Goal: Contribute content

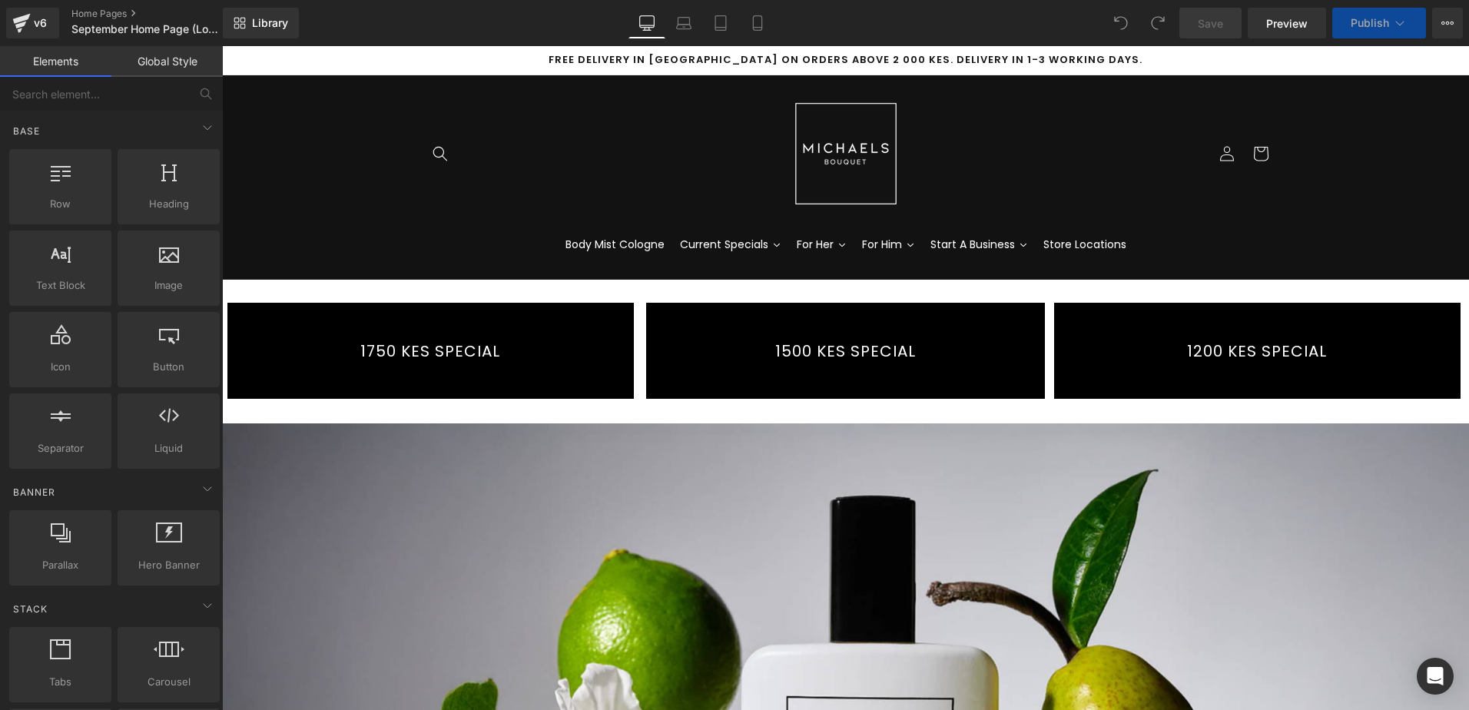
drag, startPoint x: 222, startPoint y: 46, endPoint x: 411, endPoint y: 333, distance: 343.2
click at [410, 337] on link "1750 KES SPECIAL" at bounding box center [430, 351] width 406 height 96
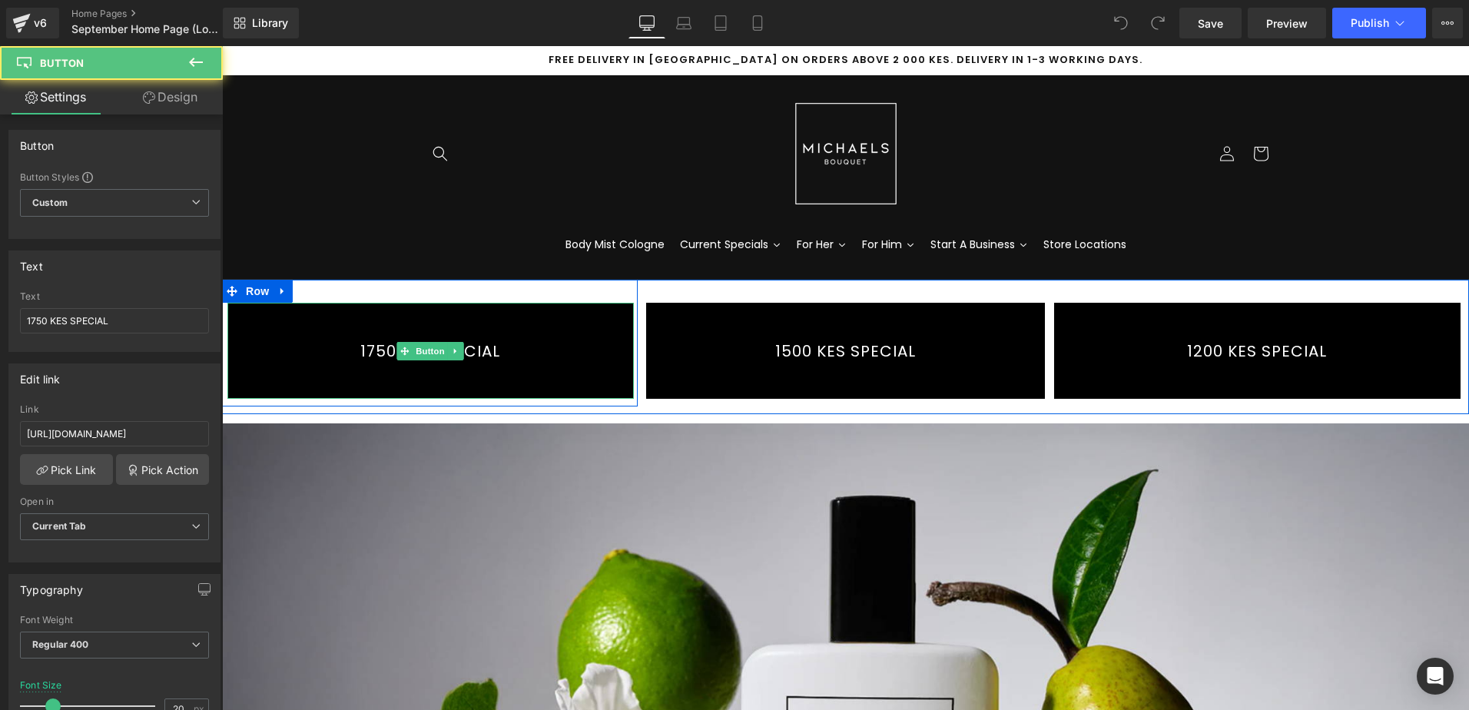
click at [525, 316] on link "1750 KES SPECIAL" at bounding box center [430, 351] width 406 height 96
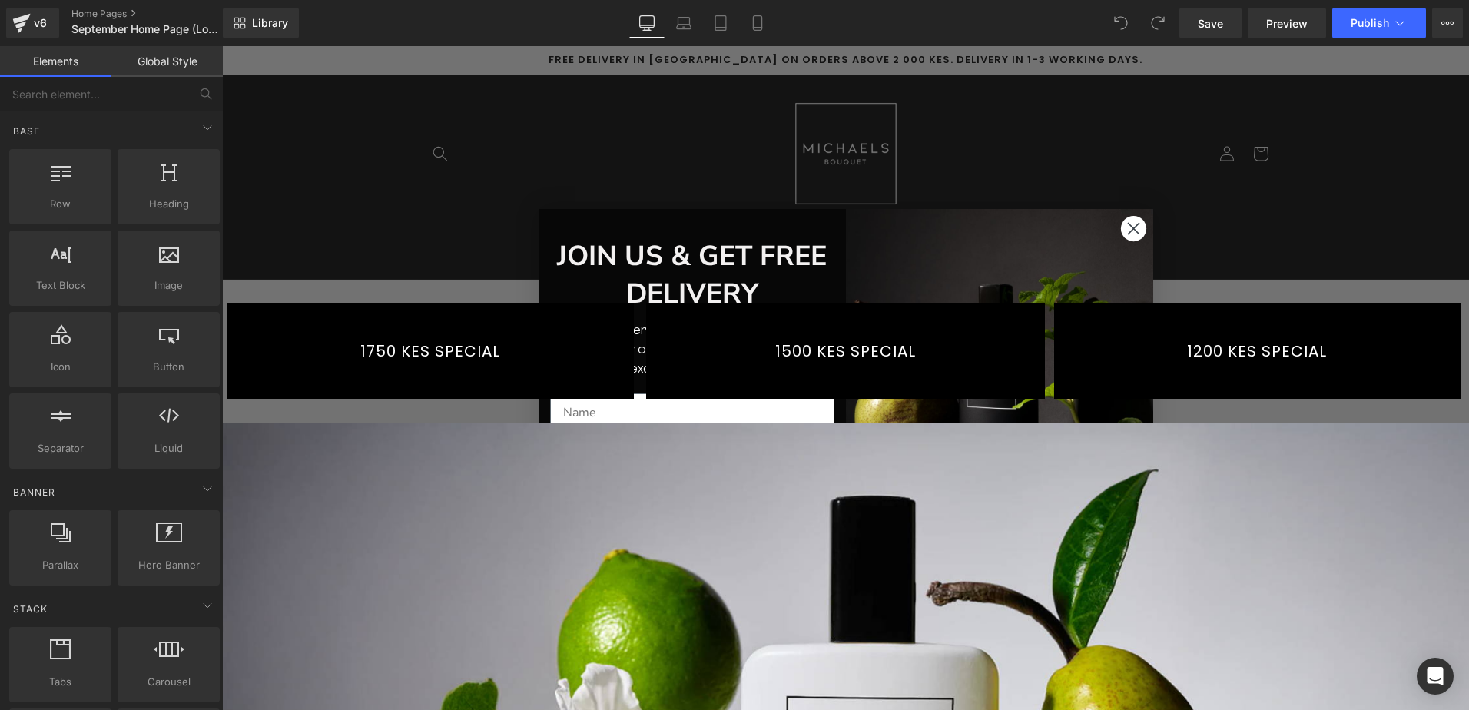
click at [1120, 221] on circle "Close dialog" at bounding box center [1132, 228] width 25 height 25
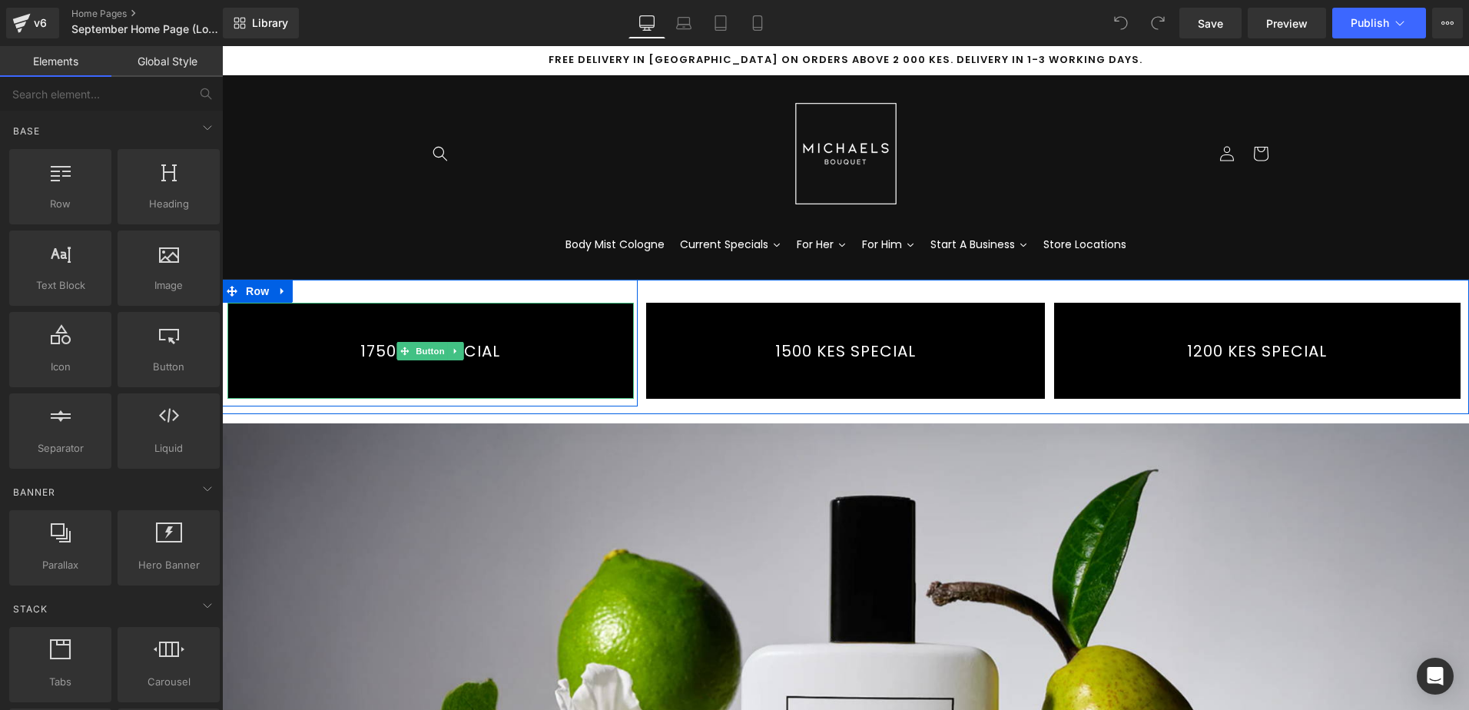
click at [517, 329] on link "1750 KES SPECIAL" at bounding box center [430, 351] width 406 height 96
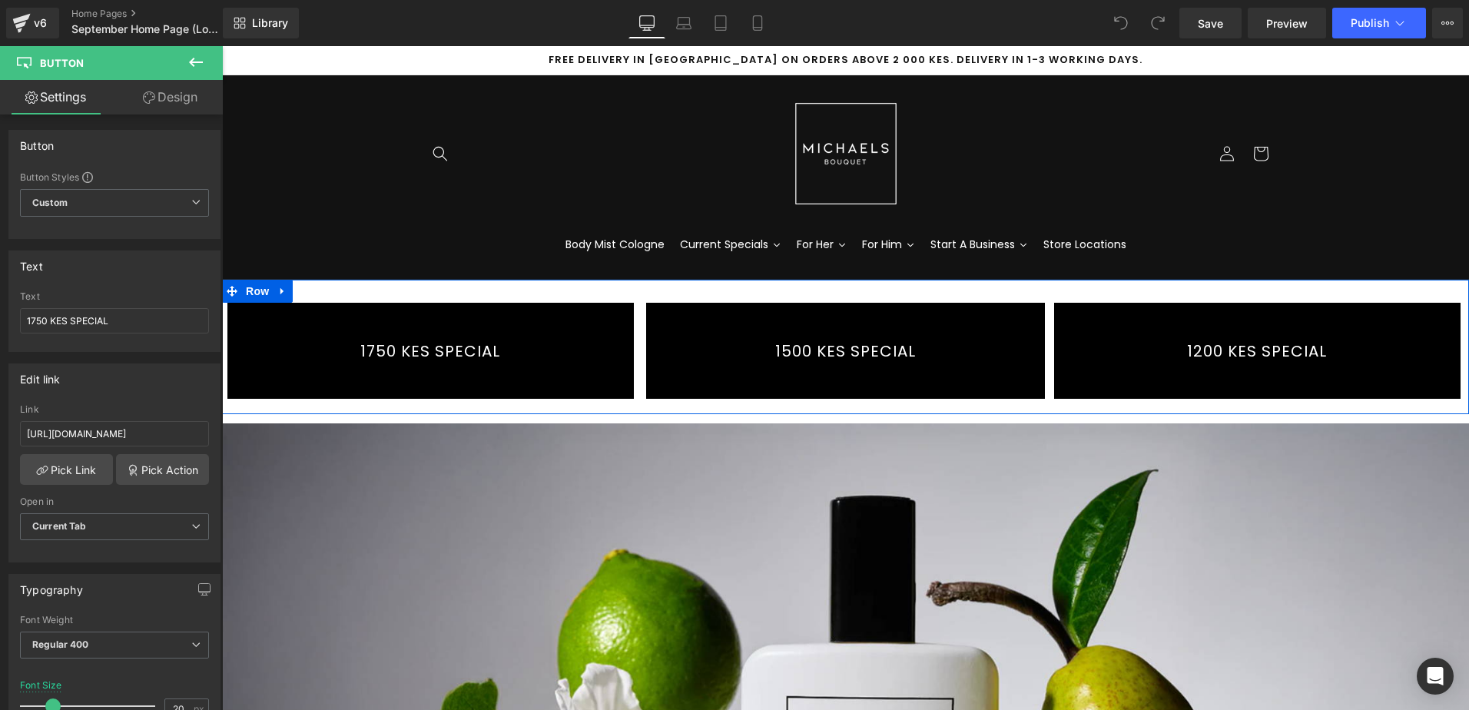
click at [280, 292] on icon at bounding box center [281, 291] width 3 height 7
click at [298, 293] on icon at bounding box center [302, 291] width 11 height 11
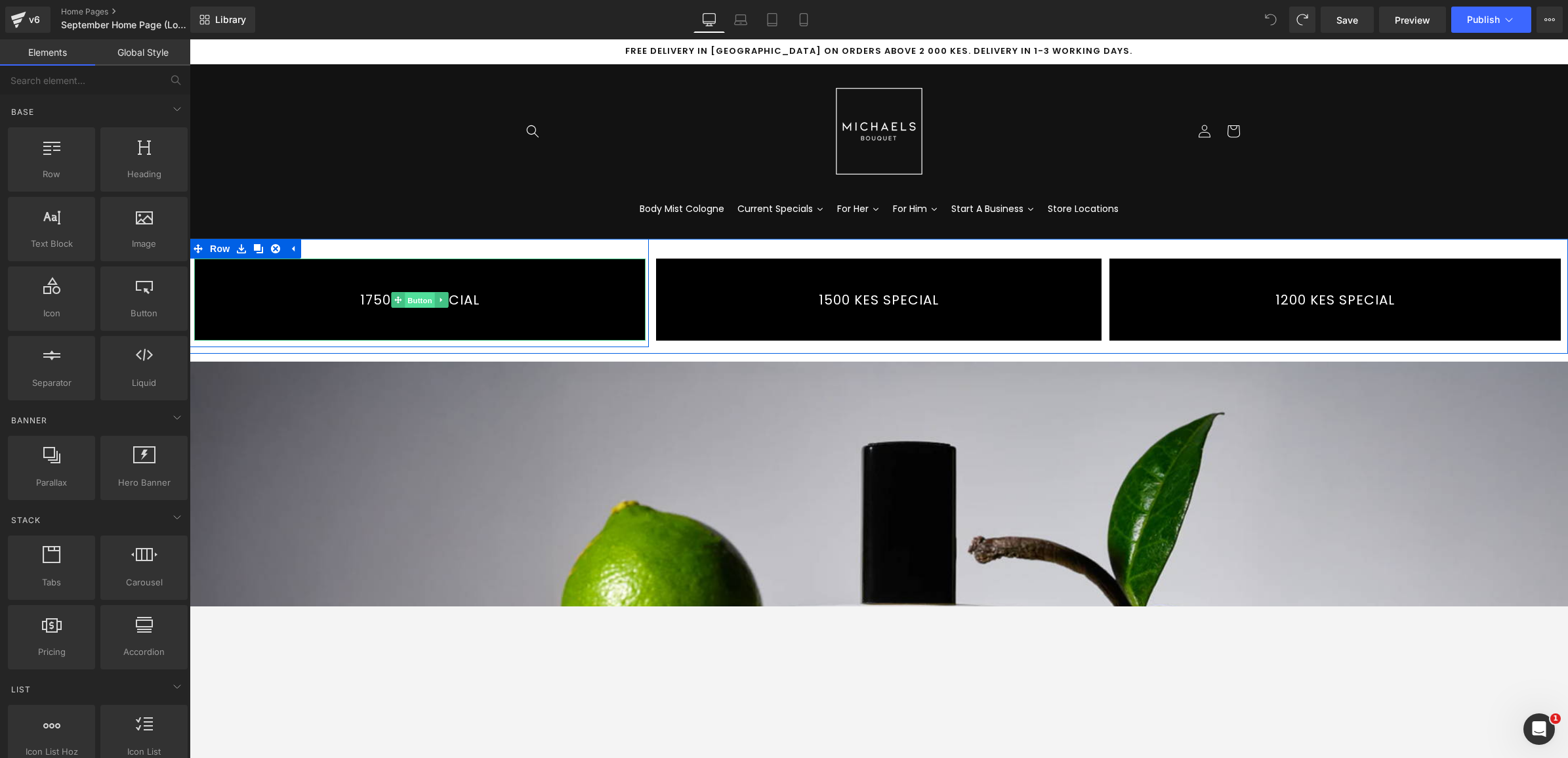
click at [405, 297] on span "Button" at bounding box center [419, 301] width 30 height 15
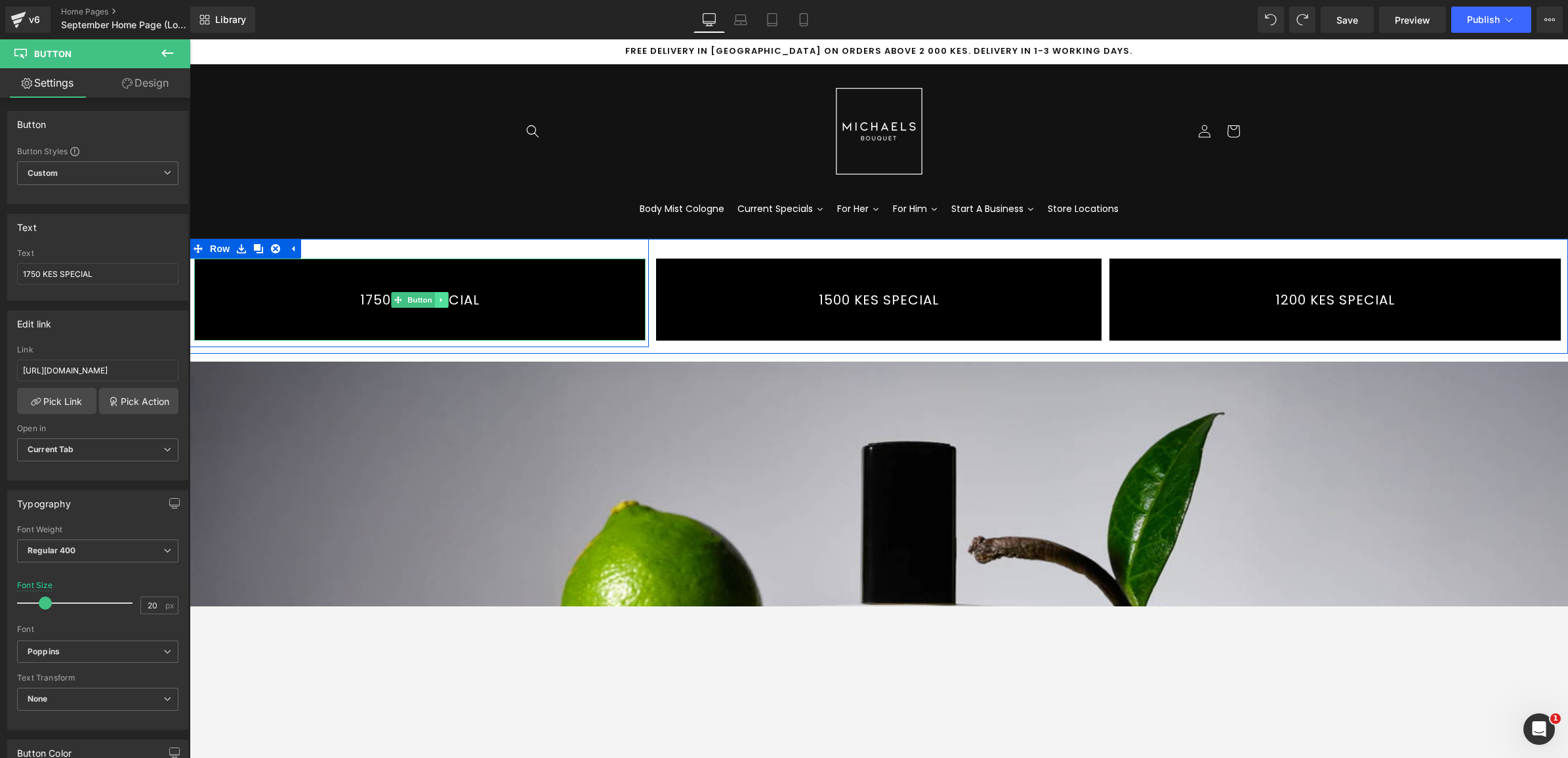
click at [438, 297] on icon at bounding box center [442, 299] width 7 height 8
click at [429, 304] on link at bounding box center [436, 300] width 14 height 15
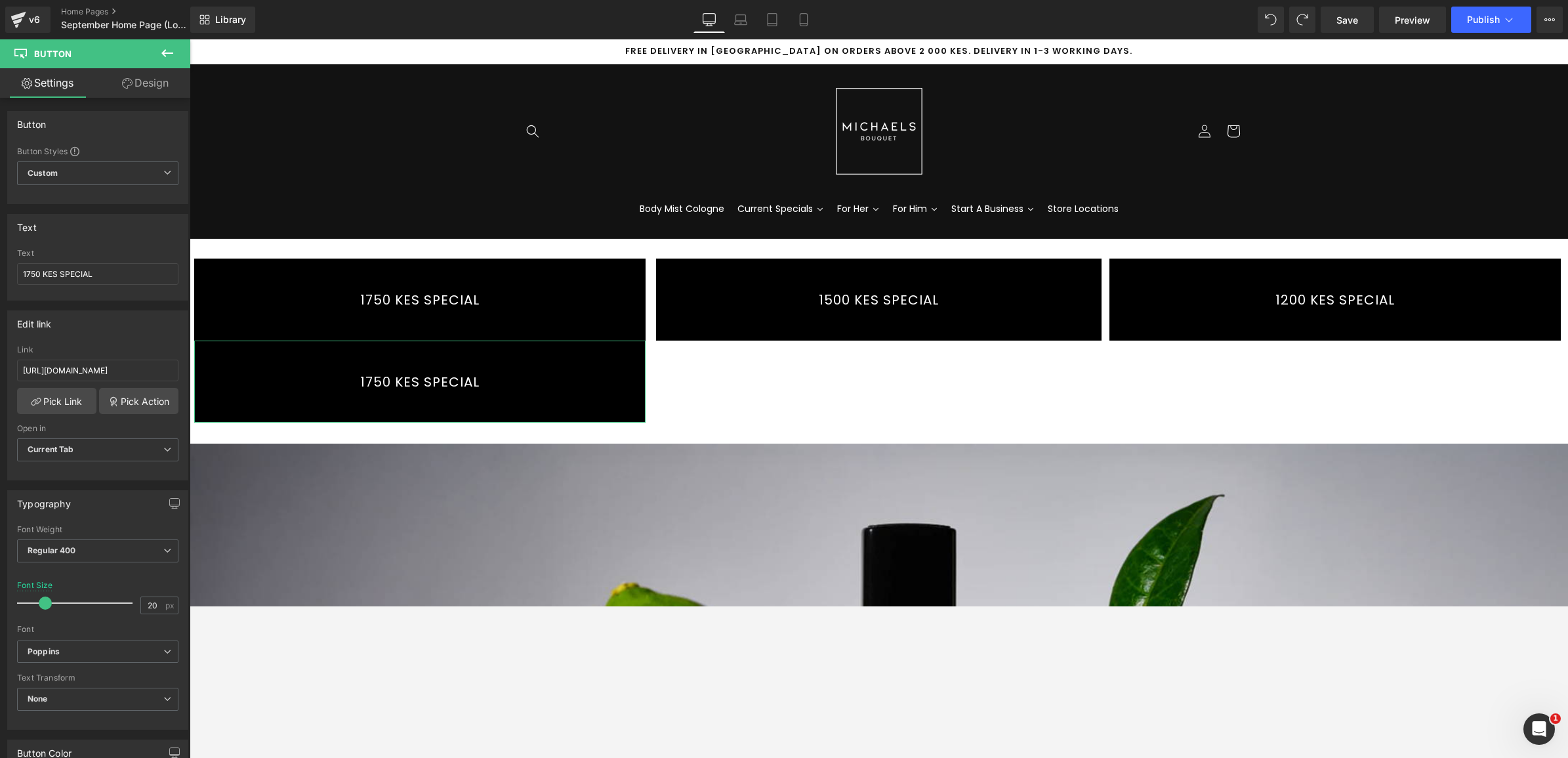
click at [174, 85] on link "Design" at bounding box center [144, 83] width 95 height 30
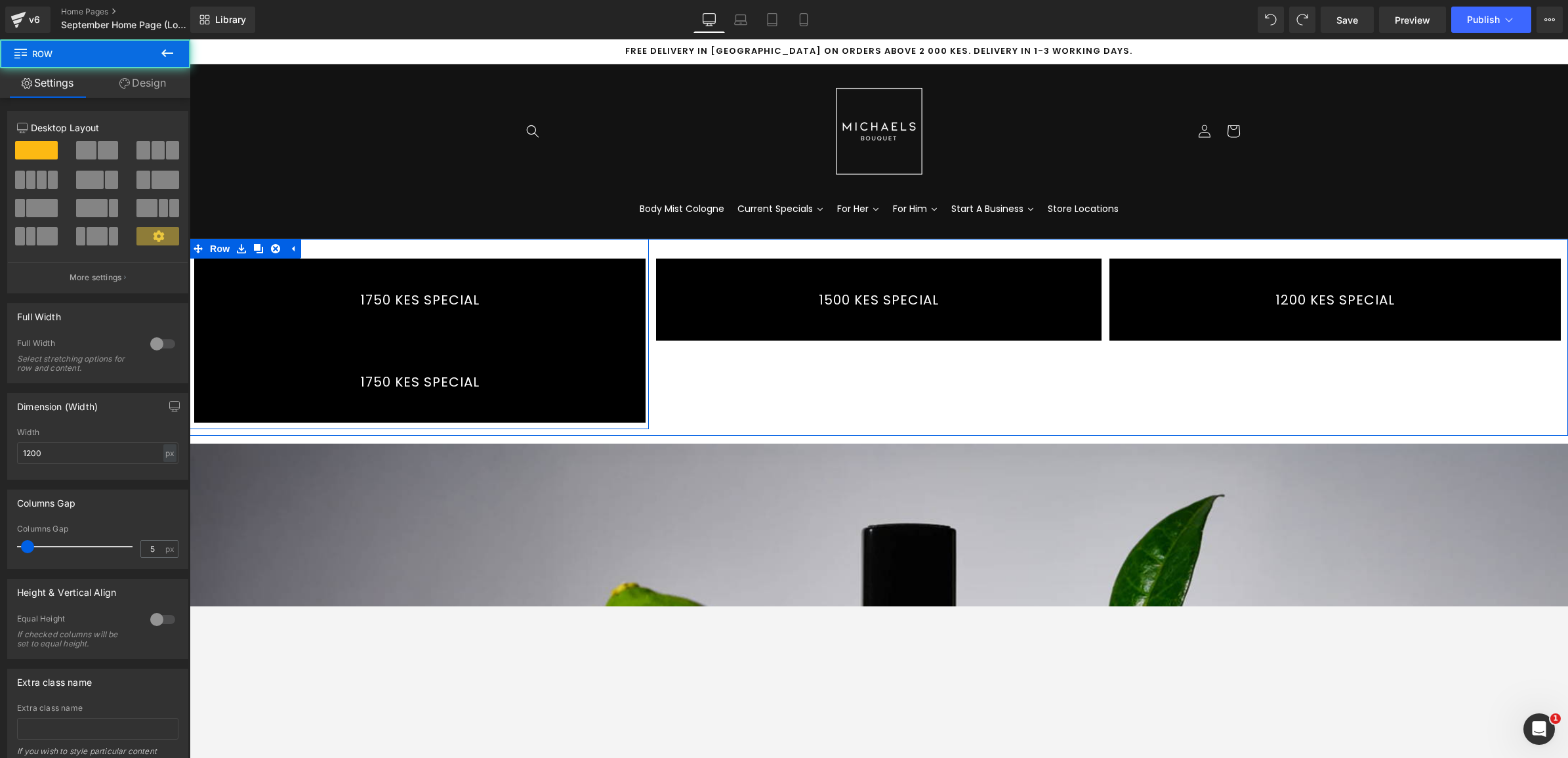
click at [426, 248] on div "1750 KES SPECIAL Button 1750 KES SPECIAL Button Row" at bounding box center [419, 334] width 459 height 191
click at [615, 283] on link "1750 KES SPECIAL" at bounding box center [419, 300] width 451 height 82
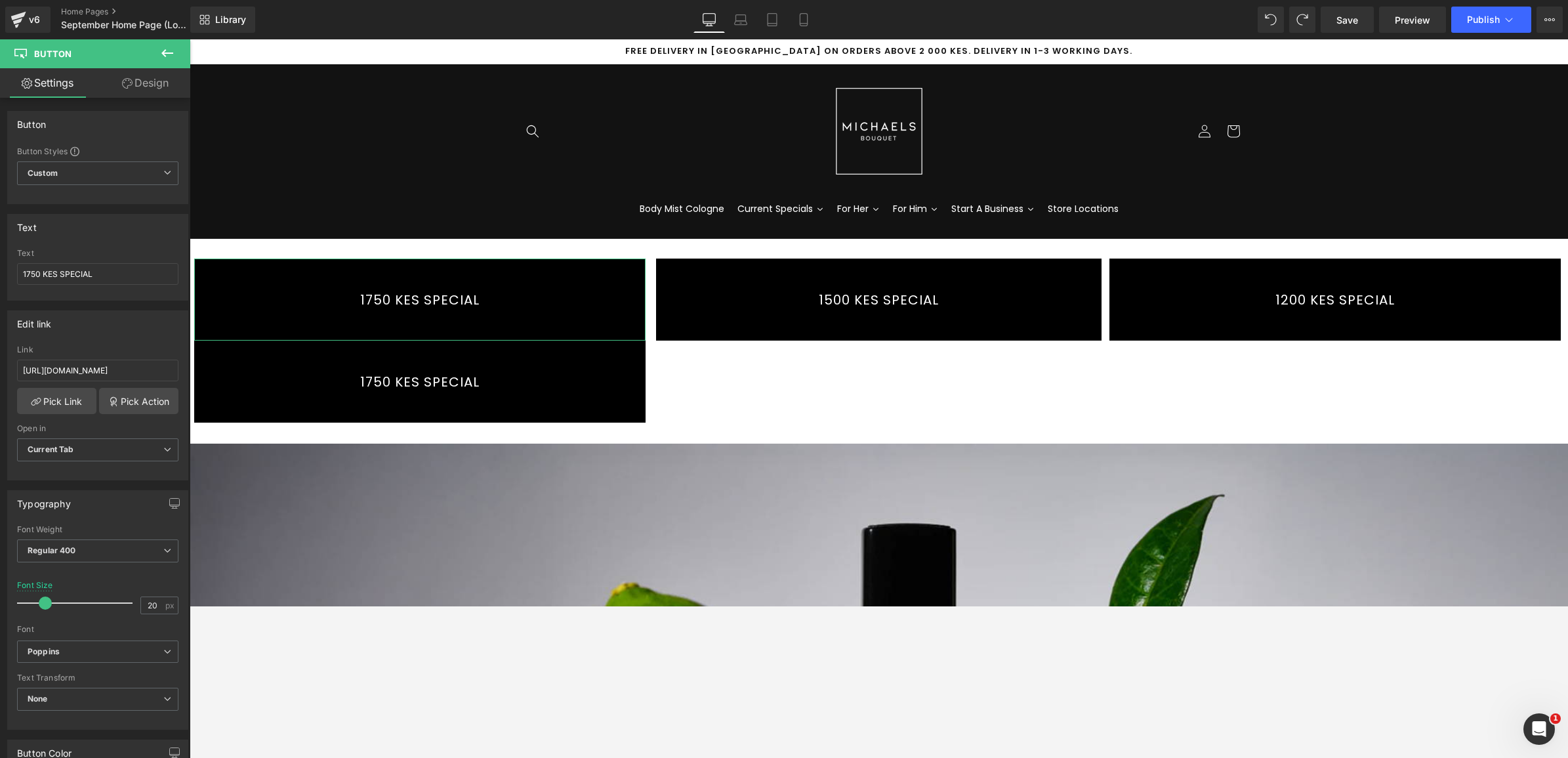
click at [171, 95] on link "Design" at bounding box center [144, 83] width 95 height 30
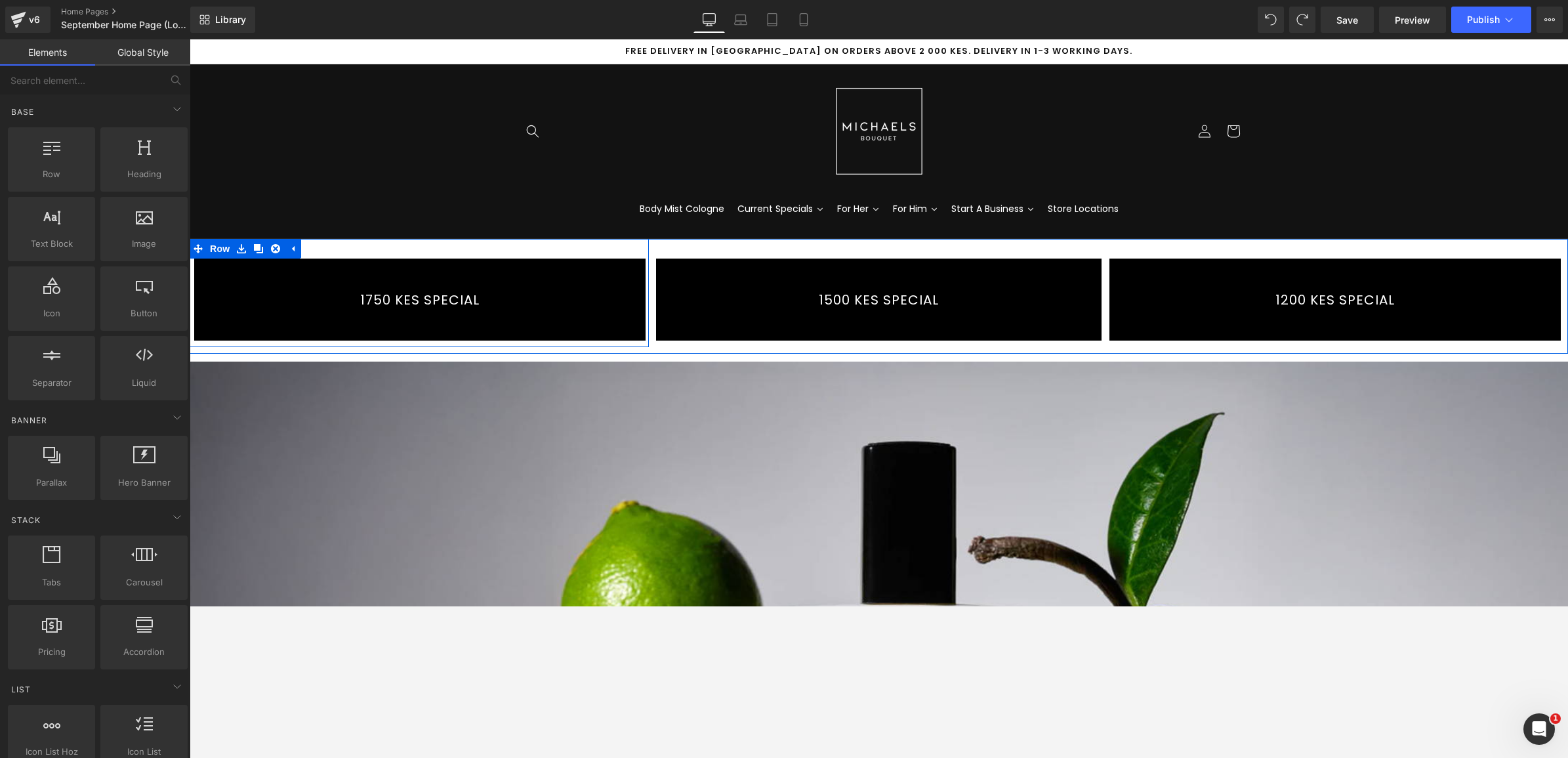
click at [605, 243] on div "1750 KES SPECIAL Button Row" at bounding box center [419, 293] width 459 height 109
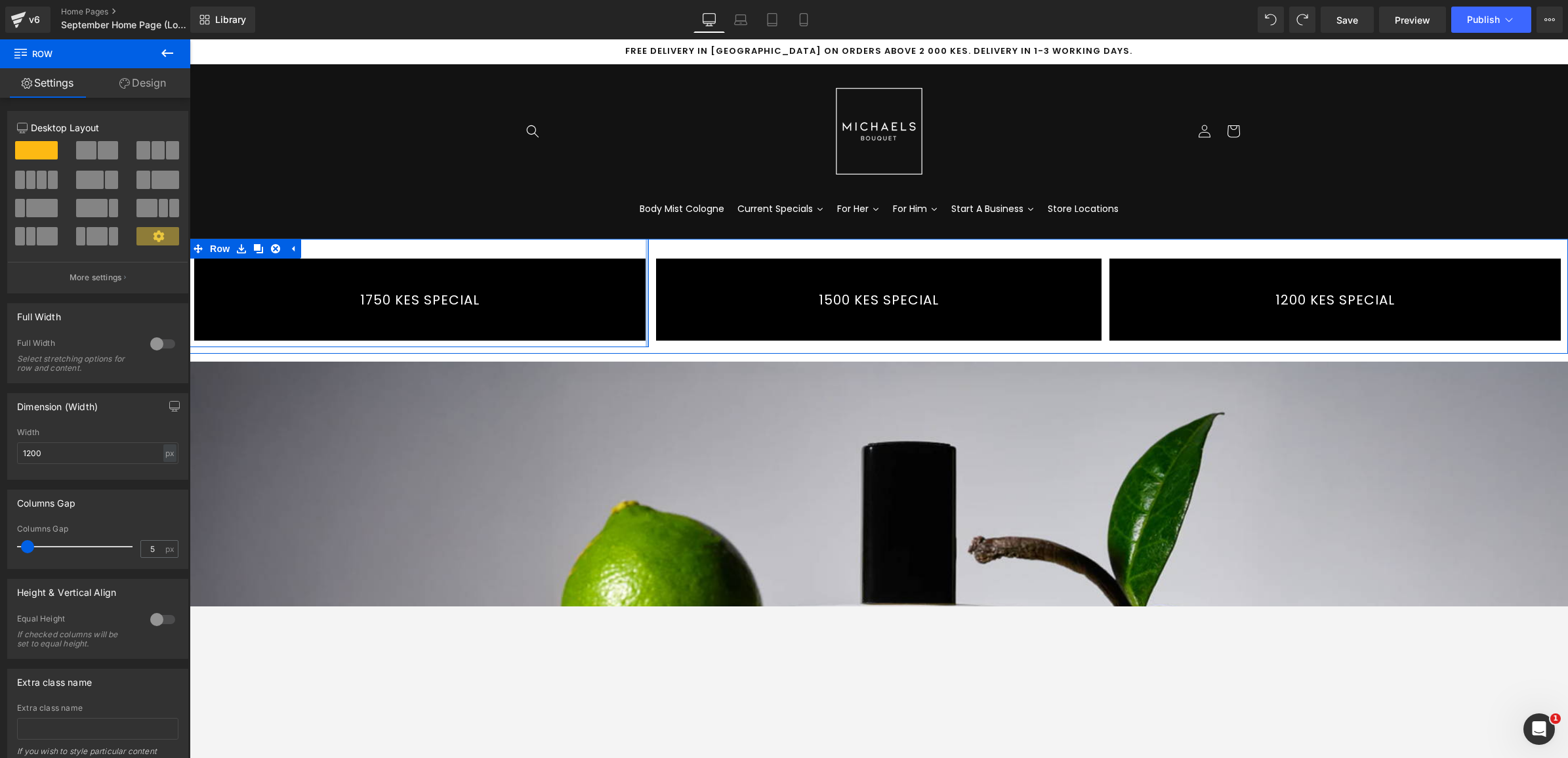
click at [646, 267] on div at bounding box center [647, 293] width 3 height 109
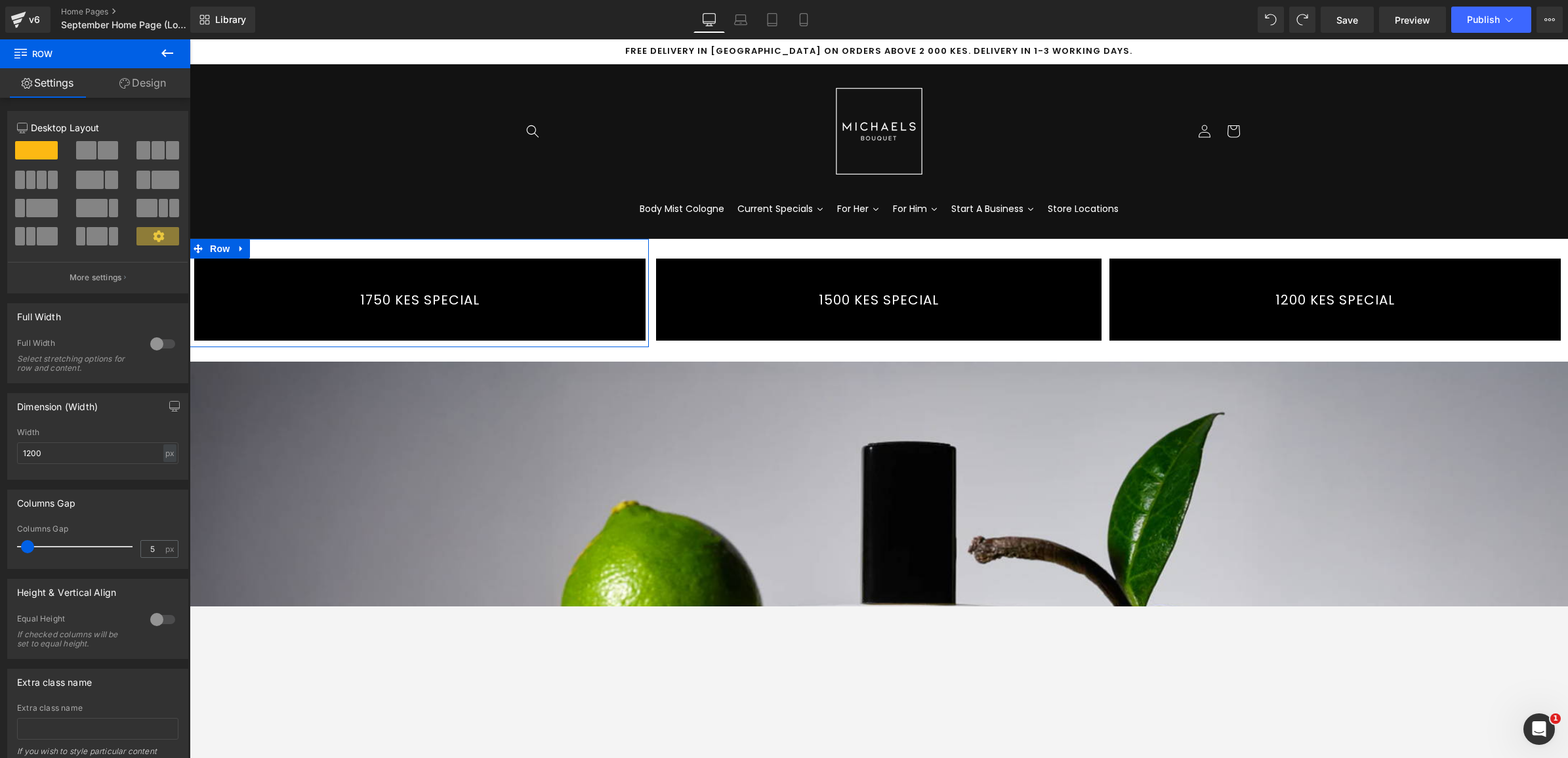
click at [166, 78] on link "Design" at bounding box center [142, 83] width 95 height 30
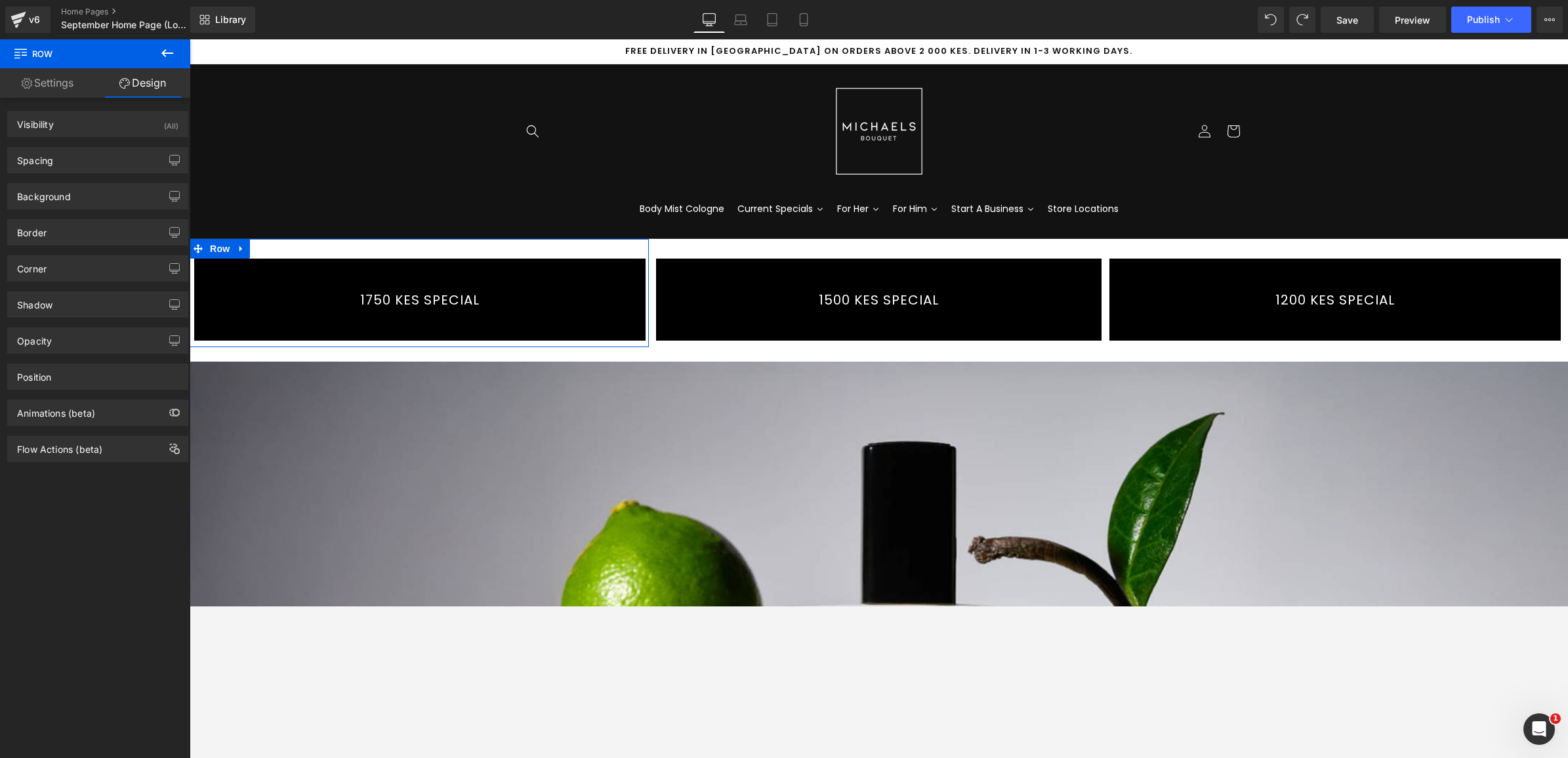
click at [79, 80] on link "Settings" at bounding box center [47, 83] width 95 height 30
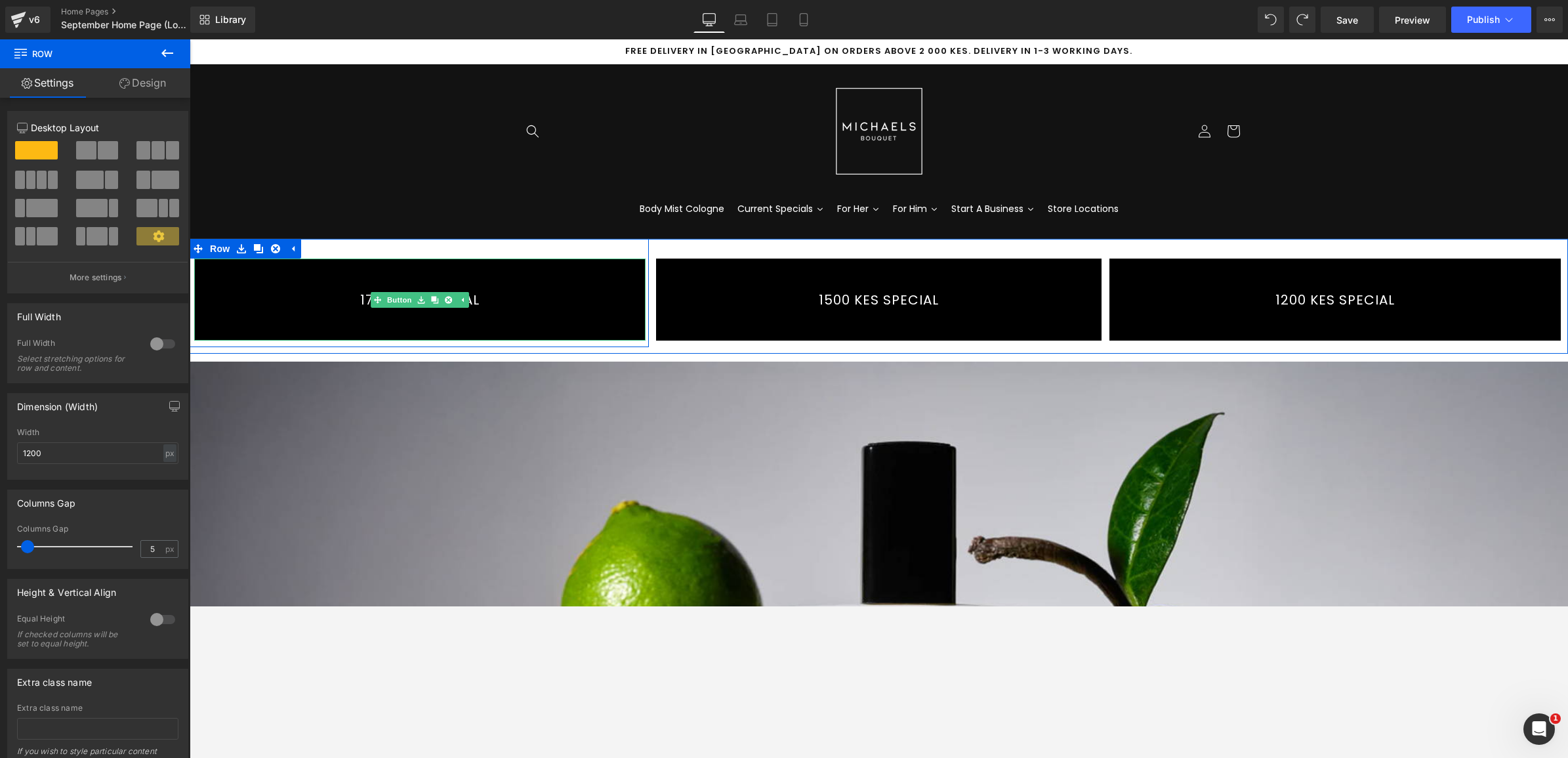
drag, startPoint x: 572, startPoint y: 326, endPoint x: 587, endPoint y: 328, distance: 15.1
click at [573, 326] on link "1750 KES SPECIAL" at bounding box center [419, 300] width 451 height 82
click at [627, 341] on div "1750 KES SPECIAL Button Row" at bounding box center [419, 293] width 459 height 109
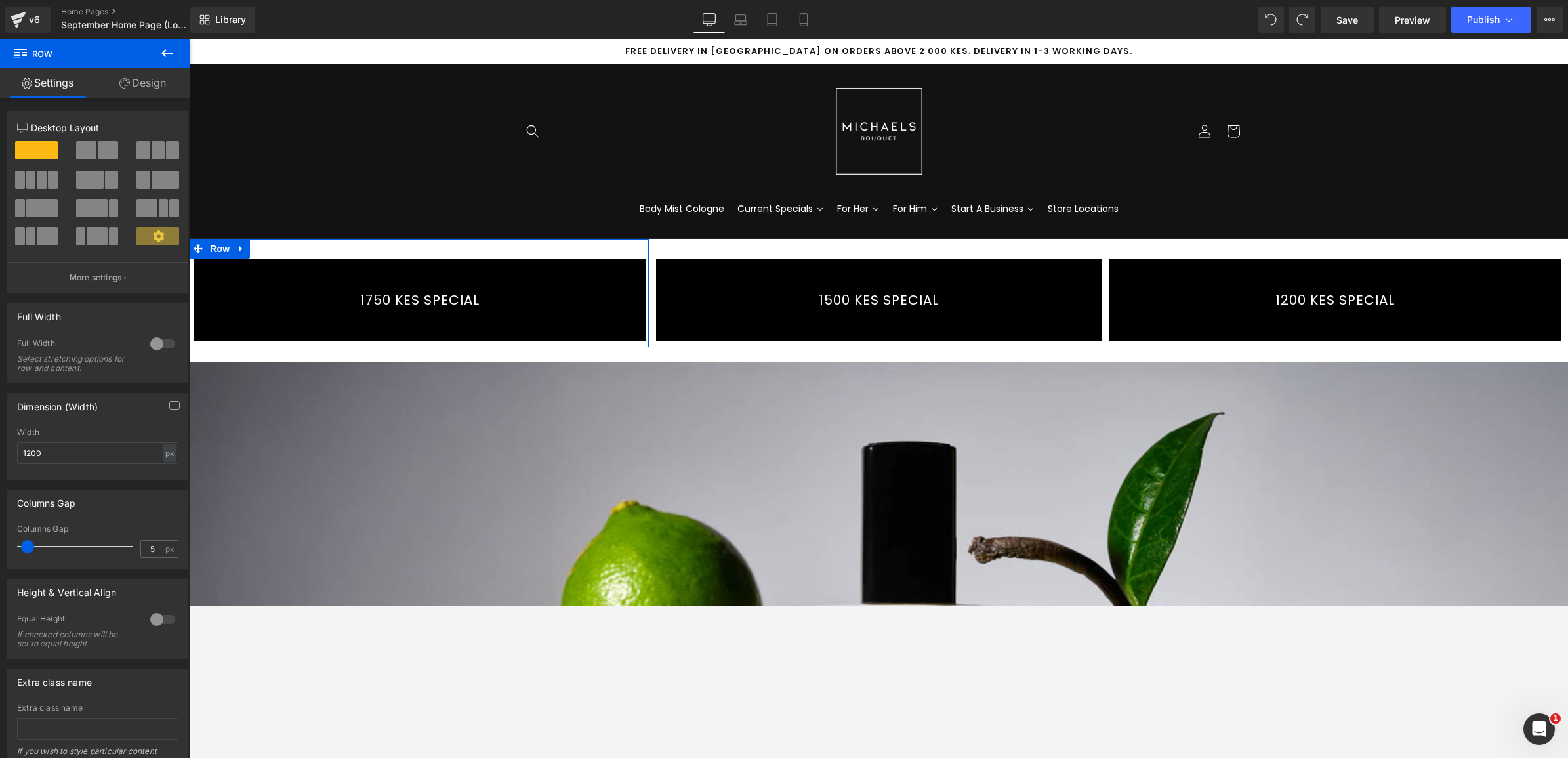
click at [102, 145] on span at bounding box center [108, 150] width 20 height 19
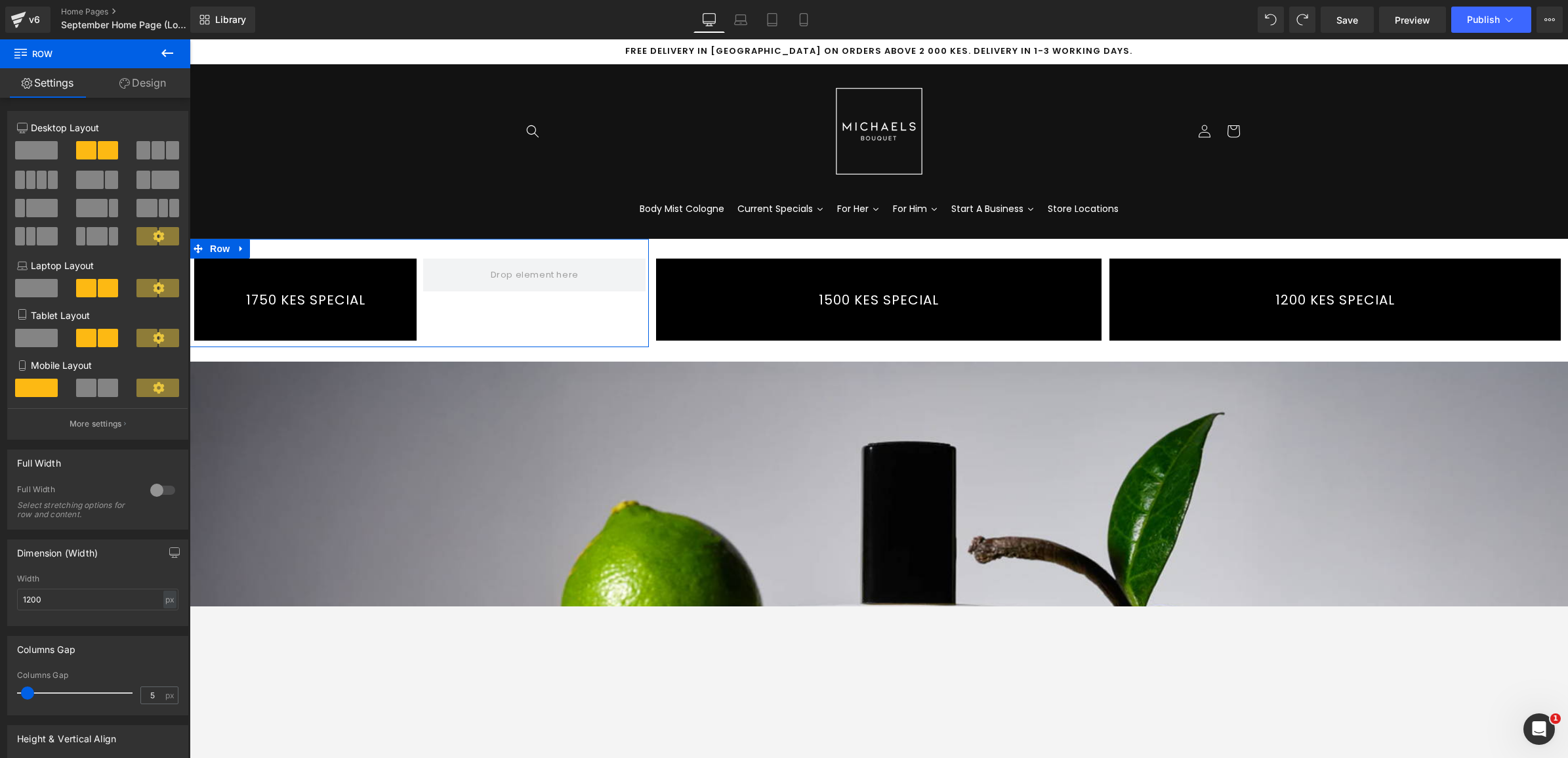
click at [38, 146] on span at bounding box center [37, 150] width 43 height 19
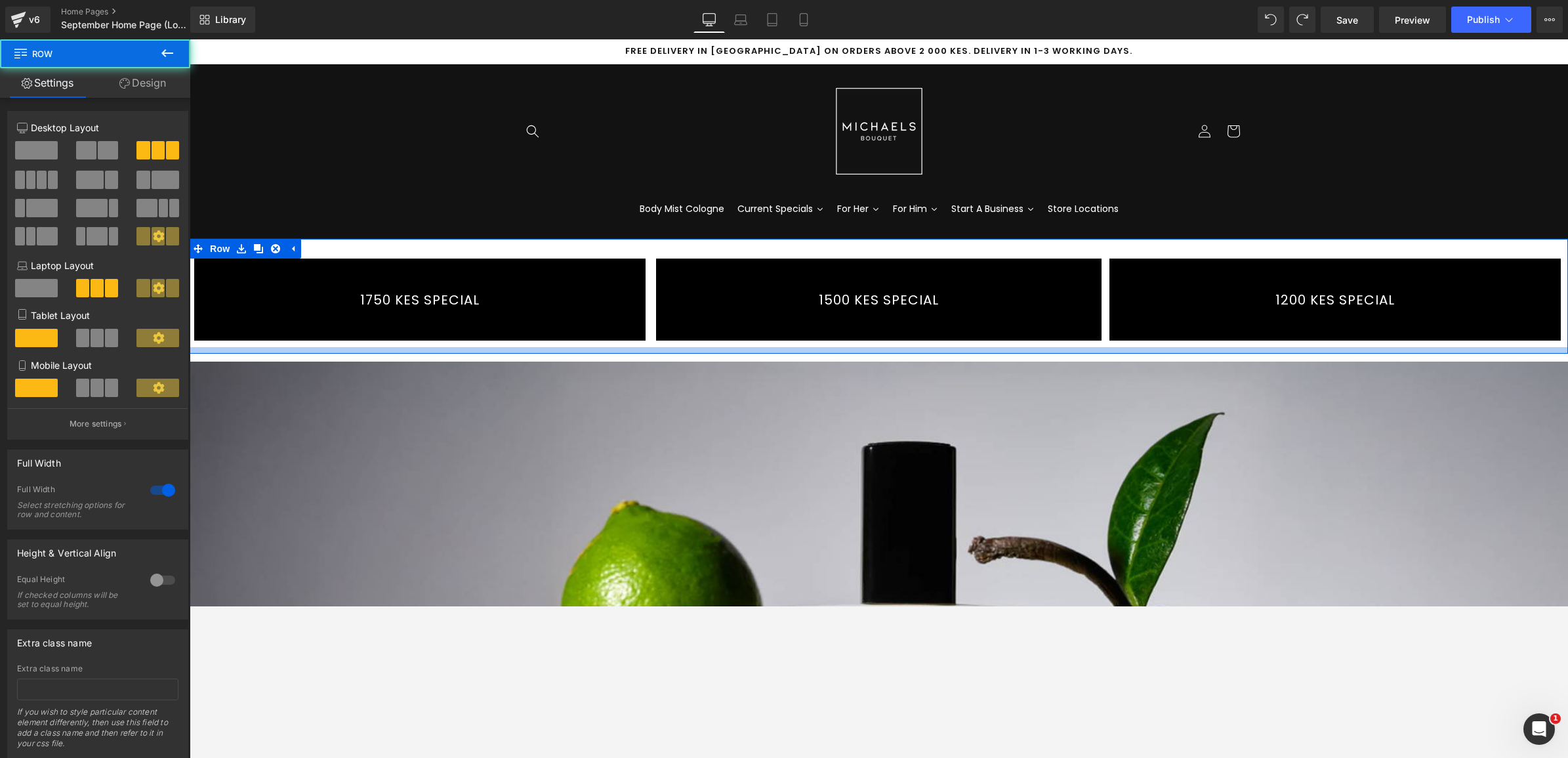
click at [765, 350] on div at bounding box center [879, 350] width 1378 height 7
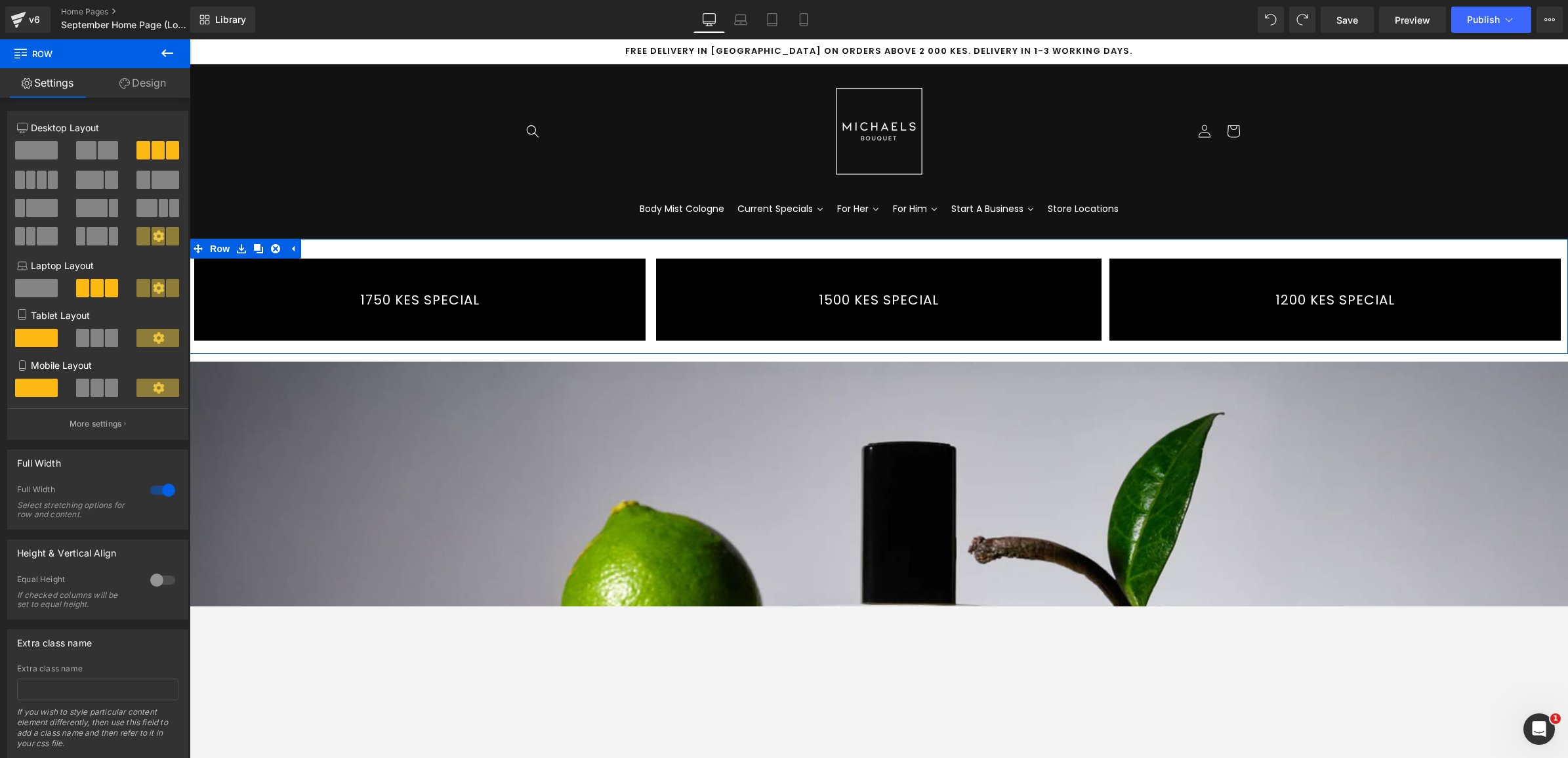
click at [27, 174] on span at bounding box center [32, 180] width 10 height 19
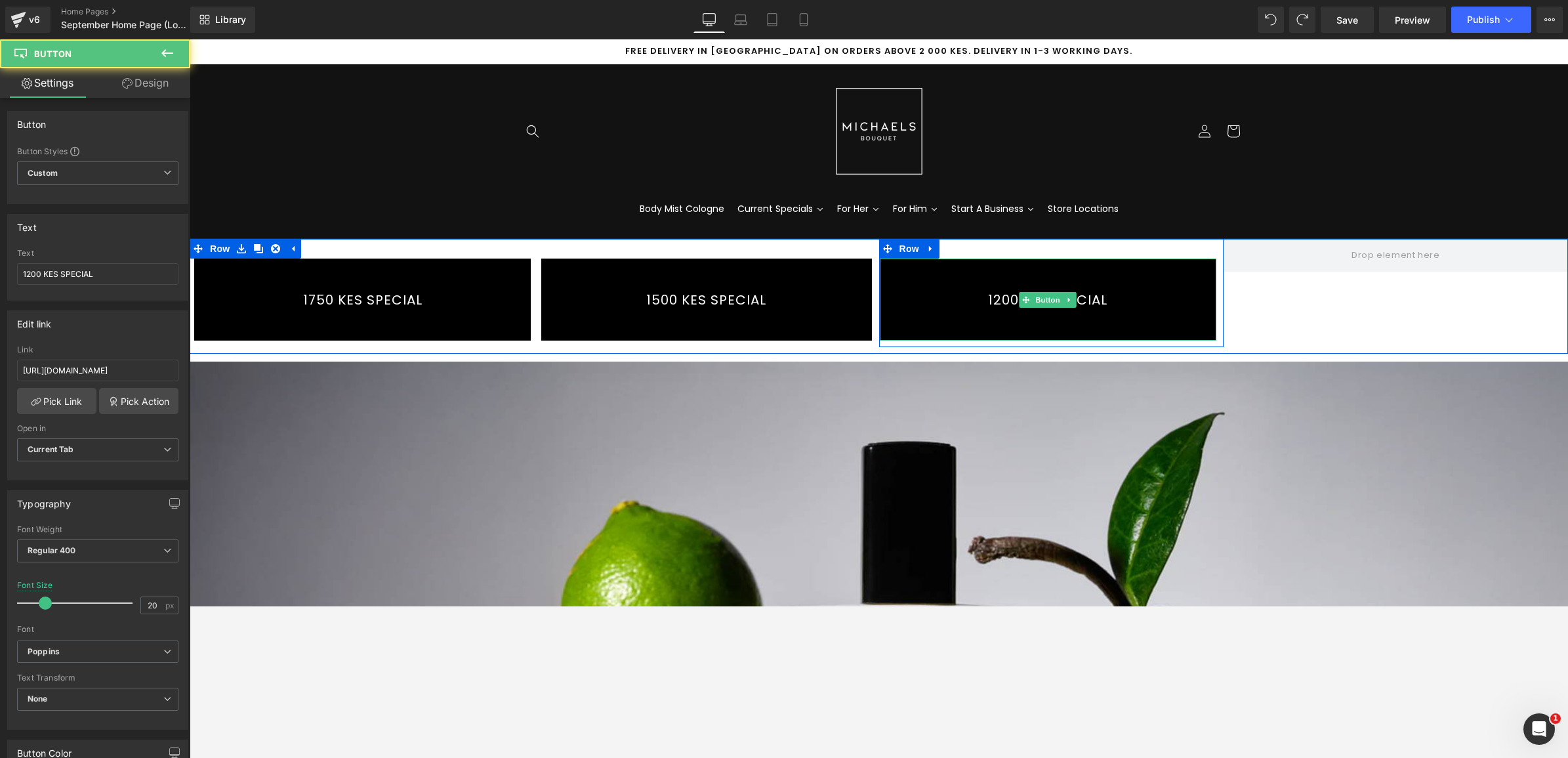
click at [899, 265] on link "1200 KES SPECIAL" at bounding box center [1048, 300] width 336 height 82
click at [1067, 299] on link at bounding box center [1069, 300] width 14 height 15
click at [1059, 303] on icon at bounding box center [1062, 299] width 7 height 7
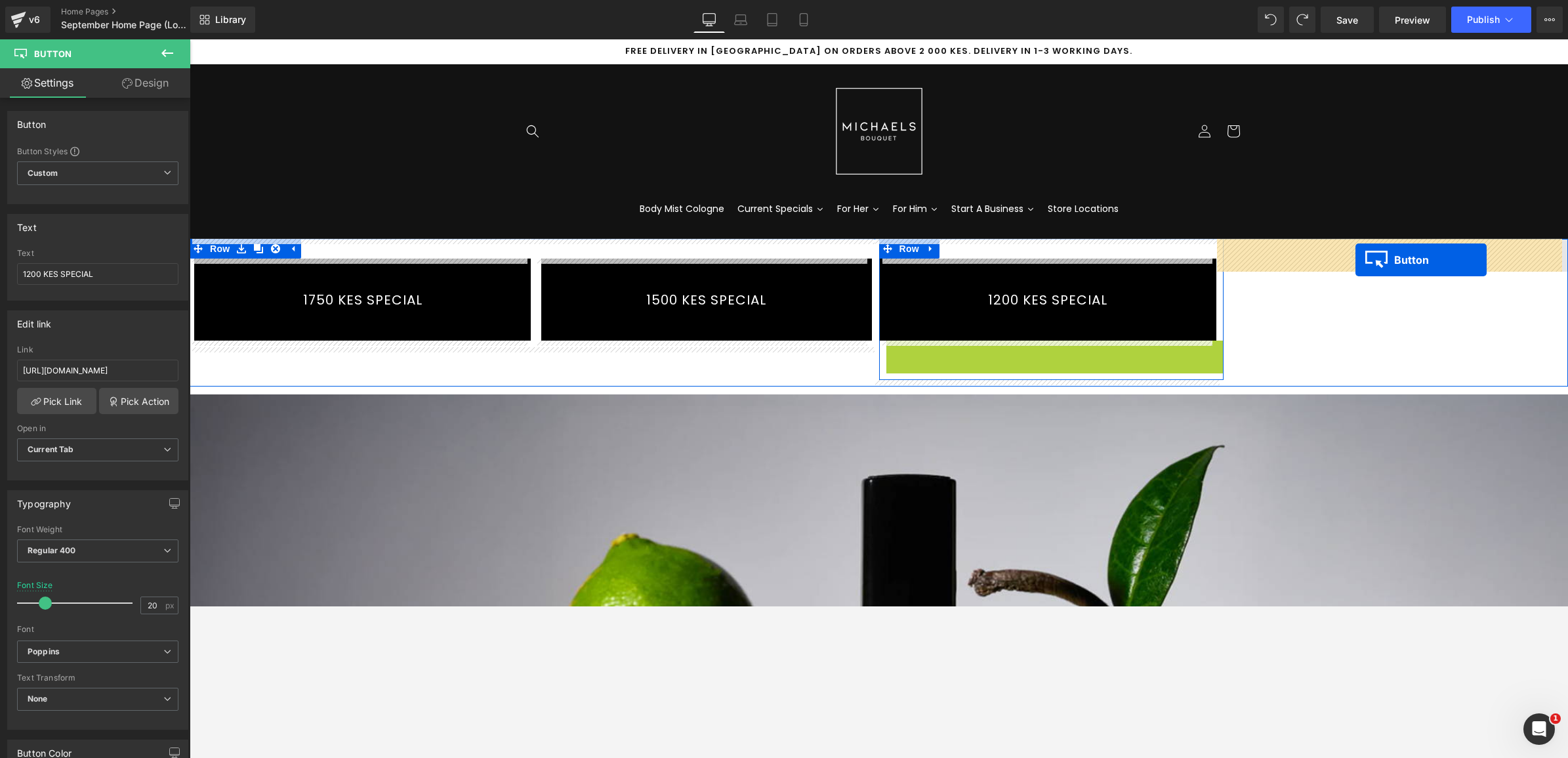
drag, startPoint x: 1021, startPoint y: 379, endPoint x: 1355, endPoint y: 260, distance: 354.6
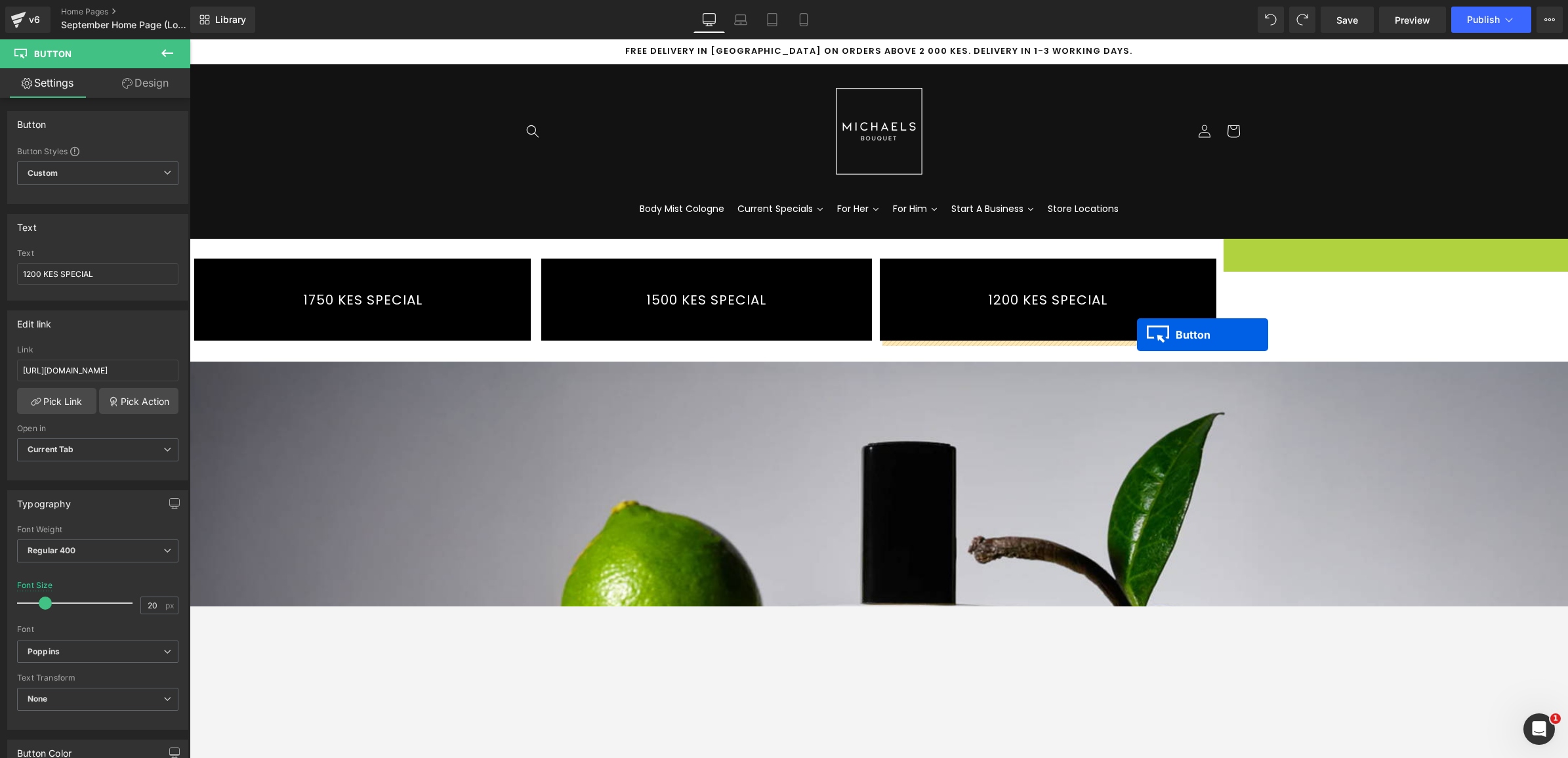
drag, startPoint x: 1365, startPoint y: 280, endPoint x: 1137, endPoint y: 336, distance: 234.8
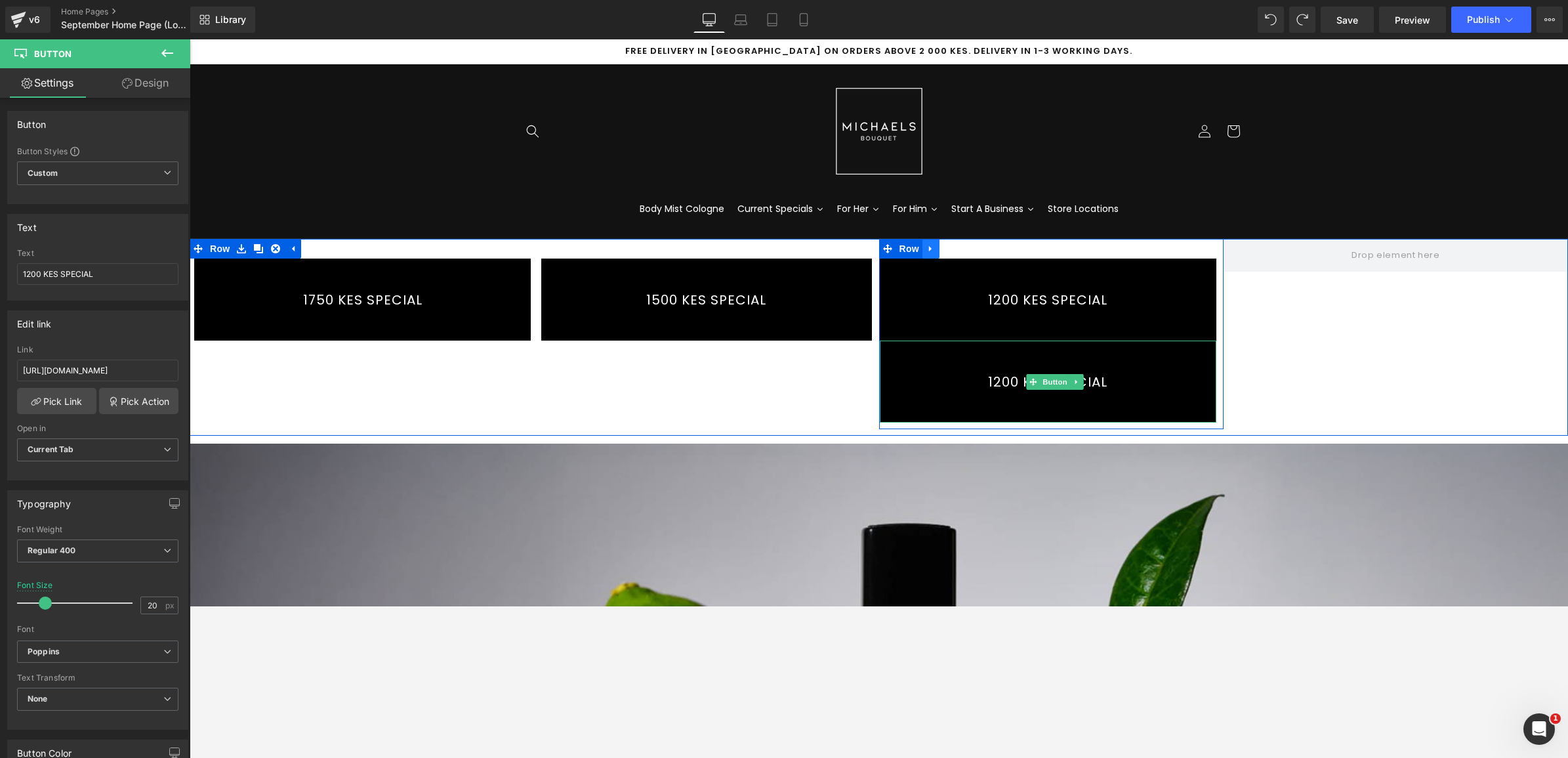
click at [929, 248] on icon at bounding box center [930, 249] width 3 height 6
click at [944, 251] on icon at bounding box center [948, 250] width 9 height 10
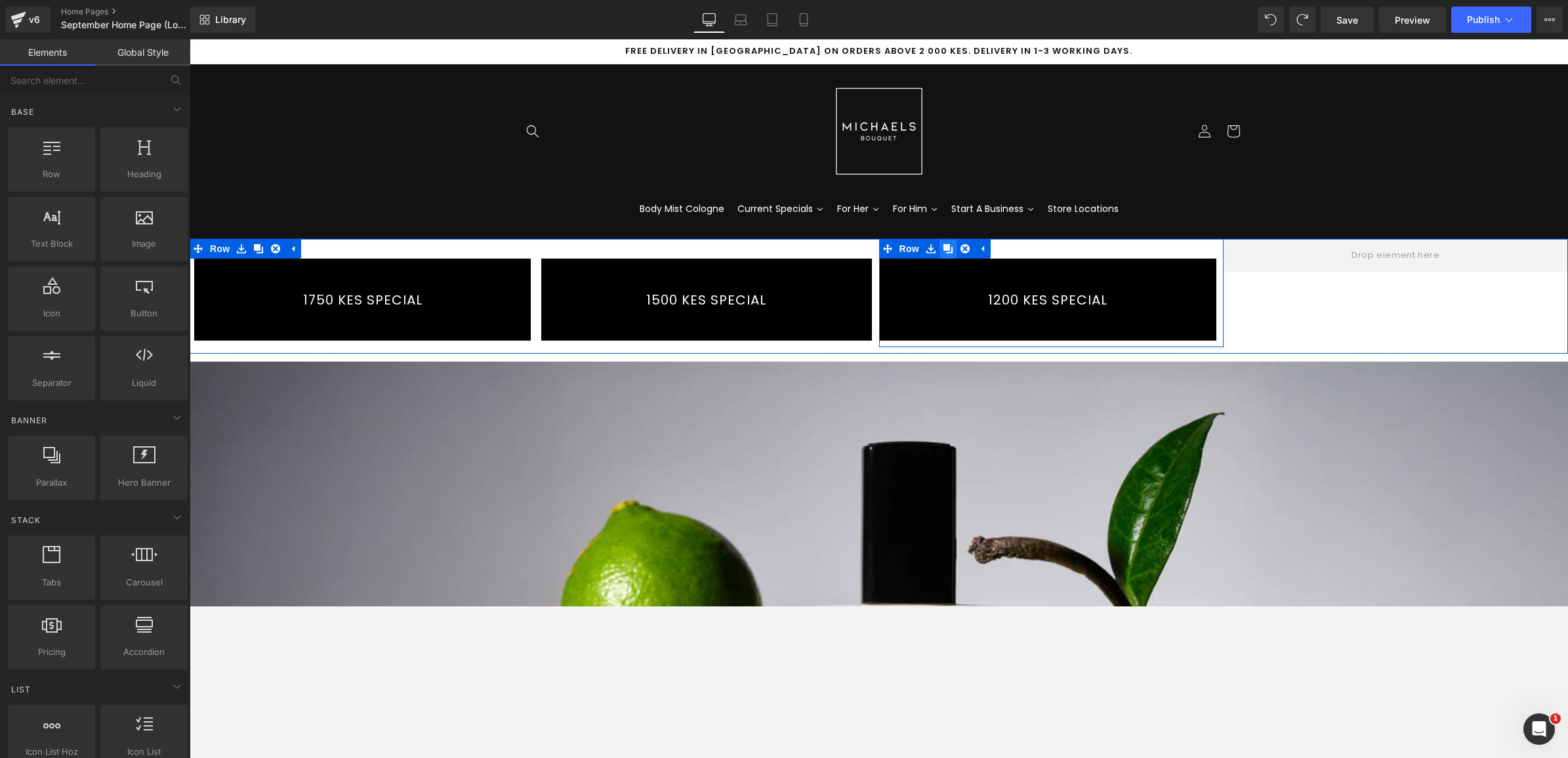
click at [944, 250] on icon at bounding box center [948, 249] width 9 height 9
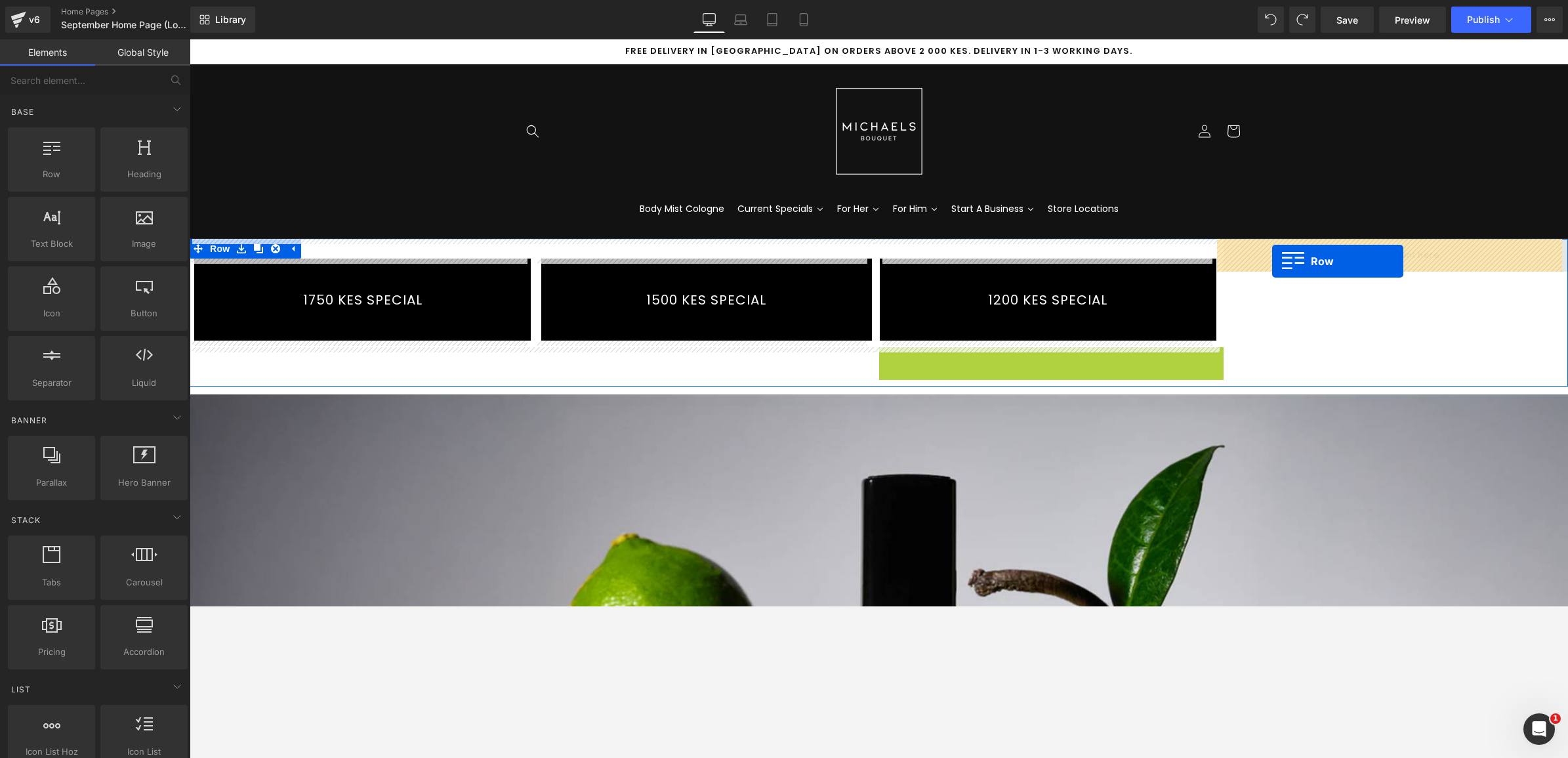
drag, startPoint x: 881, startPoint y: 358, endPoint x: 1272, endPoint y: 261, distance: 402.9
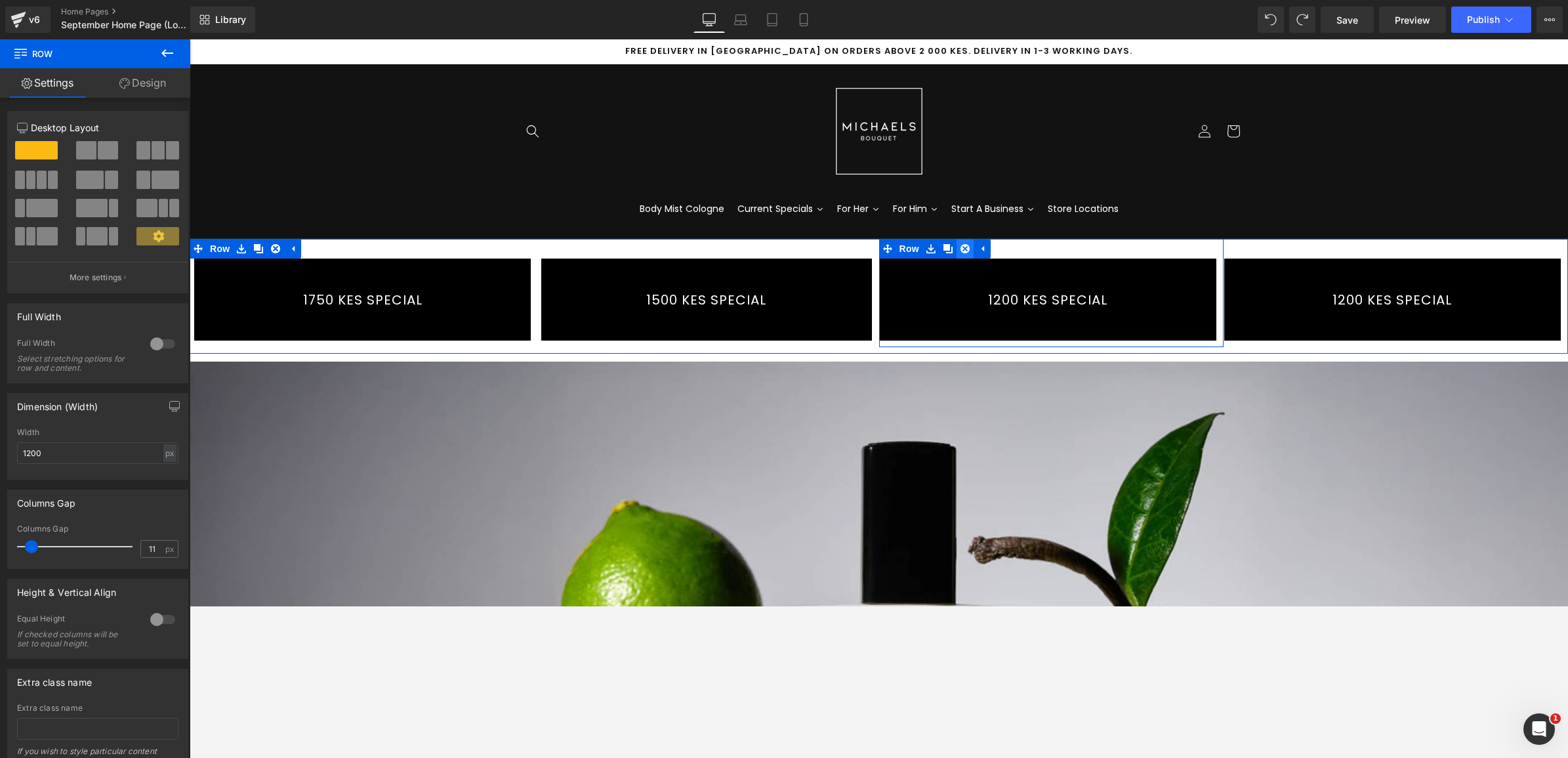
click at [961, 250] on icon at bounding box center [965, 249] width 9 height 9
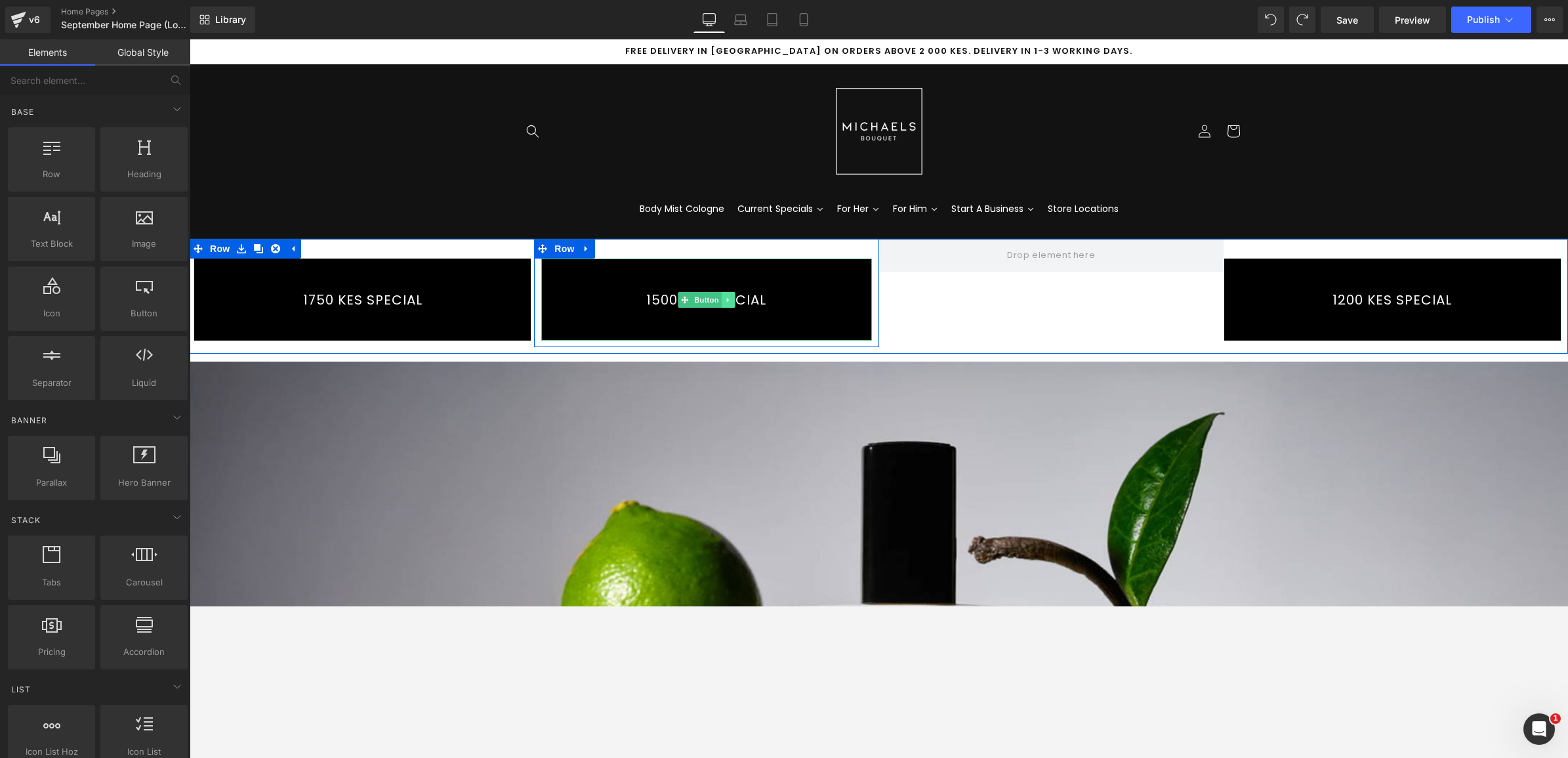
click at [724, 298] on icon at bounding box center [728, 299] width 7 height 8
click at [717, 298] on icon at bounding box center [721, 299] width 7 height 7
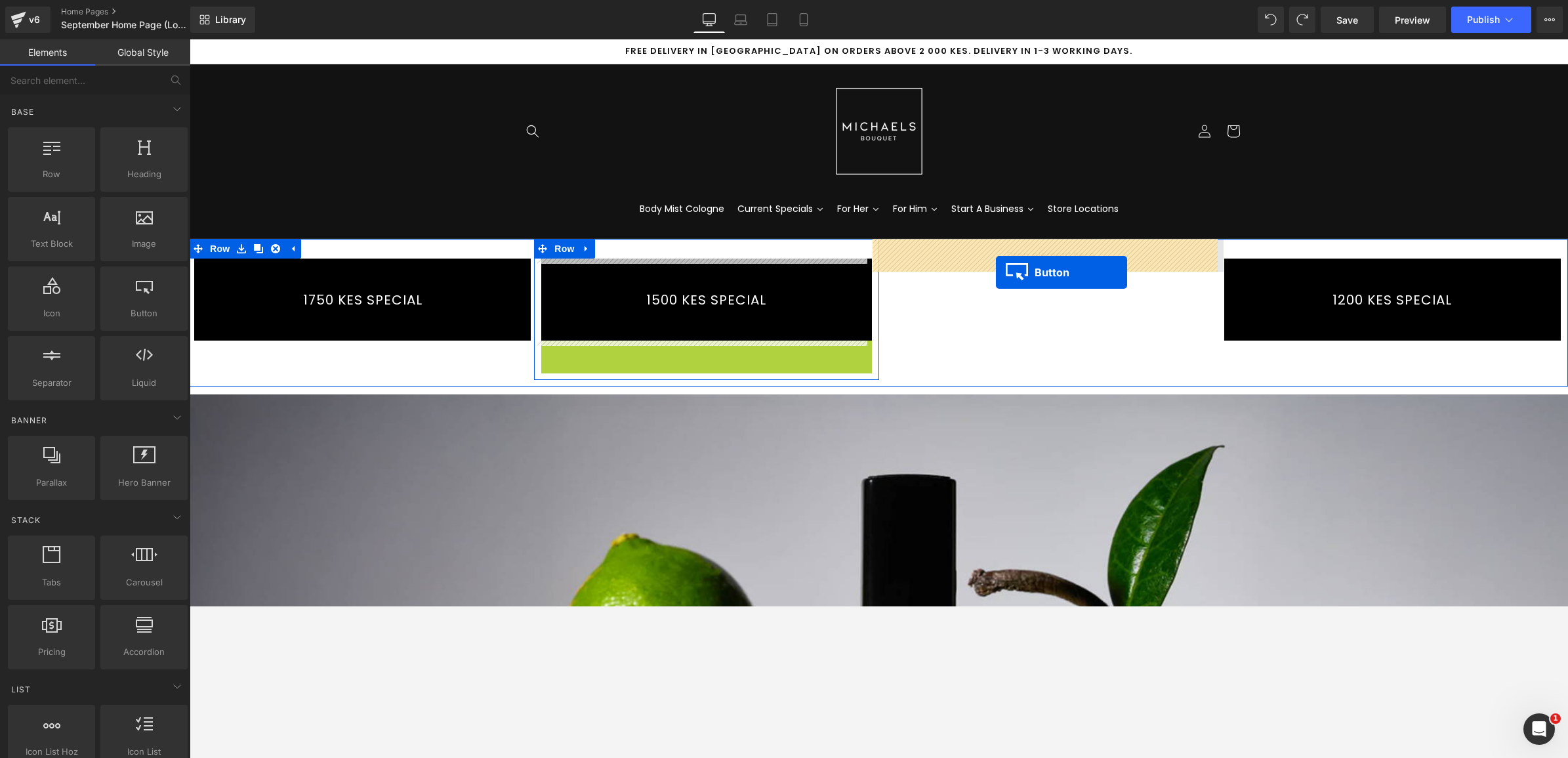
drag, startPoint x: 674, startPoint y: 379, endPoint x: 998, endPoint y: 270, distance: 341.8
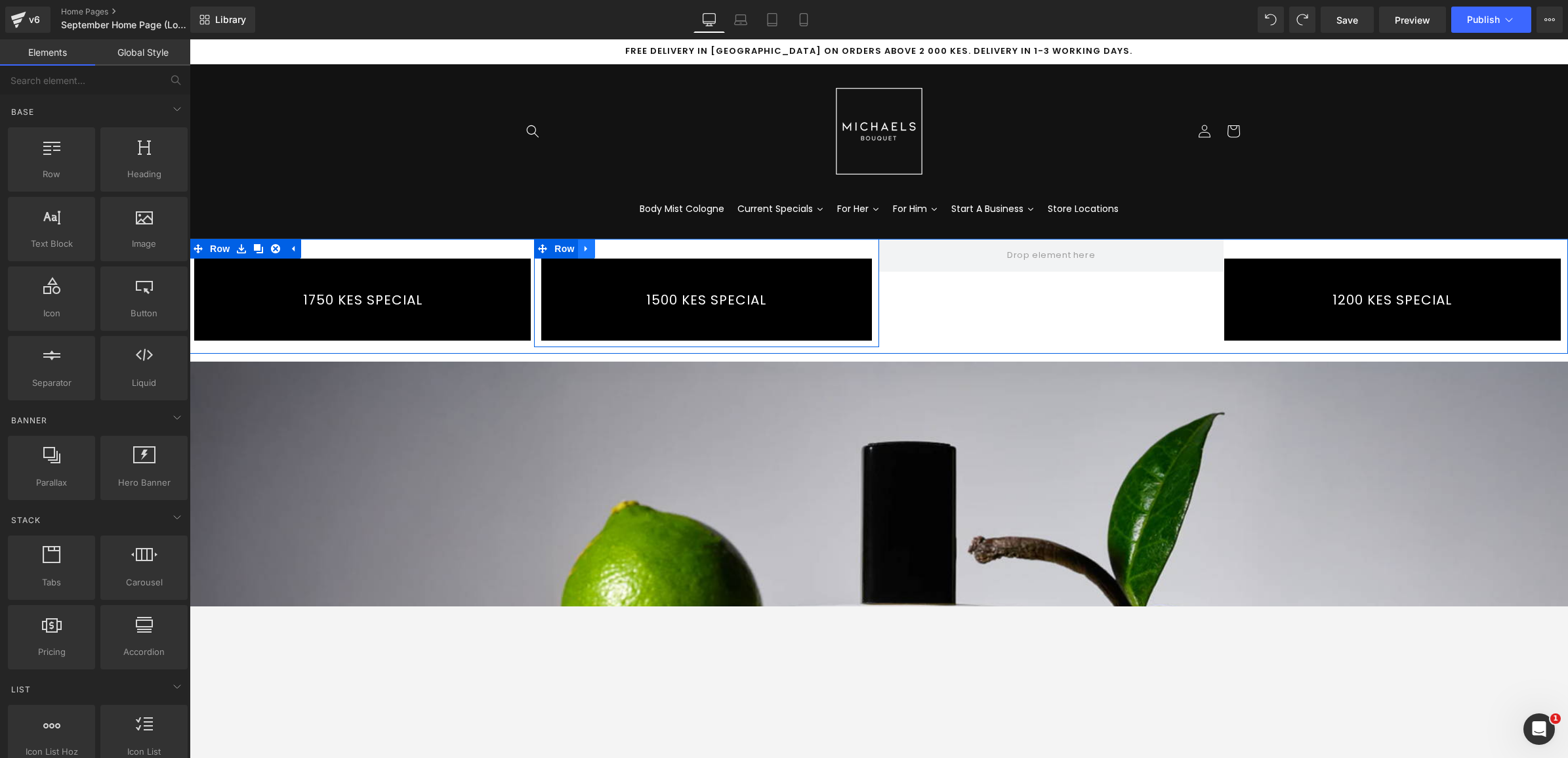
click at [585, 253] on link at bounding box center [587, 249] width 17 height 20
click at [599, 250] on icon at bounding box center [603, 249] width 9 height 9
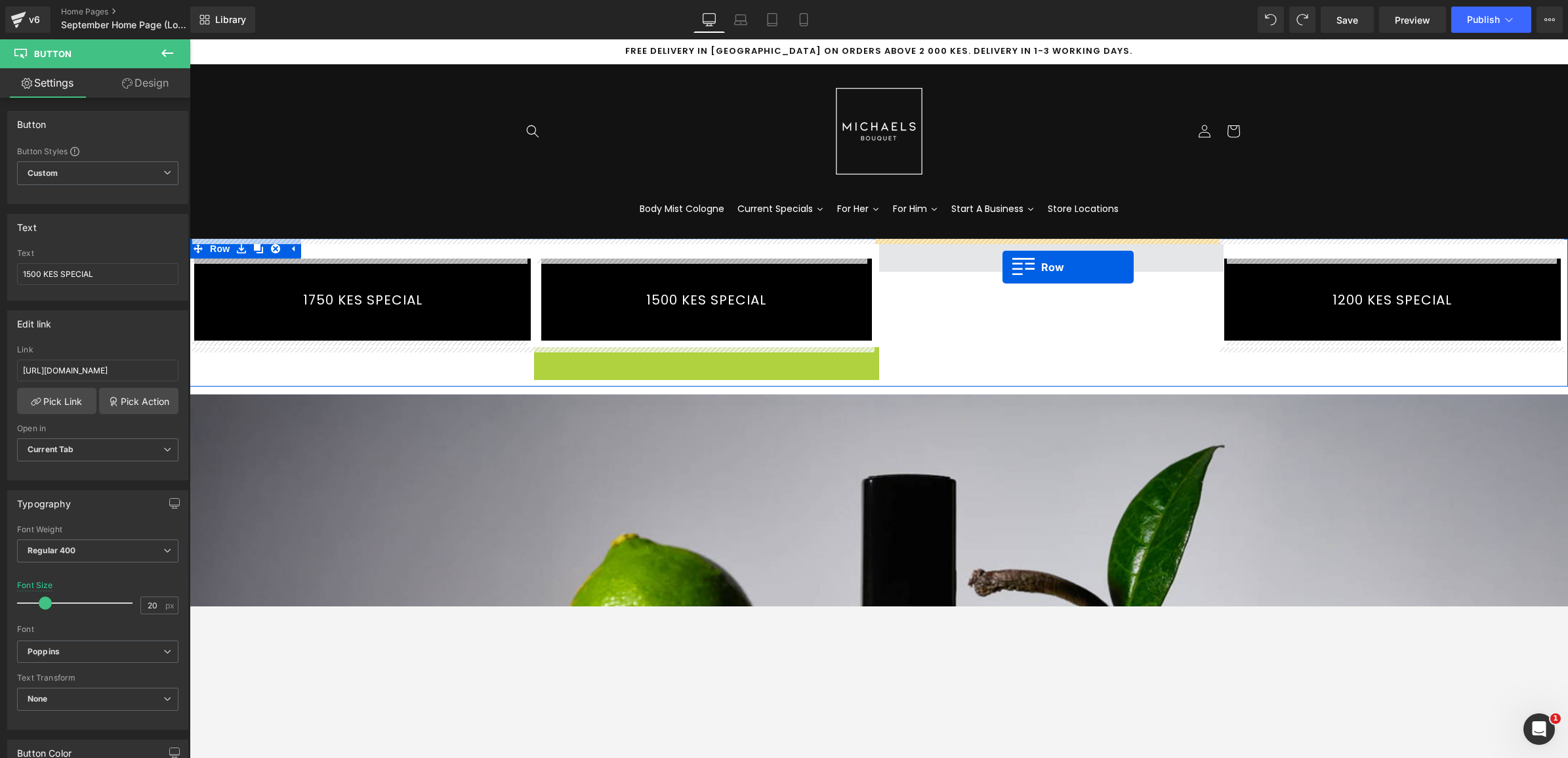
drag, startPoint x: 535, startPoint y: 355, endPoint x: 1003, endPoint y: 267, distance: 476.2
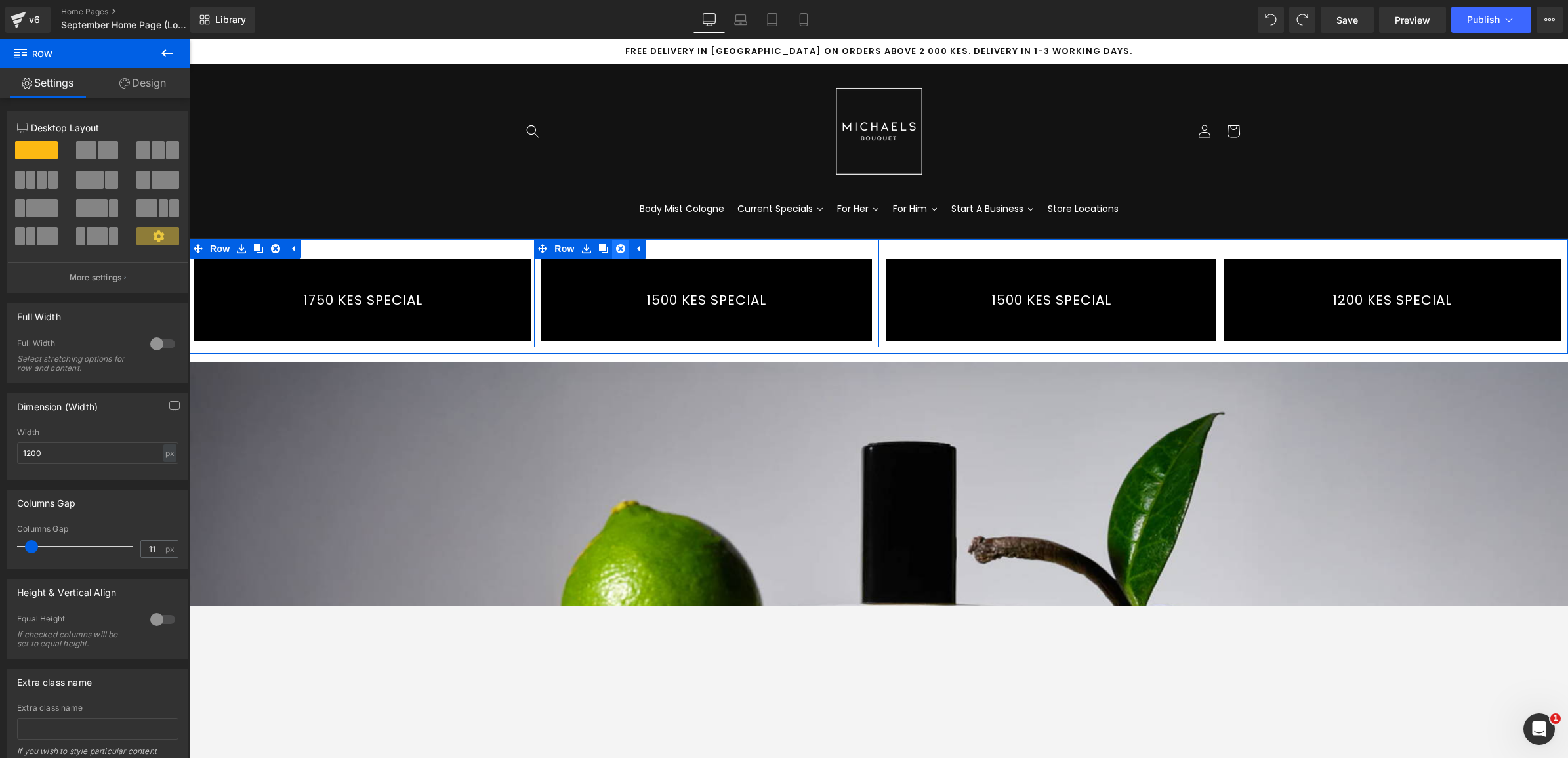
click at [616, 248] on icon at bounding box center [620, 250] width 9 height 10
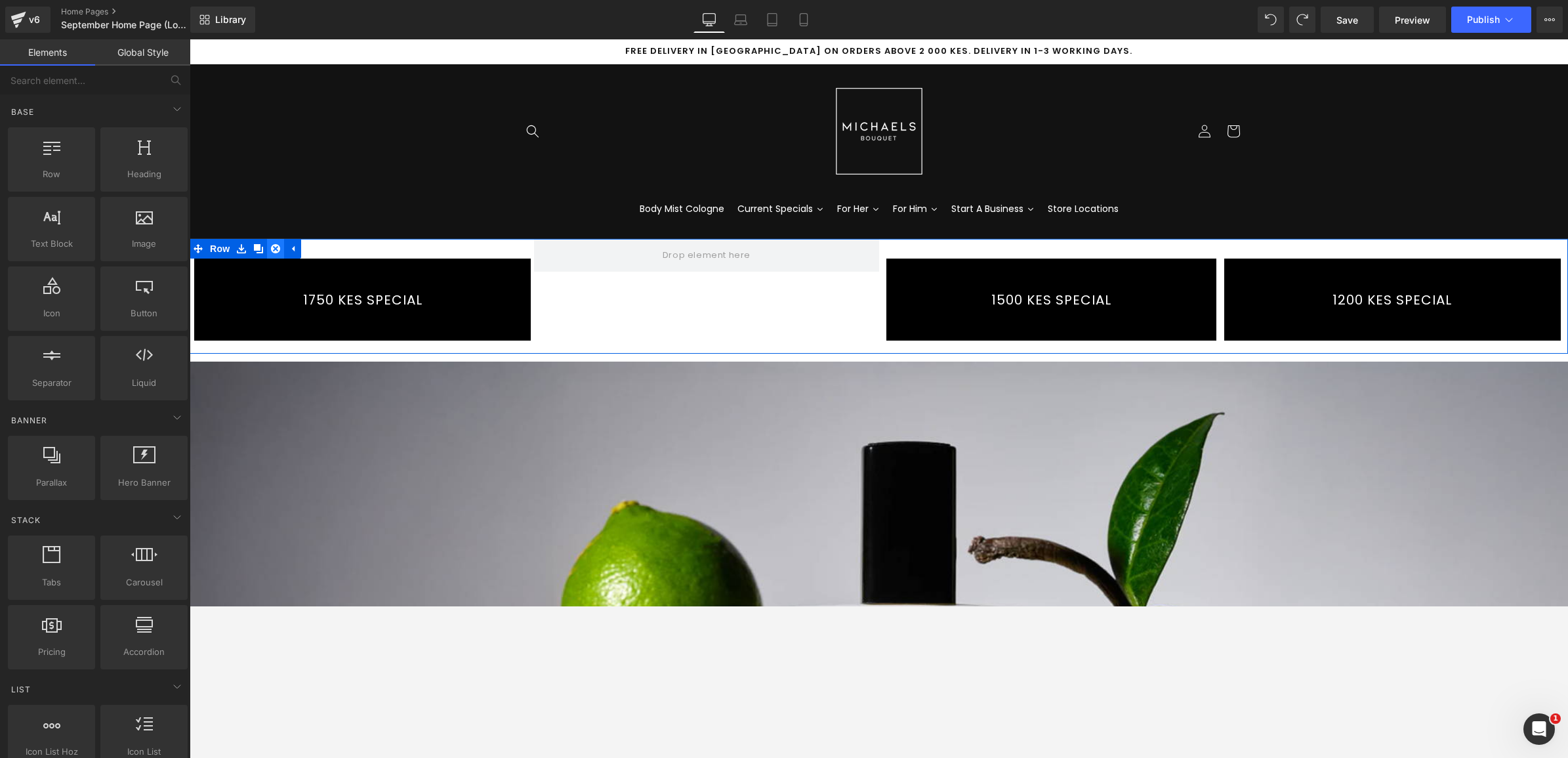
click at [271, 246] on icon at bounding box center [275, 249] width 9 height 9
click at [237, 247] on icon at bounding box center [241, 250] width 9 height 10
click at [254, 245] on icon at bounding box center [258, 249] width 9 height 9
click at [302, 264] on link "1750 KES SPECIAL" at bounding box center [362, 300] width 336 height 82
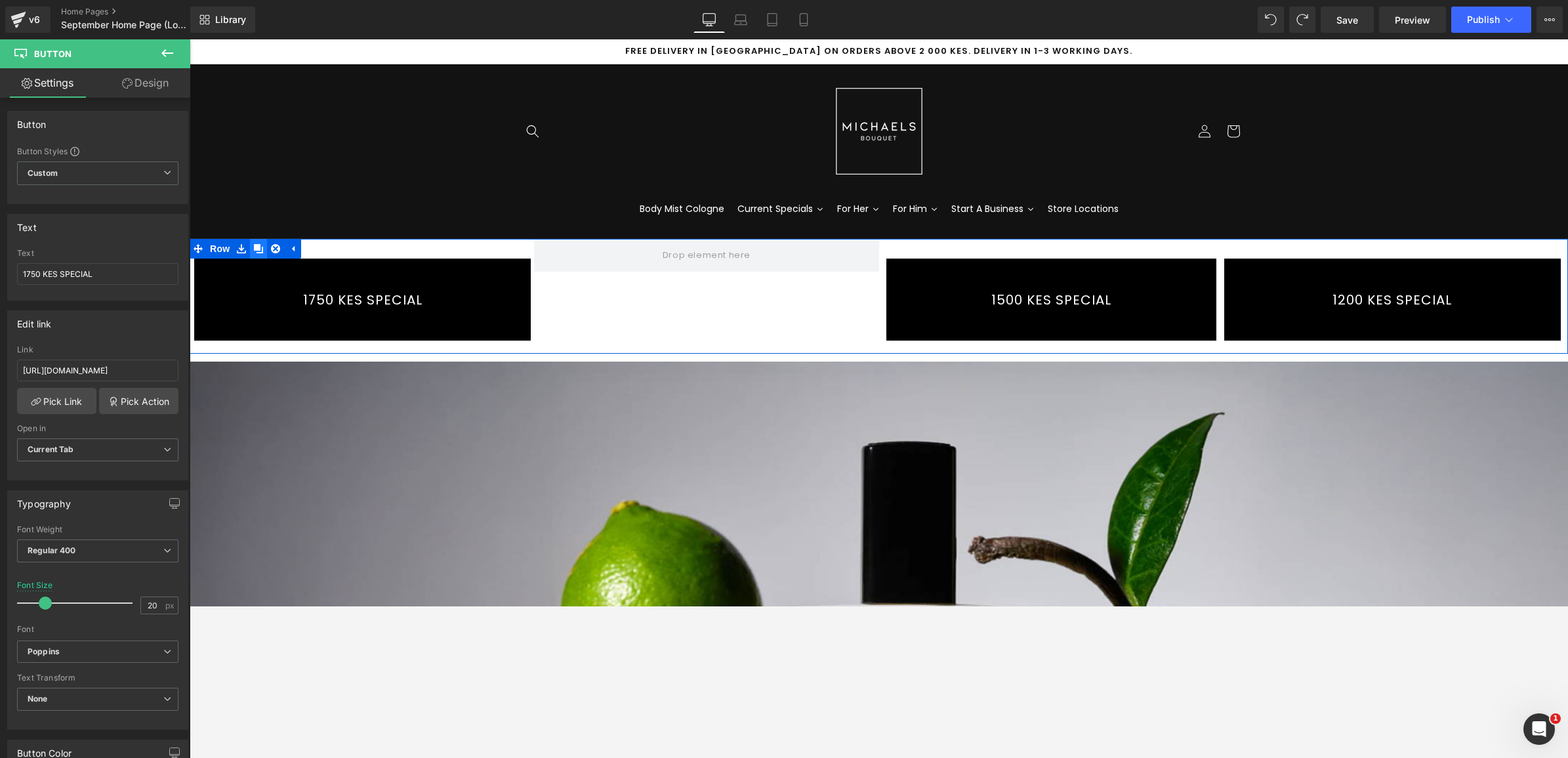
click at [254, 251] on icon at bounding box center [258, 249] width 9 height 9
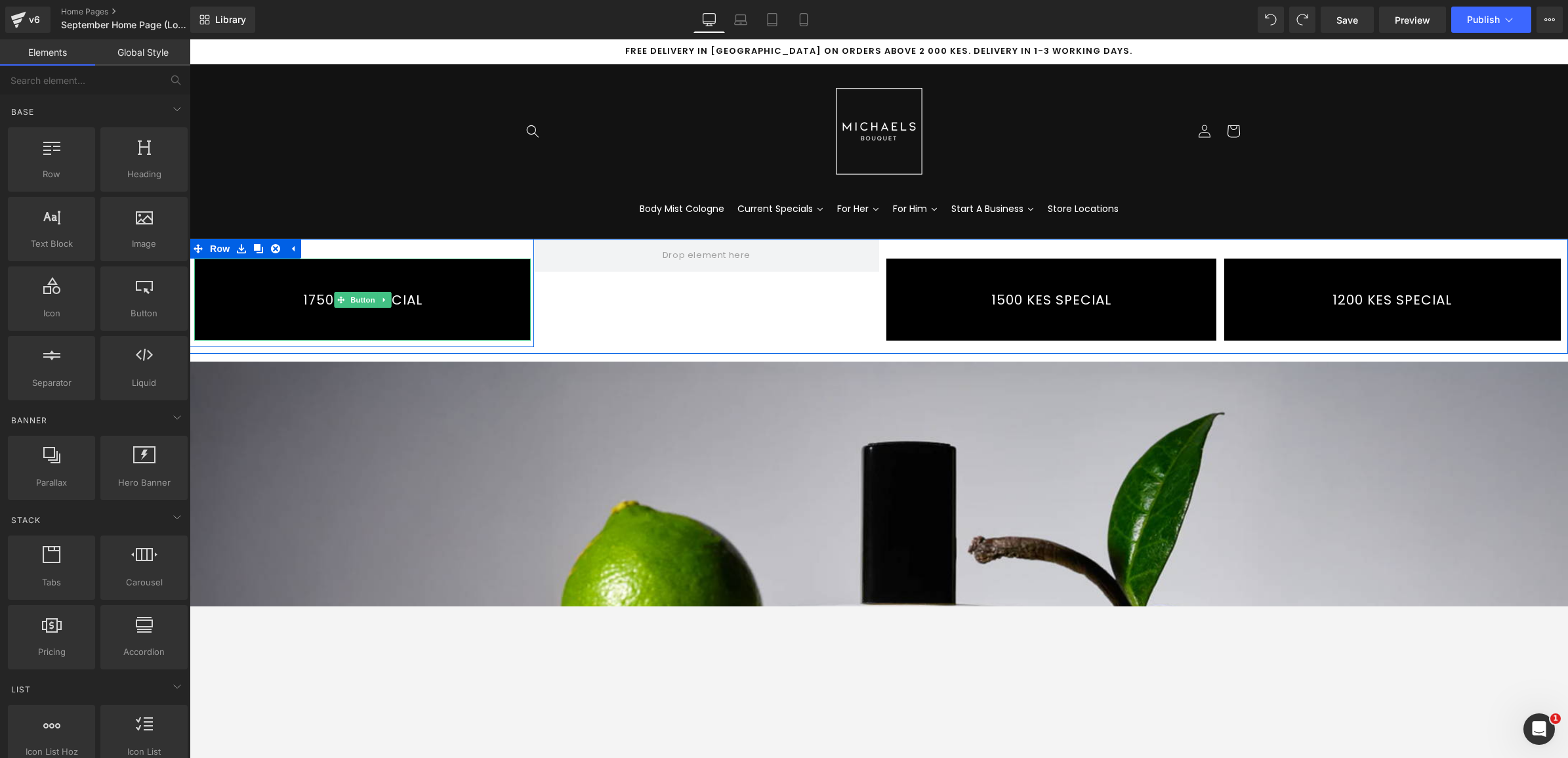
click at [440, 279] on link "1750 KES SPECIAL" at bounding box center [362, 300] width 336 height 82
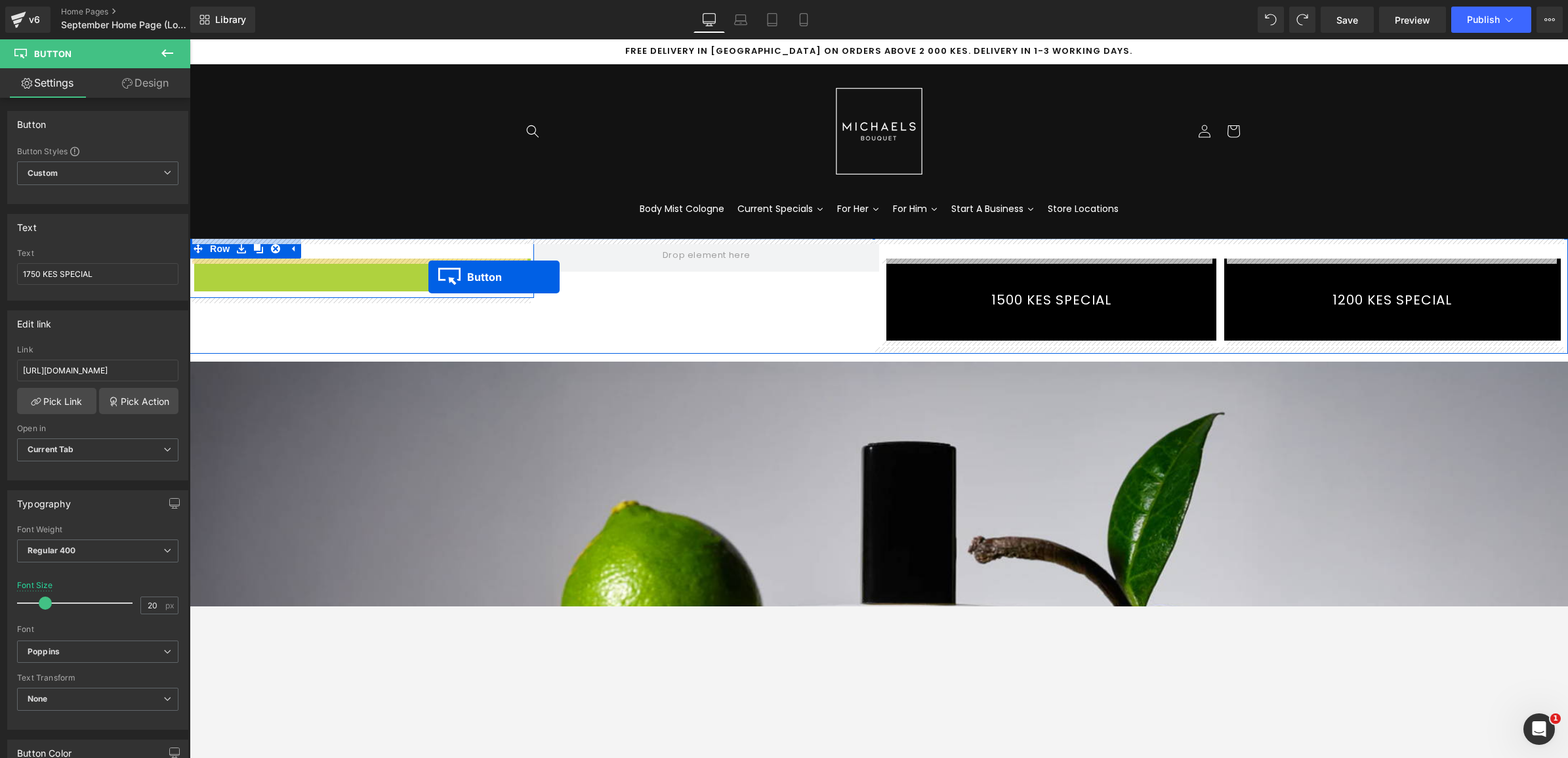
drag, startPoint x: 336, startPoint y: 299, endPoint x: 421, endPoint y: 276, distance: 88.1
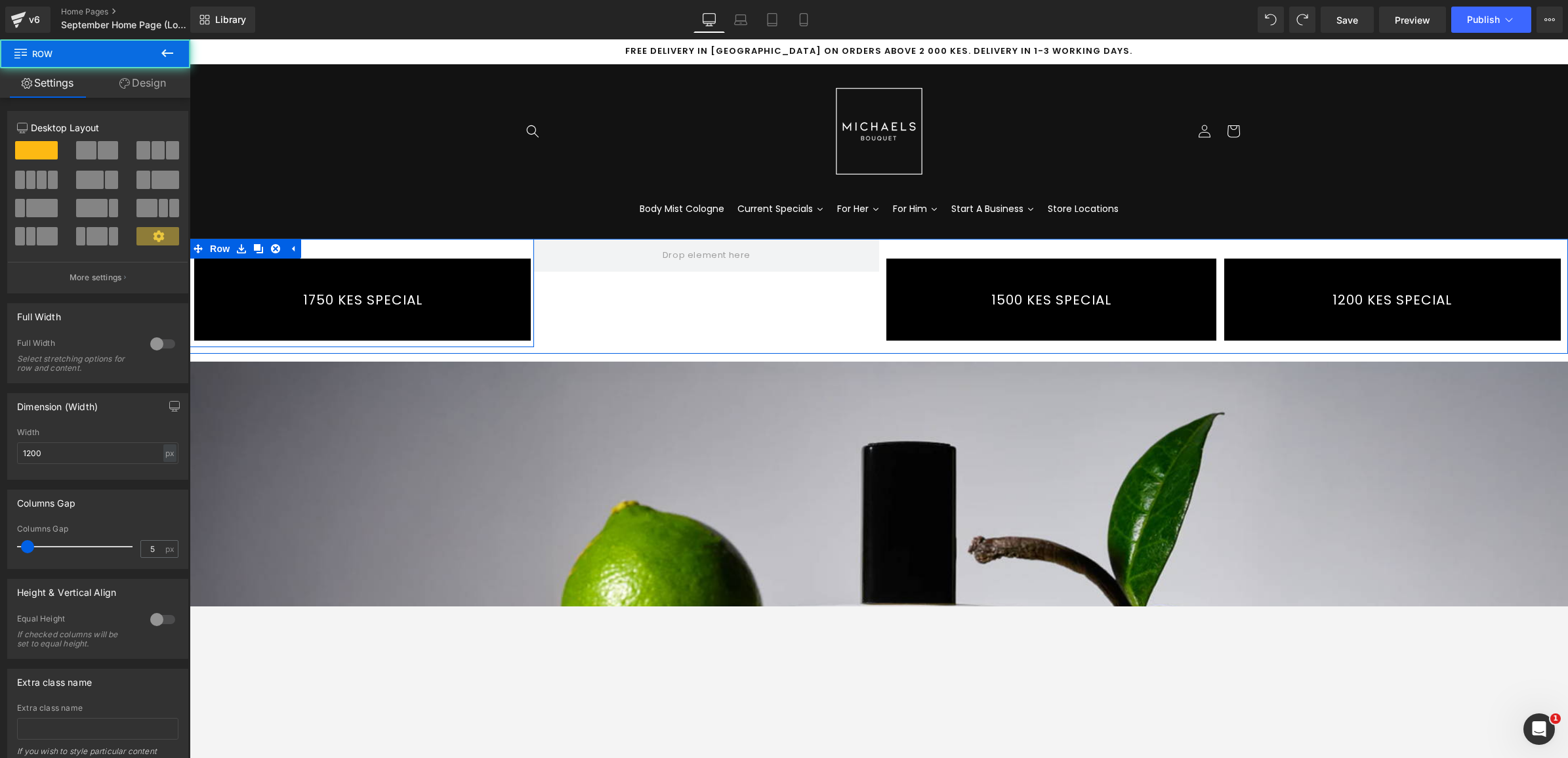
click at [369, 257] on div "1750 KES SPECIAL Button Row" at bounding box center [361, 293] width 344 height 109
click at [299, 287] on link "1750 KES SPECIAL" at bounding box center [362, 300] width 336 height 82
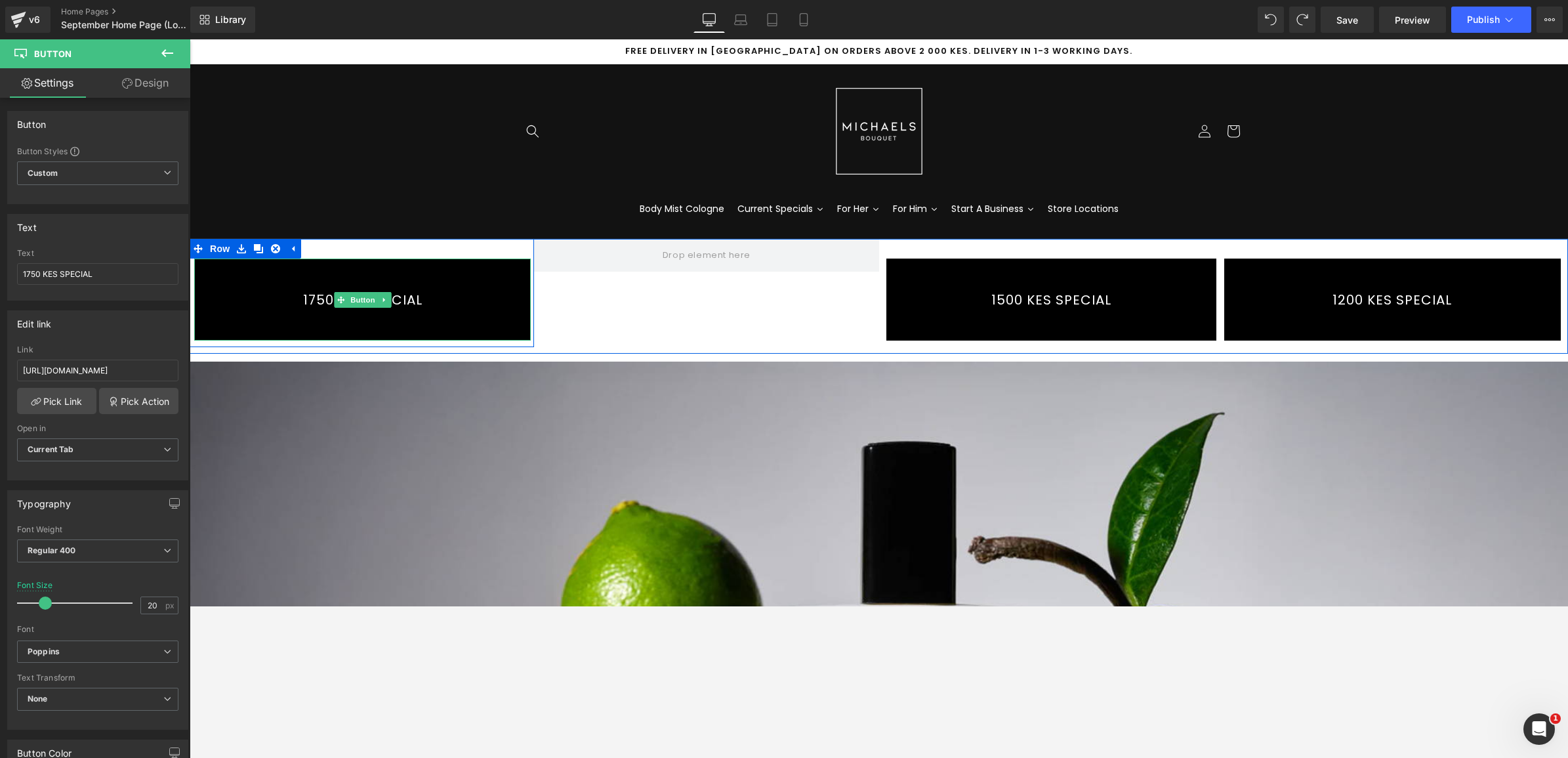
click at [277, 291] on link "1750 KES SPECIAL" at bounding box center [362, 300] width 336 height 82
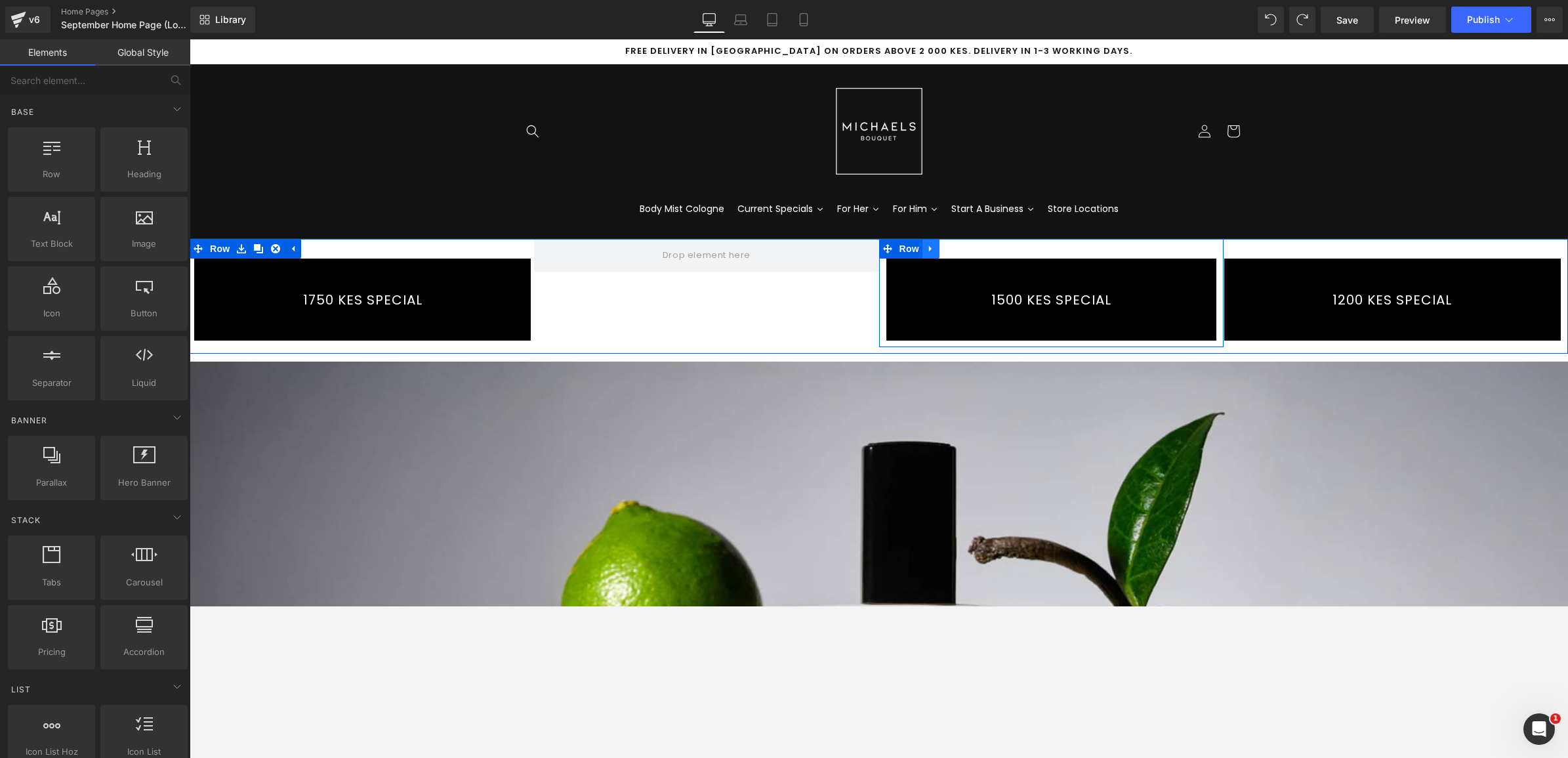
click at [927, 247] on icon at bounding box center [931, 250] width 9 height 10
click at [944, 248] on icon at bounding box center [948, 249] width 9 height 9
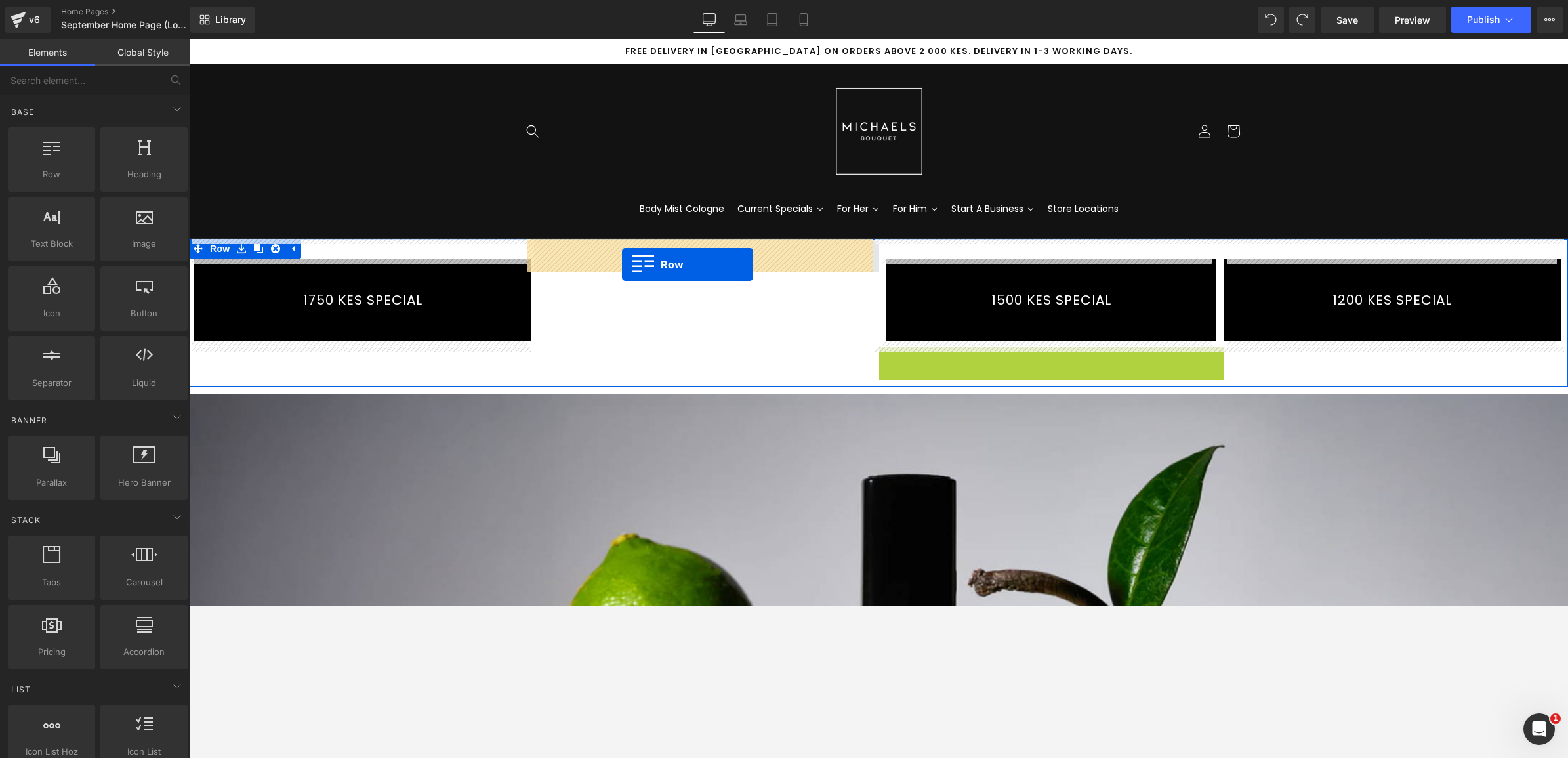
drag, startPoint x: 881, startPoint y: 356, endPoint x: 622, endPoint y: 265, distance: 274.5
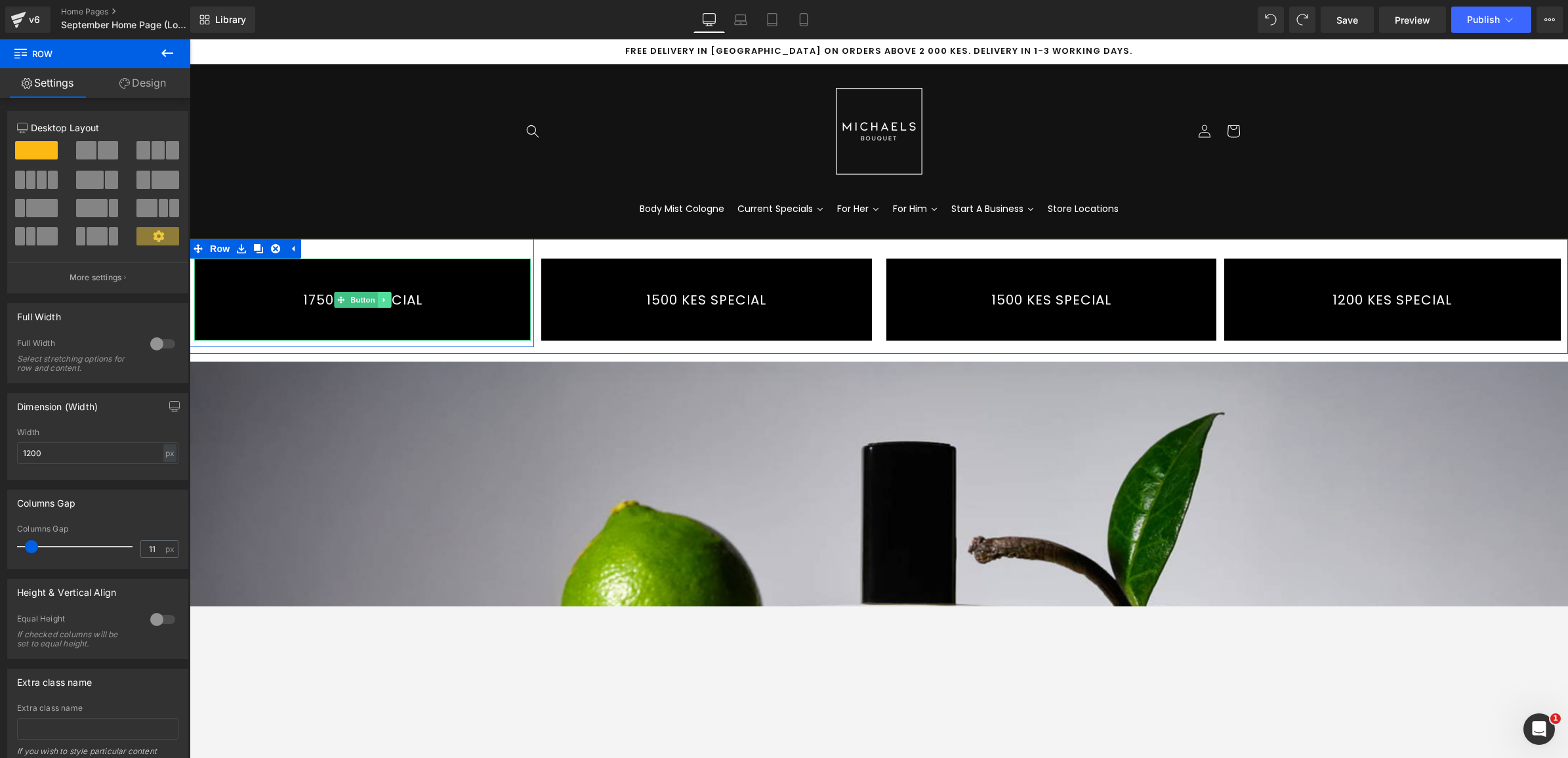
click at [381, 297] on icon at bounding box center [384, 299] width 7 height 8
click at [374, 302] on icon at bounding box center [377, 299] width 7 height 7
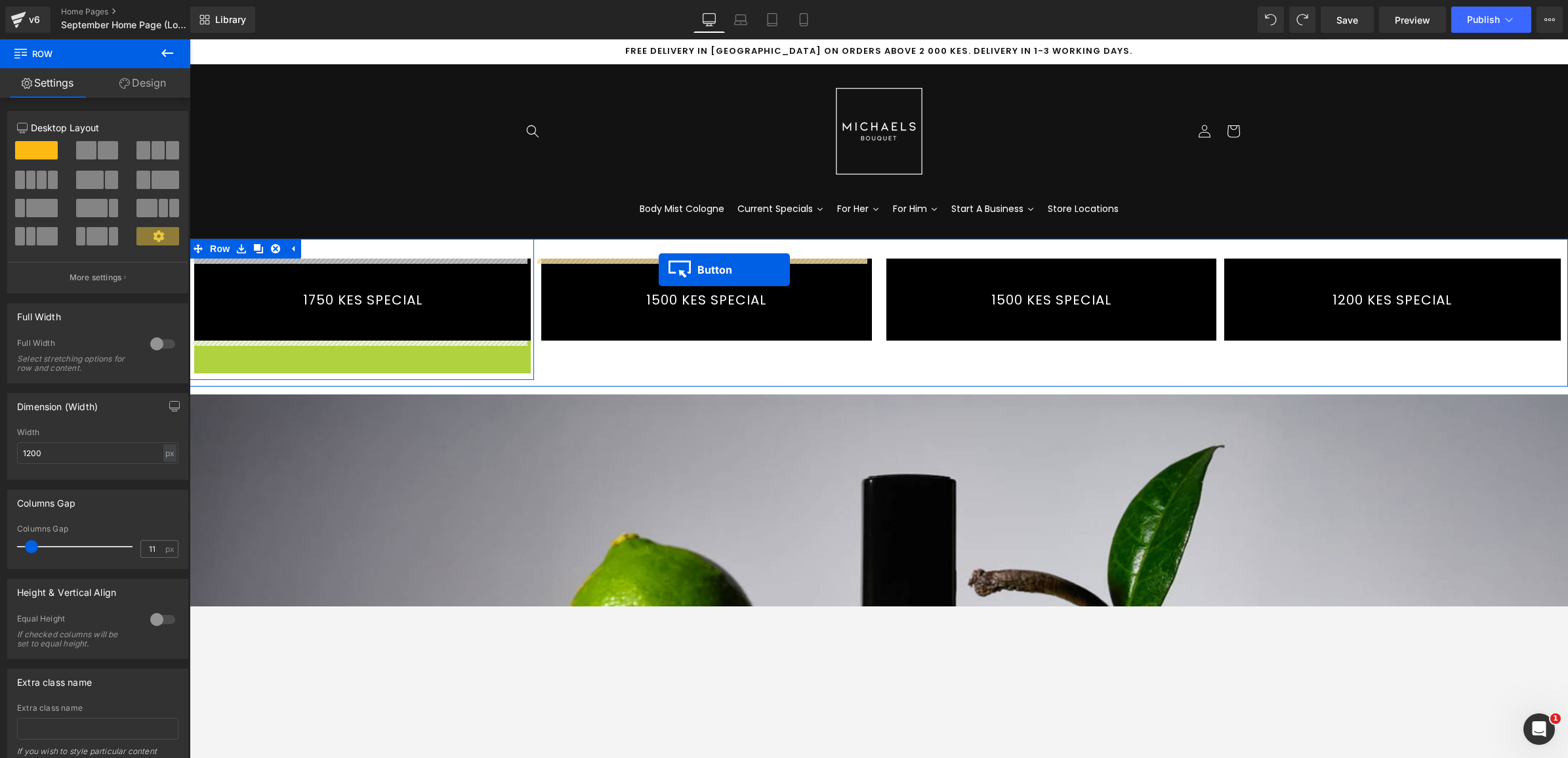
drag, startPoint x: 332, startPoint y: 375, endPoint x: 658, endPoint y: 270, distance: 342.5
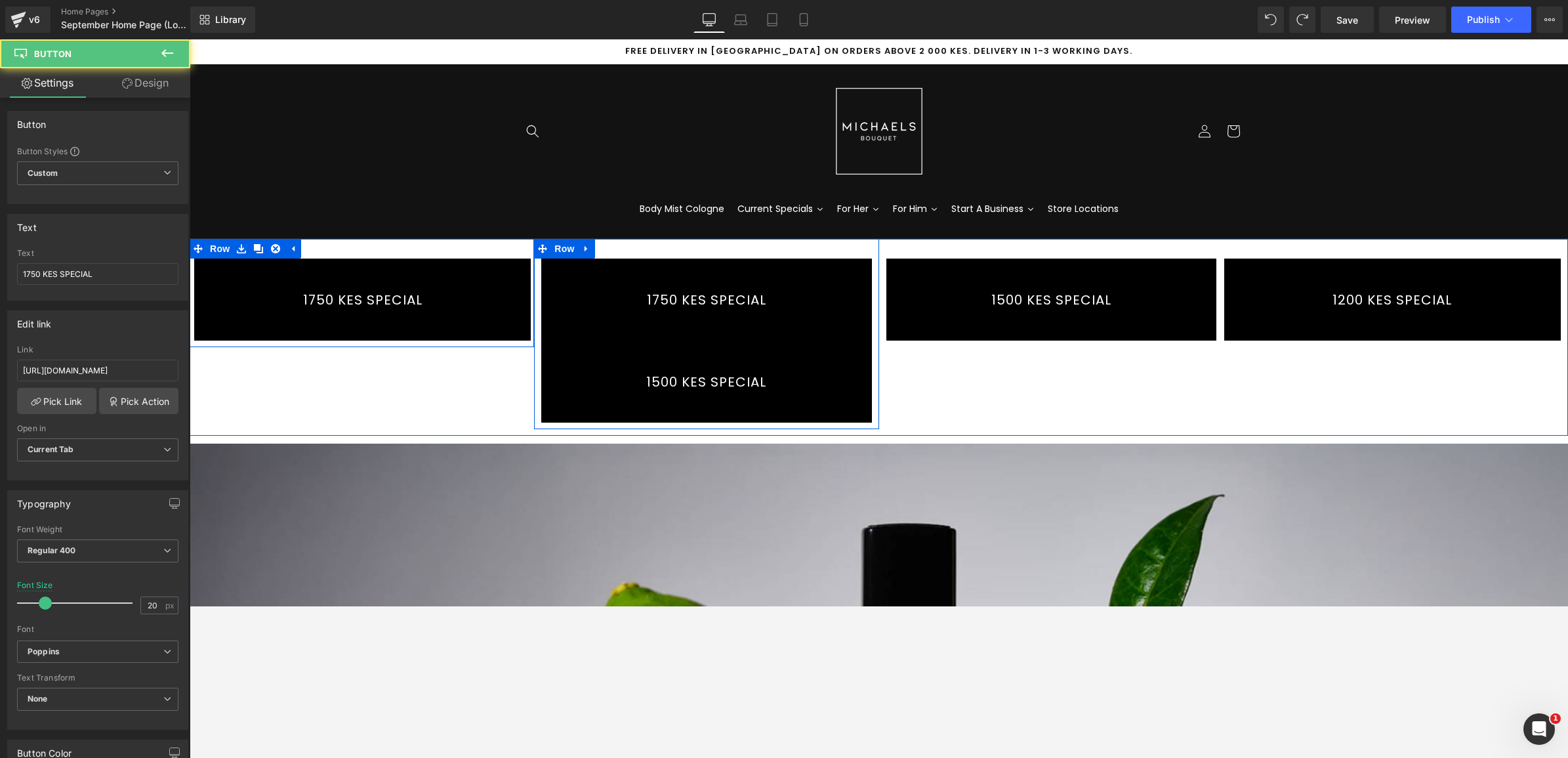
click at [573, 362] on link "1500 KES SPECIAL" at bounding box center [706, 382] width 330 height 82
click at [724, 385] on icon at bounding box center [728, 381] width 7 height 8
click at [731, 385] on icon at bounding box center [734, 381] width 7 height 7
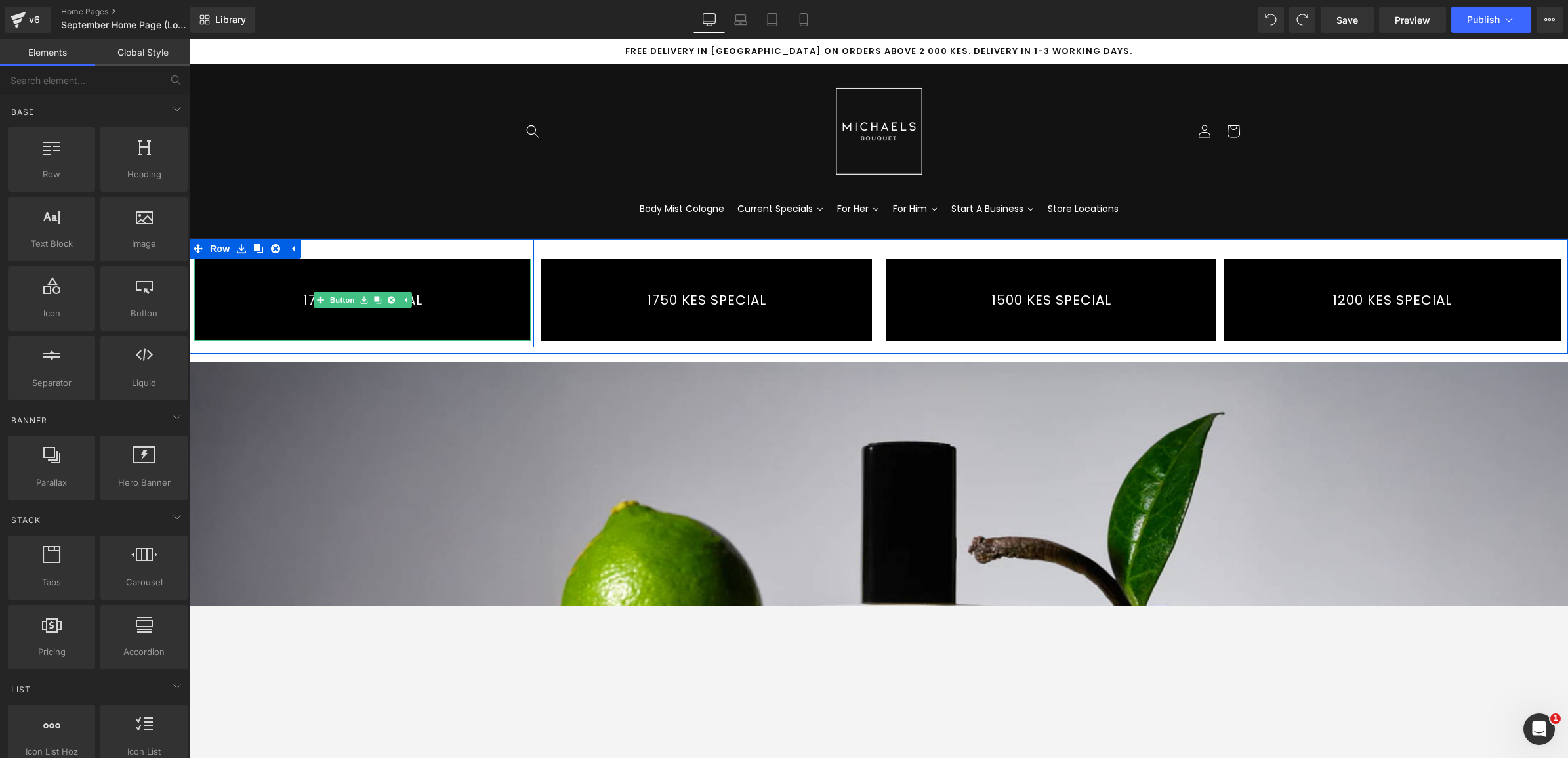
click at [286, 303] on link "1750 KES SPECIAL" at bounding box center [362, 300] width 336 height 82
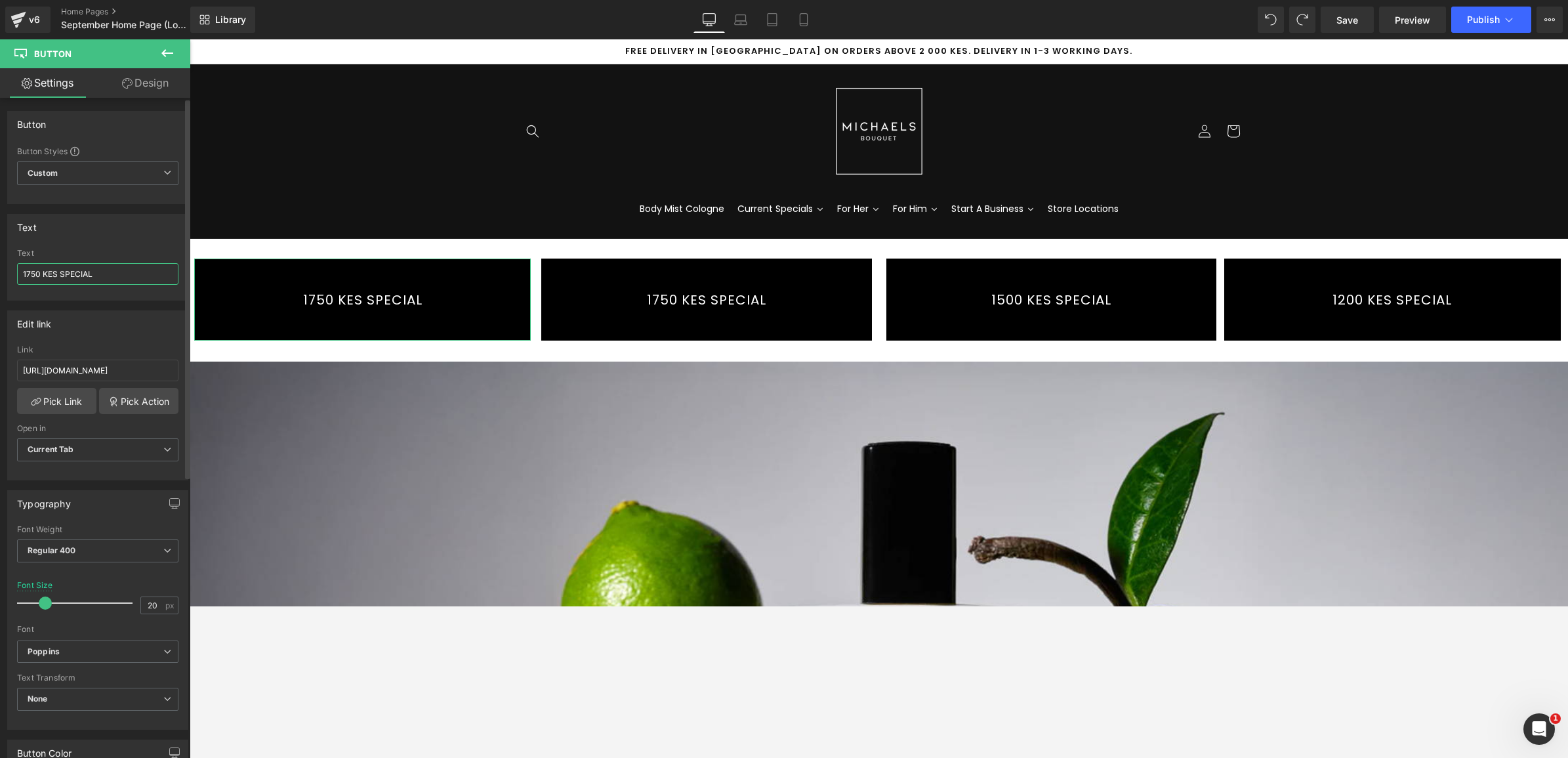
drag, startPoint x: 97, startPoint y: 273, endPoint x: 11, endPoint y: 279, distance: 86.2
click at [11, 279] on div "1750 KES SPECIAL Text 1750 KES SPECIAL" at bounding box center [97, 274] width 179 height 51
type input "Lotion & Wash Special"
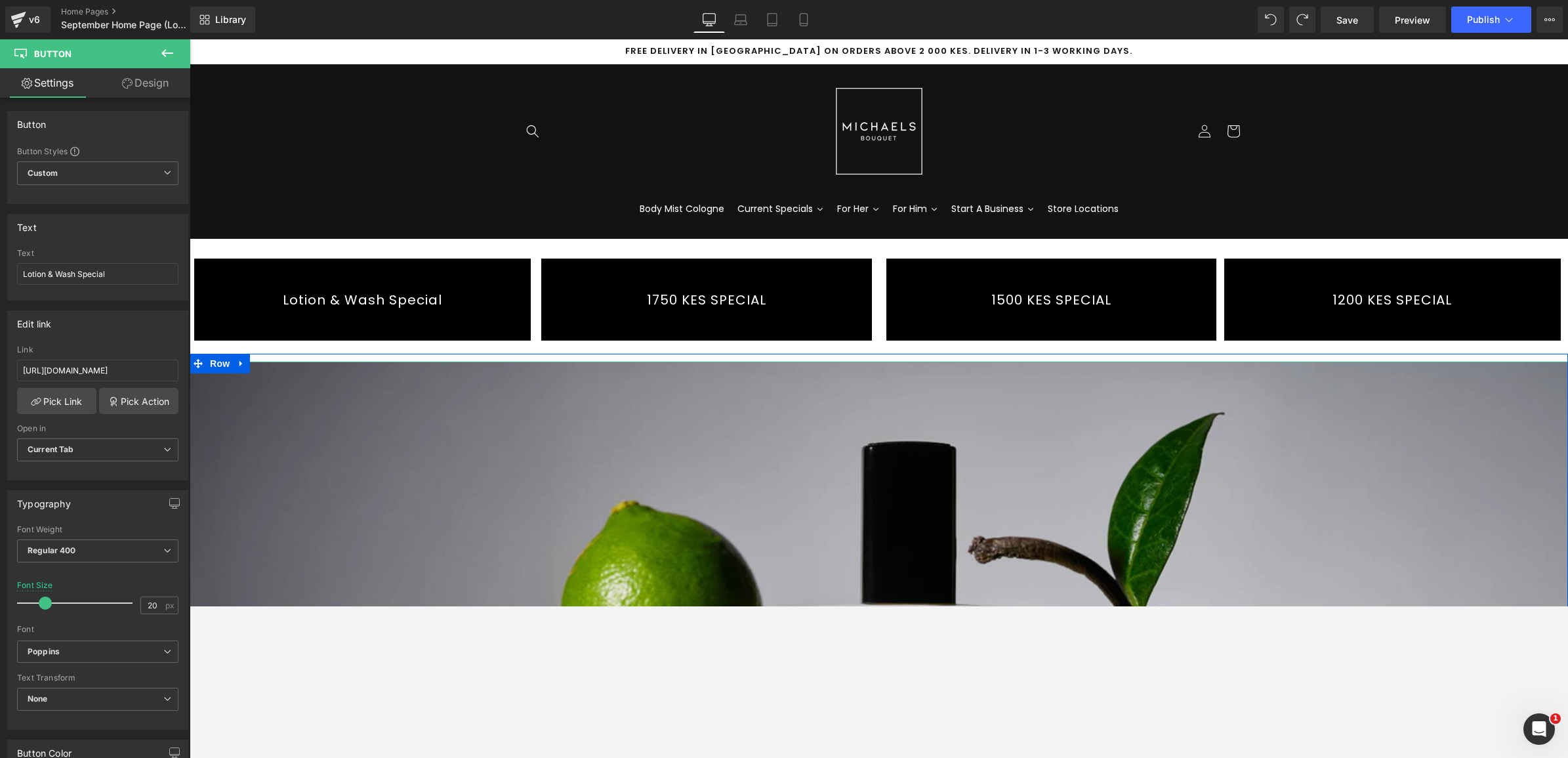
click at [548, 414] on img at bounding box center [879, 749] width 1378 height 776
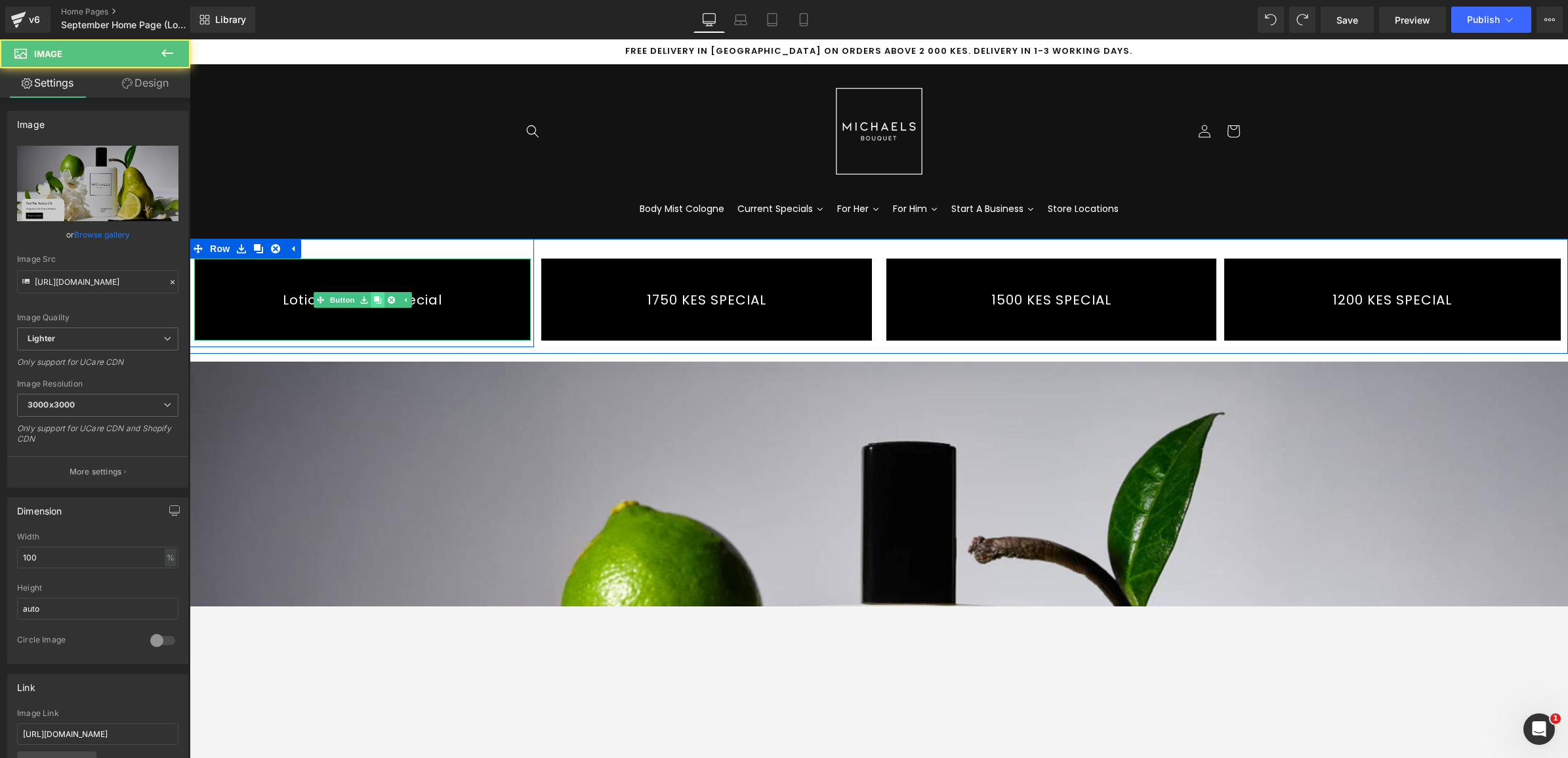
click at [384, 296] on link at bounding box center [391, 300] width 14 height 15
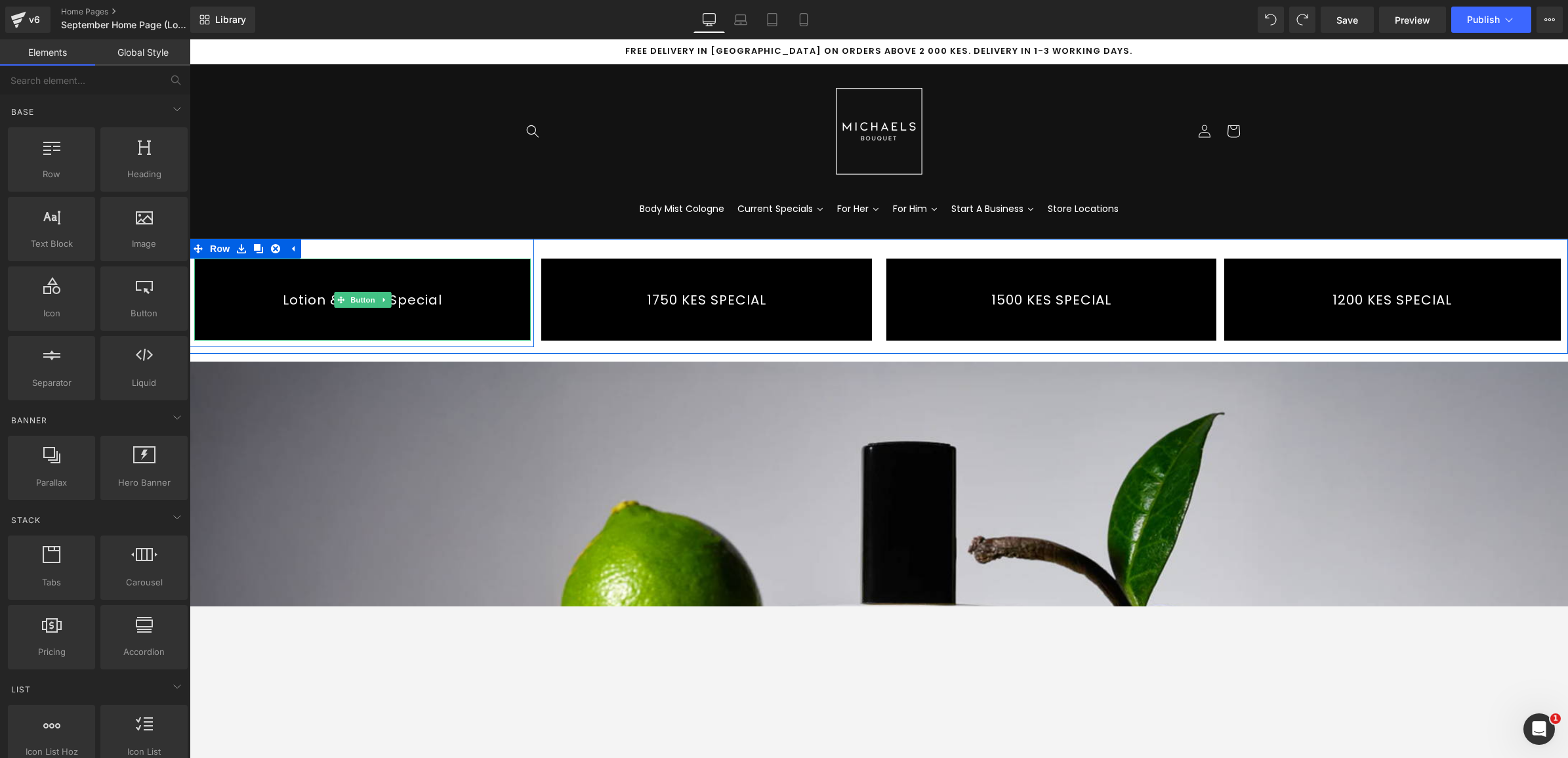
click at [278, 303] on link "Lotion & Wash Special" at bounding box center [362, 300] width 336 height 82
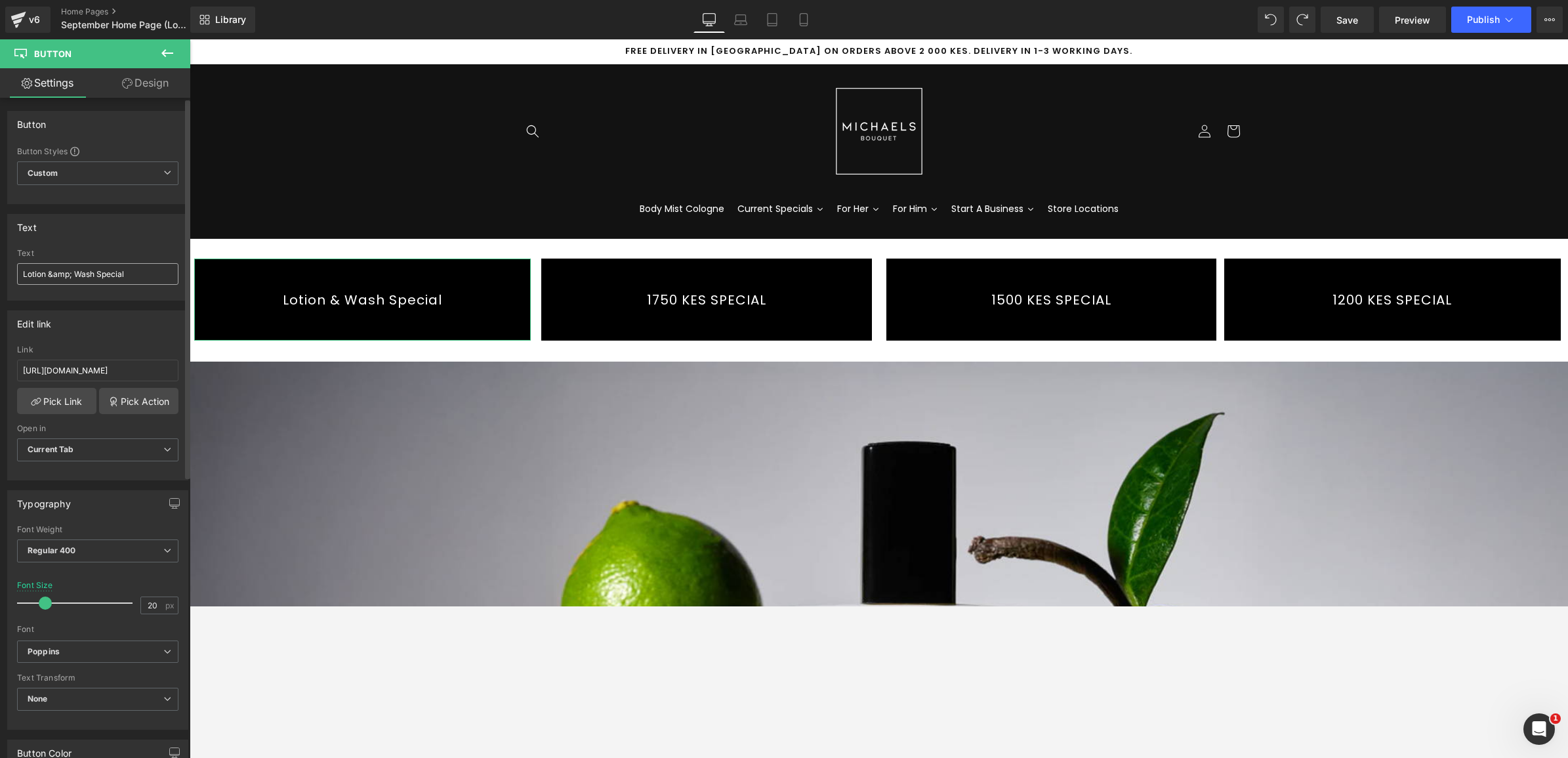
click at [24, 274] on input "Lotion &amp; Wash Special" at bounding box center [97, 273] width 161 height 21
type input "New Lotion &amp; Wash Special"
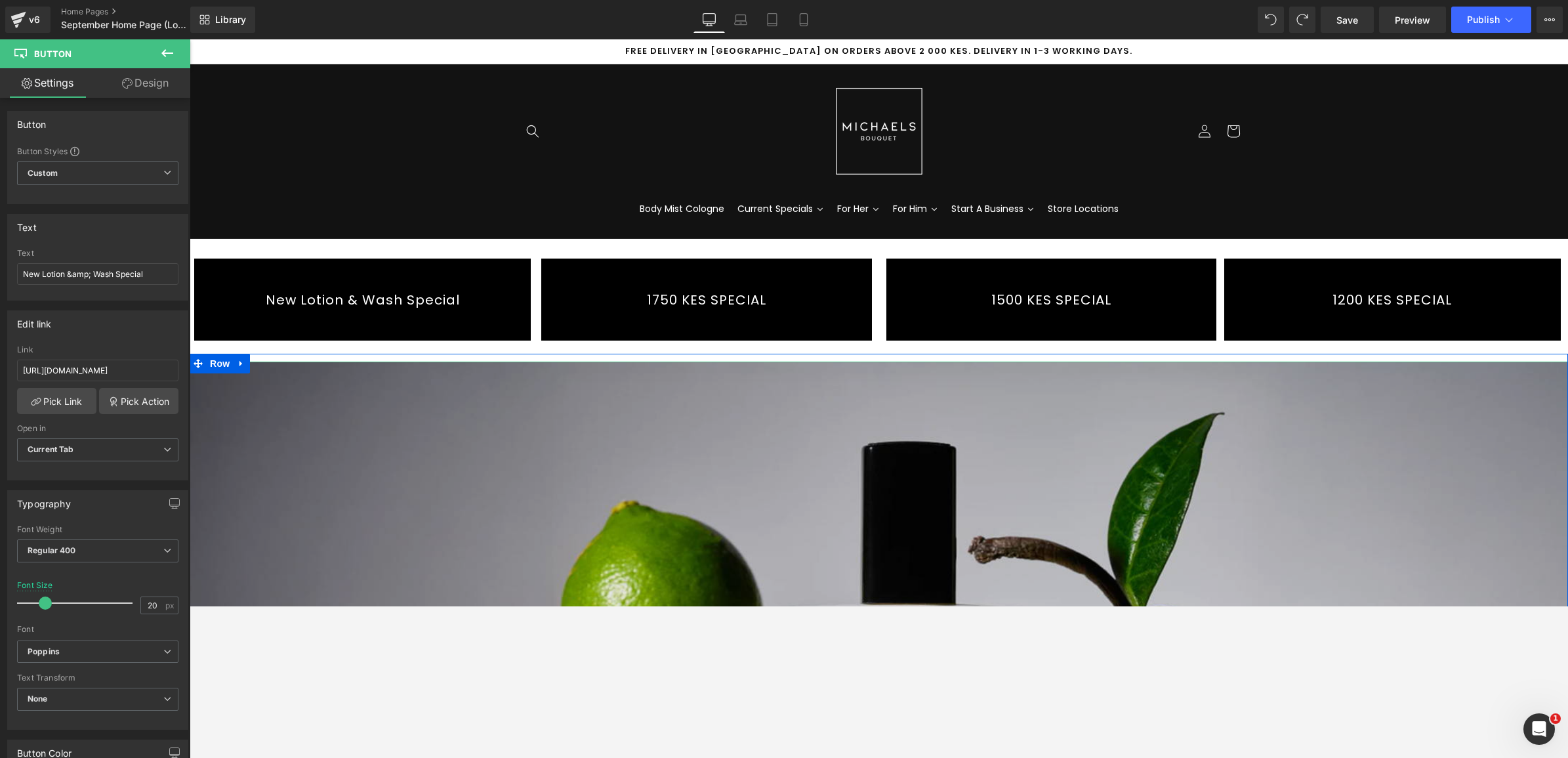
click at [579, 445] on img at bounding box center [879, 749] width 1378 height 776
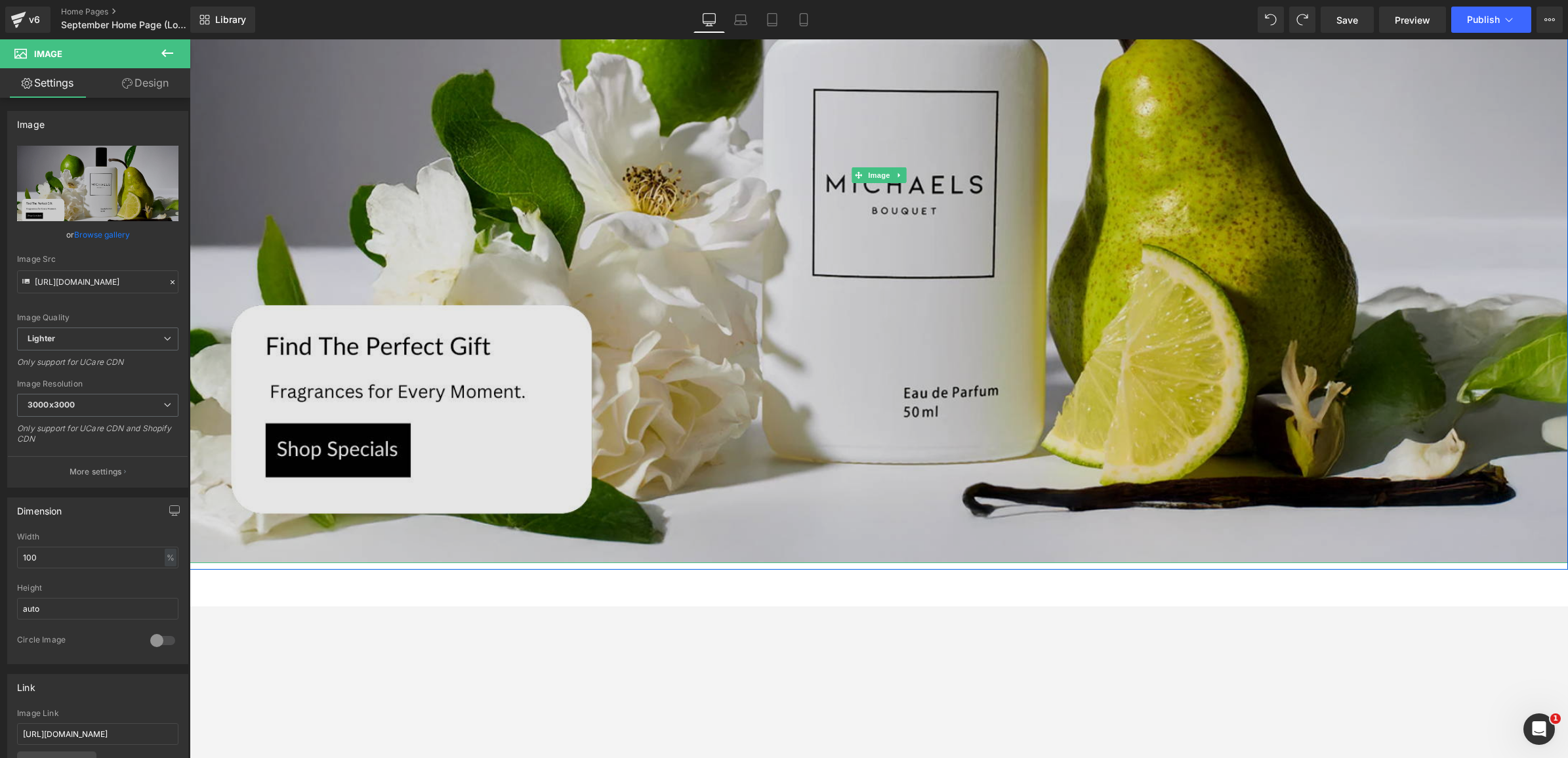
scroll to position [410, 0]
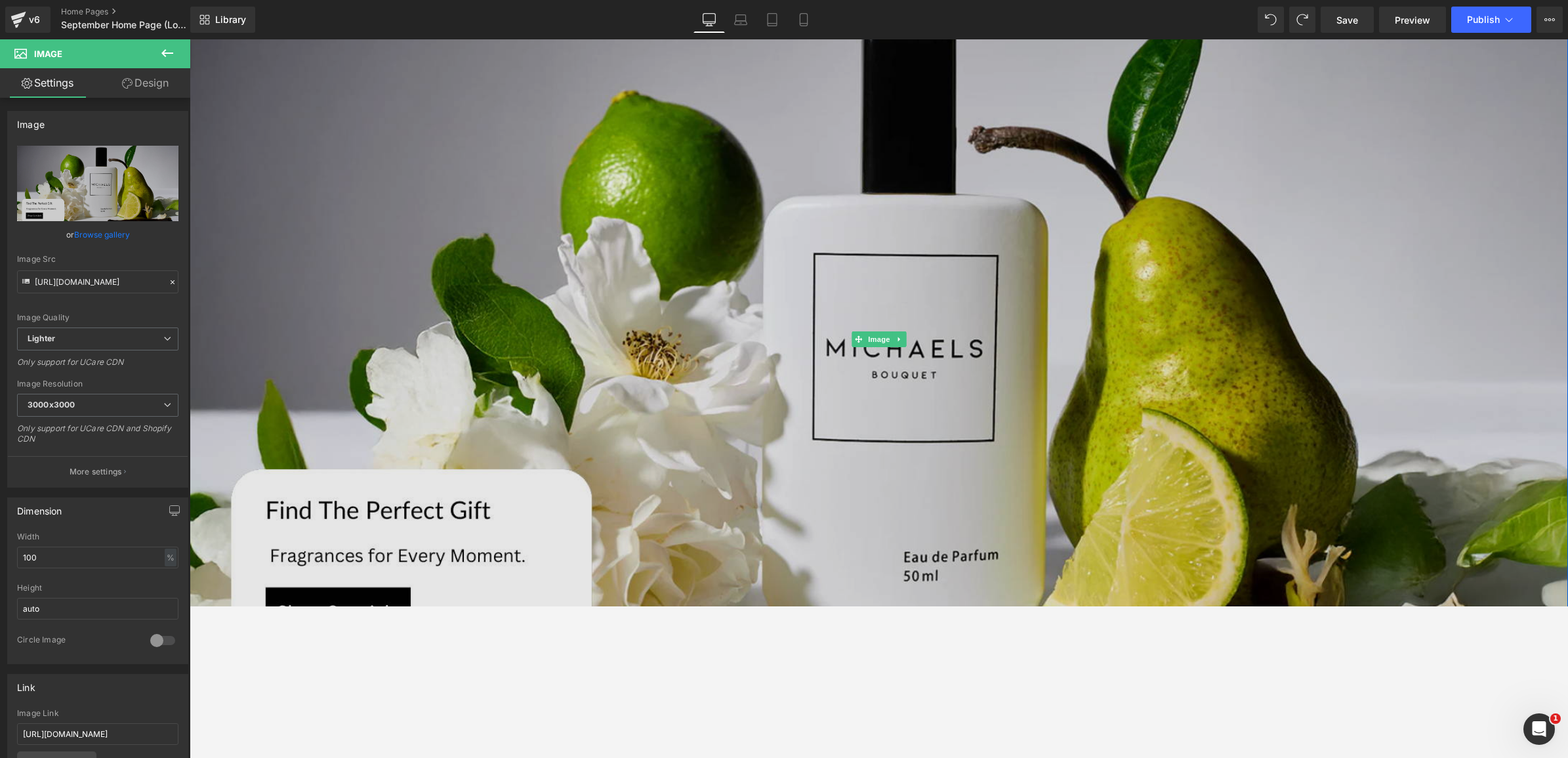
click at [398, 322] on img at bounding box center [879, 339] width 1378 height 776
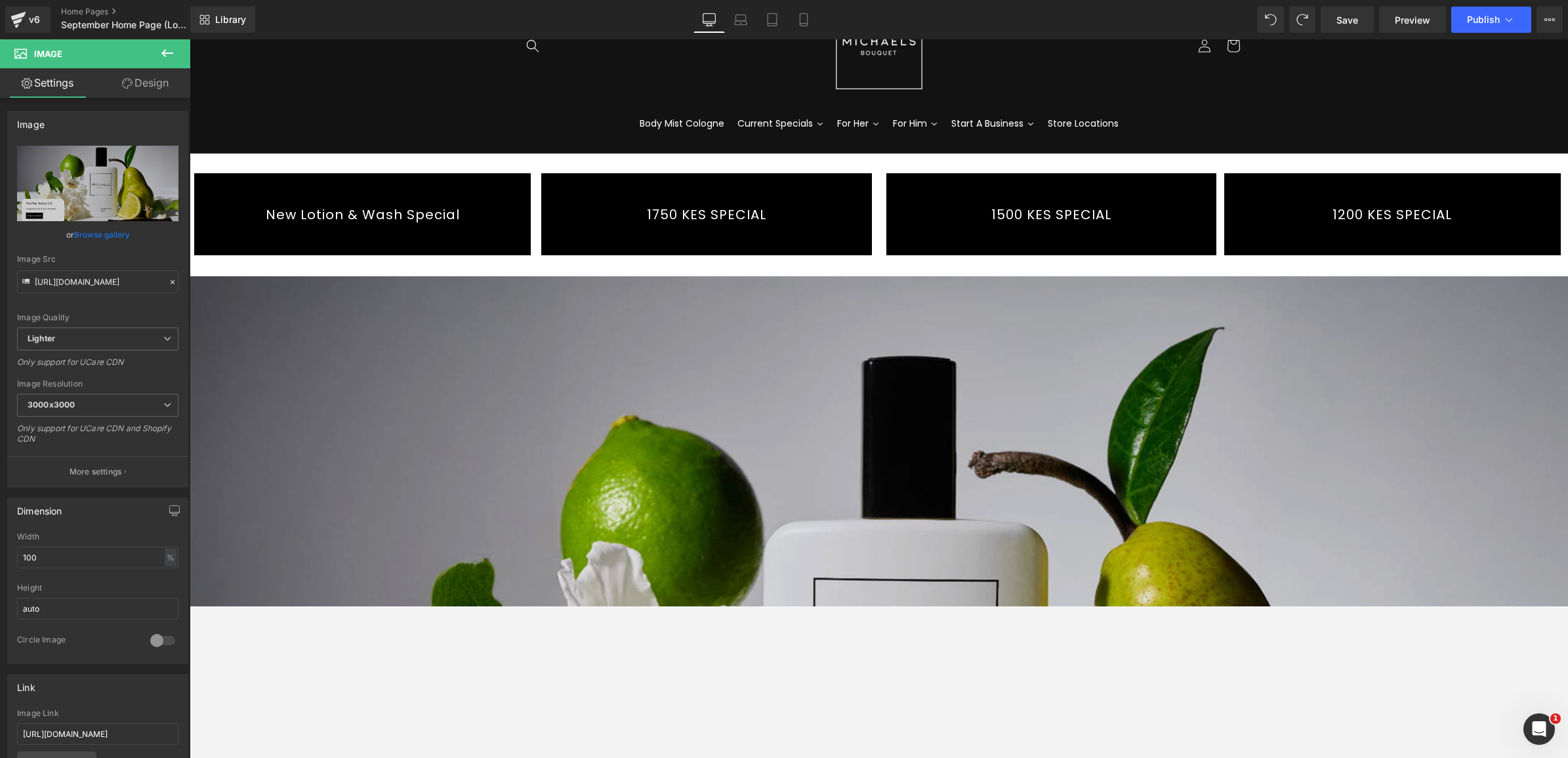
scroll to position [328, 0]
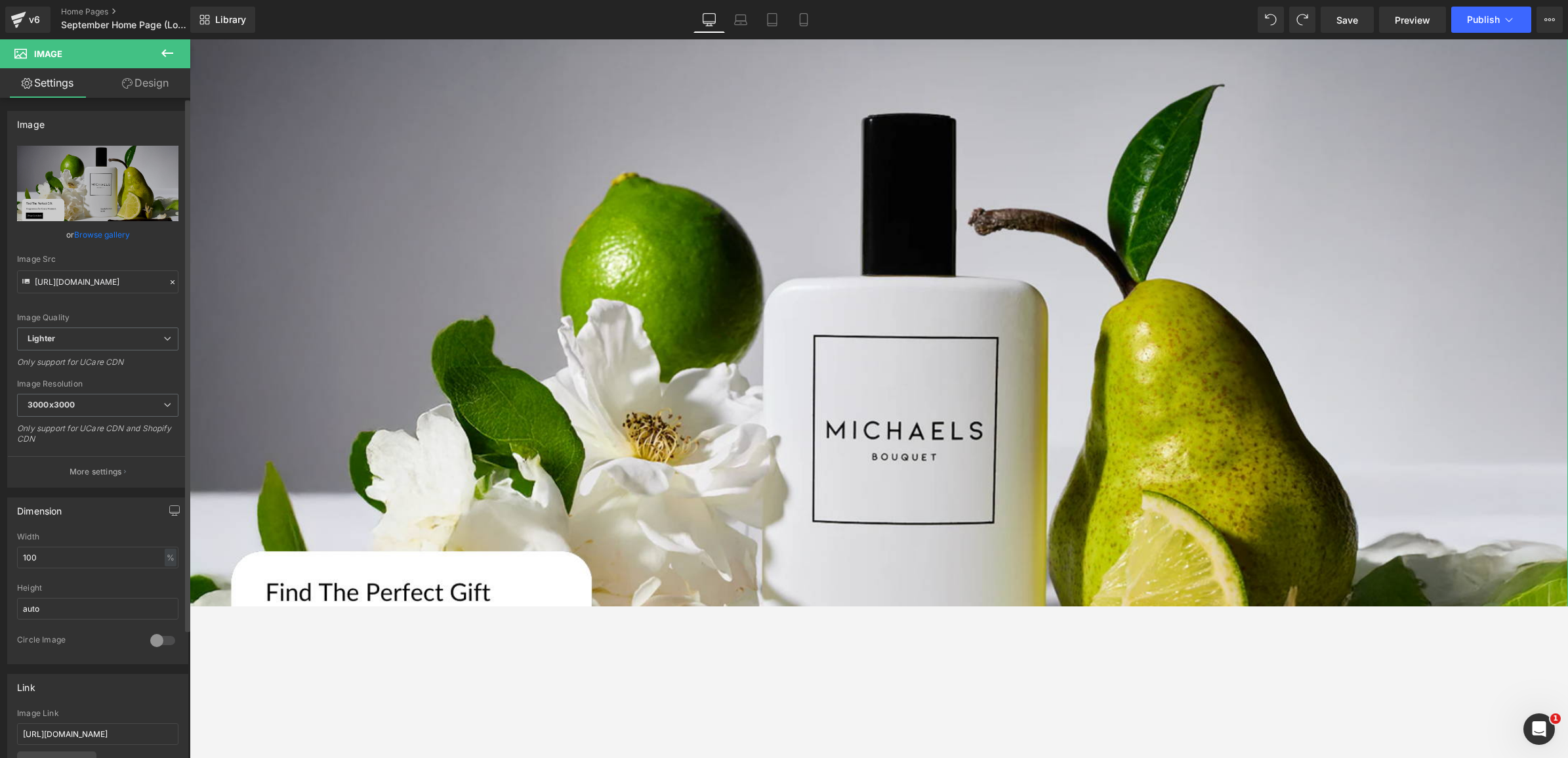
click at [168, 279] on icon at bounding box center [173, 282] width 9 height 9
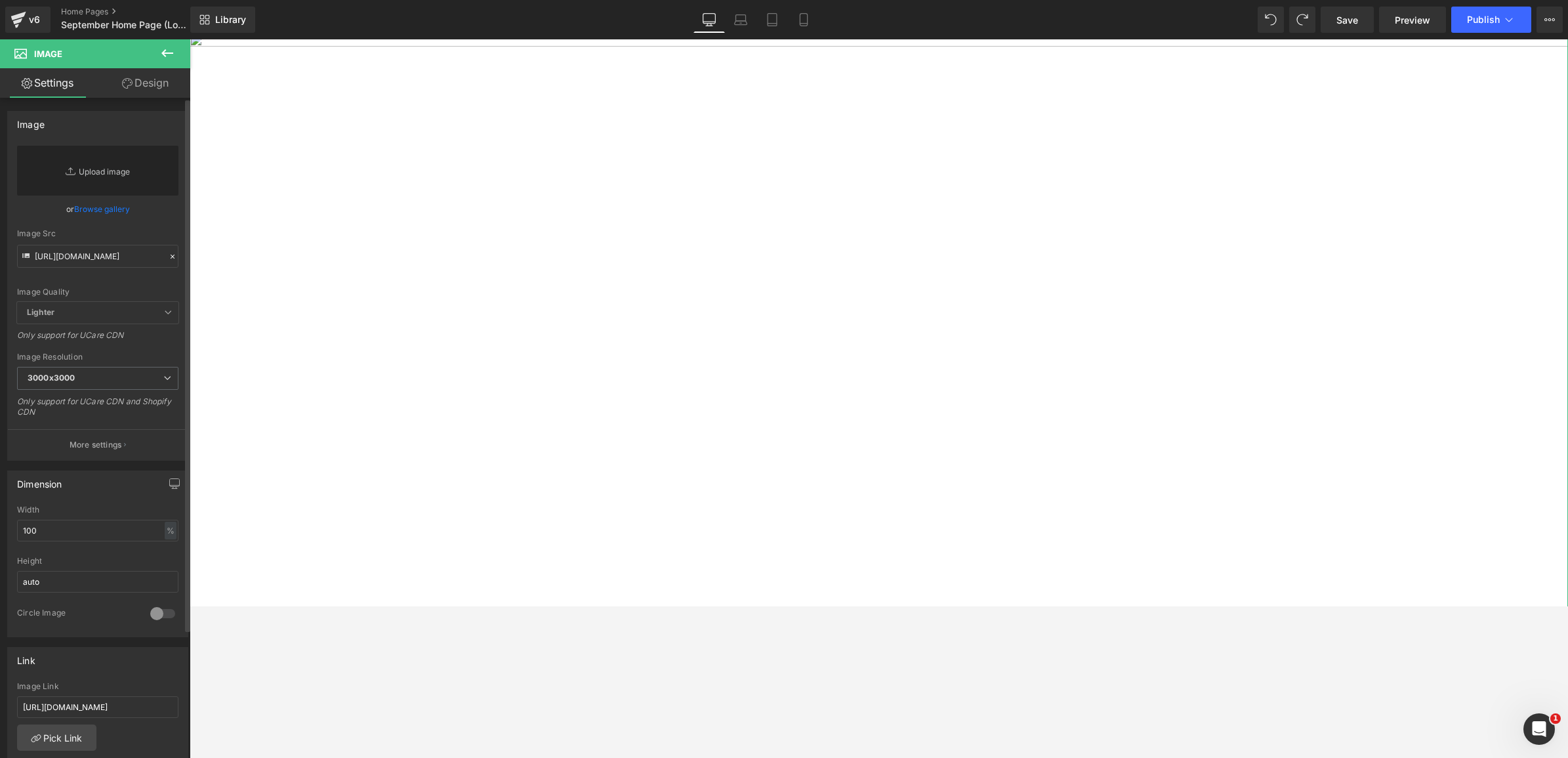
click at [98, 162] on link "Replace Image" at bounding box center [97, 171] width 161 height 50
type input "C:\fakepath\Website Banner.png"
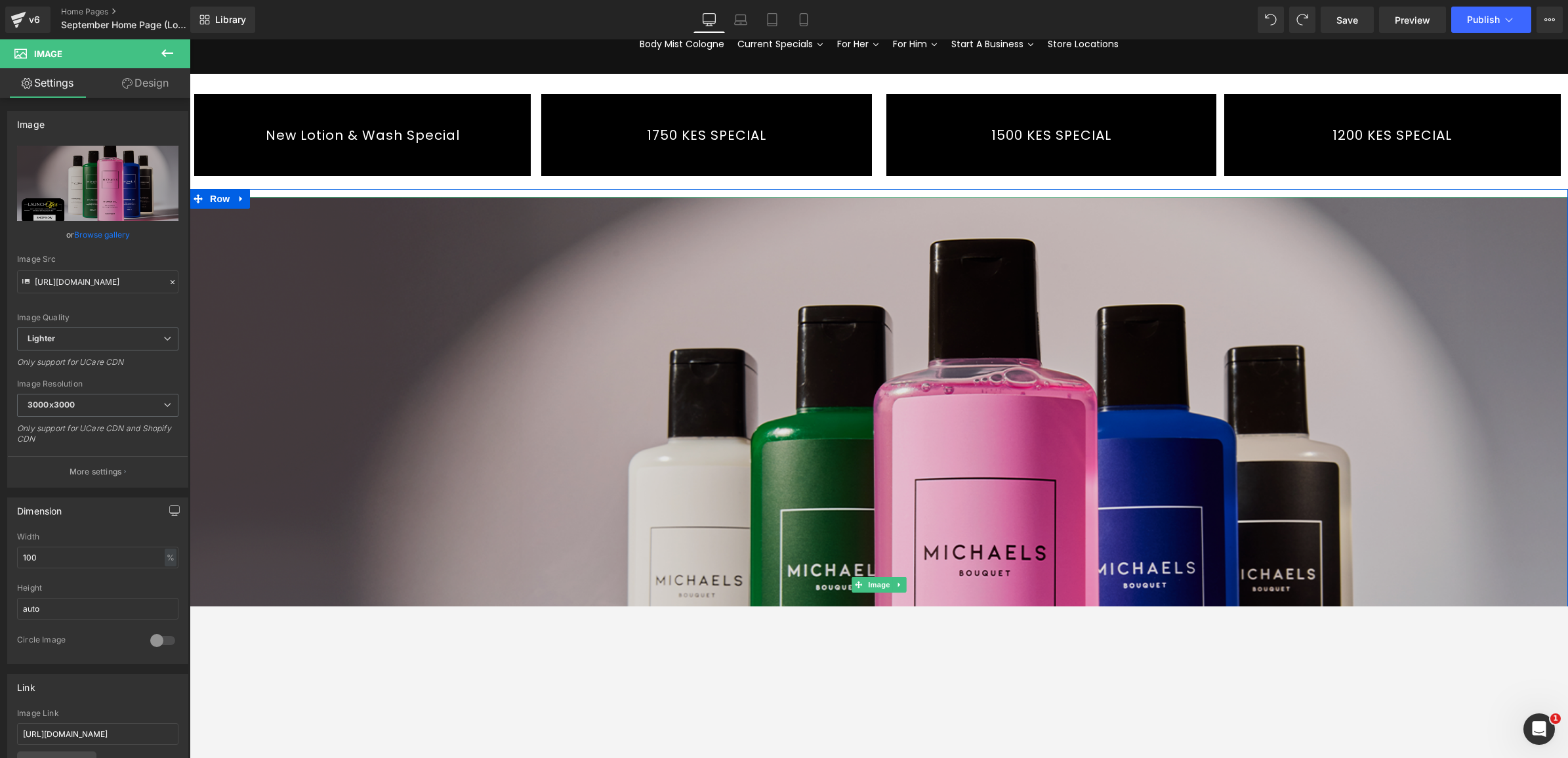
scroll to position [656, 0]
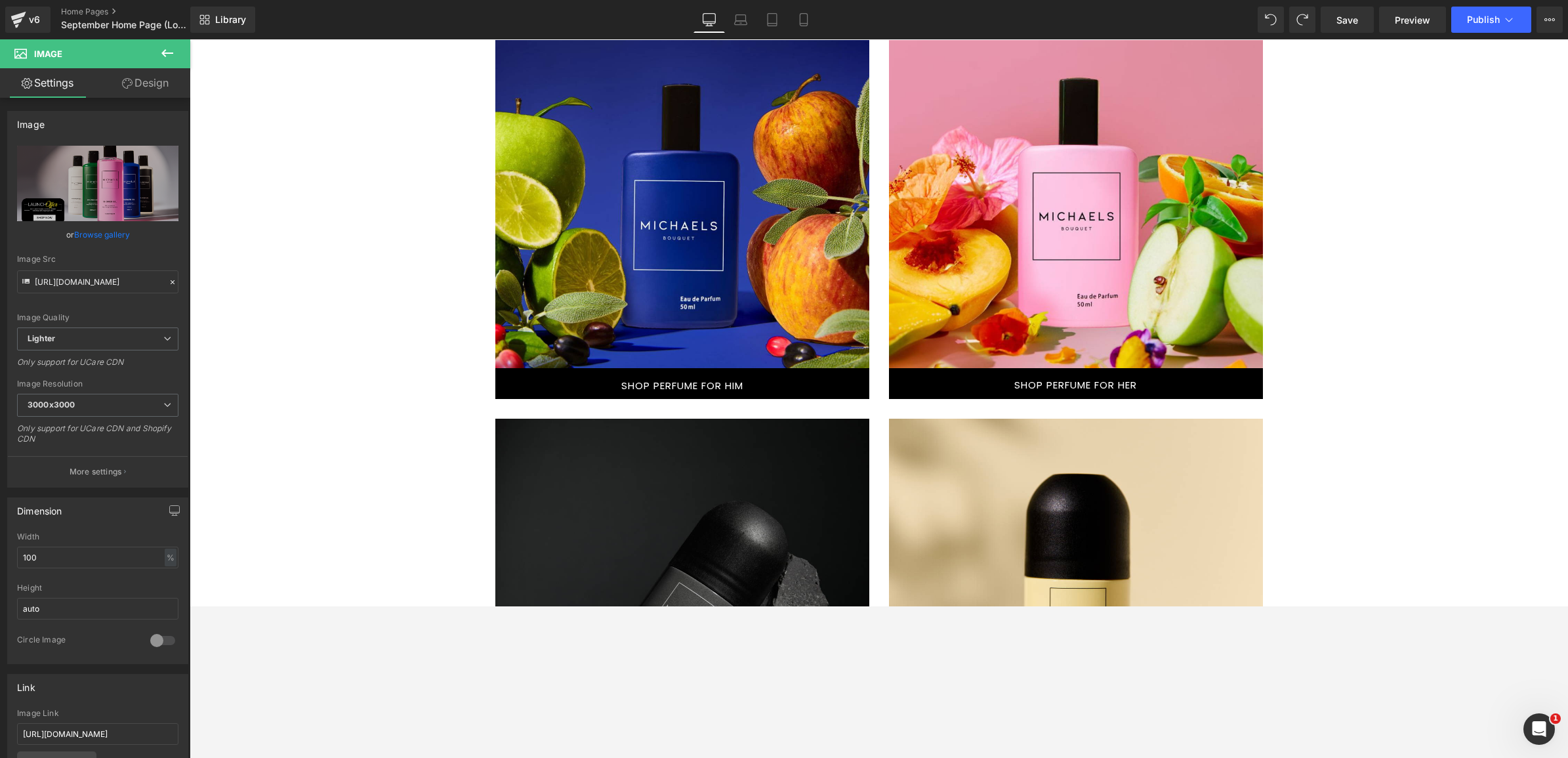
click at [582, 353] on div at bounding box center [682, 204] width 374 height 328
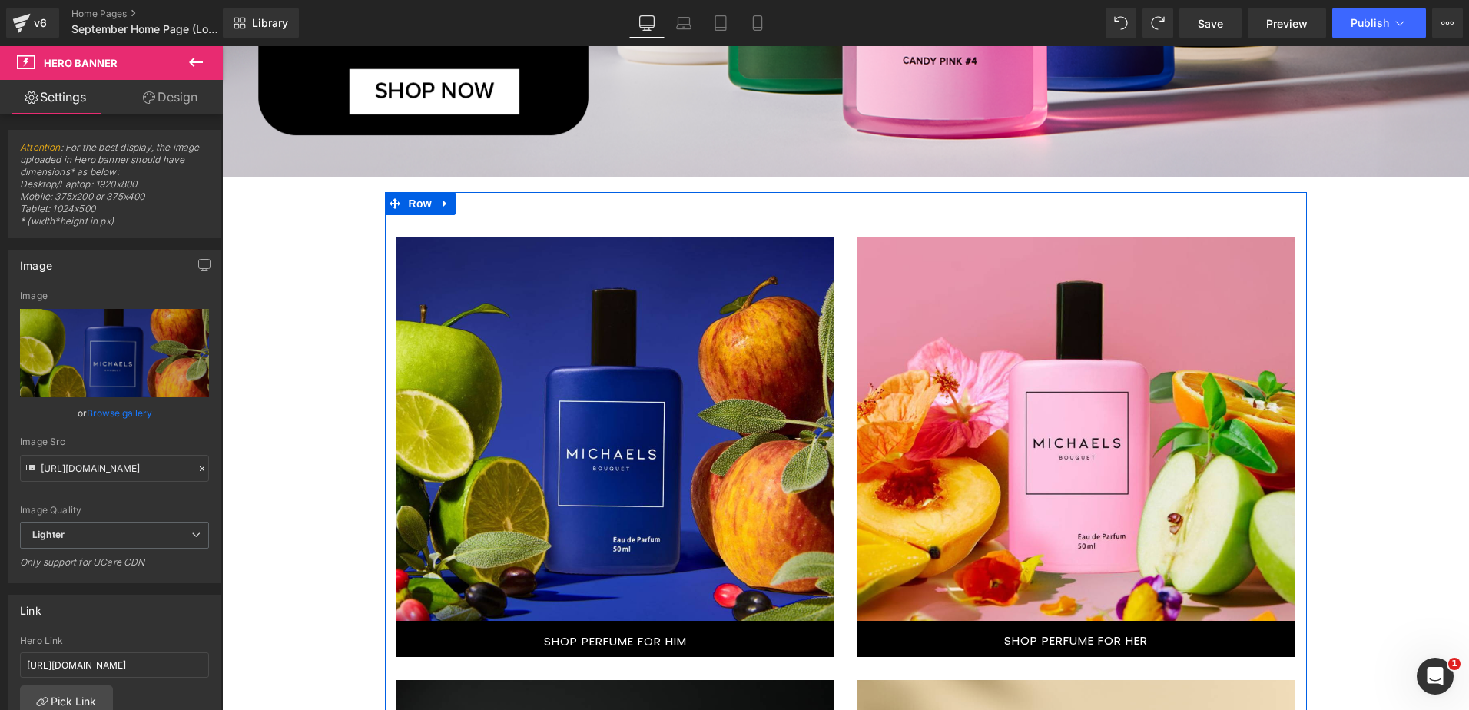
scroll to position [1038, 0]
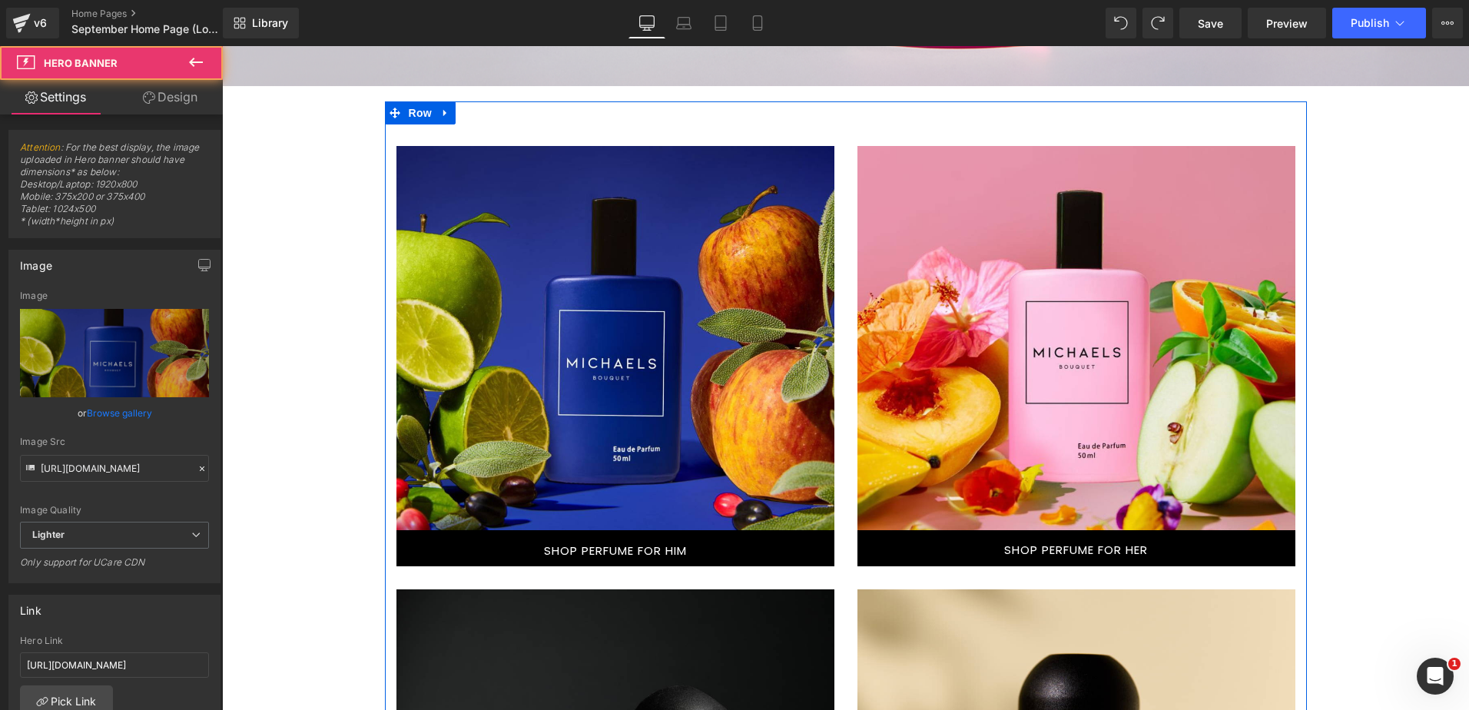
click at [486, 217] on div at bounding box center [615, 338] width 438 height 384
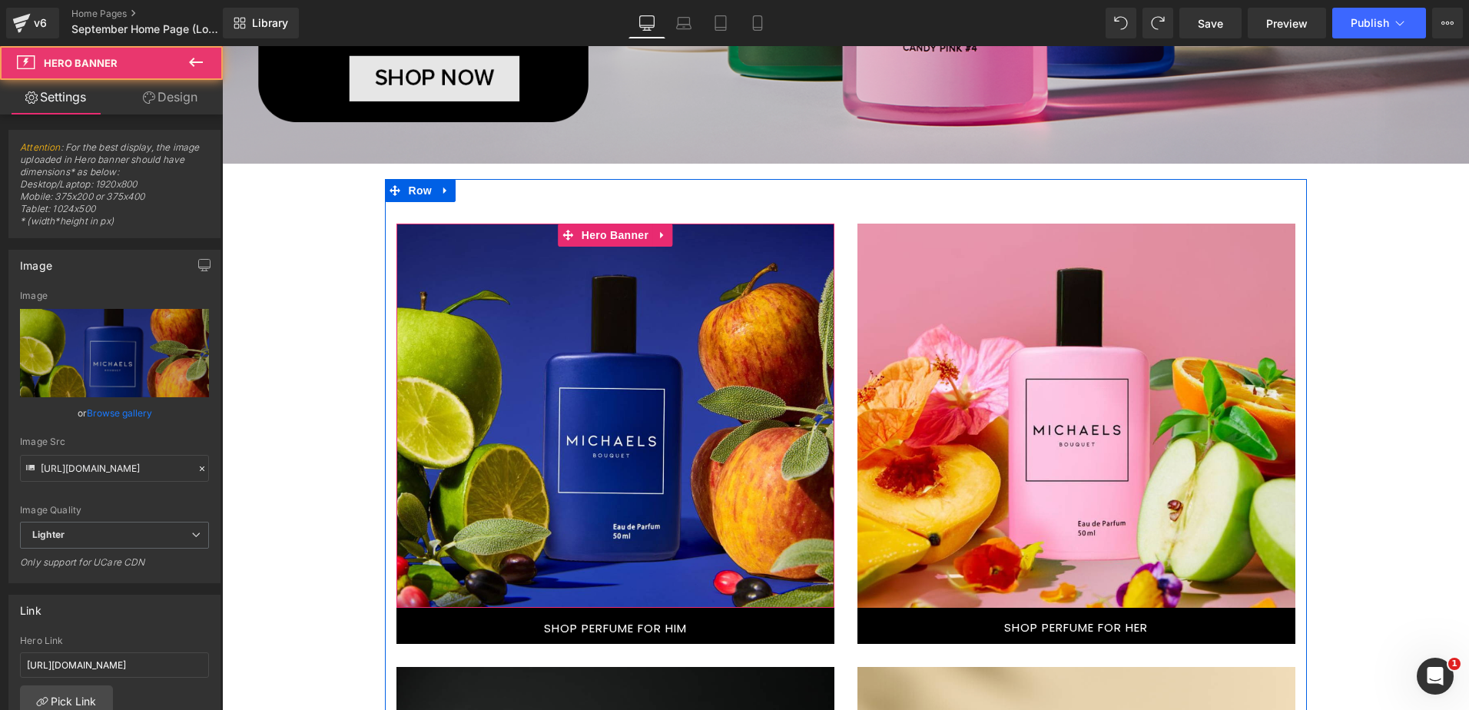
scroll to position [808, 0]
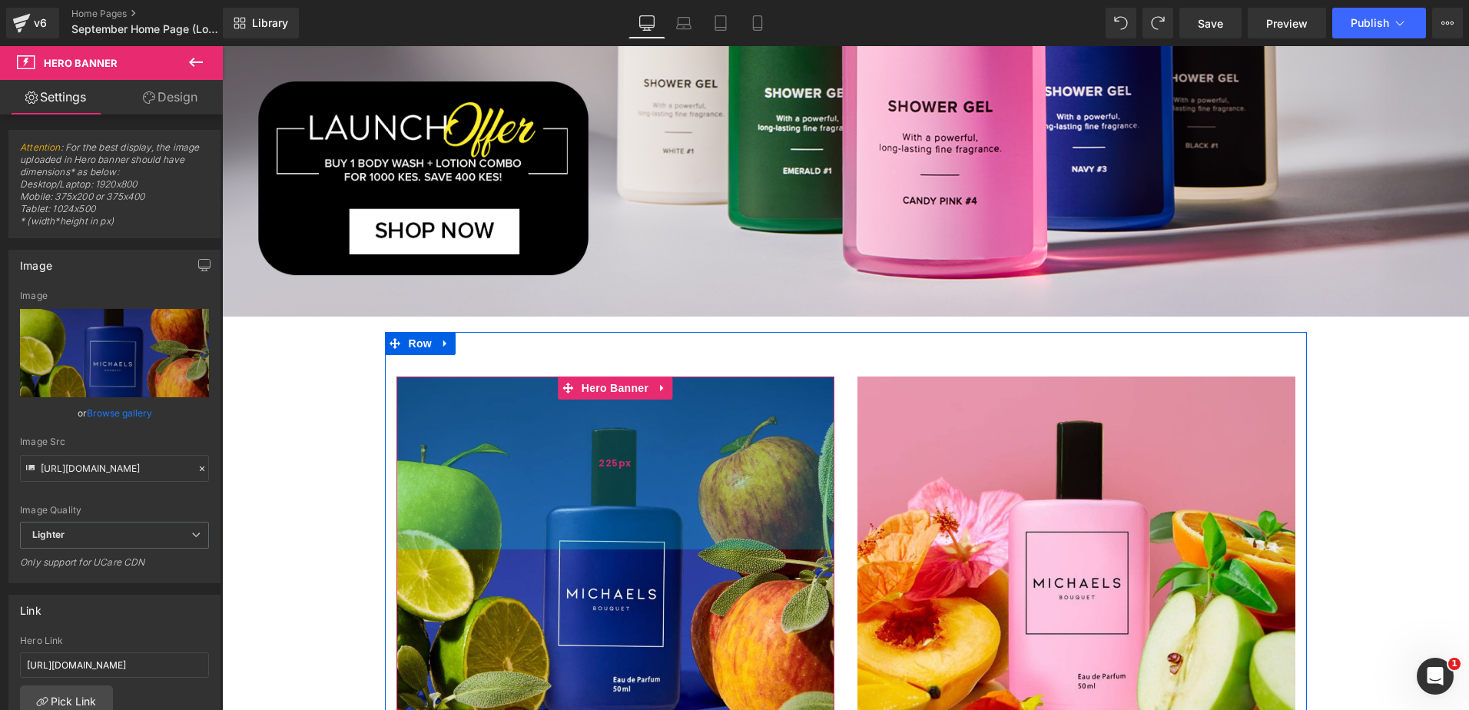
click at [415, 382] on div "225px" at bounding box center [615, 462] width 438 height 173
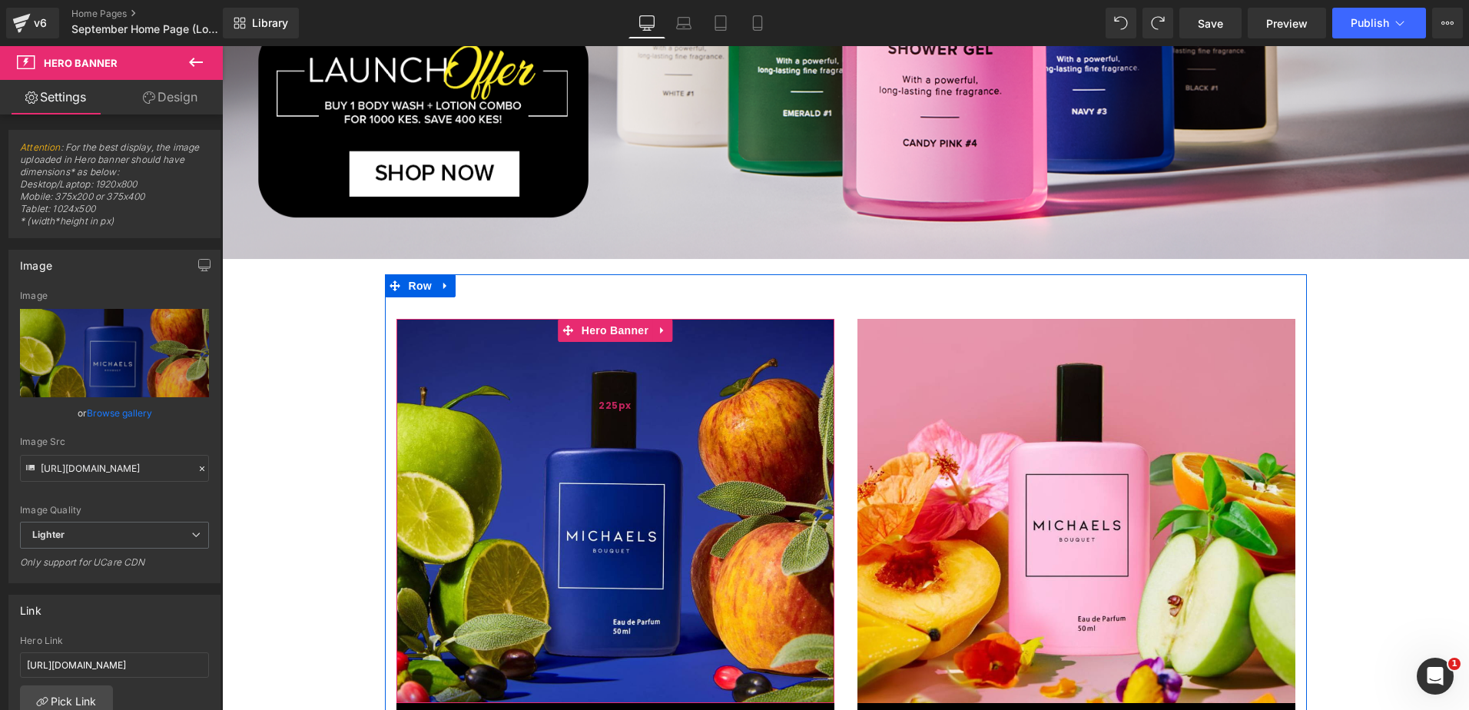
scroll to position [962, 0]
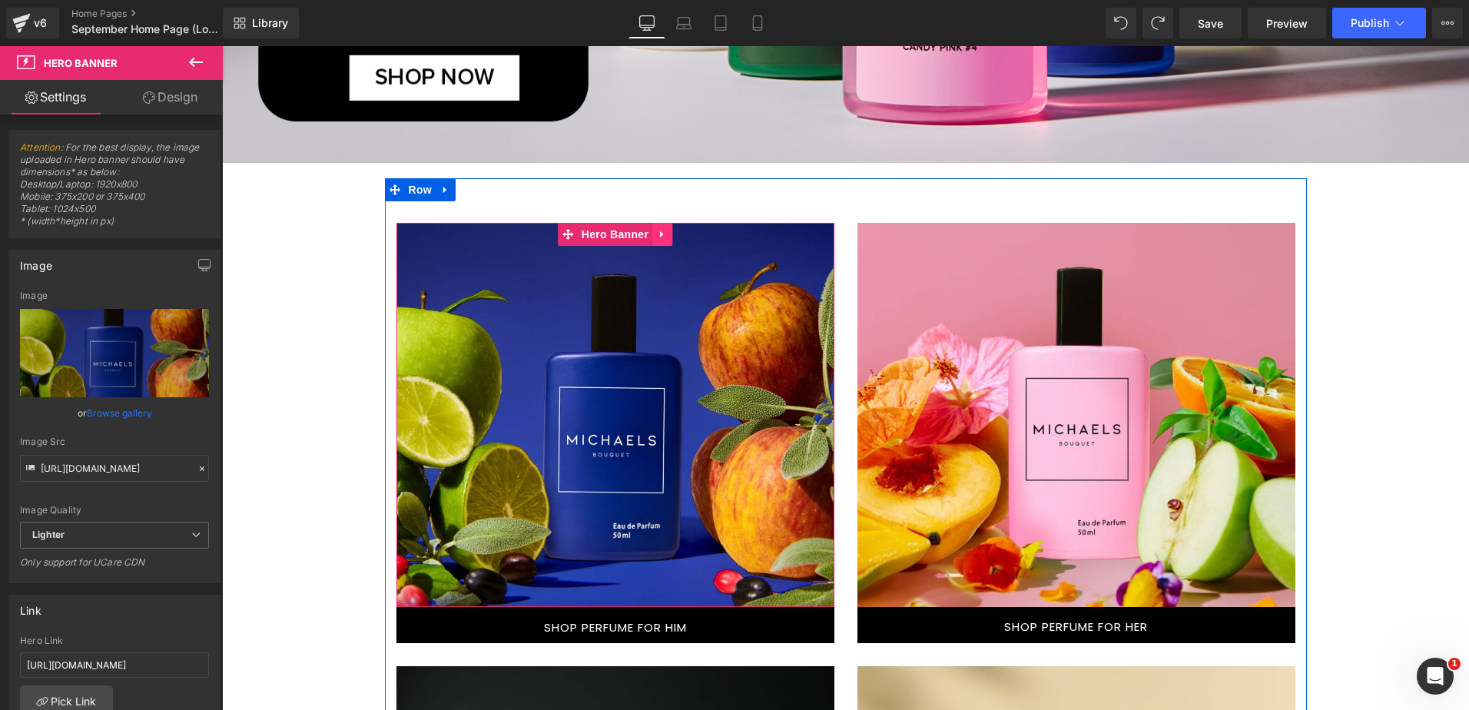
click at [661, 239] on link at bounding box center [662, 234] width 20 height 23
click at [647, 234] on icon at bounding box center [652, 234] width 11 height 11
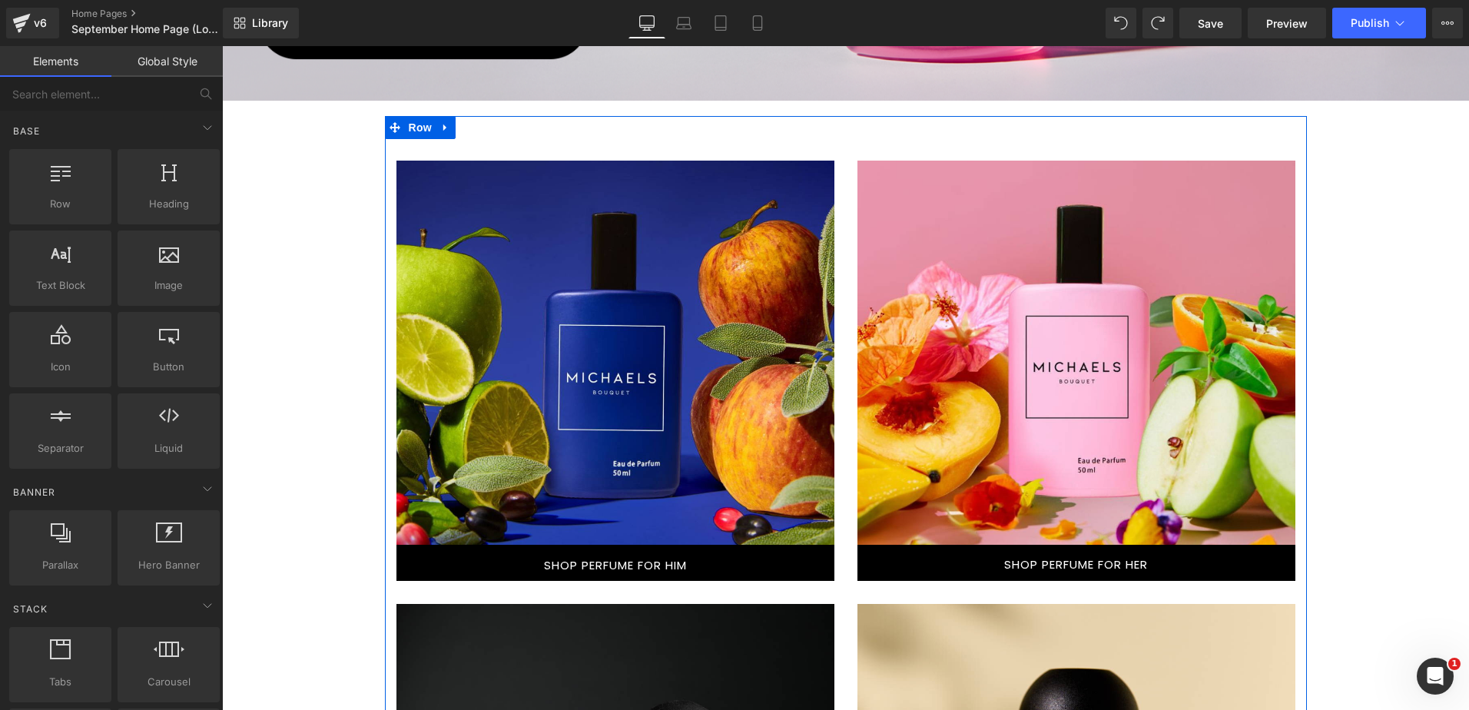
scroll to position [923, 0]
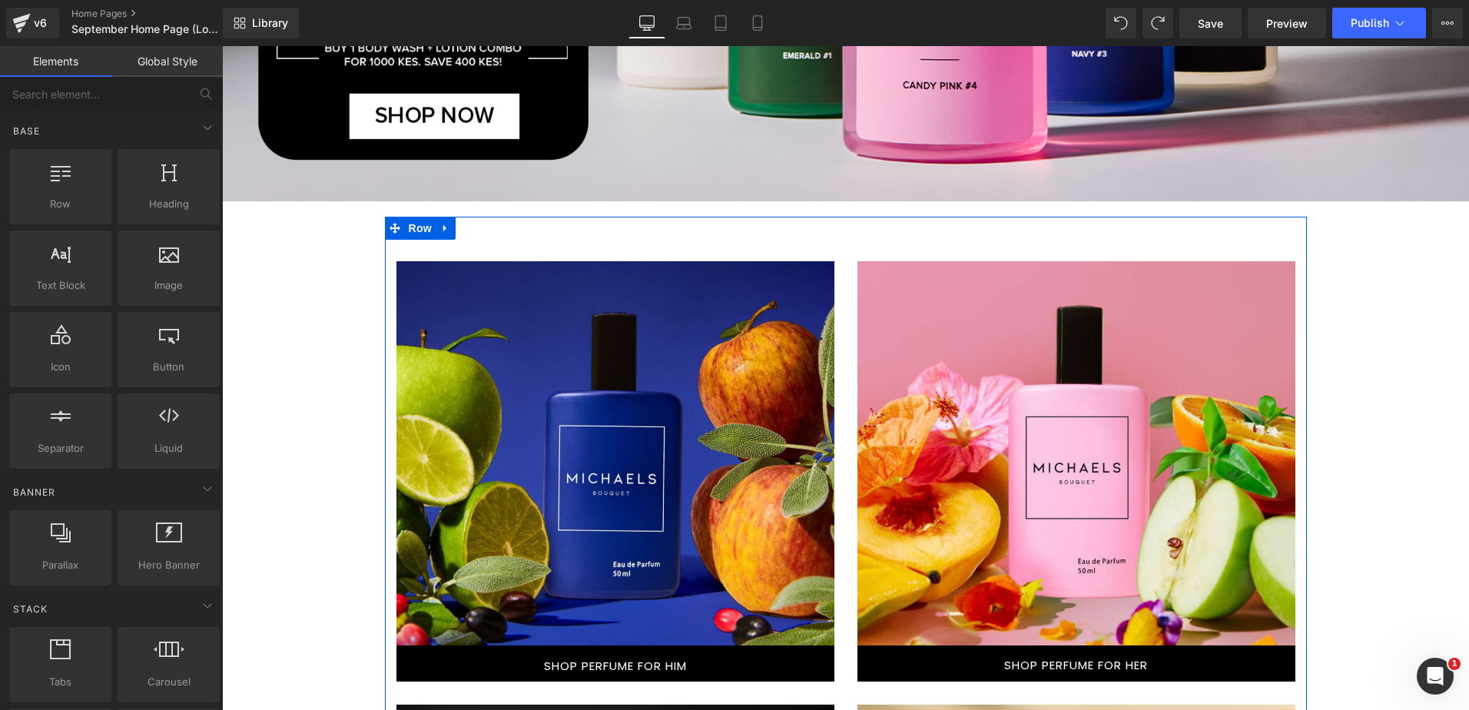
click at [846, 294] on div "Text Block Hero Banner SHOP PERFUME FOR HER Button Text Block Hero Banner SHOP …" at bounding box center [1076, 692] width 461 height 863
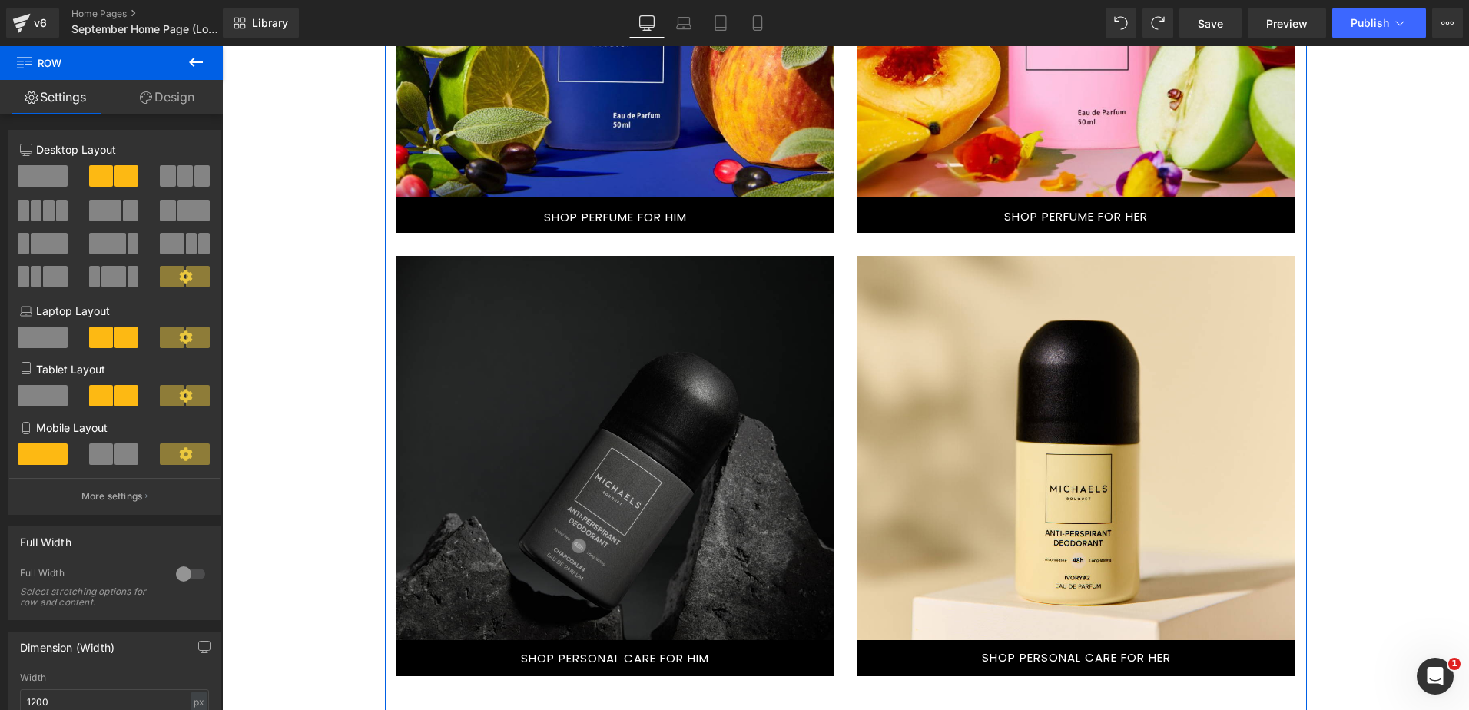
scroll to position [1461, 0]
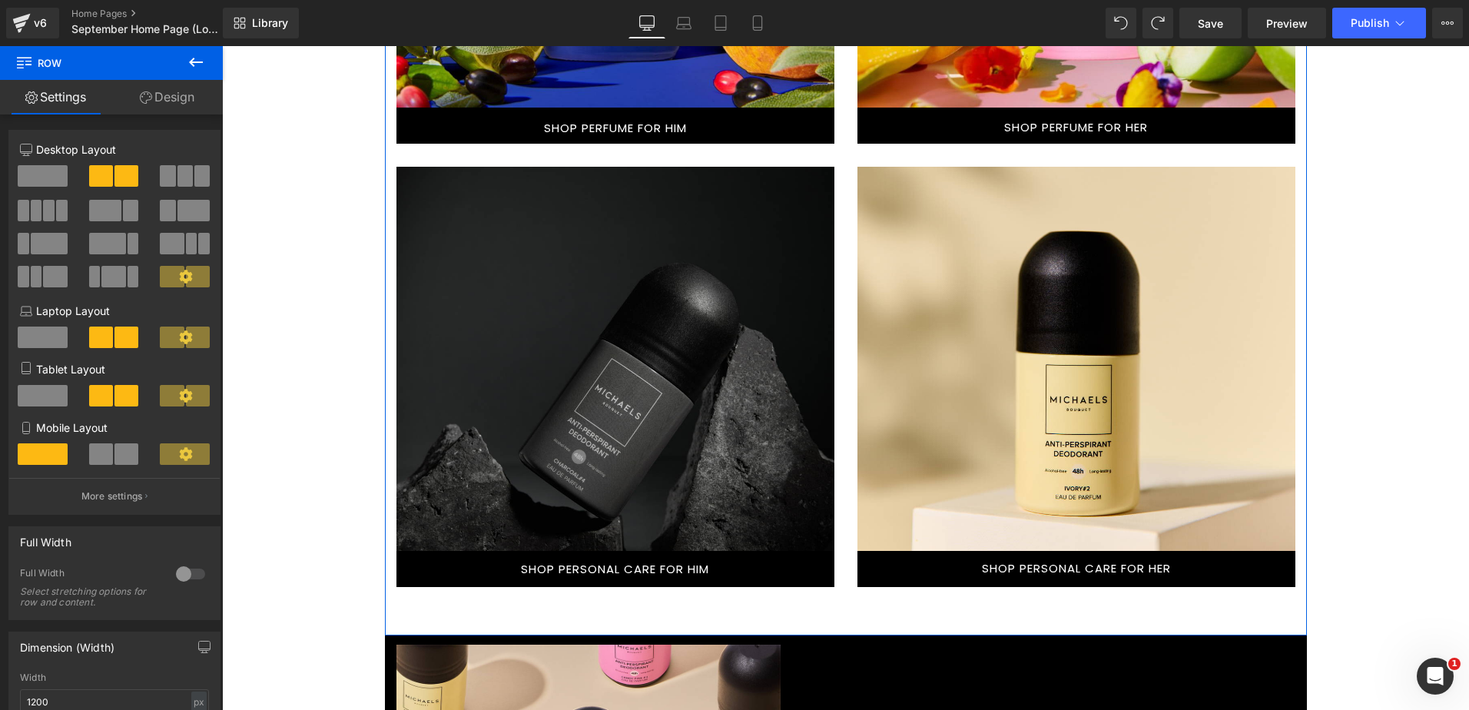
click at [839, 347] on div "Text Block Hero Banner 225px SHOP PERFUME FOR HIM Button Text Block Hero Banner…" at bounding box center [615, 154] width 461 height 863
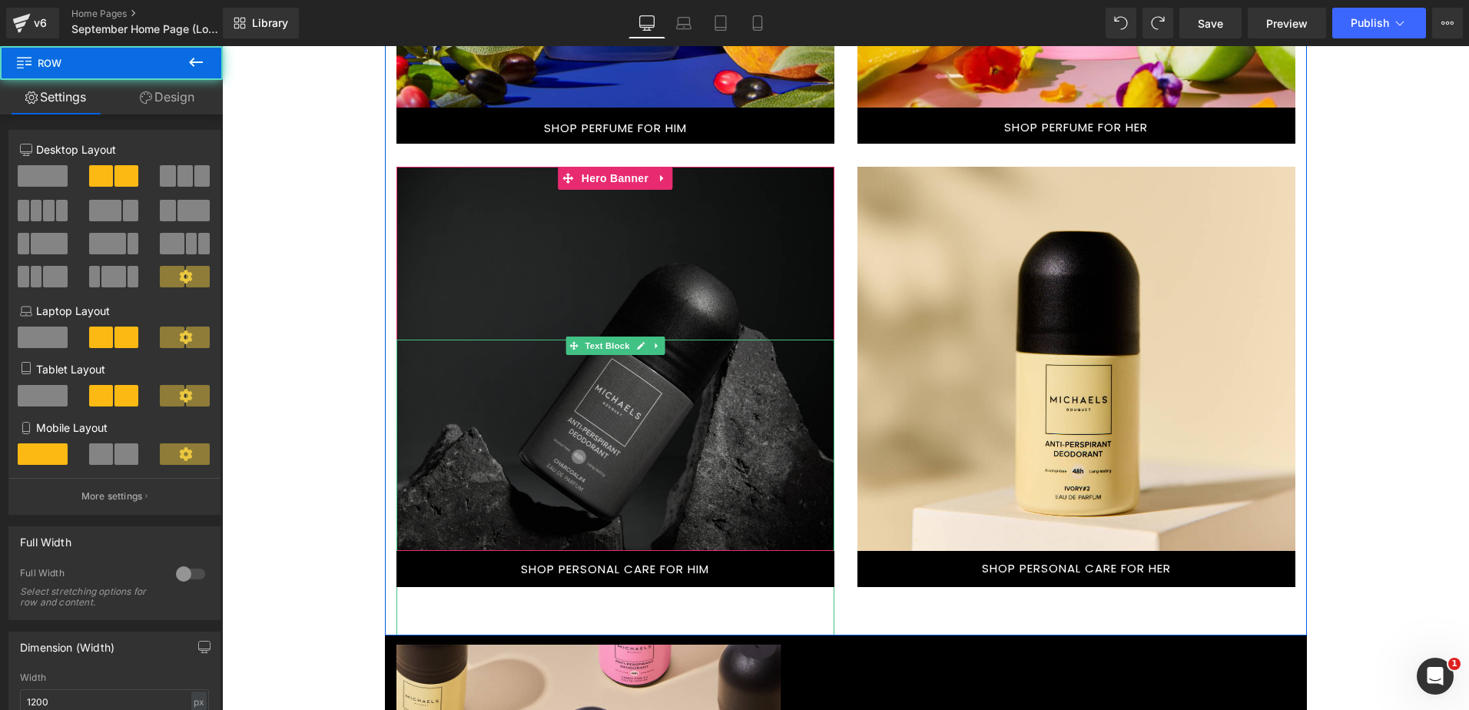
click at [746, 356] on div at bounding box center [615, 554] width 438 height 429
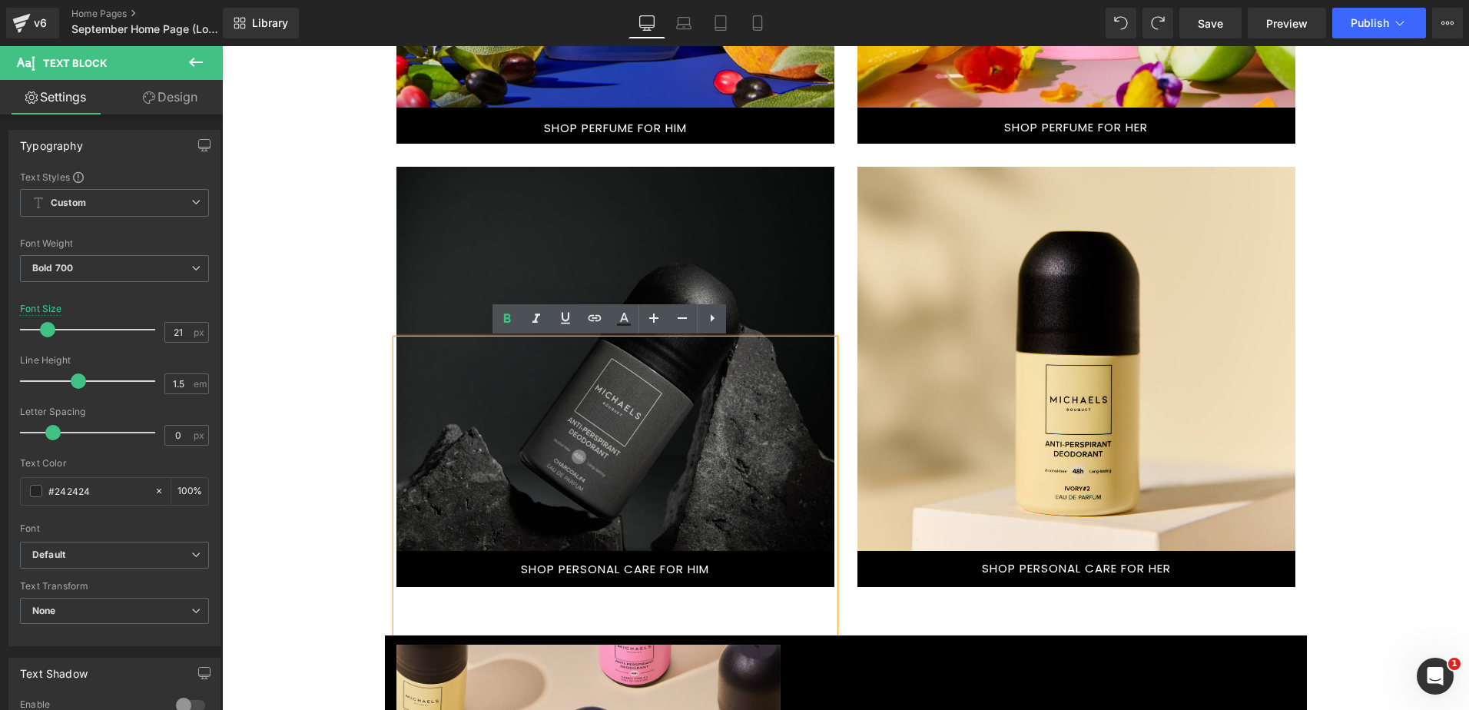
click at [850, 295] on div "Text Block Hero Banner SHOP PERFUME FOR HER Button Text Block Hero Banner SHOP …" at bounding box center [1076, 154] width 461 height 863
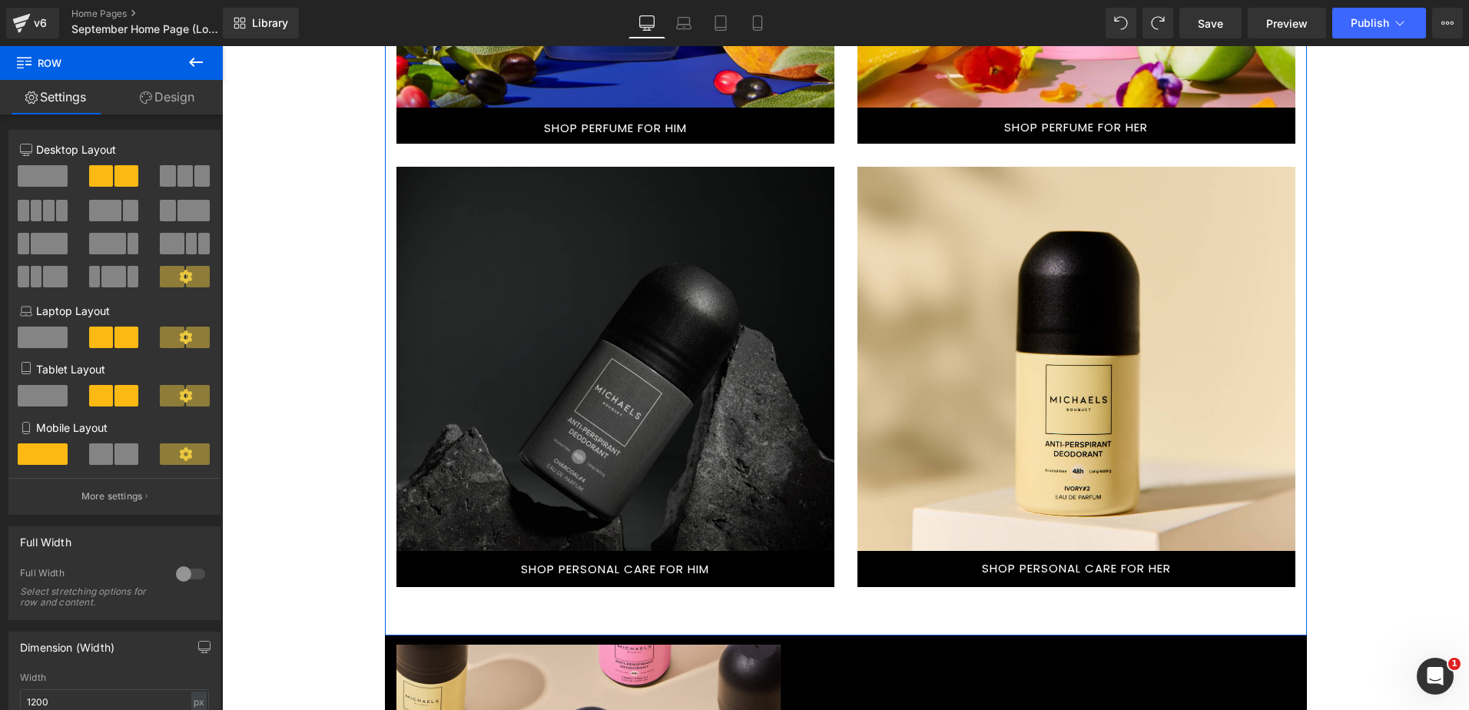
click at [835, 325] on div "Text Block Hero Banner 225px SHOP PERFUME FOR HIM Button Text Block Hero Banner…" at bounding box center [615, 154] width 461 height 863
click at [833, 355] on div "Text Block Hero Banner 225px SHOP PERFUME FOR HIM Button Text Block Hero Banner…" at bounding box center [615, 154] width 461 height 863
click at [846, 316] on div "Text Block Hero Banner SHOP PERFUME FOR HER Button Text Block Hero Banner SHOP …" at bounding box center [1076, 154] width 461 height 863
click at [184, 92] on link "Design" at bounding box center [166, 97] width 111 height 35
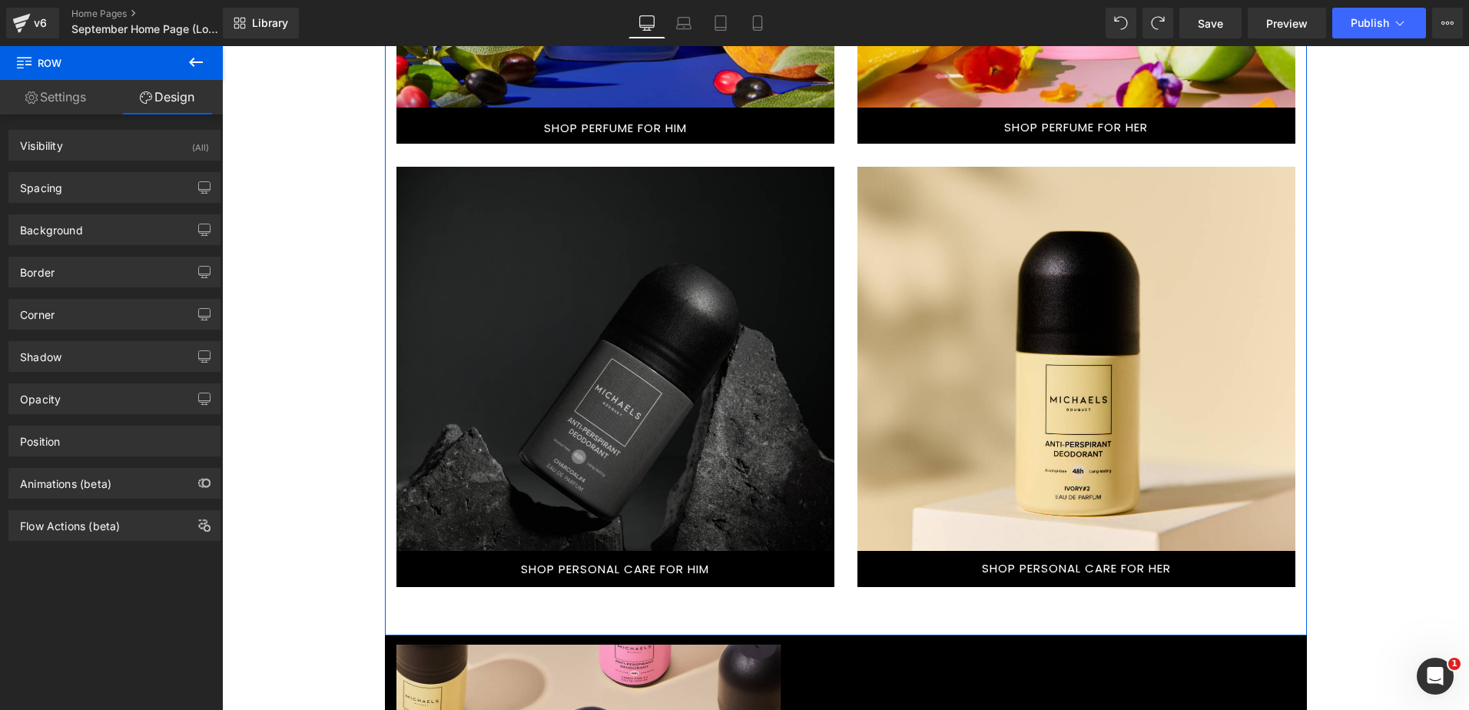
click at [48, 92] on link "Settings" at bounding box center [55, 97] width 111 height 35
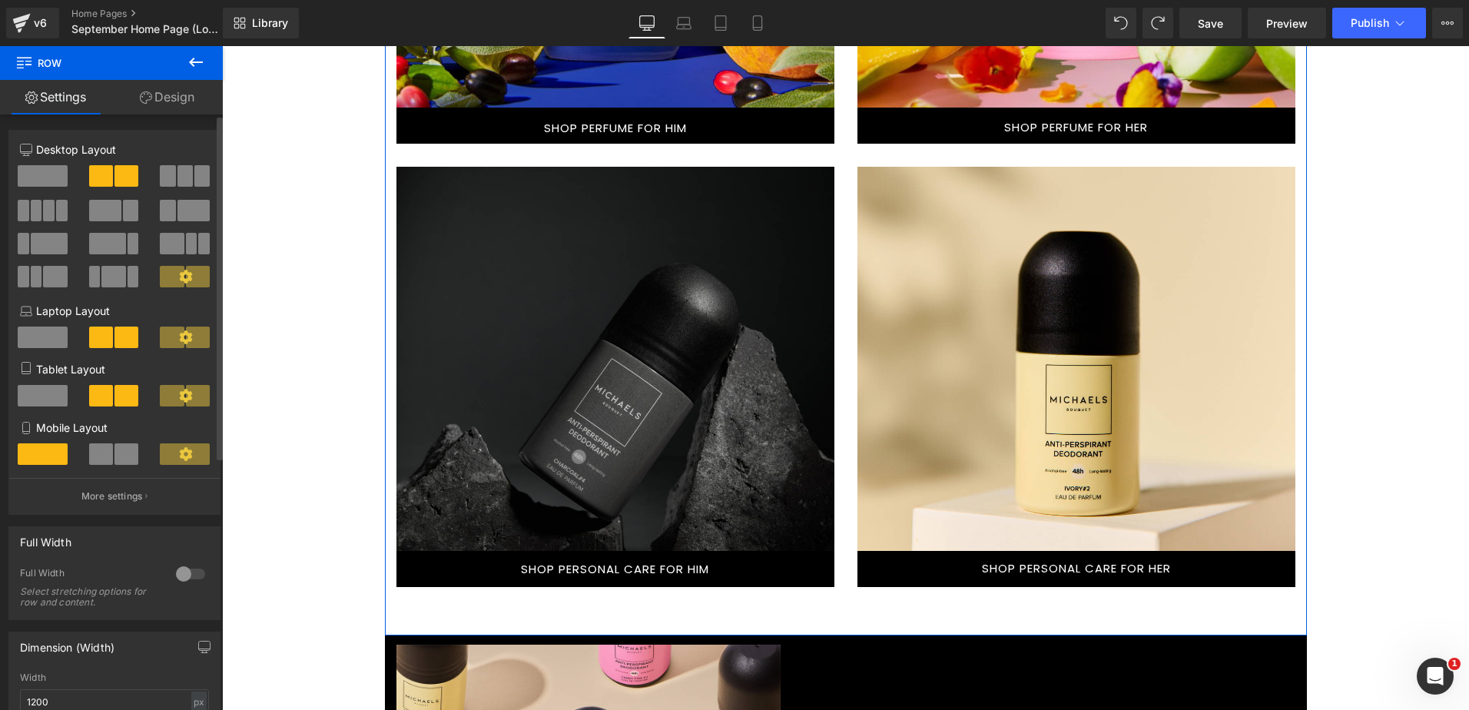
click at [164, 171] on span at bounding box center [167, 176] width 15 height 22
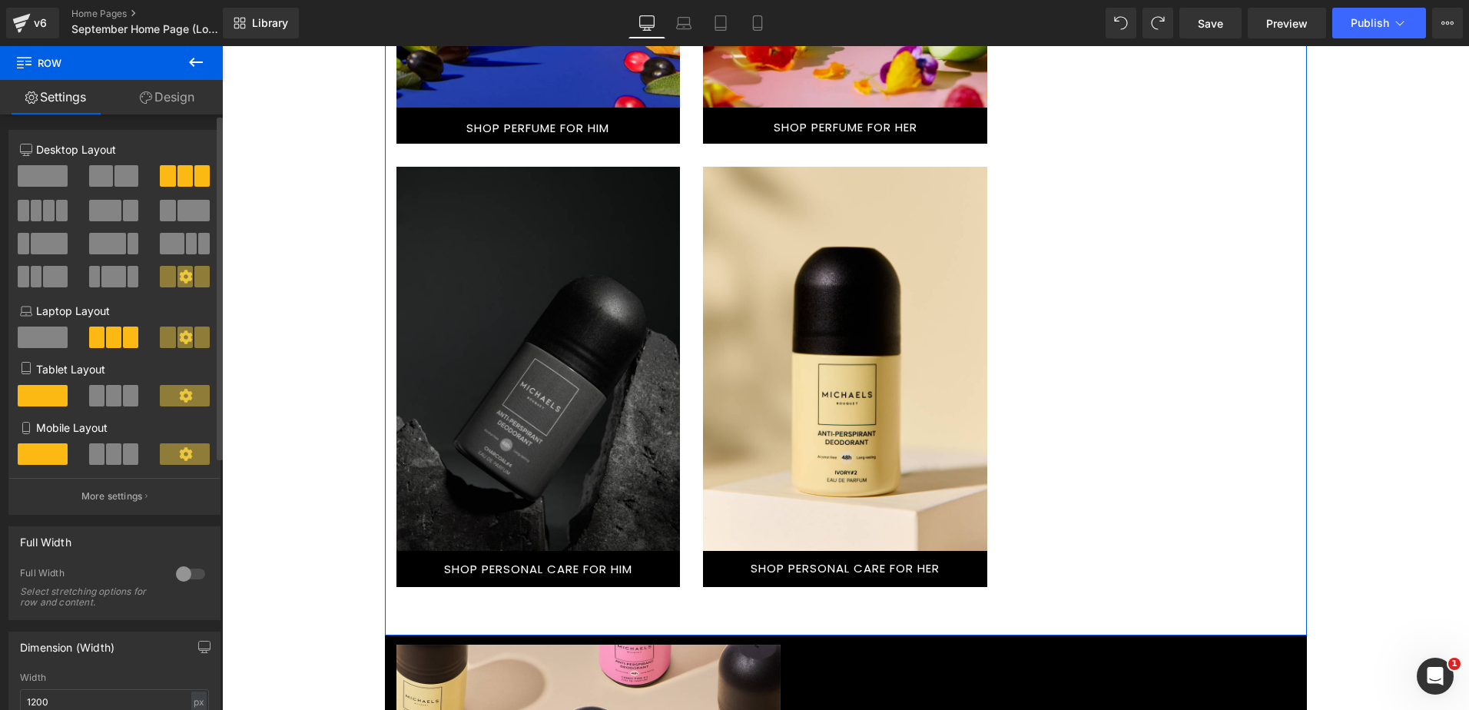
click at [99, 171] on span at bounding box center [101, 176] width 24 height 22
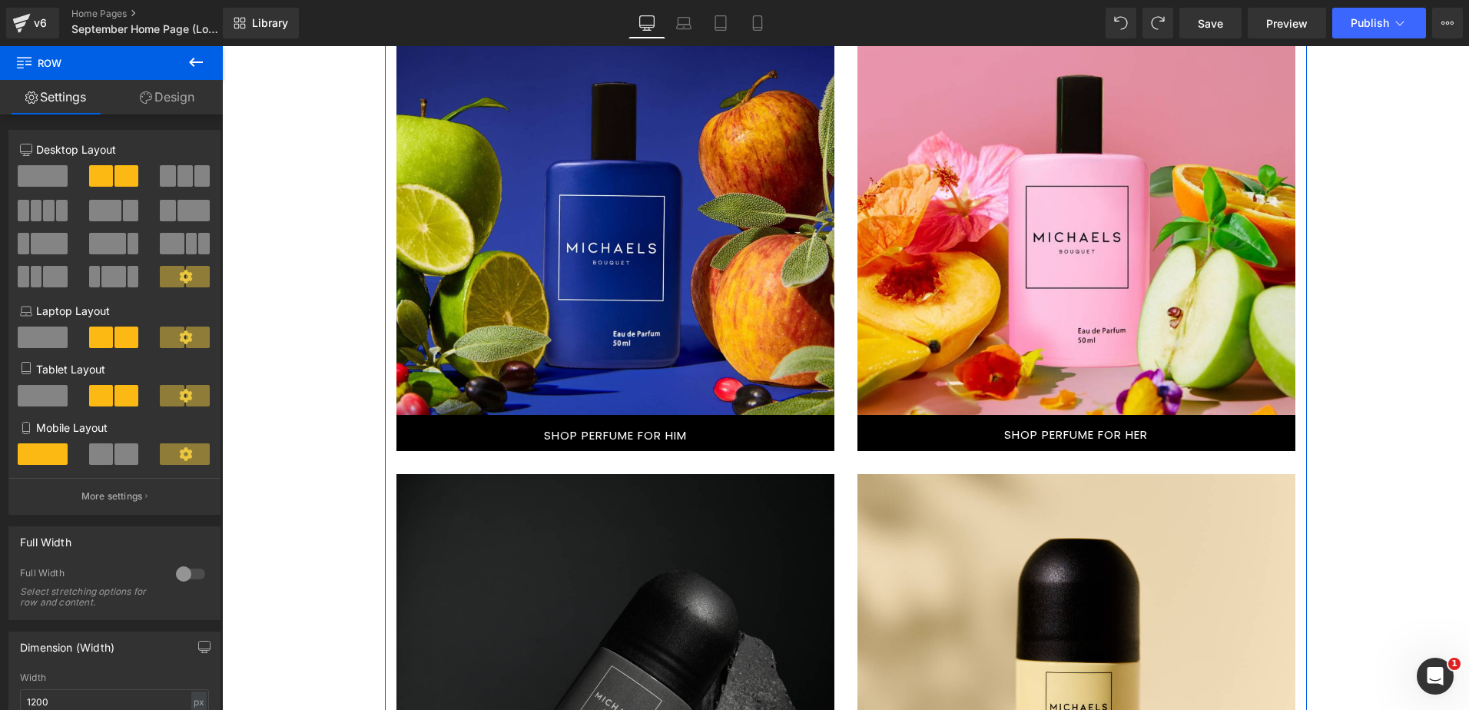
scroll to position [1691, 0]
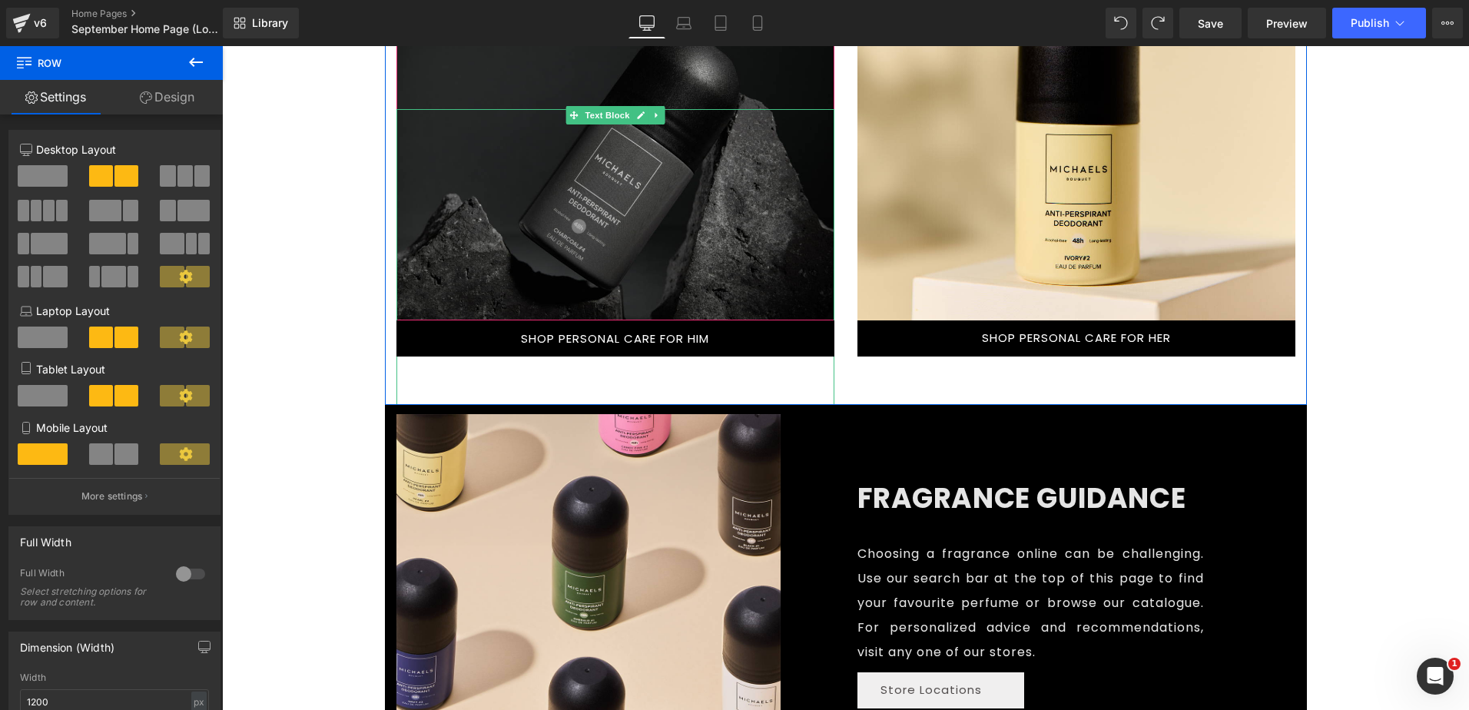
click at [436, 381] on div at bounding box center [615, 323] width 438 height 429
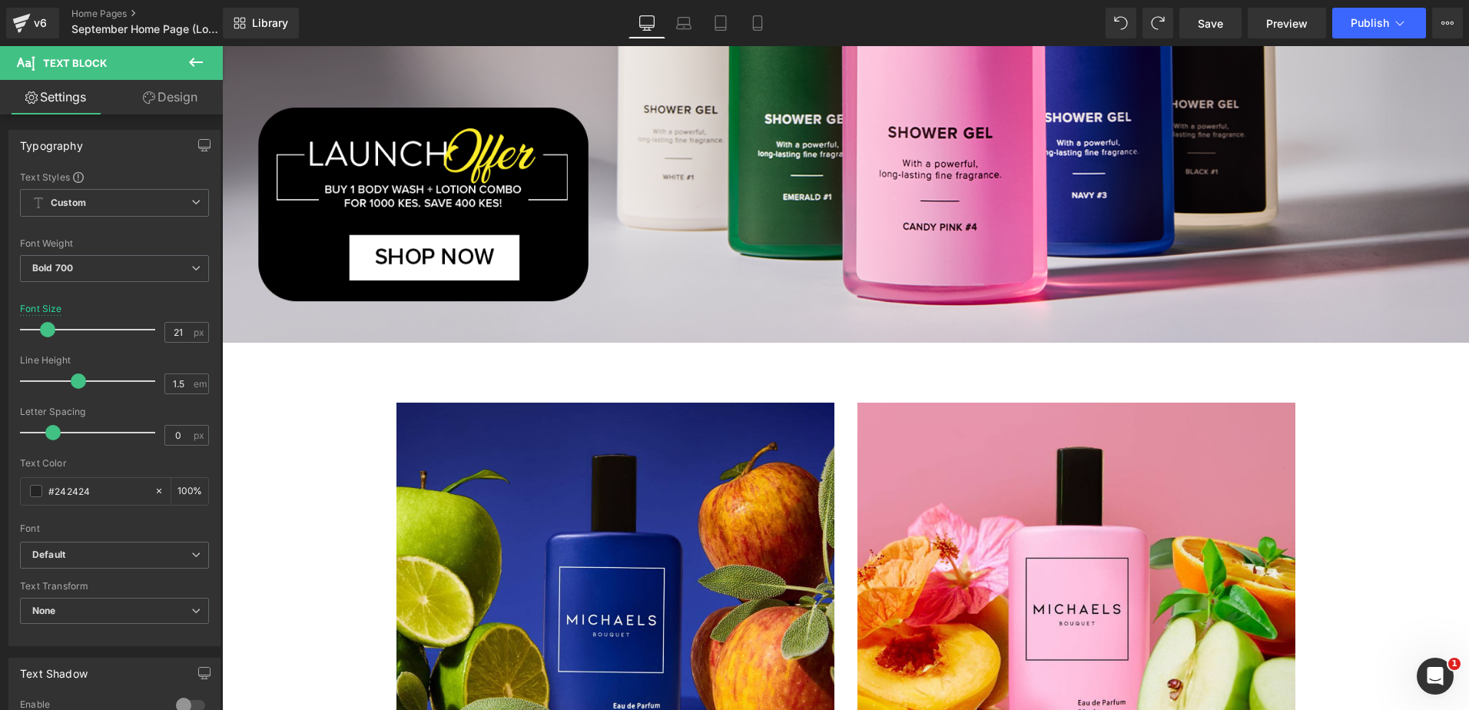
scroll to position [923, 0]
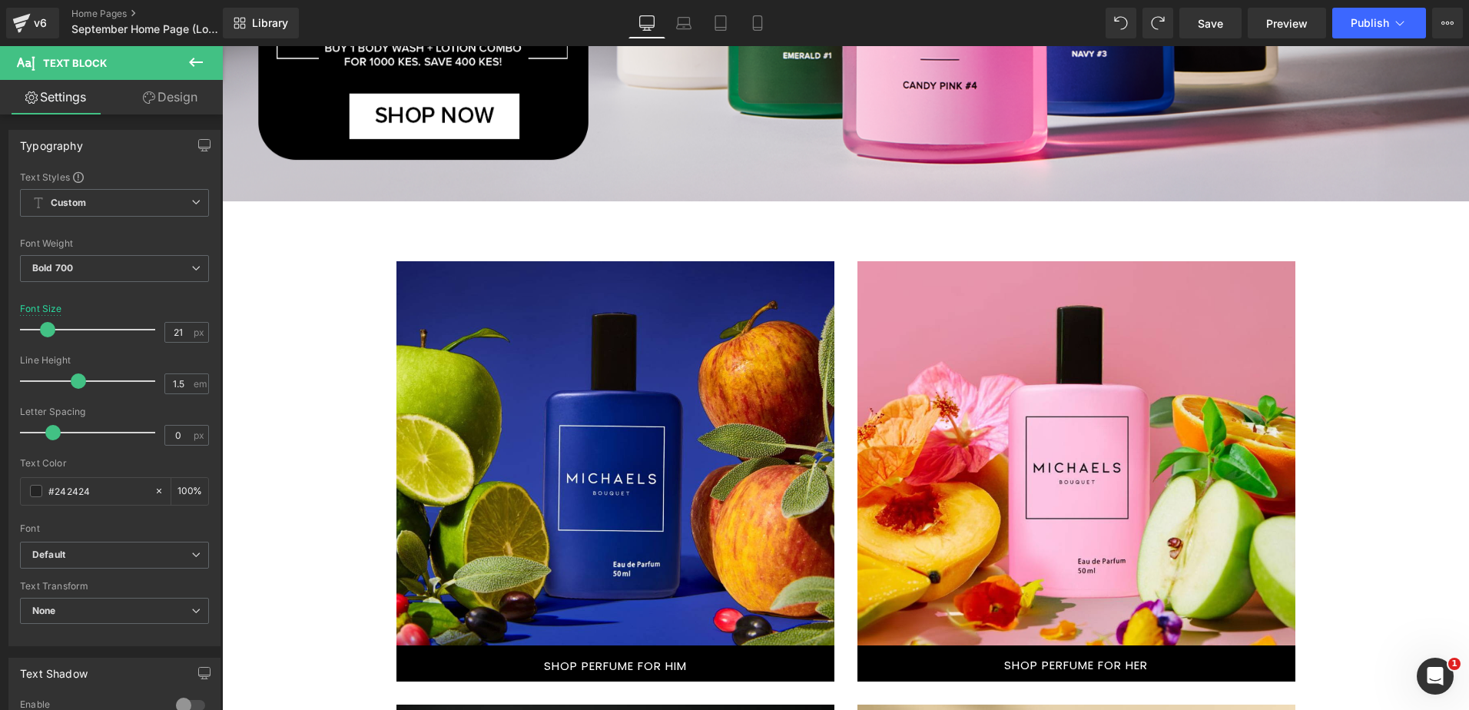
click at [419, 262] on div "Text Block Hero Banner" at bounding box center [615, 453] width 438 height 384
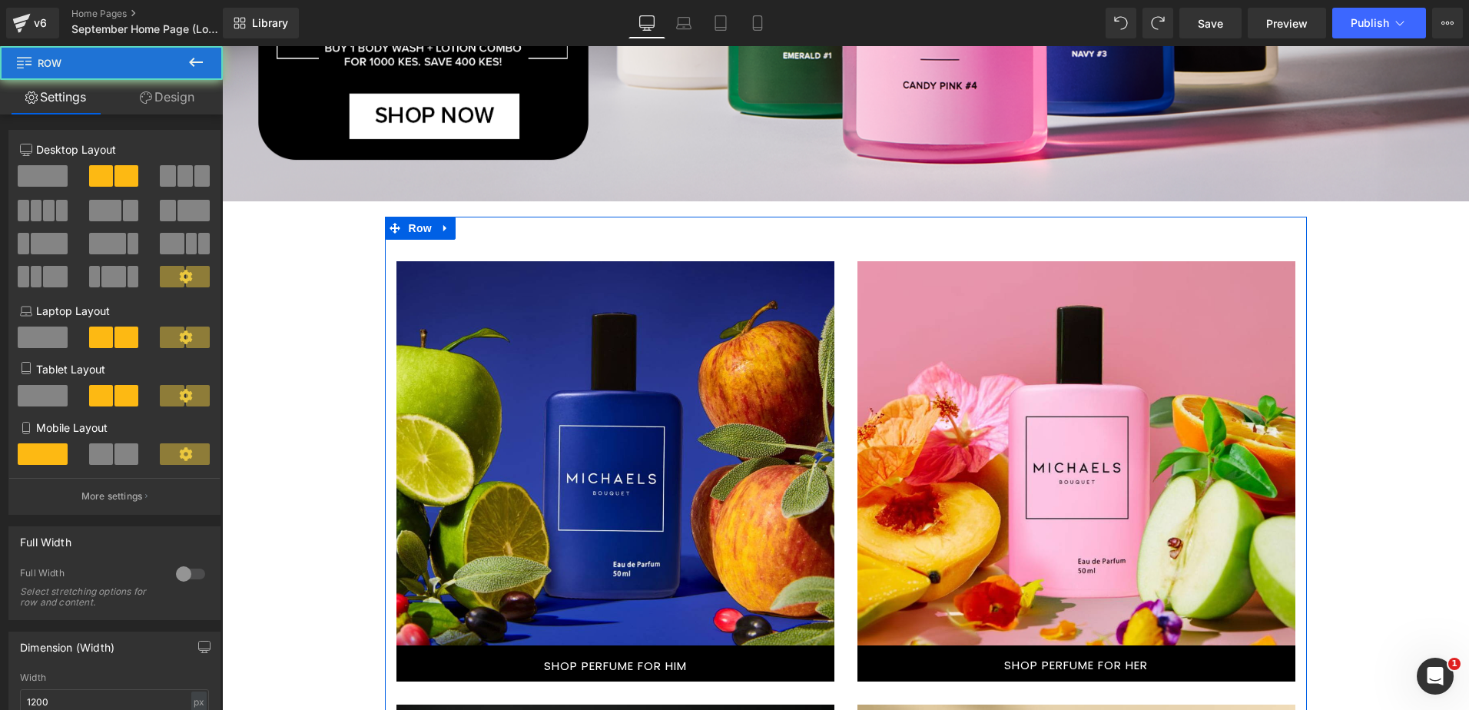
click at [475, 242] on div "Text Block Hero Banner 225px SHOP PERFUME FOR HIM Button Text Block Hero Banner…" at bounding box center [846, 695] width 922 height 956
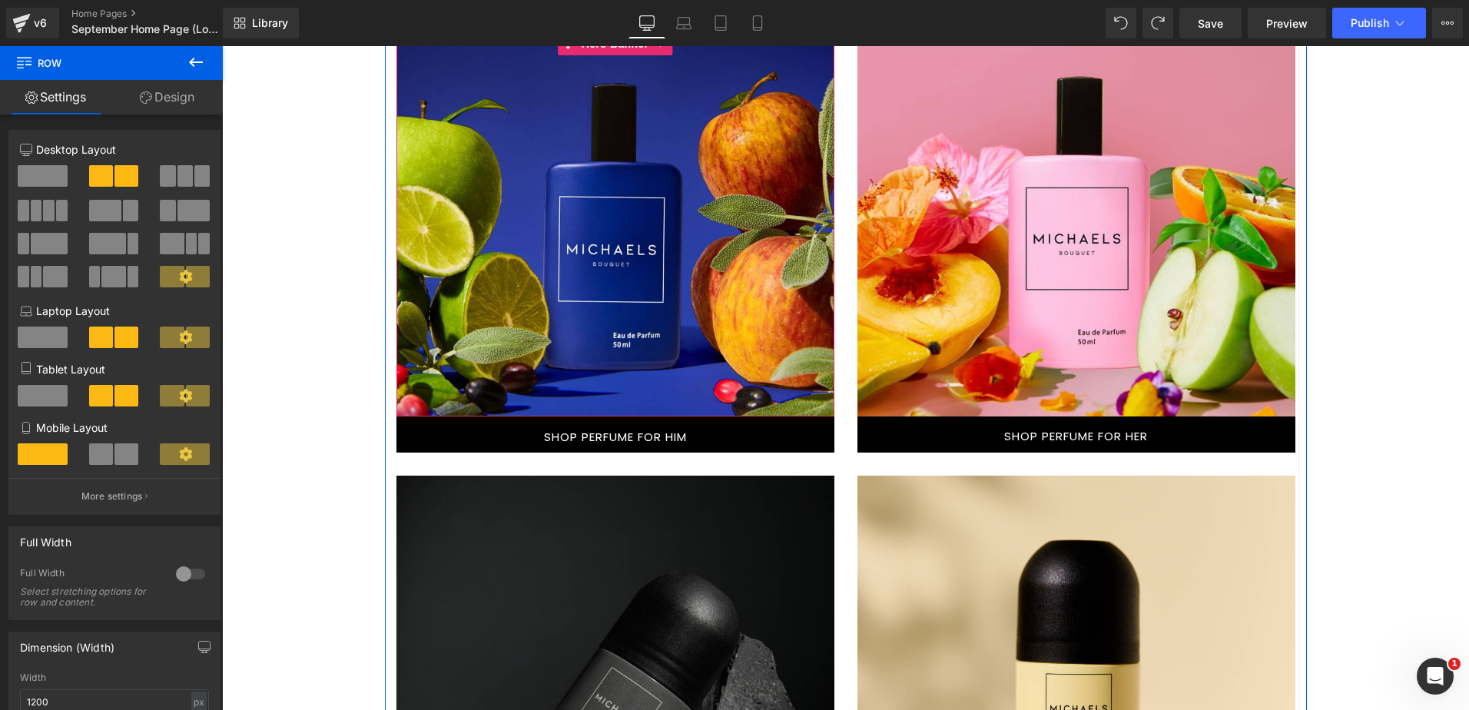
scroll to position [1307, 0]
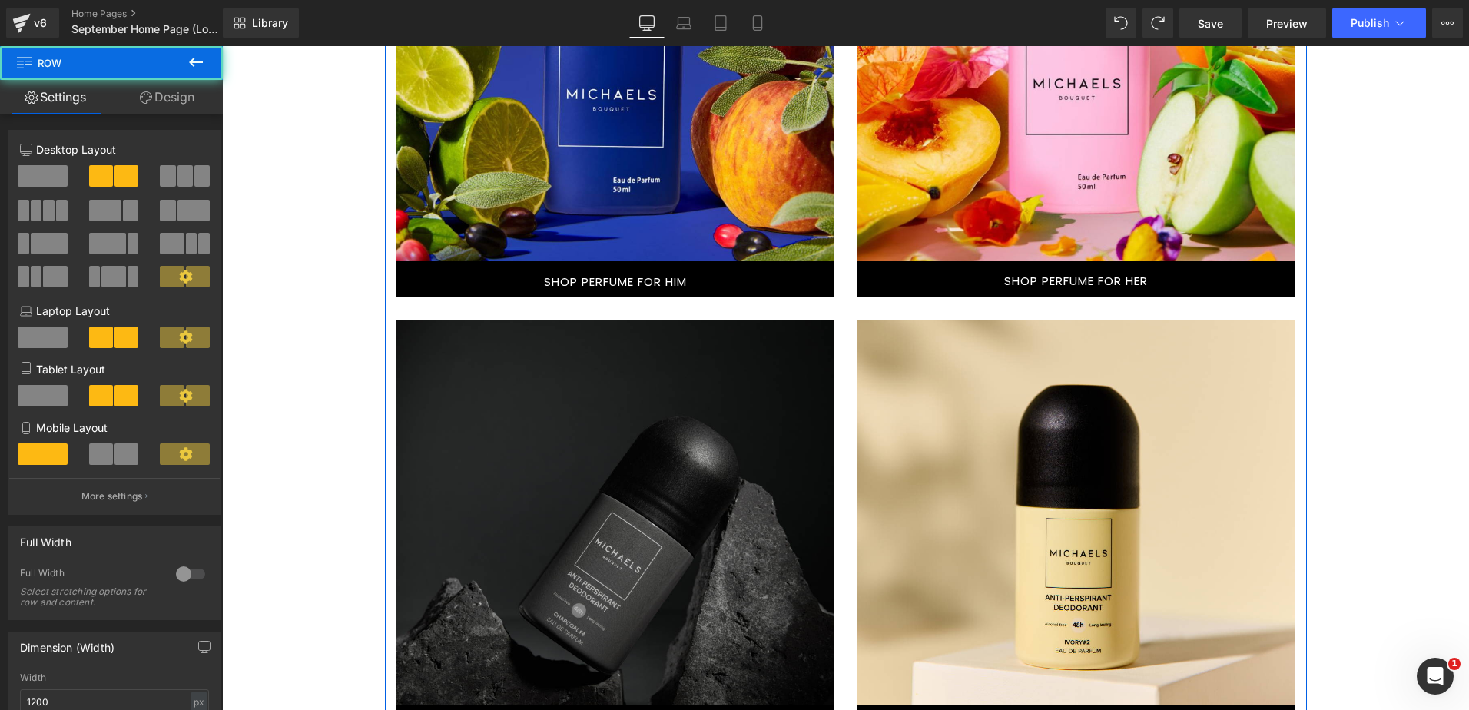
click at [594, 307] on div "Text Block Hero Banner 225px SHOP PERFUME FOR HIM Button Text Block Hero Banner…" at bounding box center [615, 308] width 461 height 863
click at [691, 280] on link "SHOP PERFUME FOR HIM" at bounding box center [615, 279] width 438 height 36
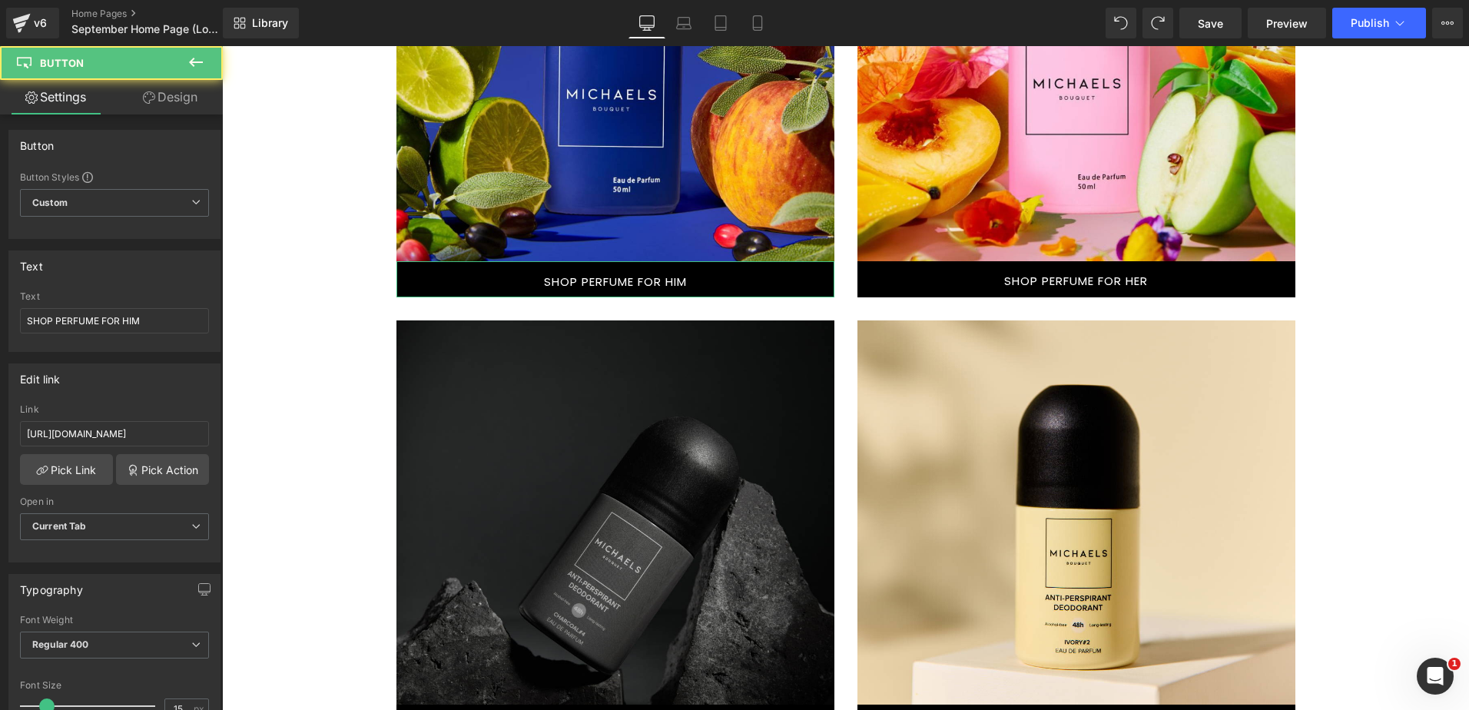
click at [172, 98] on link "Design" at bounding box center [169, 97] width 111 height 35
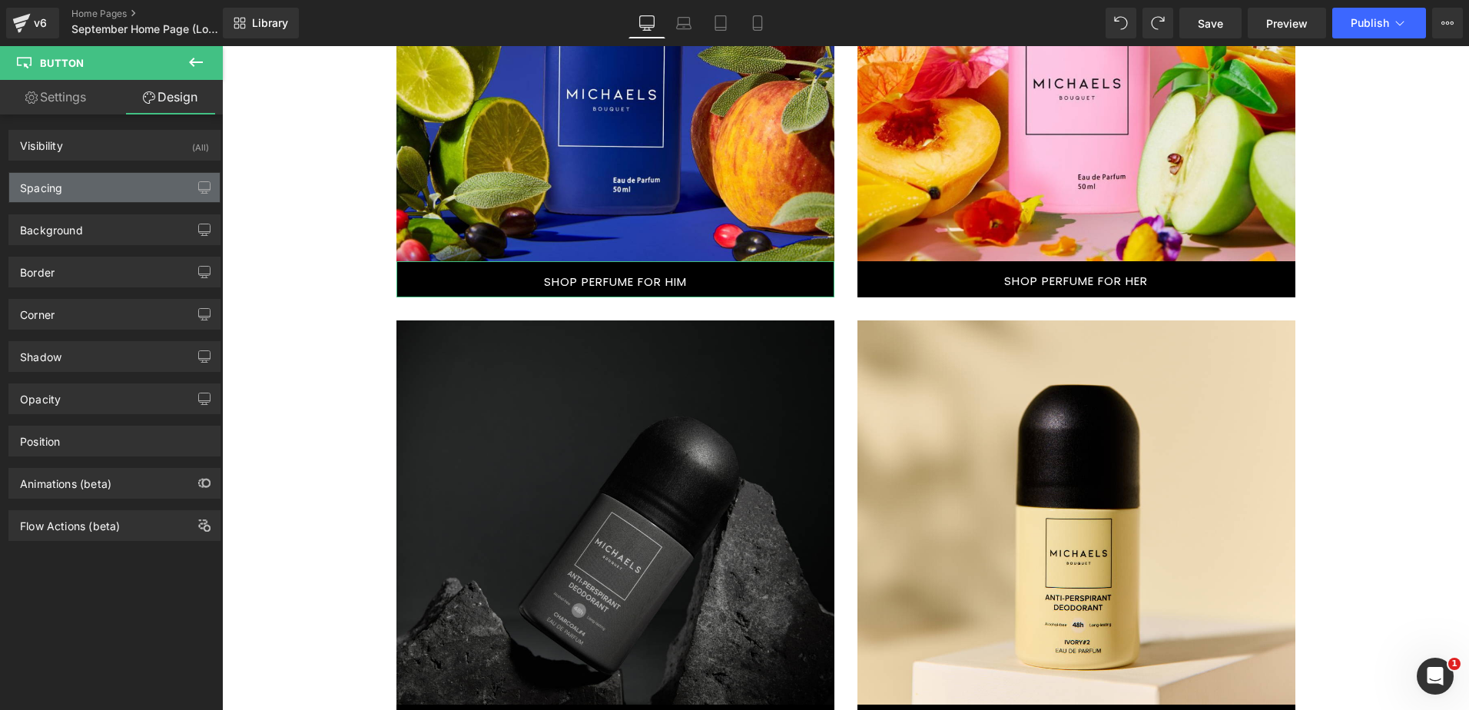
click at [128, 187] on div "Spacing" at bounding box center [114, 187] width 210 height 29
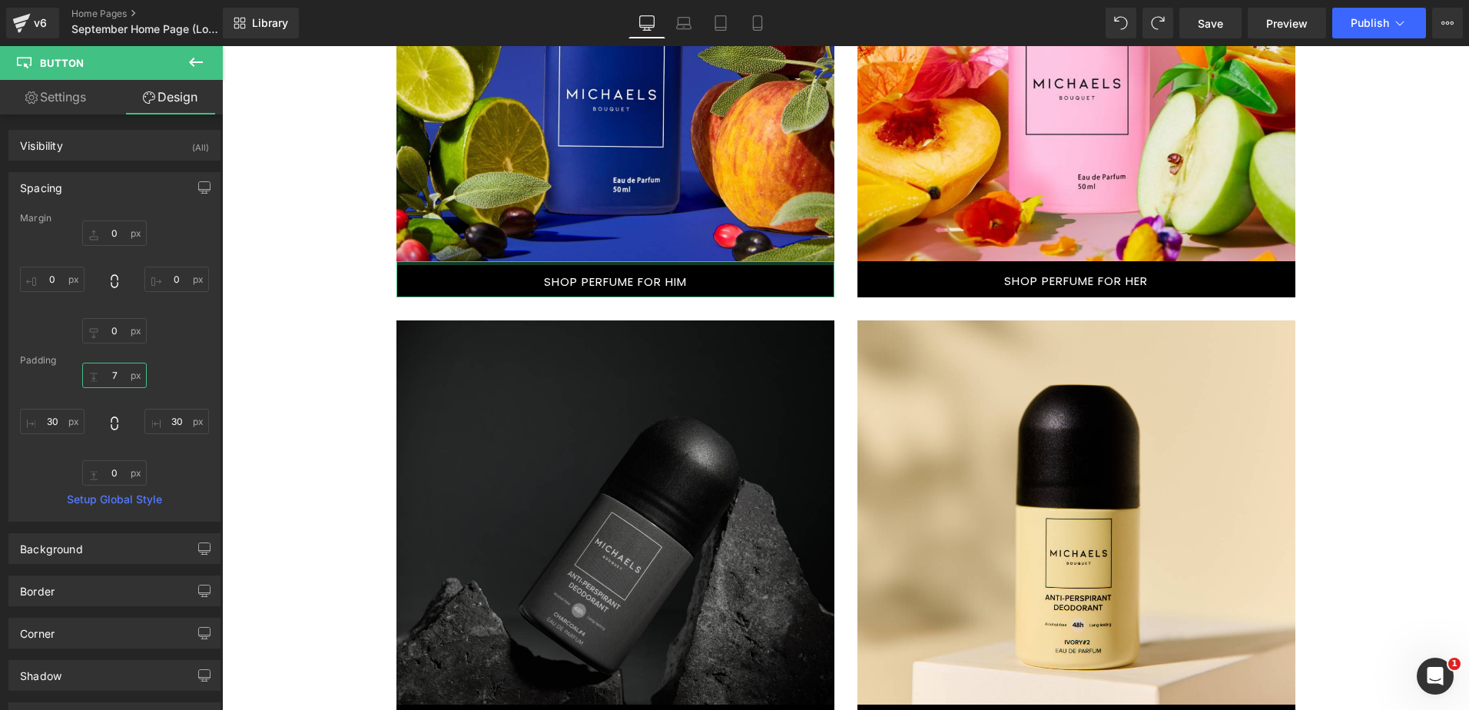
click at [114, 375] on input "7" at bounding box center [114, 375] width 65 height 25
type input "0"
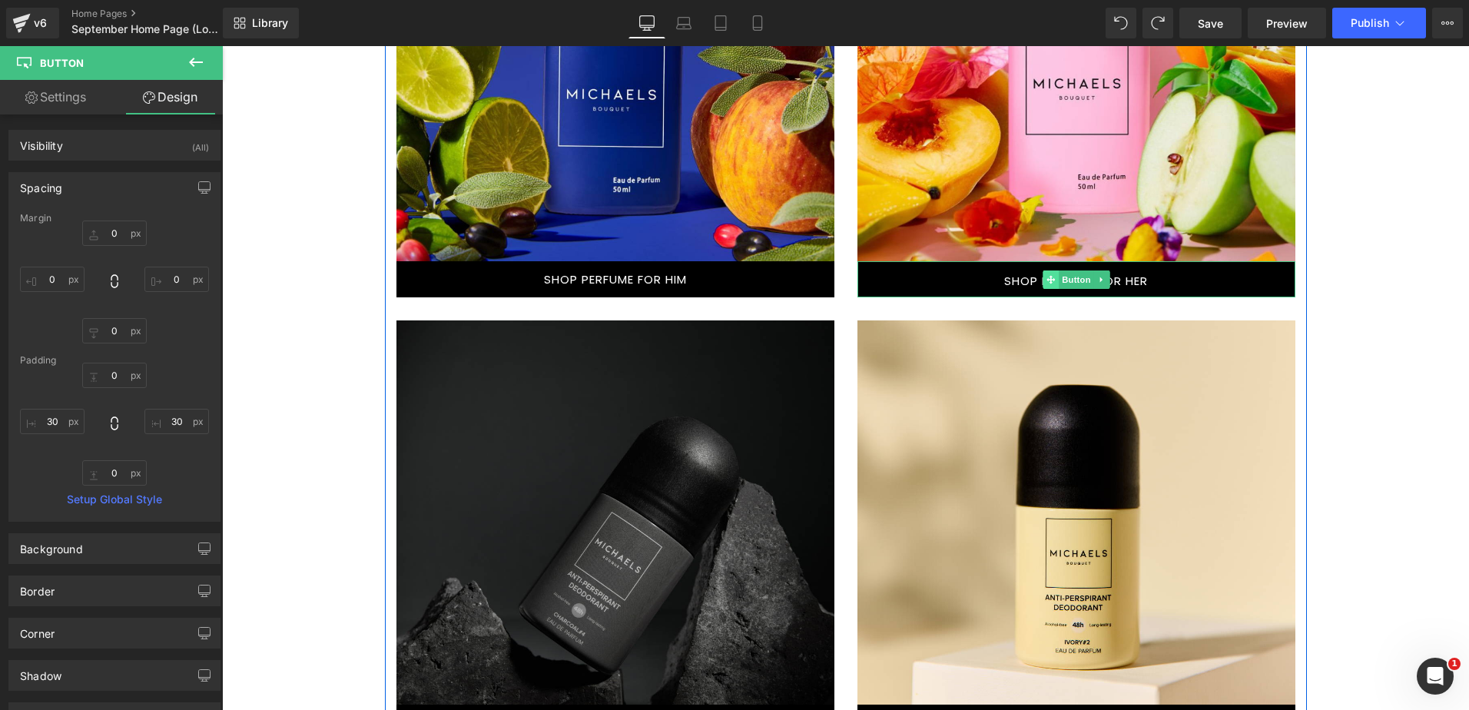
click at [1042, 272] on span at bounding box center [1050, 279] width 16 height 18
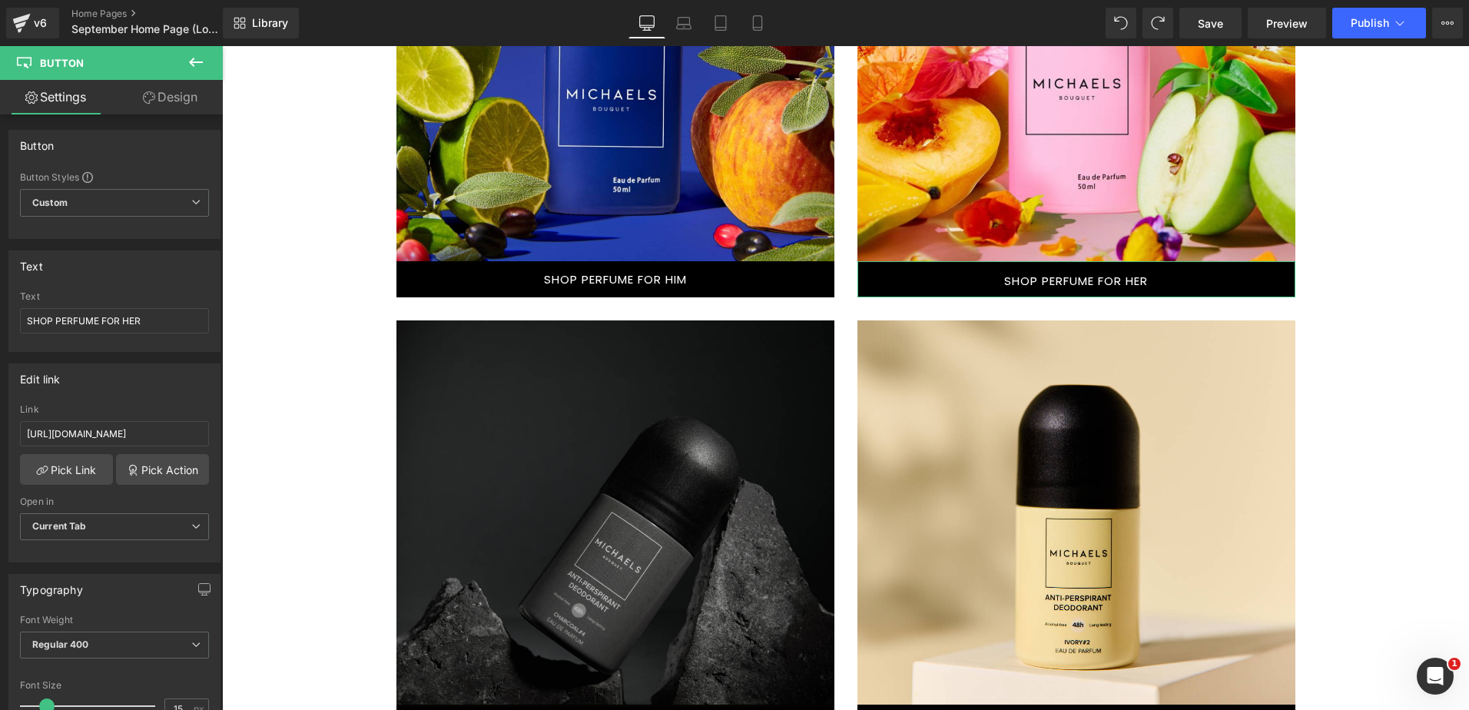
click at [174, 104] on link "Design" at bounding box center [169, 97] width 111 height 35
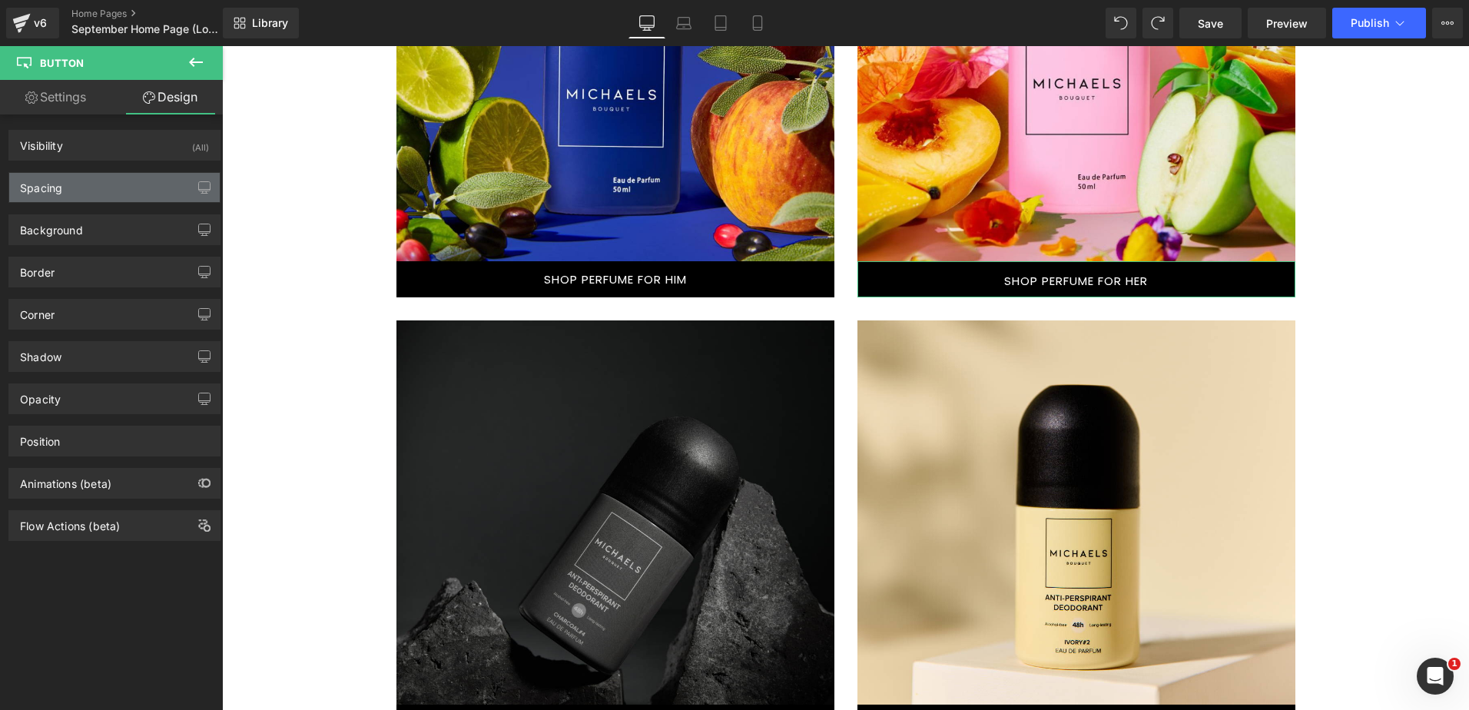
click at [113, 182] on div "Spacing" at bounding box center [114, 187] width 210 height 29
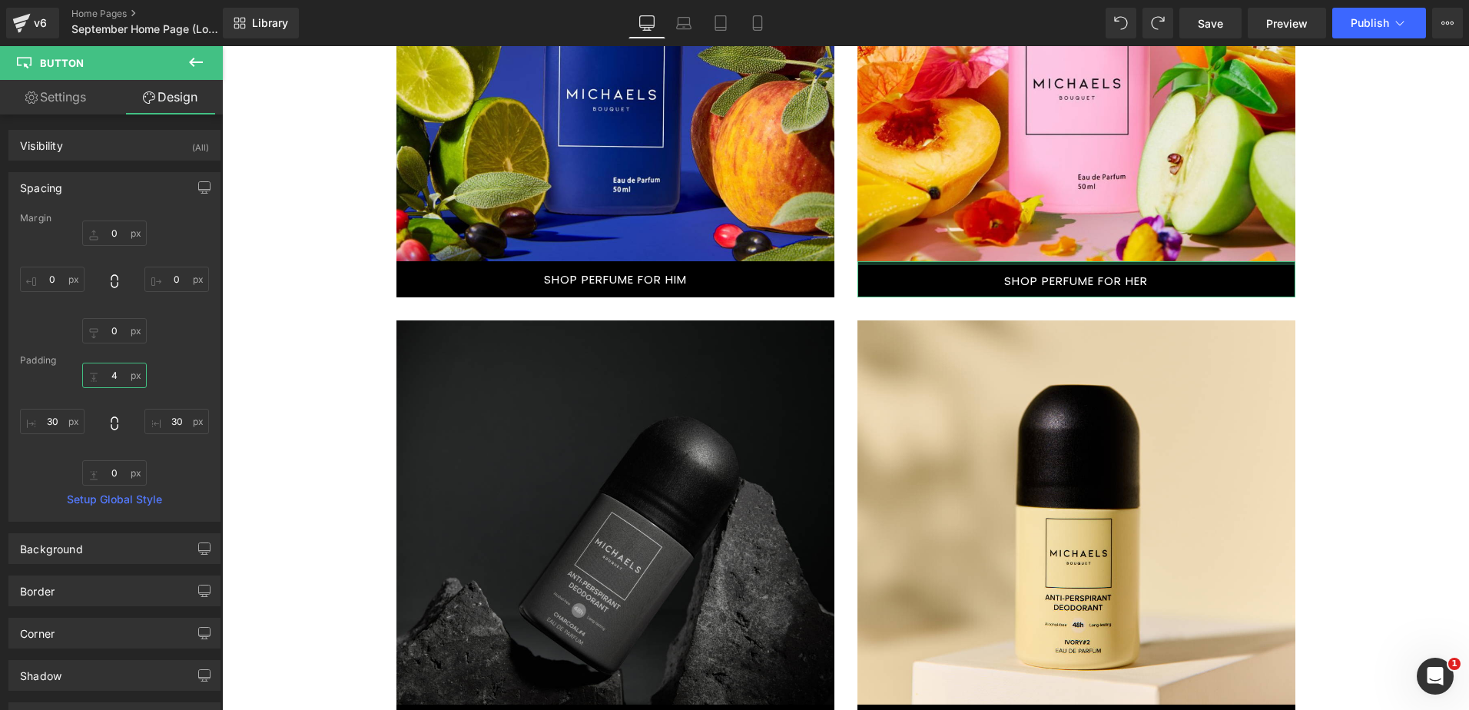
click at [114, 373] on input "4" at bounding box center [114, 375] width 65 height 25
type input "0"
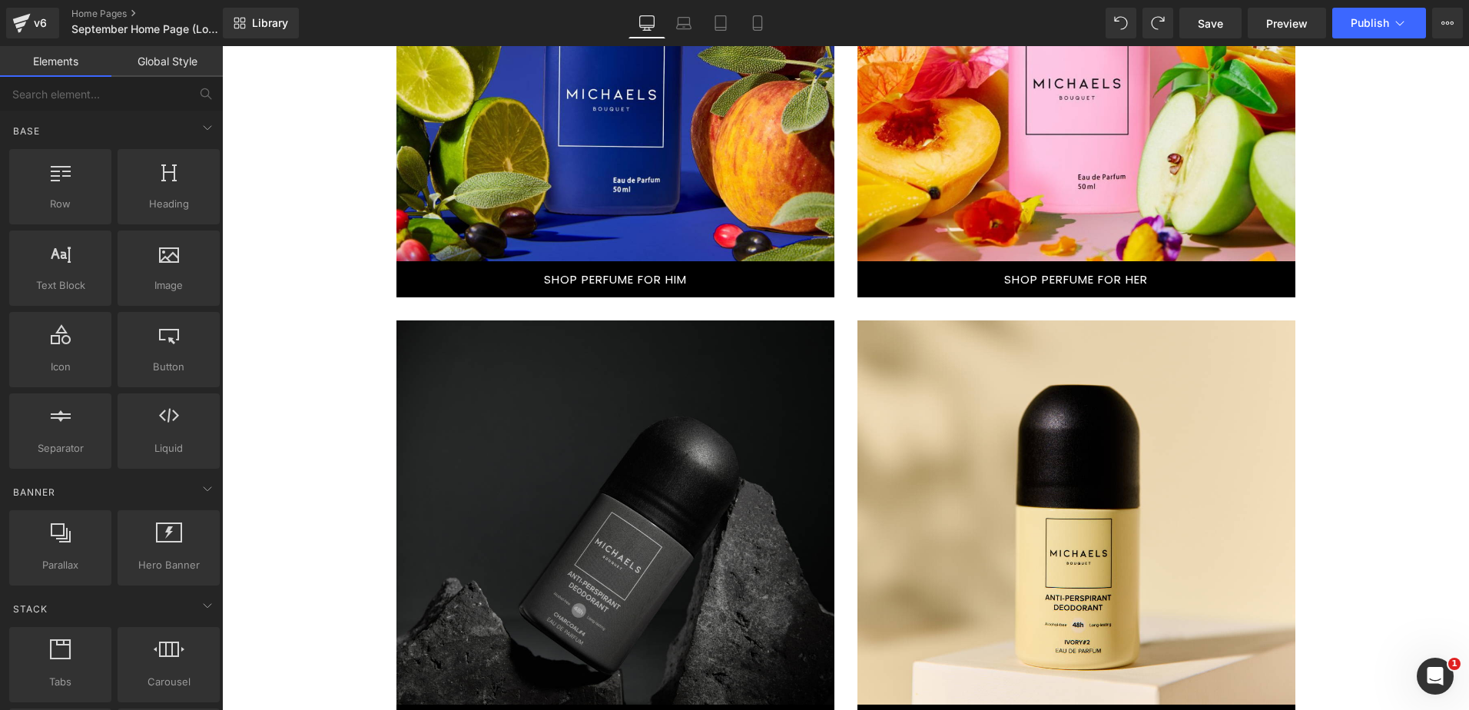
click at [322, 303] on div "New Lotion & Wash Special Button Row 1750 KES SPECIAL Button Row 1500 KES SPECI…" at bounding box center [845, 322] width 1247 height 2701
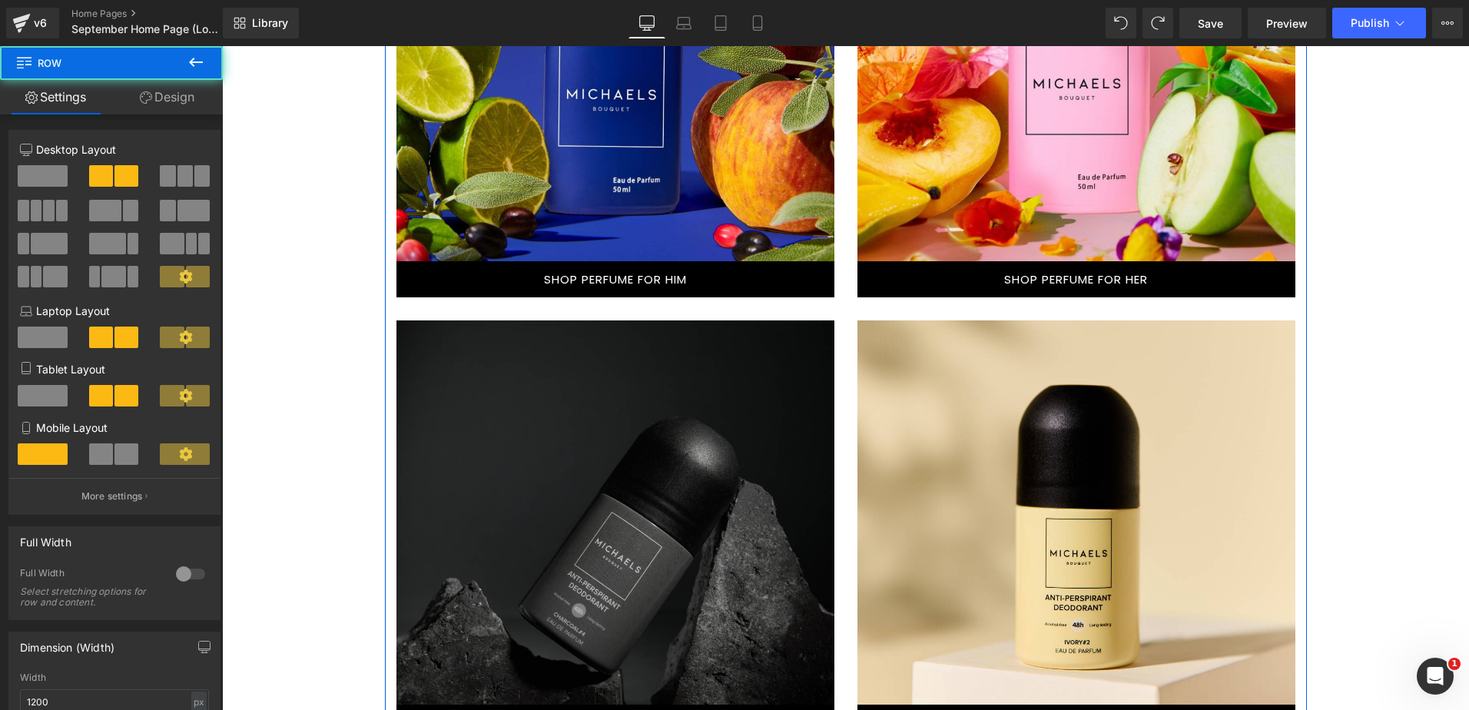
click at [487, 306] on div "Text Block Hero Banner 225px SHOP PERFUME FOR HIM Button Text Block Hero Banner…" at bounding box center [615, 308] width 461 height 863
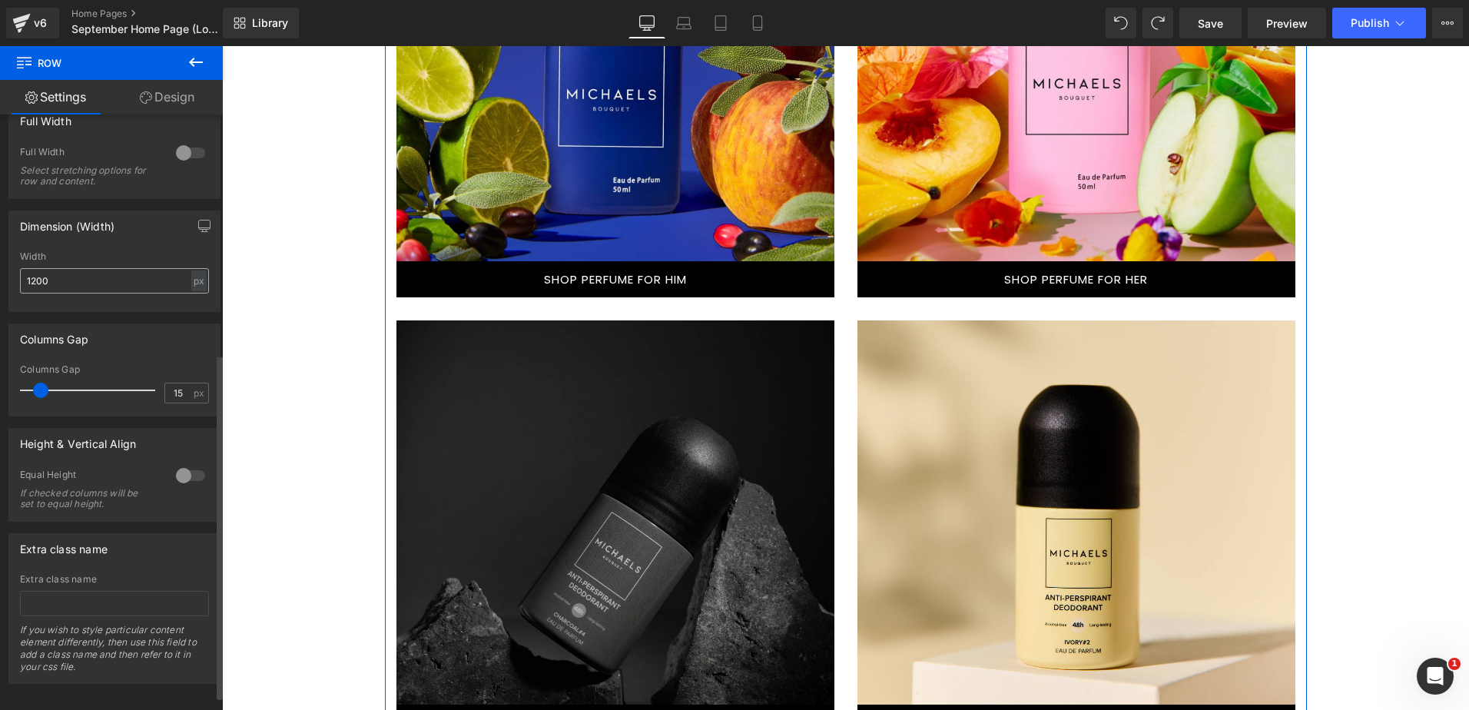
scroll to position [438, 0]
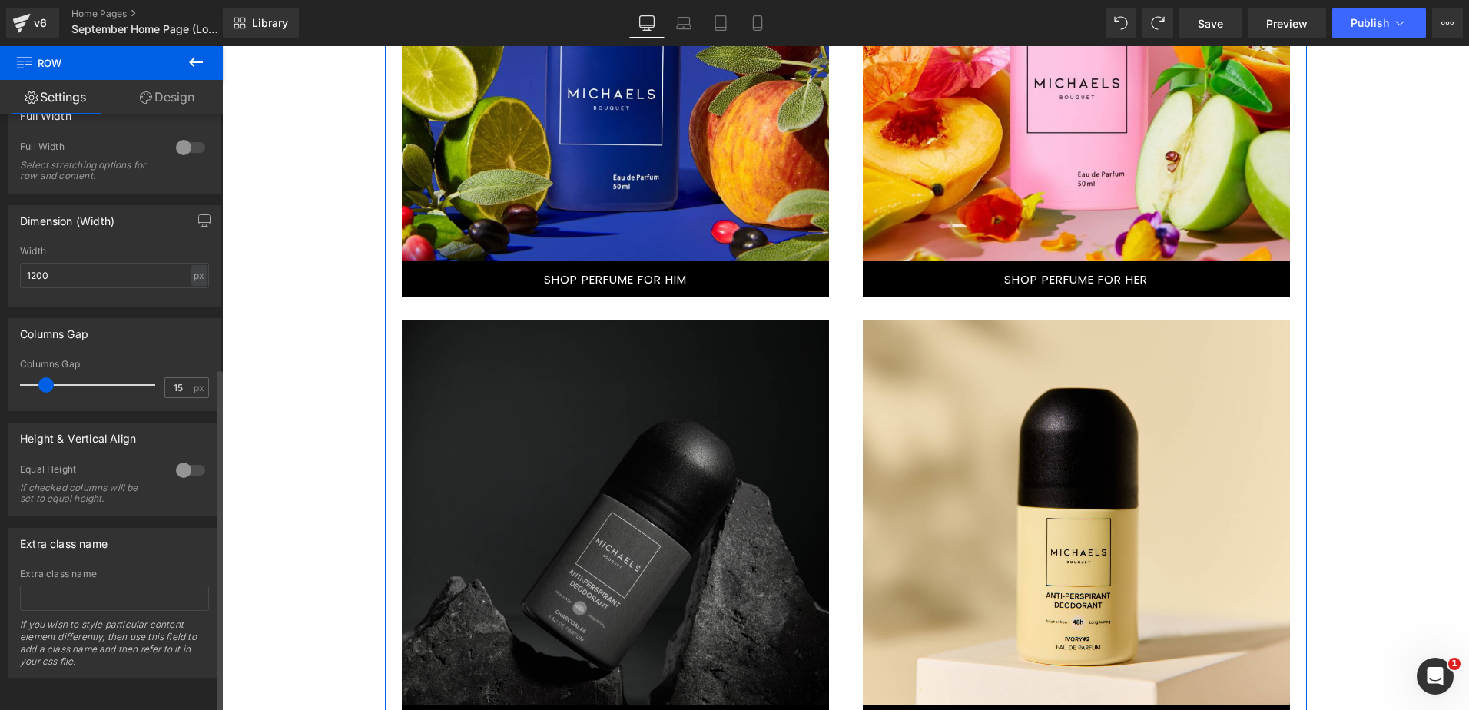
click at [45, 377] on span at bounding box center [45, 384] width 15 height 15
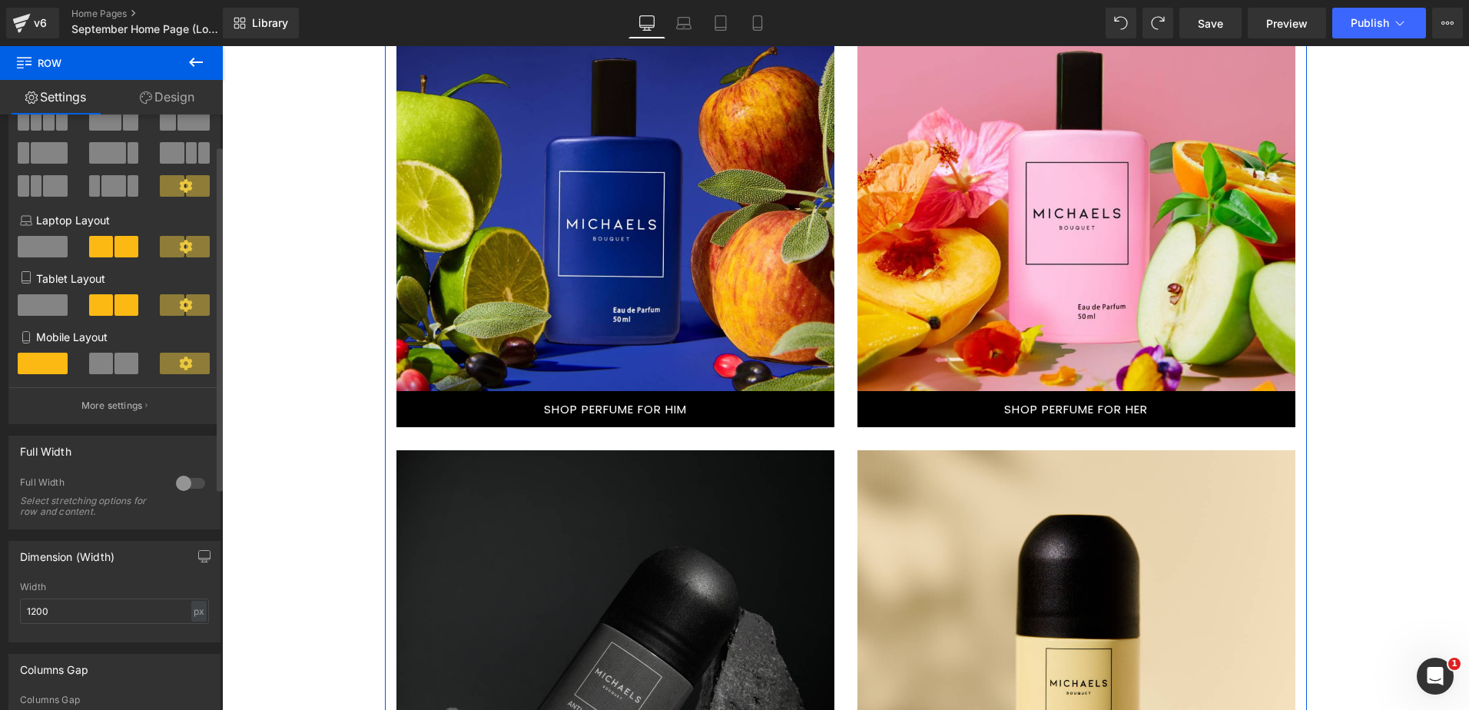
scroll to position [54, 0]
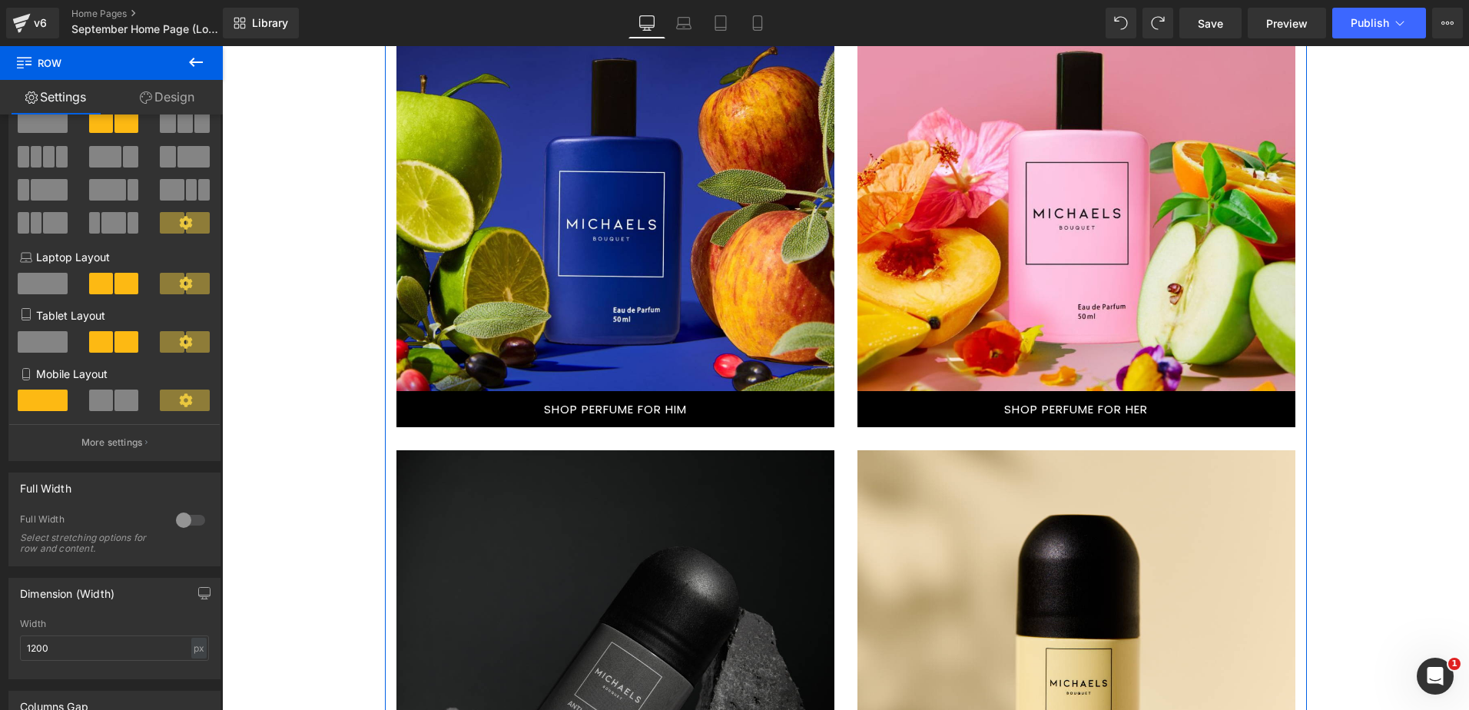
drag, startPoint x: 164, startPoint y: 101, endPoint x: 154, endPoint y: 134, distance: 33.8
click at [164, 101] on link "Design" at bounding box center [166, 97] width 111 height 35
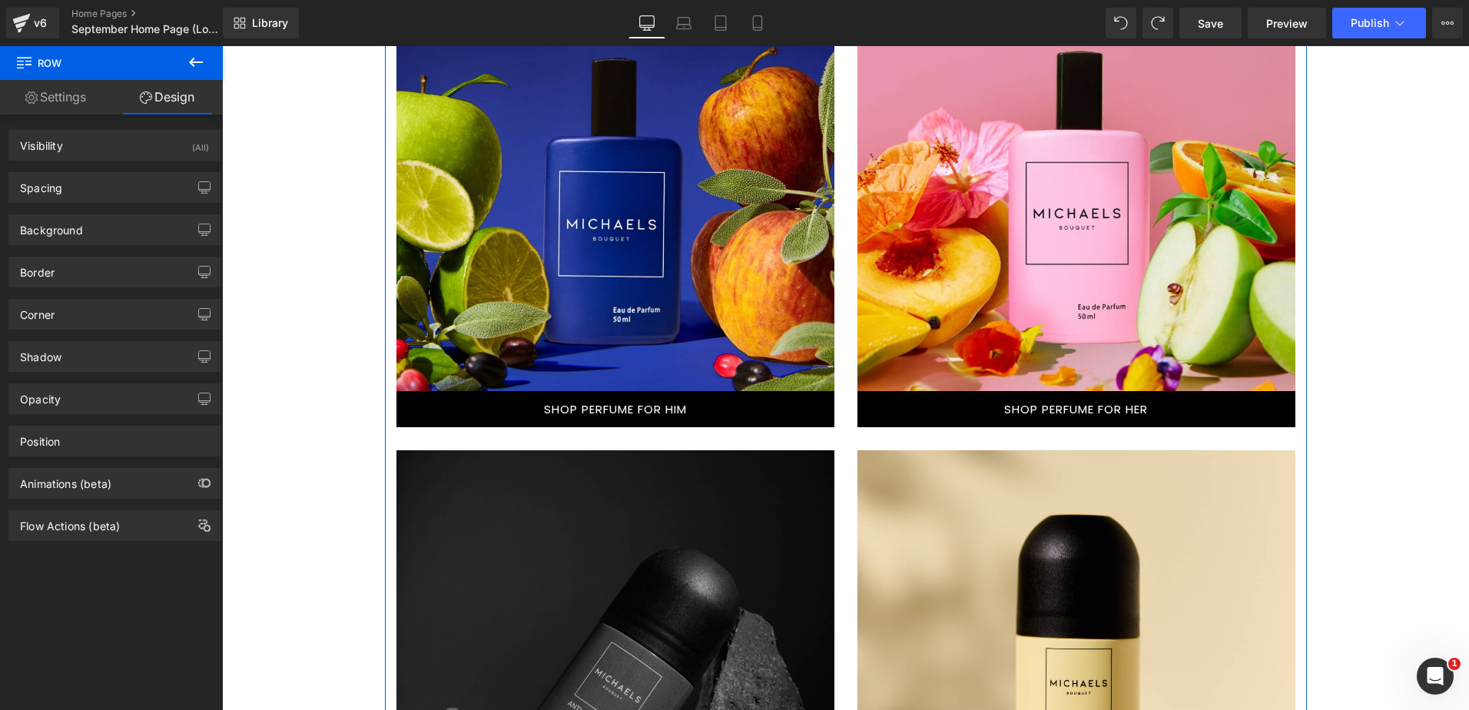
click at [58, 98] on link "Settings" at bounding box center [55, 97] width 111 height 35
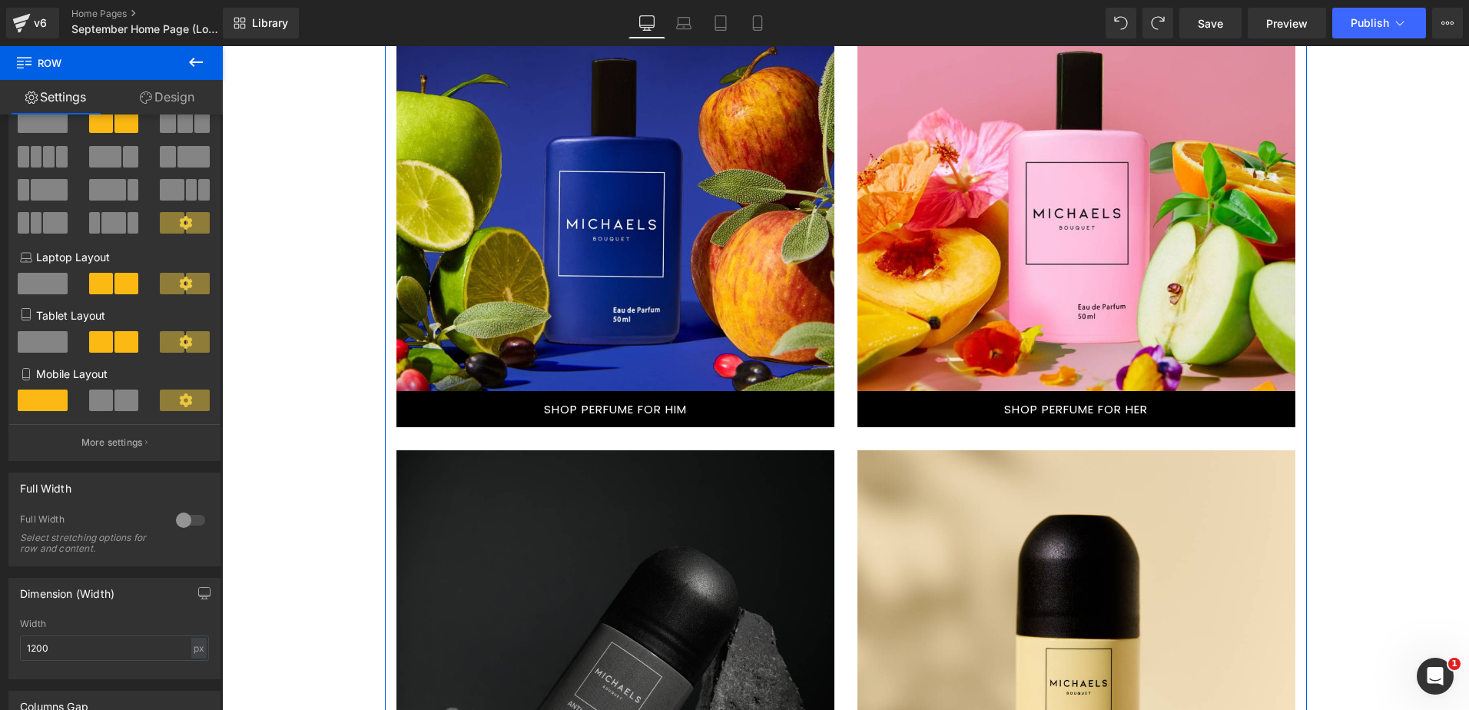
click at [172, 89] on link "Design" at bounding box center [166, 97] width 111 height 35
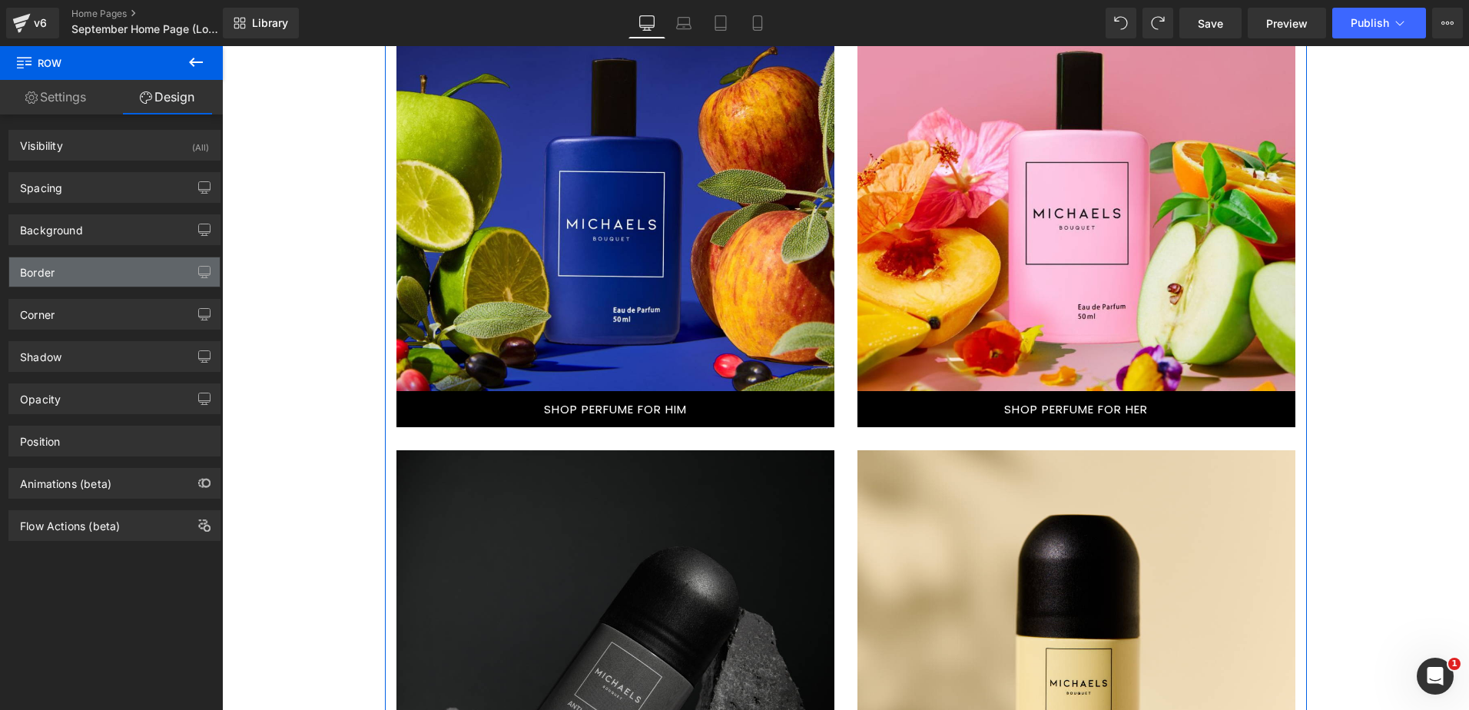
click at [117, 277] on div "Border" at bounding box center [114, 271] width 210 height 29
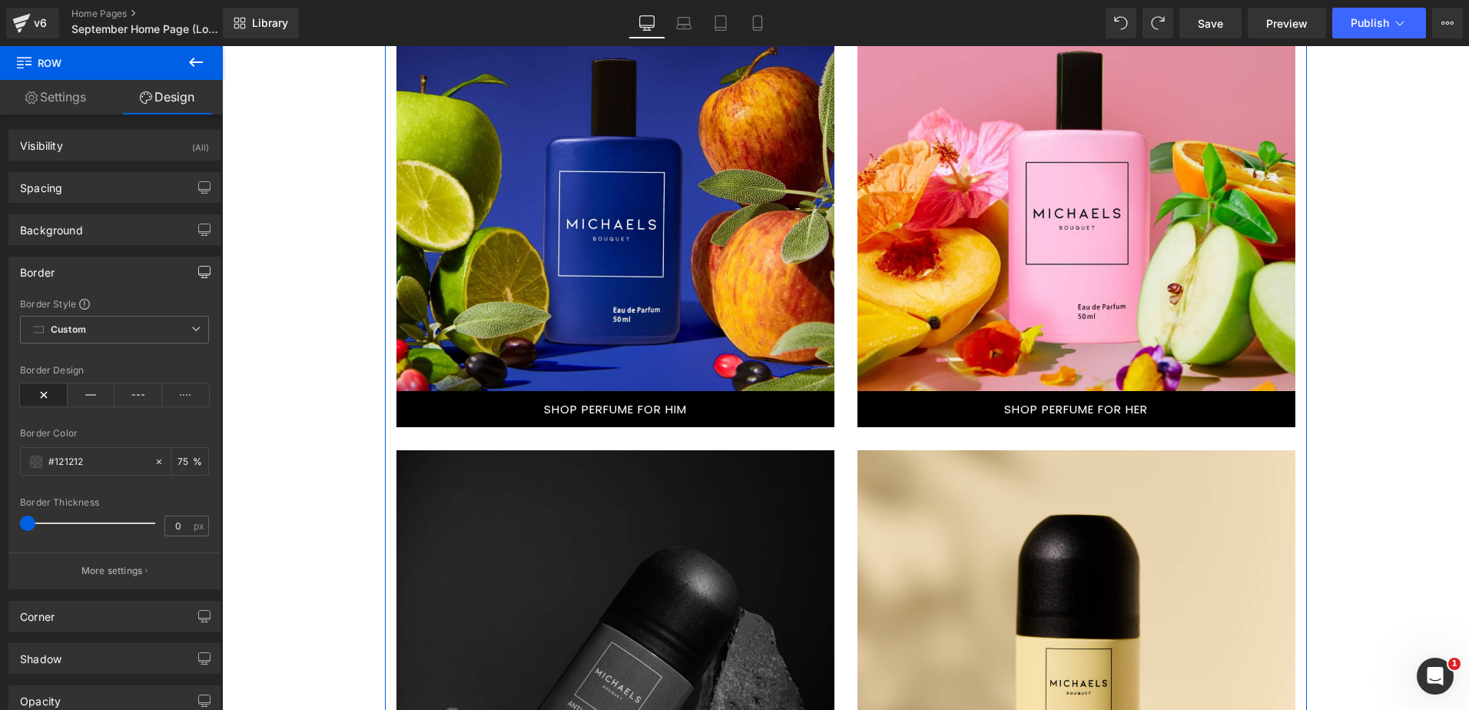
click at [204, 270] on icon "button" at bounding box center [204, 272] width 12 height 12
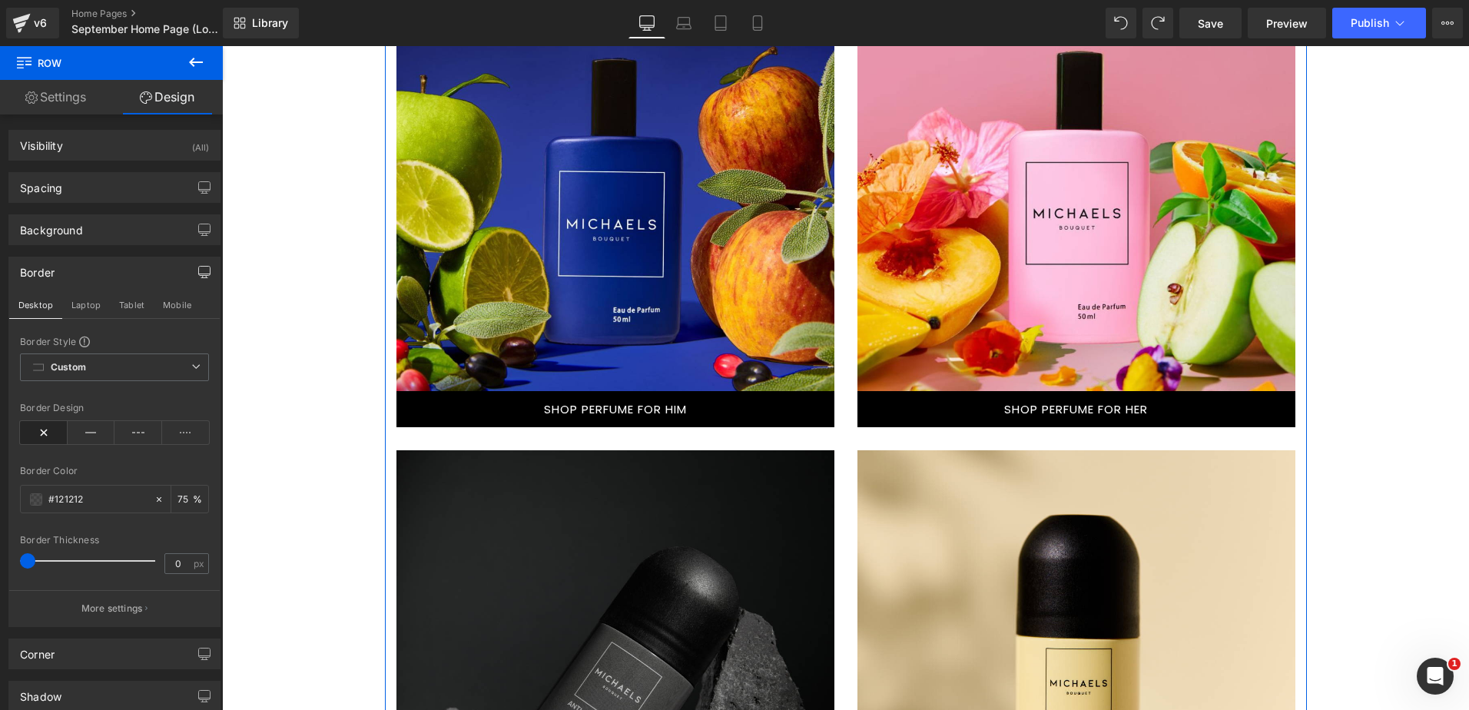
click at [61, 264] on div "Border" at bounding box center [114, 271] width 210 height 29
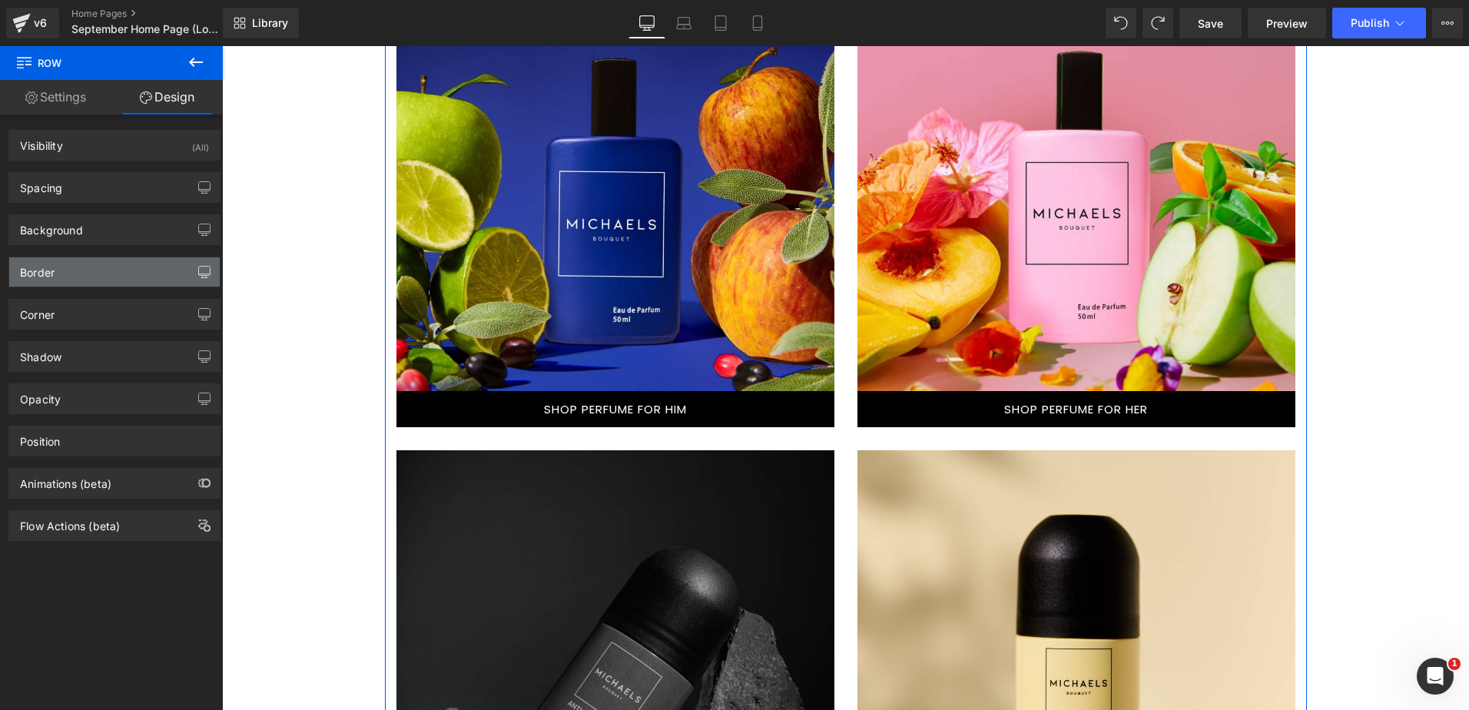
click at [61, 271] on div "Border" at bounding box center [114, 271] width 210 height 29
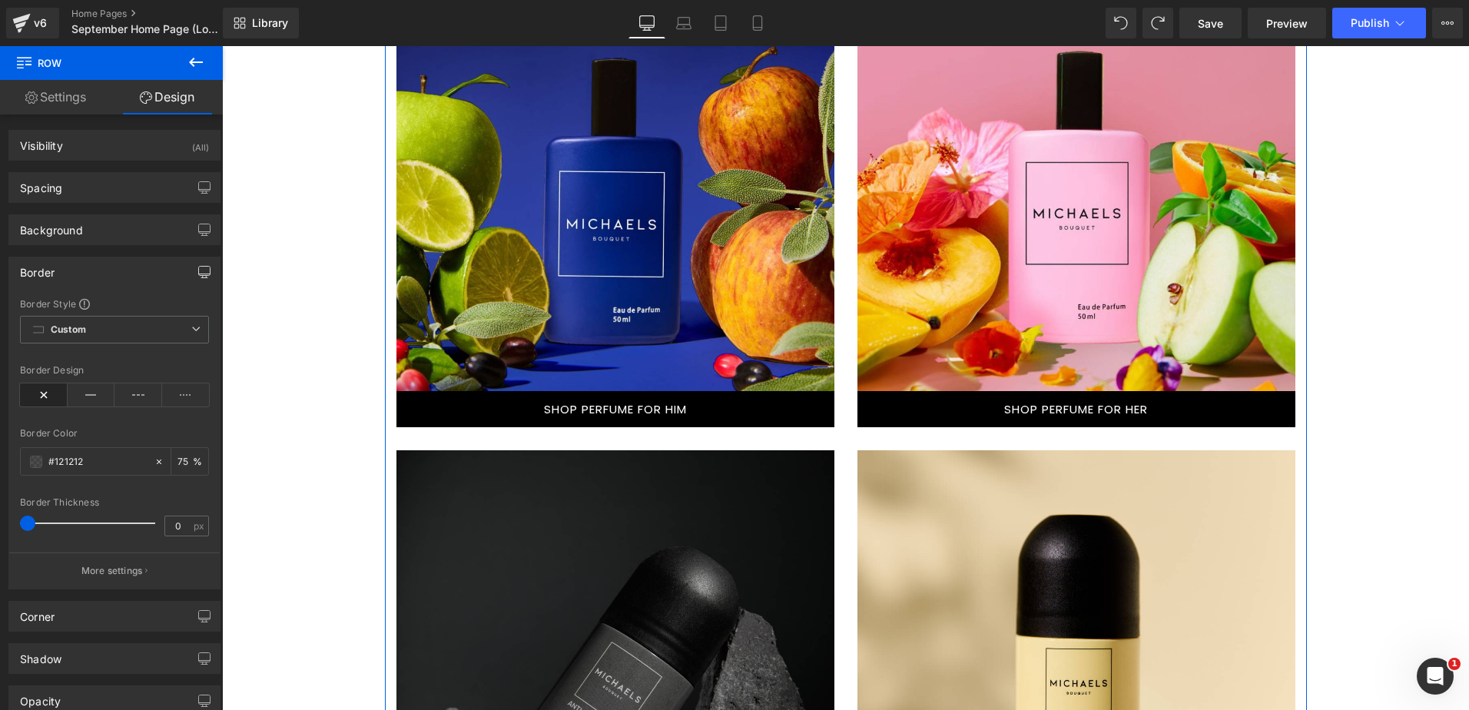
click at [64, 268] on div "Border" at bounding box center [114, 271] width 210 height 29
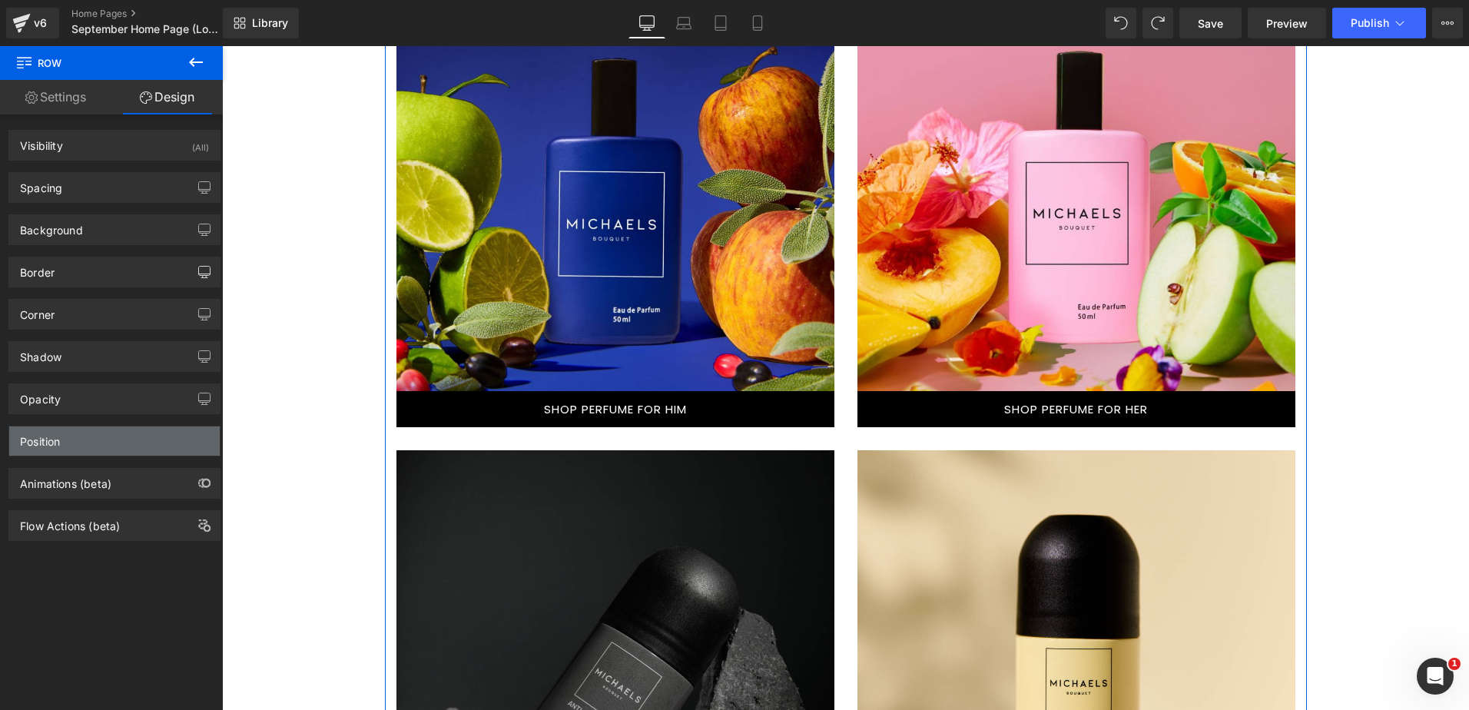
click at [102, 444] on div "Position" at bounding box center [114, 440] width 210 height 29
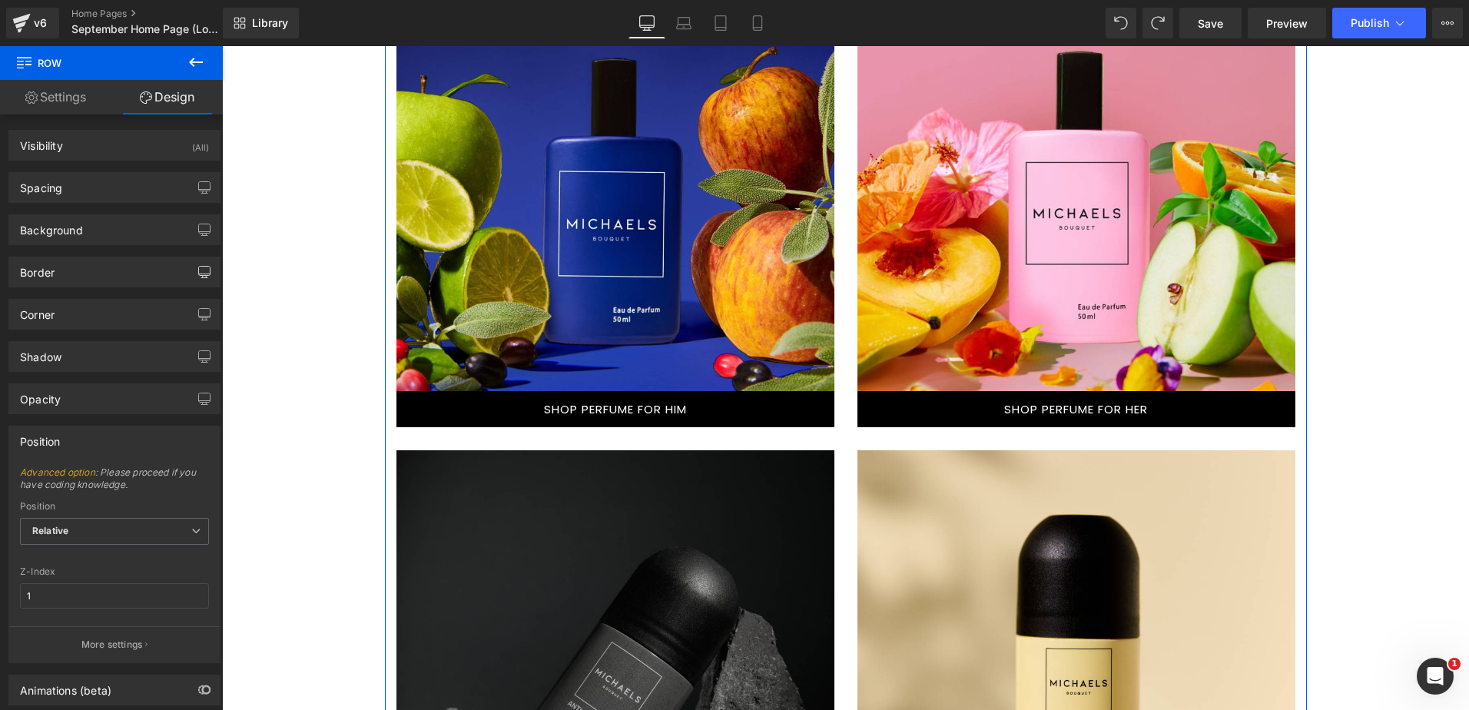
click at [102, 439] on div "Position" at bounding box center [114, 440] width 210 height 29
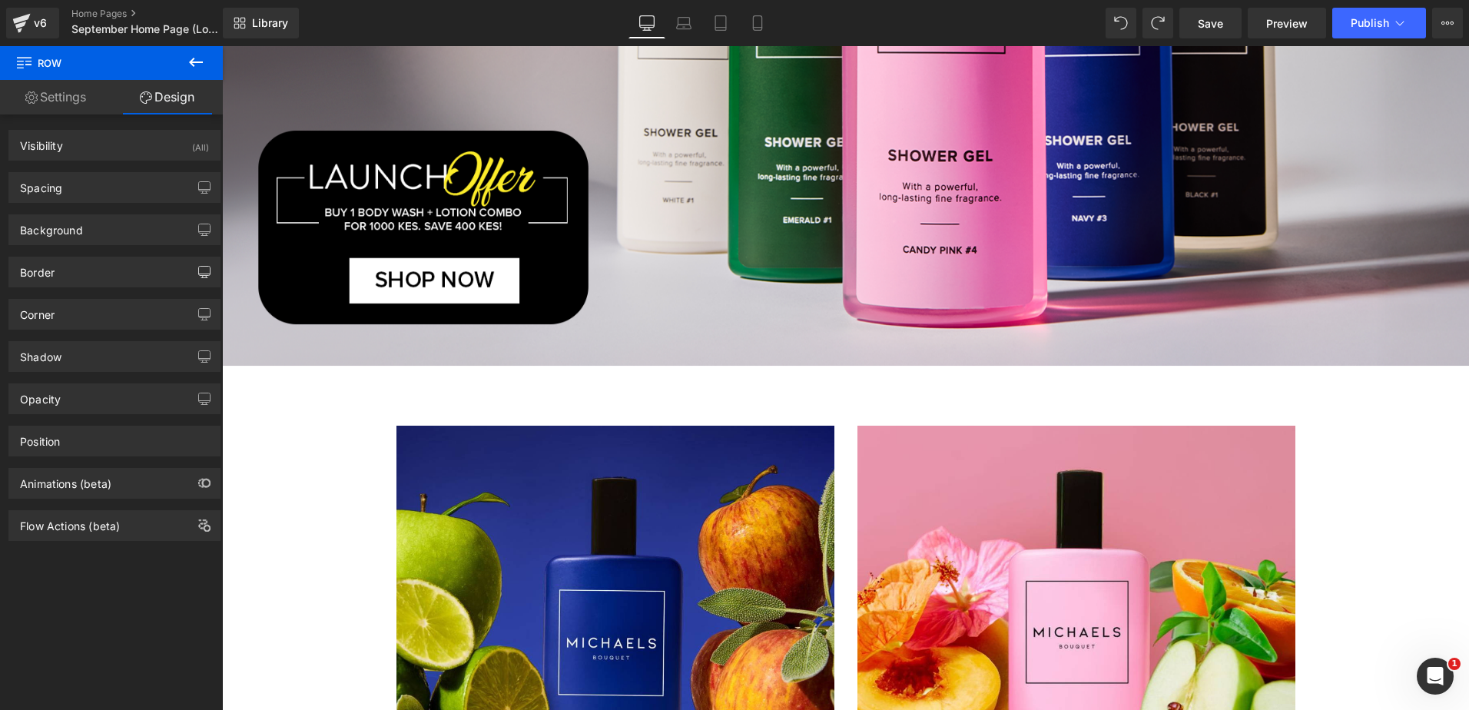
scroll to position [793, 0]
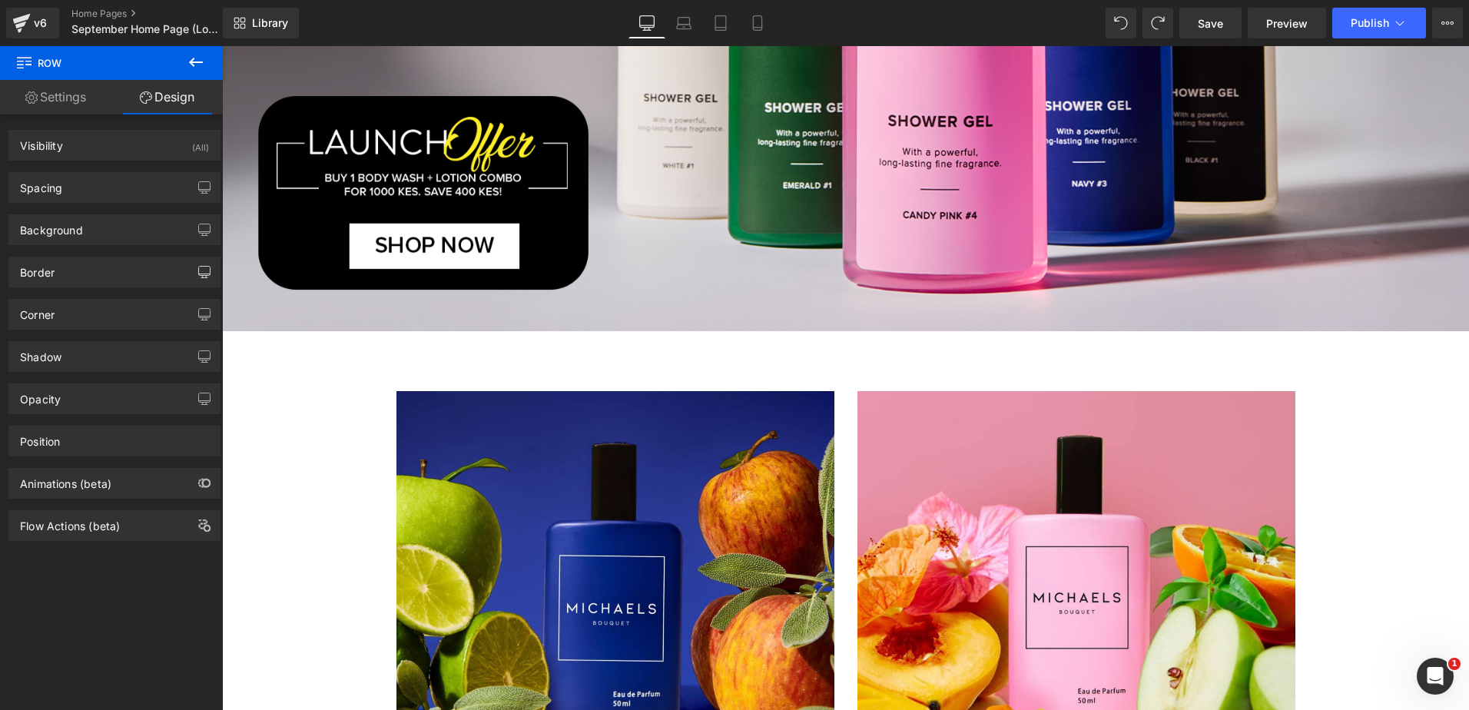
click at [461, 422] on div "Text Block Hero Banner 225px" at bounding box center [615, 583] width 438 height 384
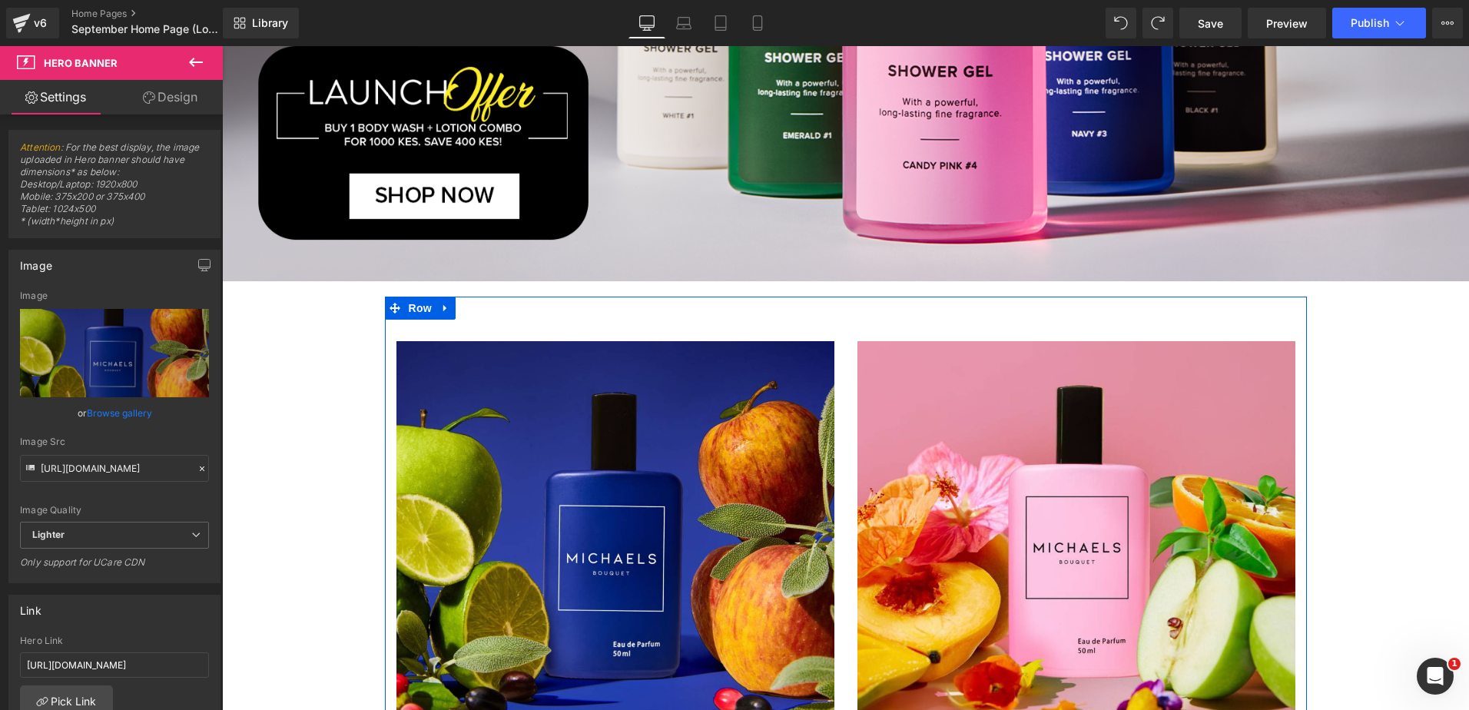
scroll to position [870, 0]
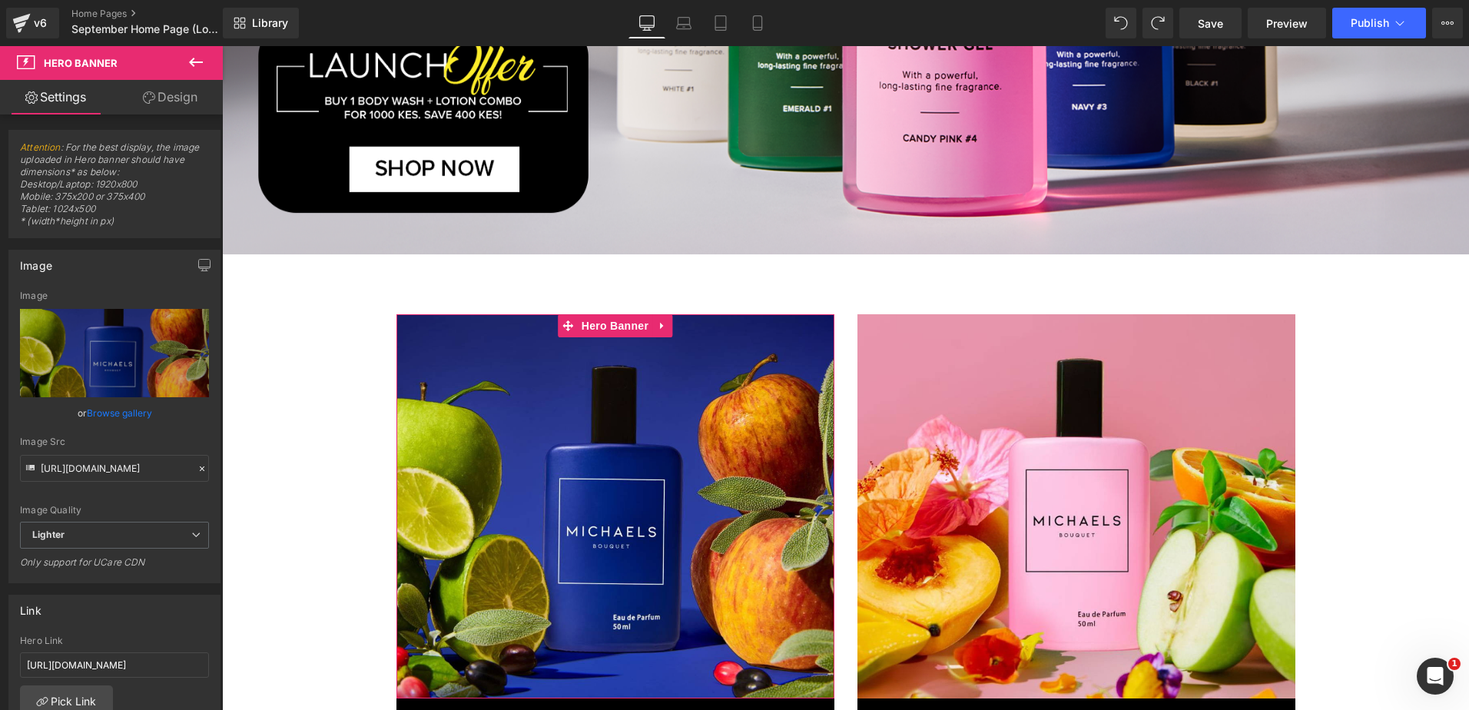
click at [183, 97] on link "Design" at bounding box center [169, 97] width 111 height 35
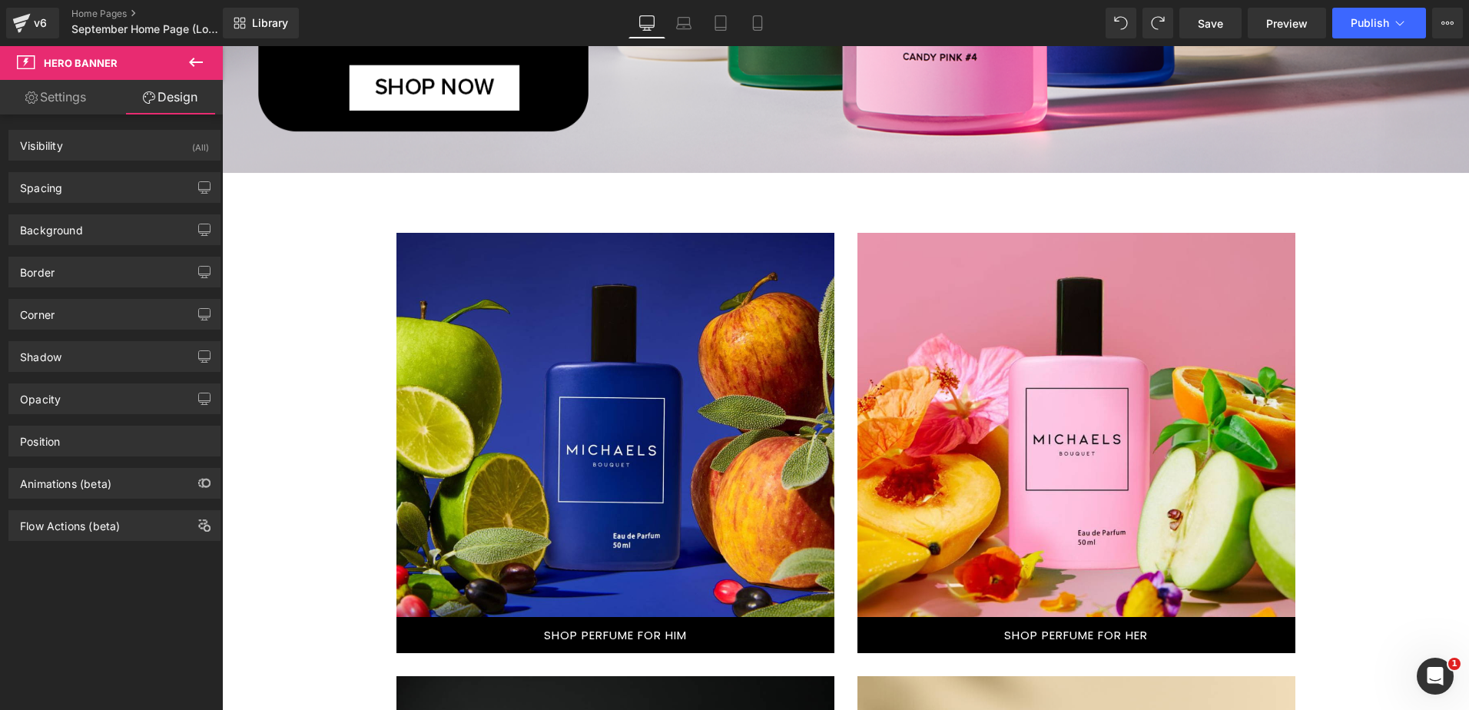
scroll to position [1178, 0]
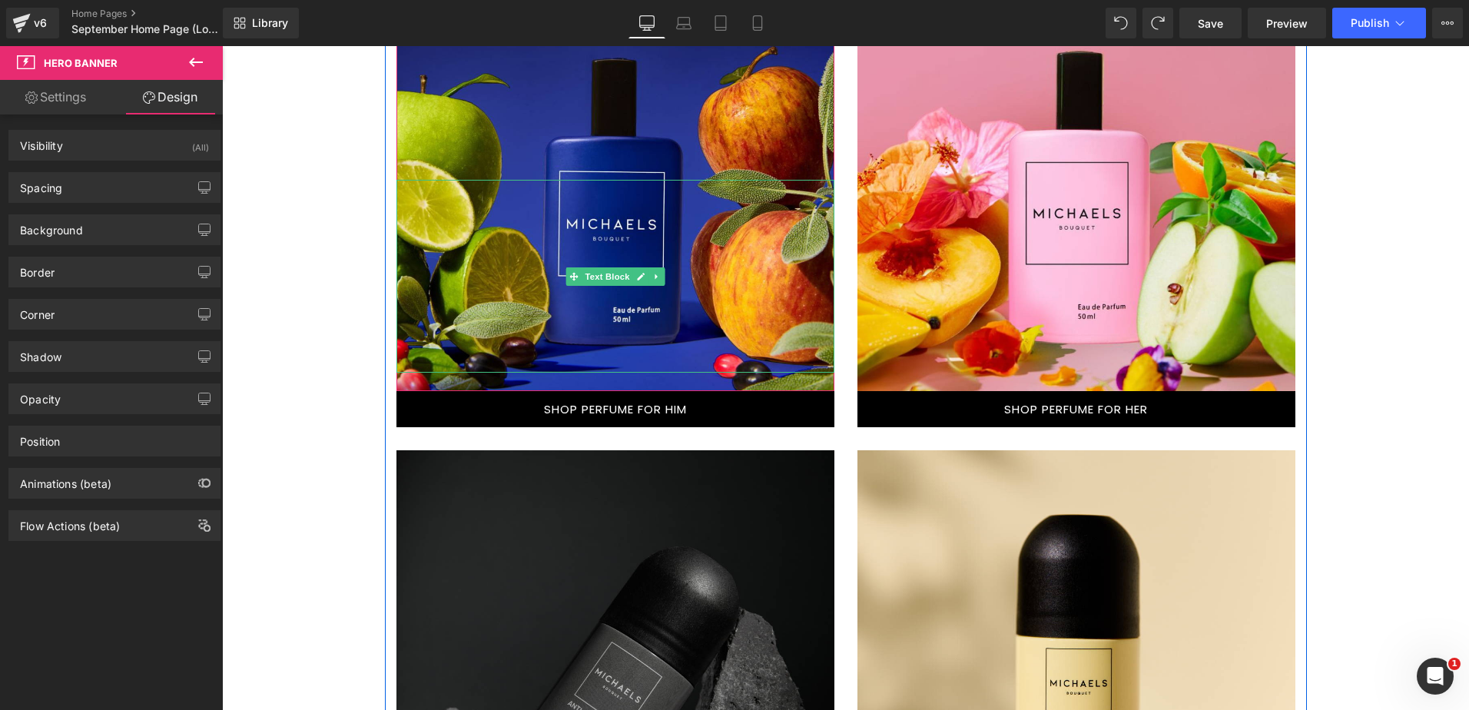
click at [434, 360] on div at bounding box center [615, 276] width 438 height 193
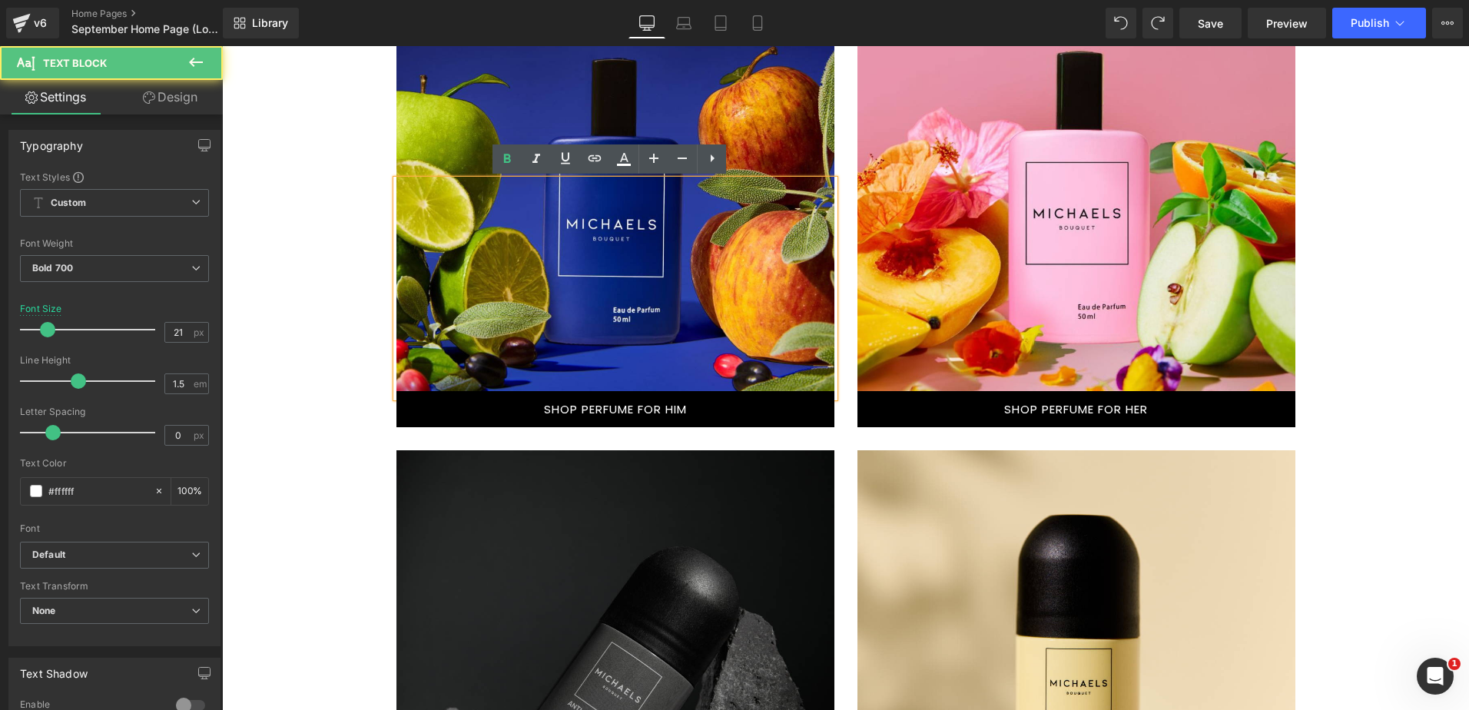
click at [693, 278] on div at bounding box center [615, 288] width 438 height 217
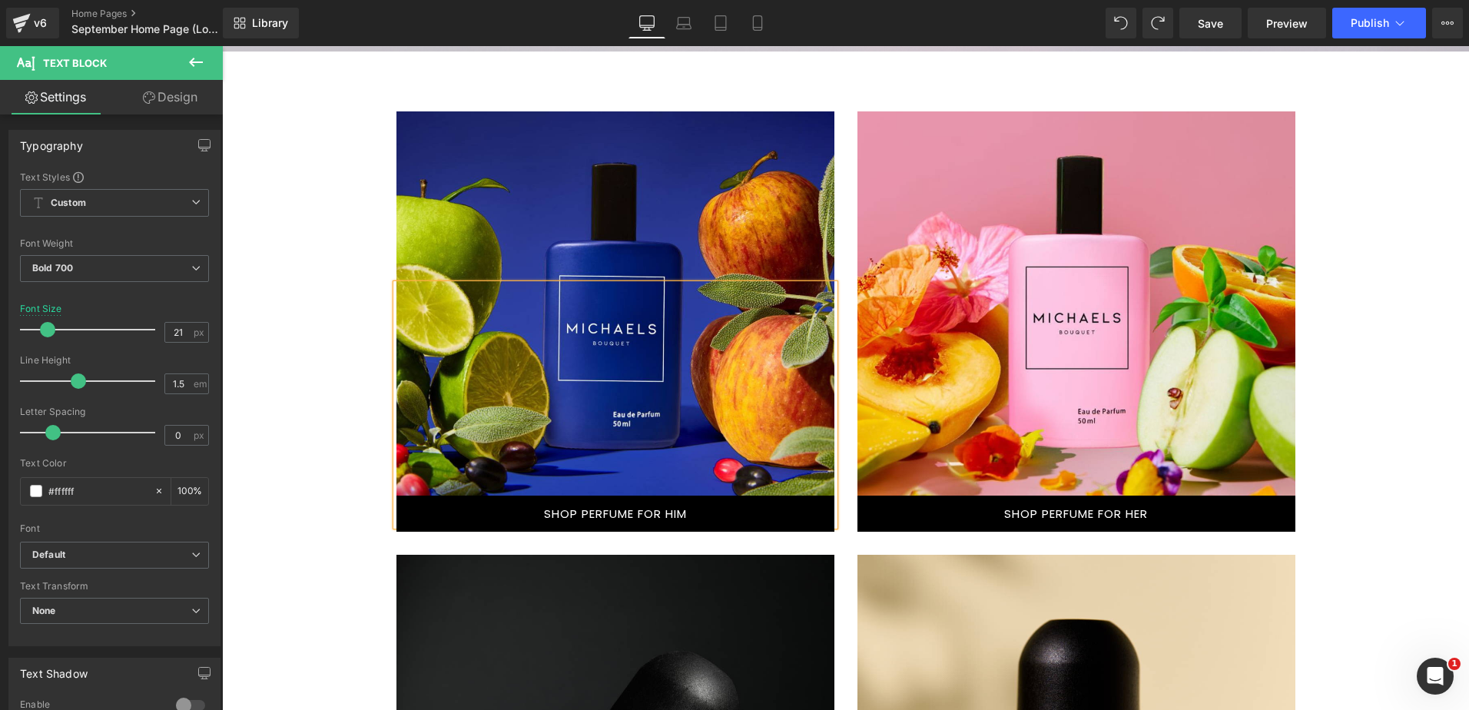
scroll to position [947, 0]
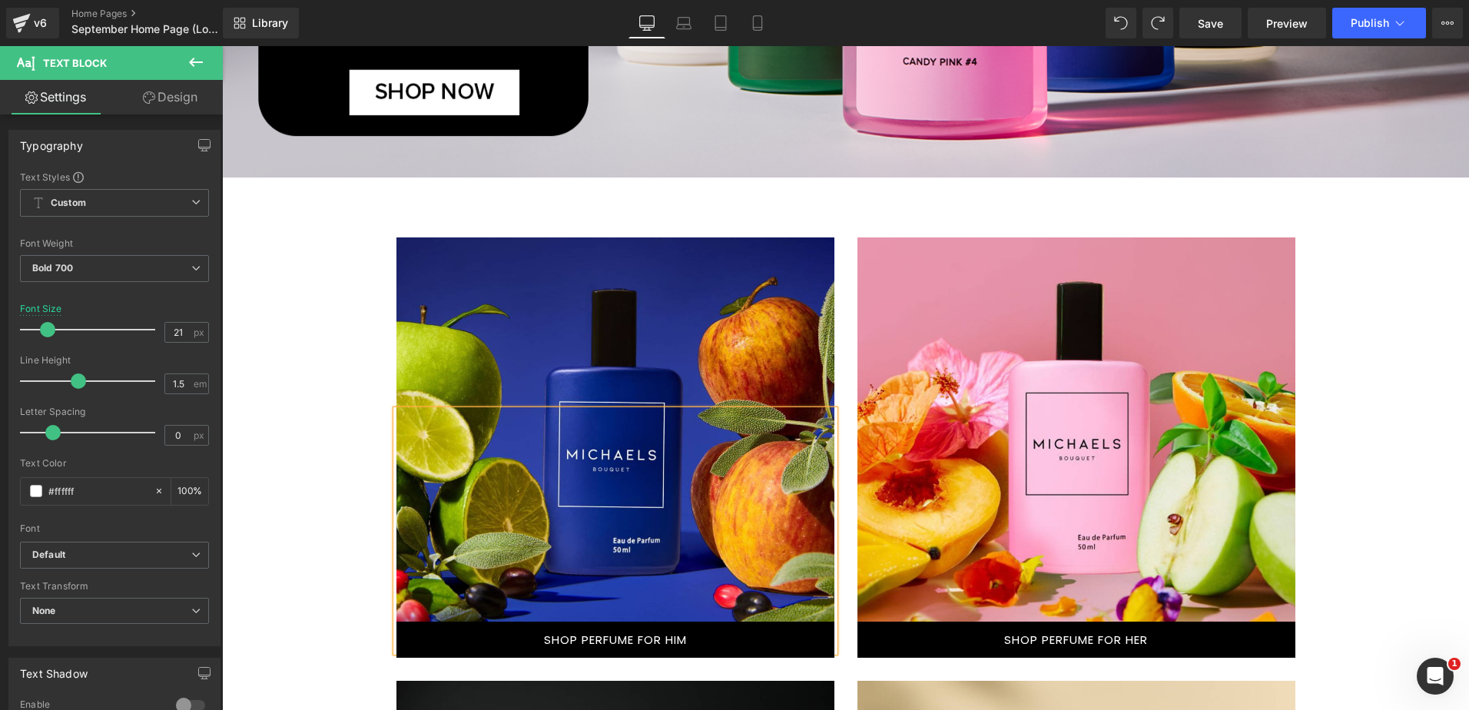
click at [459, 247] on div at bounding box center [615, 429] width 438 height 384
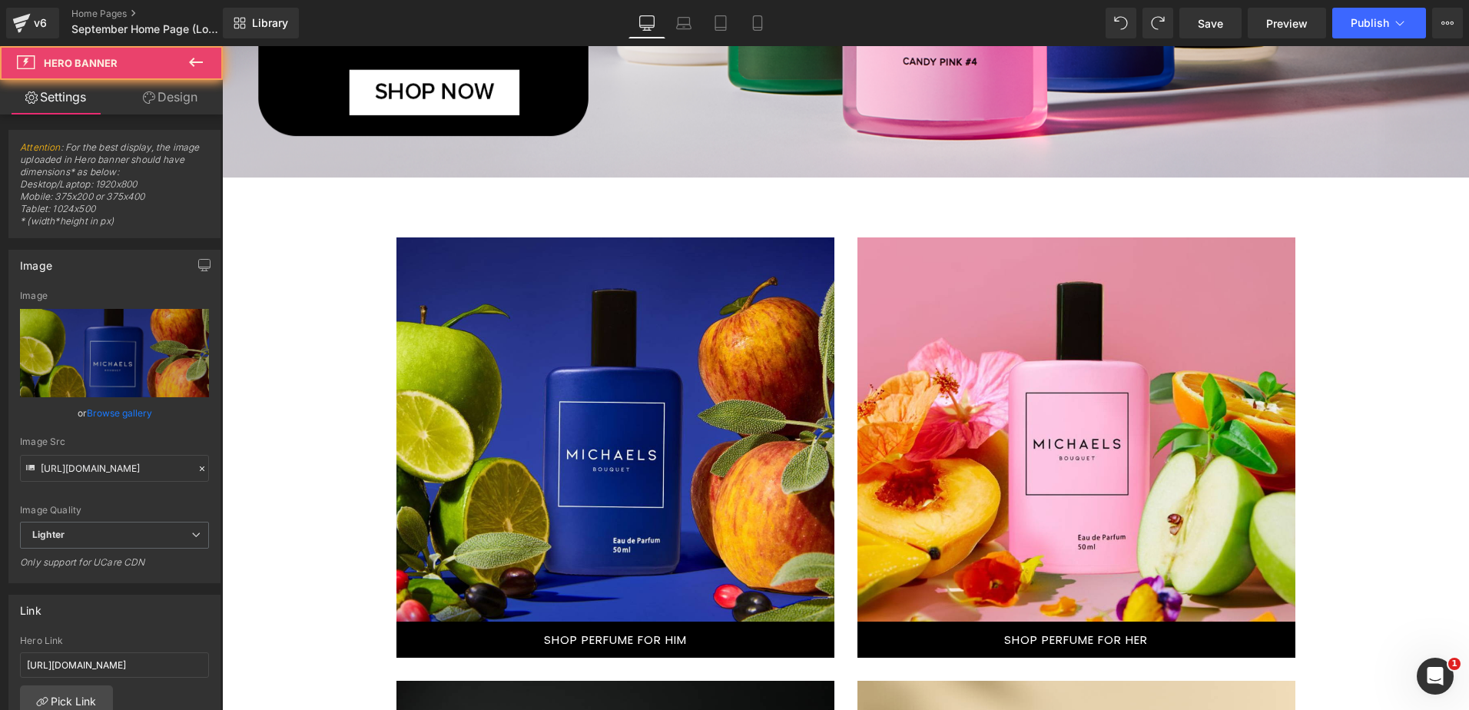
click at [440, 273] on div "Text Block Hero Banner 225px" at bounding box center [615, 429] width 438 height 384
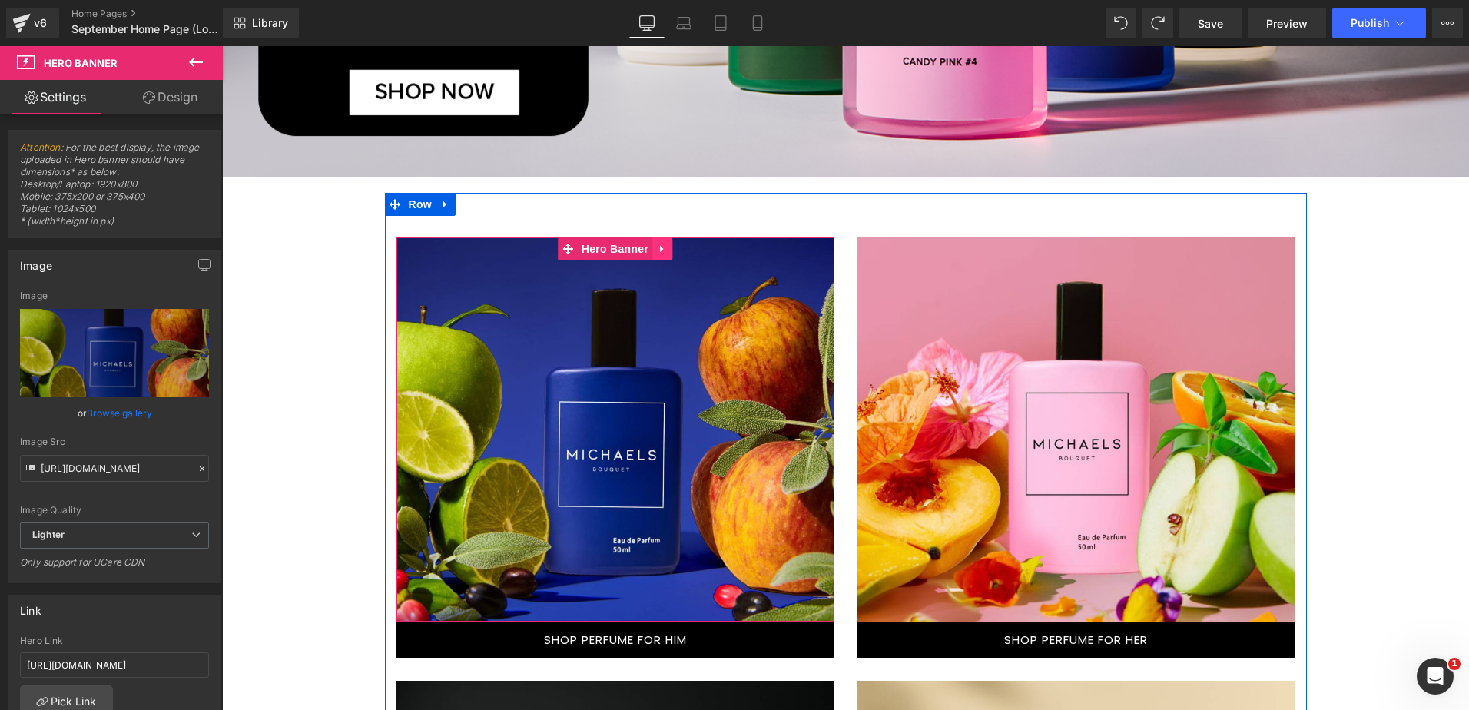
click at [652, 246] on link at bounding box center [662, 248] width 20 height 23
click at [648, 249] on icon at bounding box center [652, 249] width 11 height 12
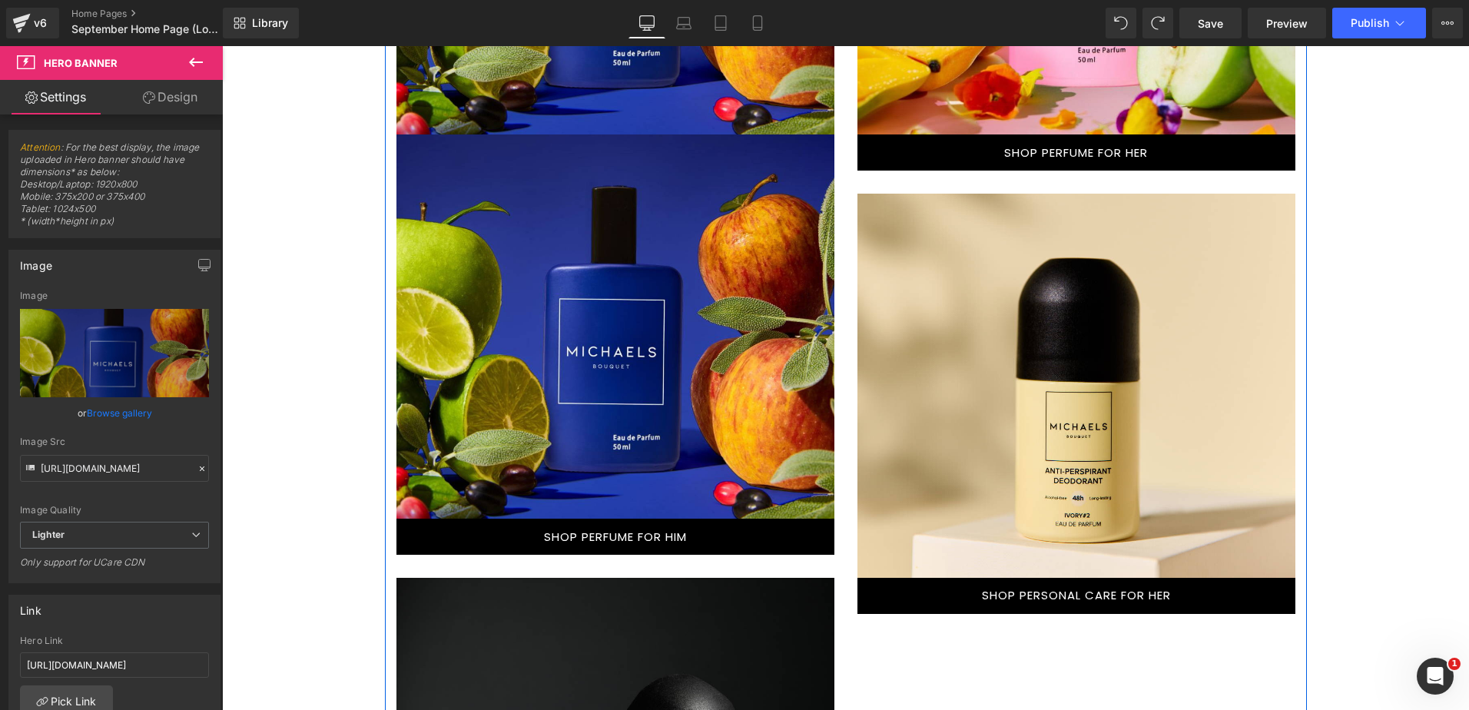
scroll to position [1461, 0]
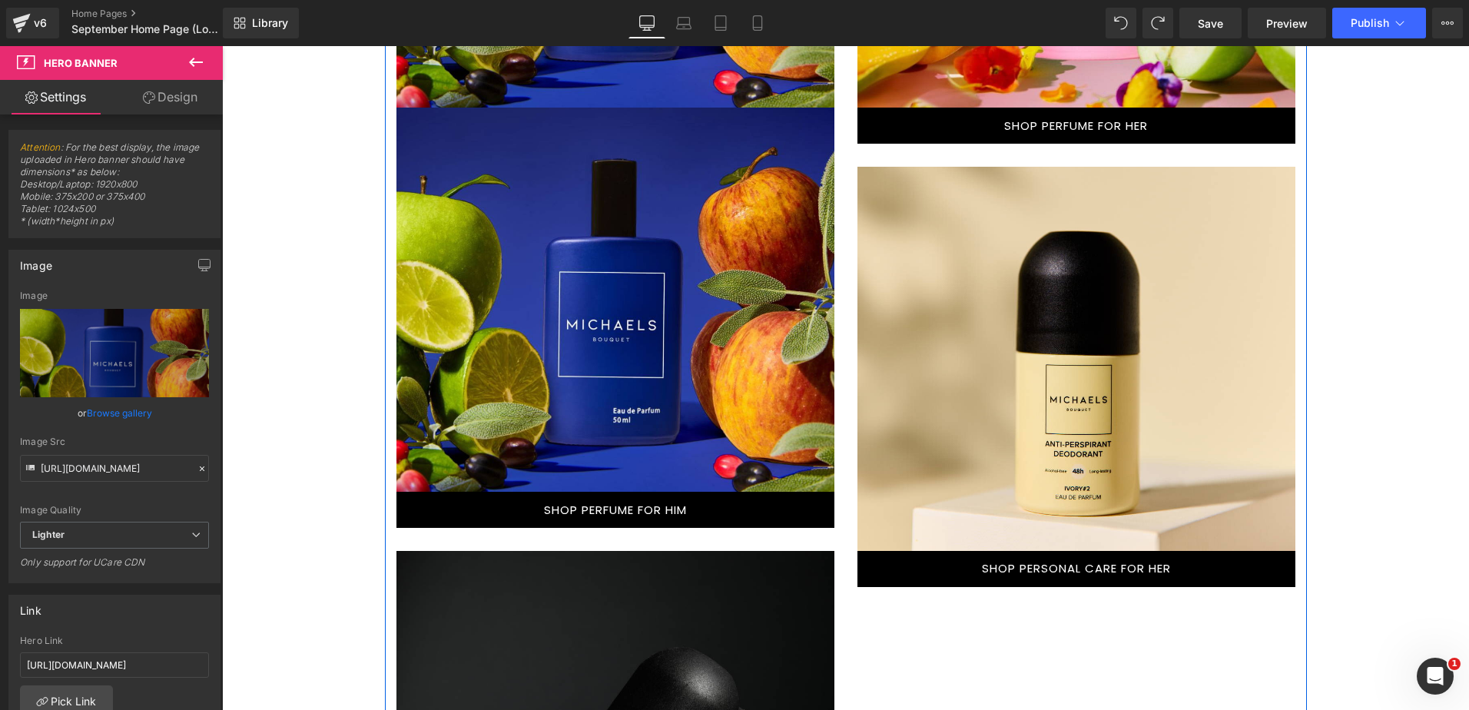
click at [429, 502] on link "SHOP PERFUME FOR HIM" at bounding box center [615, 510] width 438 height 36
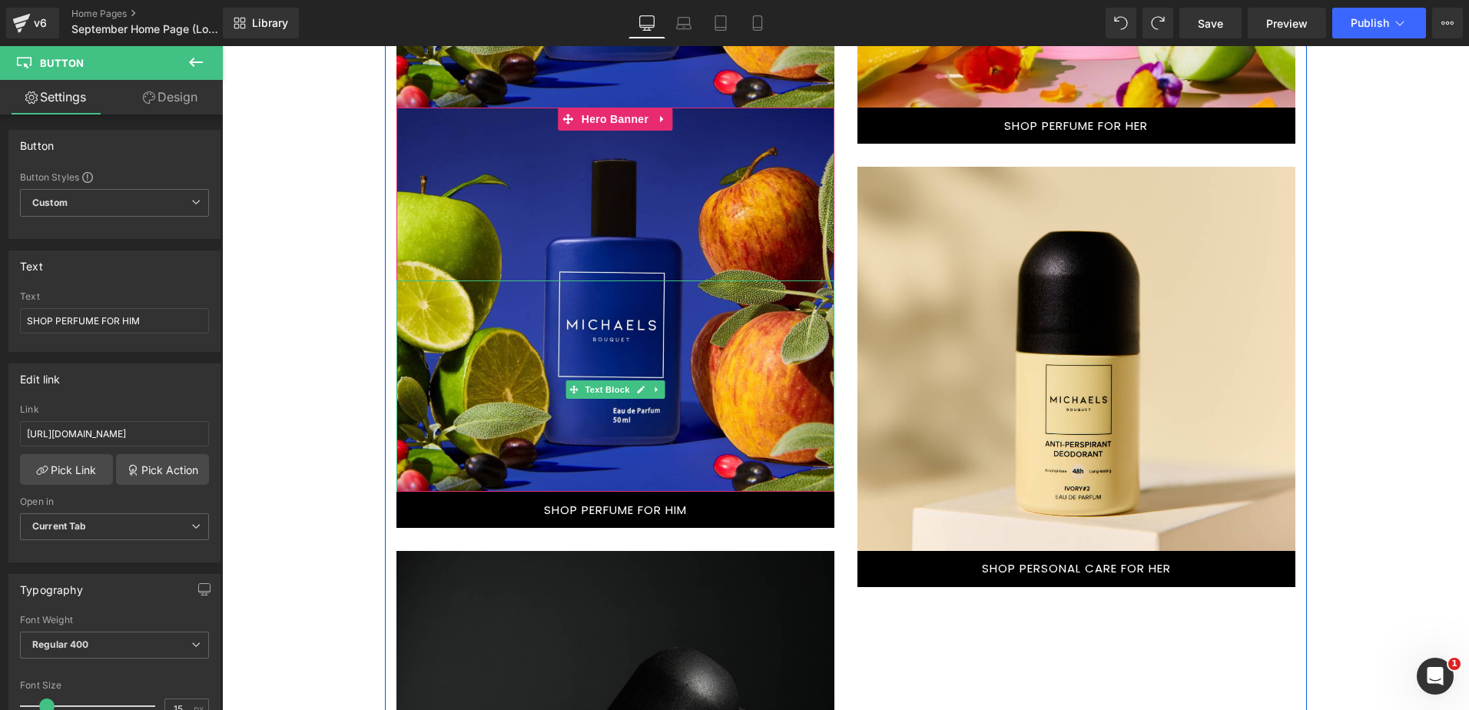
click at [530, 345] on div at bounding box center [615, 388] width 438 height 217
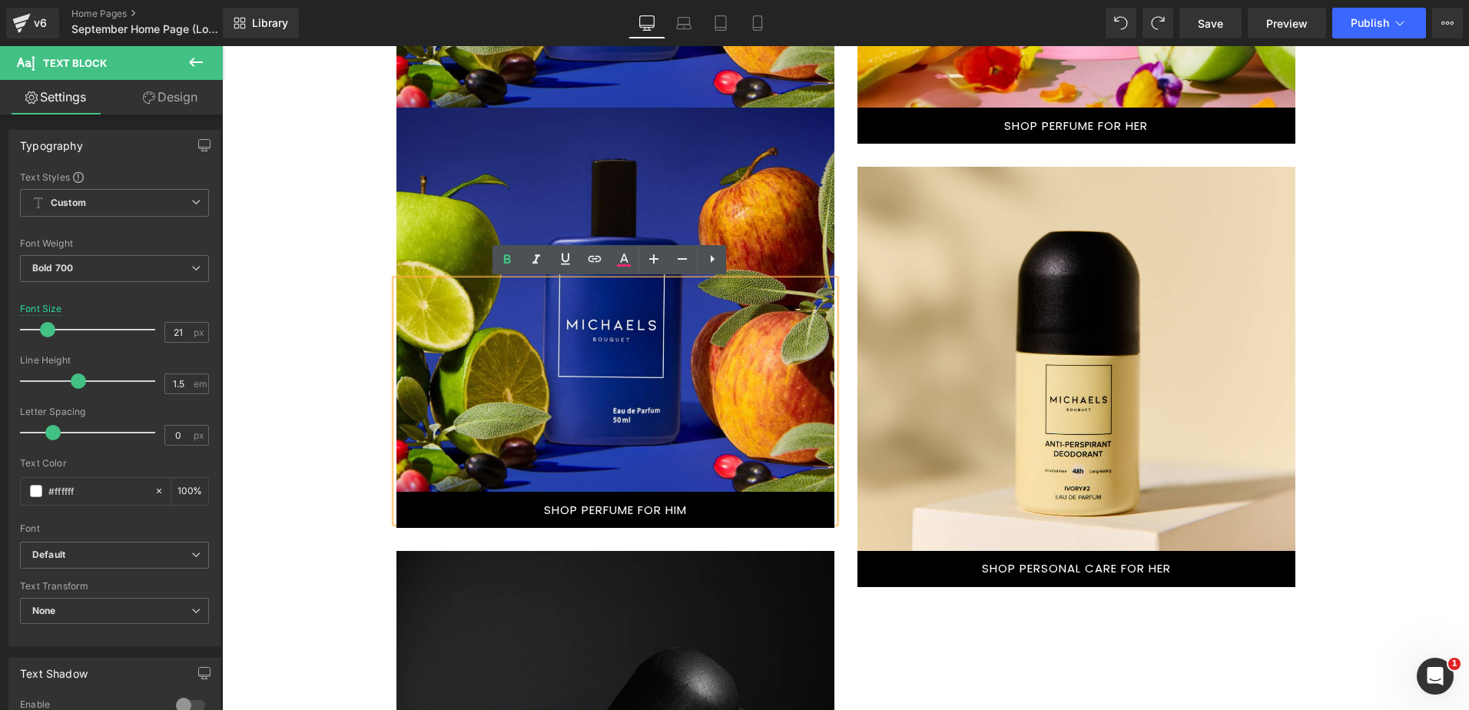
click at [481, 511] on link "SHOP PERFUME FOR HIM" at bounding box center [615, 510] width 438 height 36
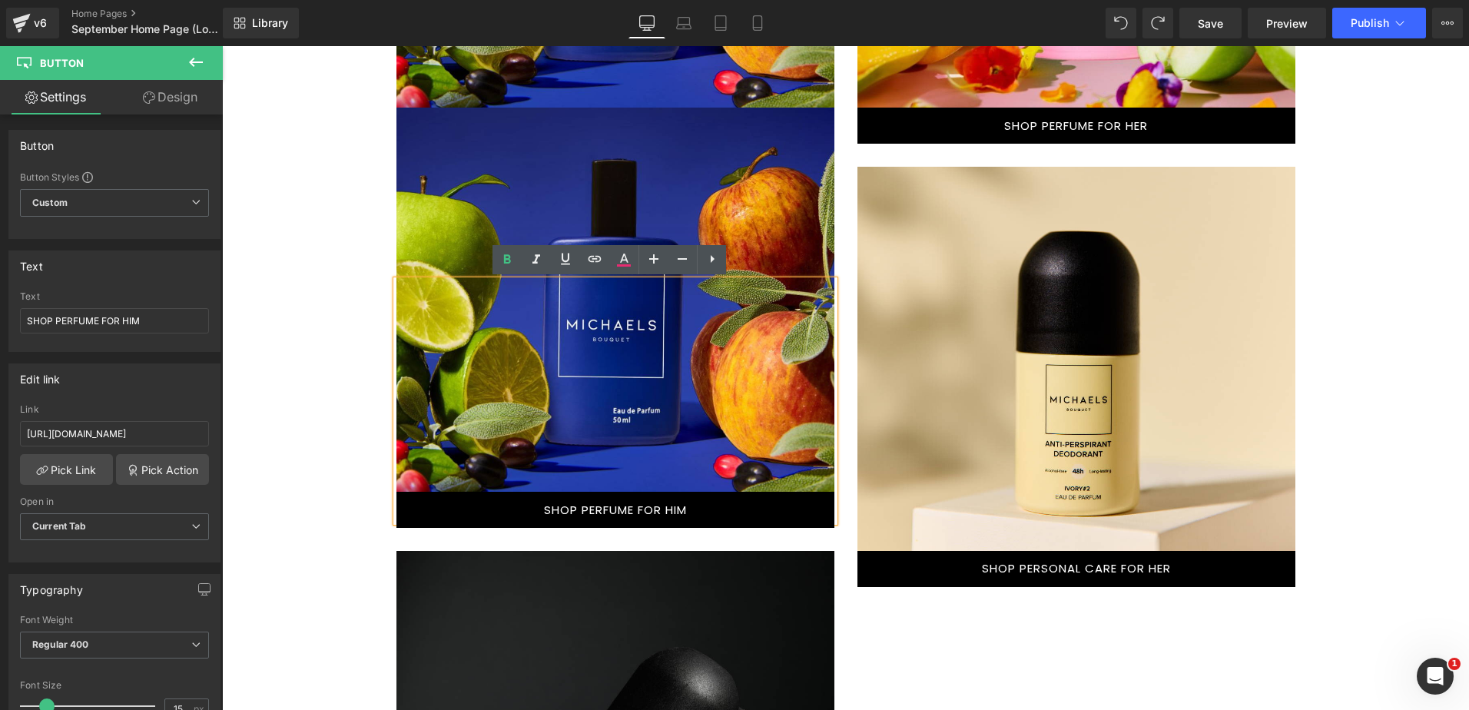
click at [955, 420] on div at bounding box center [1076, 554] width 438 height 429
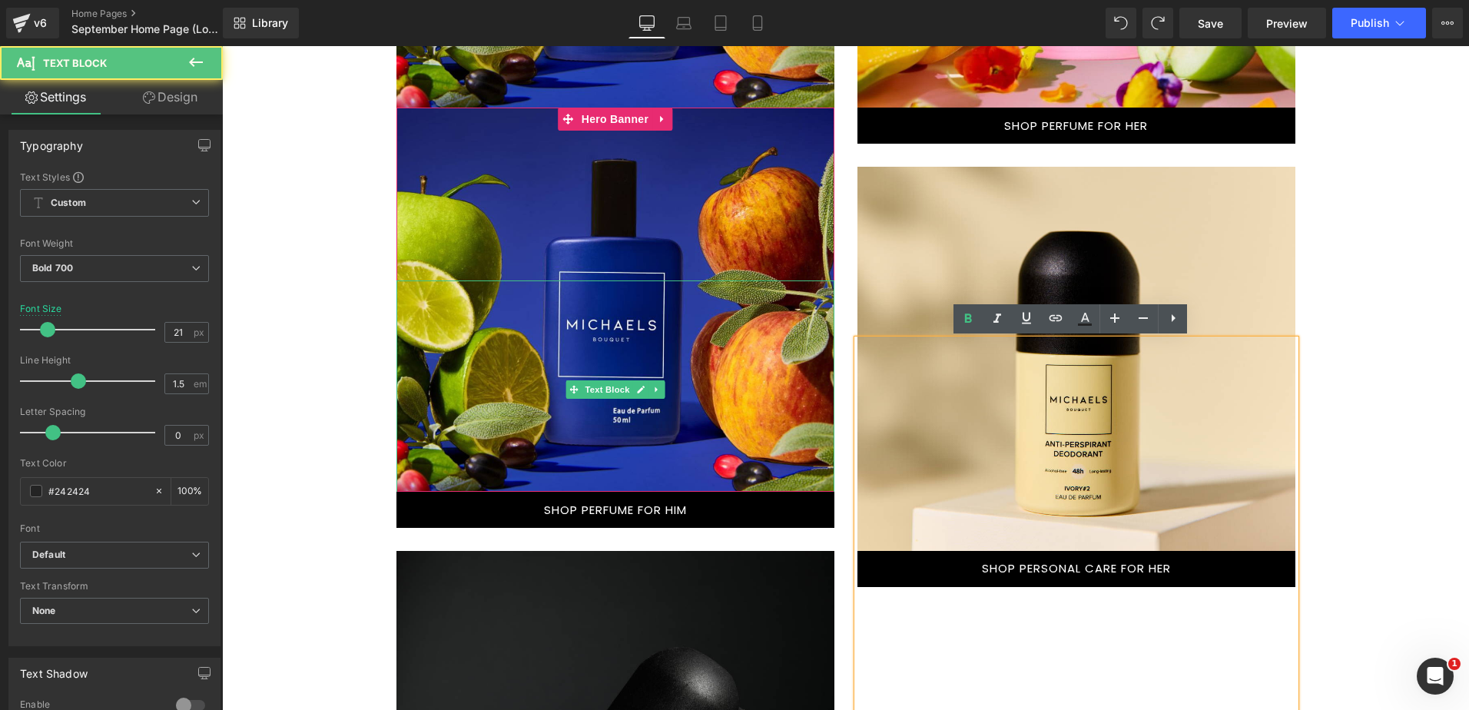
click at [714, 369] on div at bounding box center [615, 388] width 438 height 217
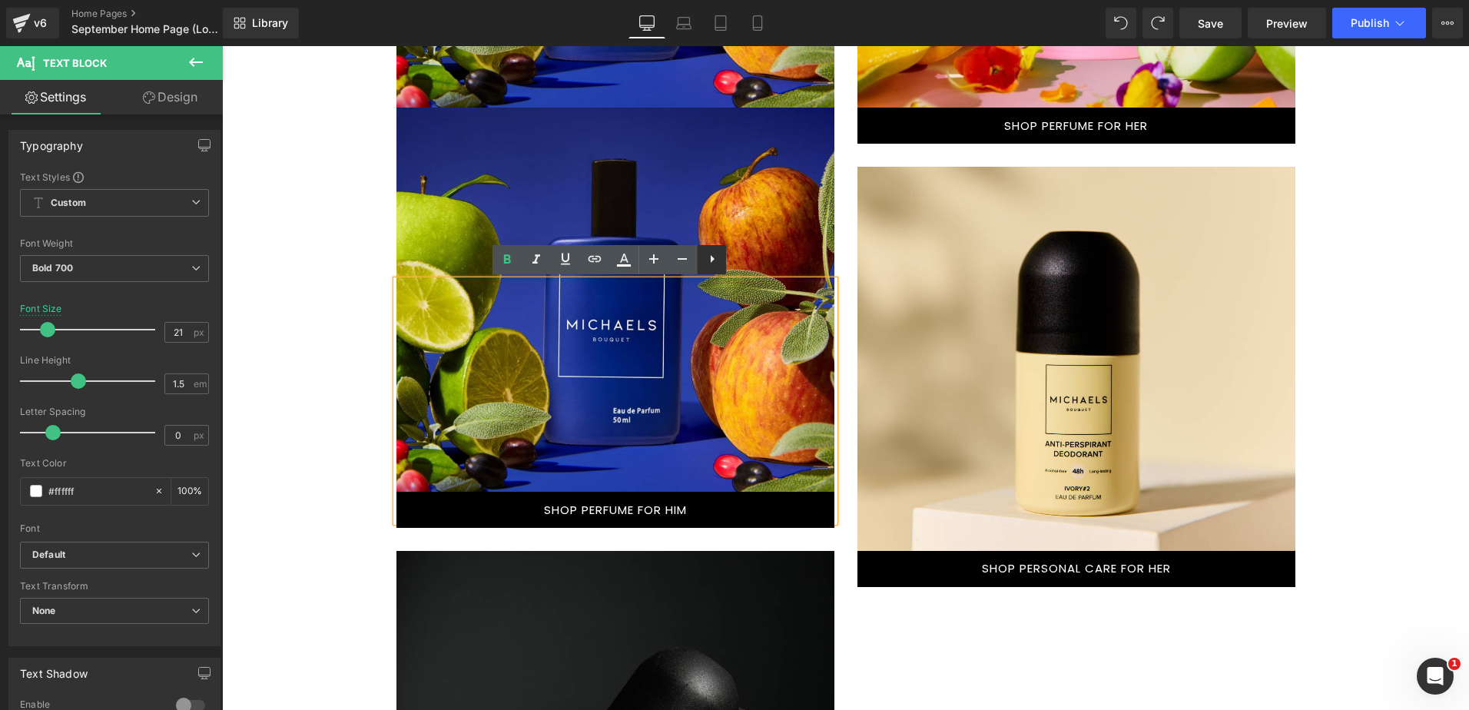
click at [714, 263] on icon at bounding box center [712, 259] width 18 height 18
click at [750, 260] on icon at bounding box center [741, 259] width 18 height 18
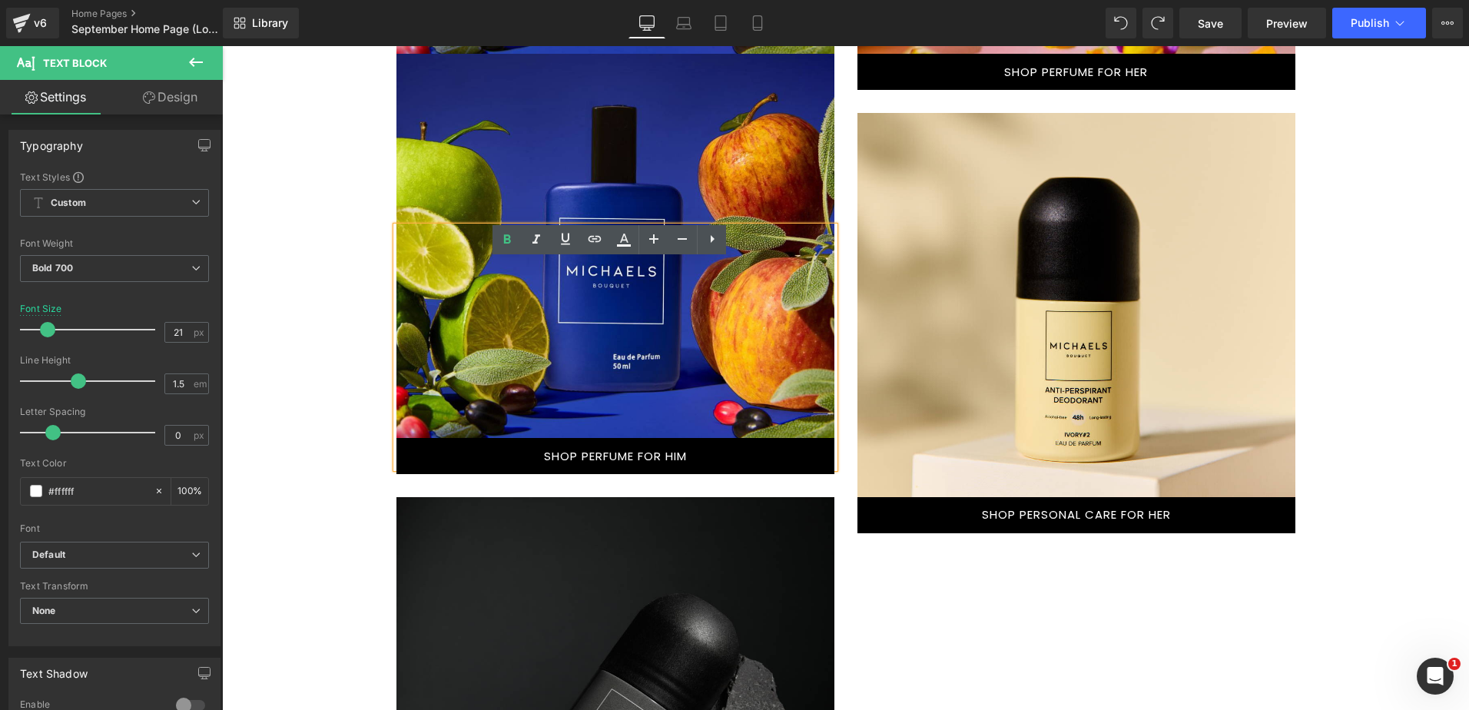
scroll to position [1538, 0]
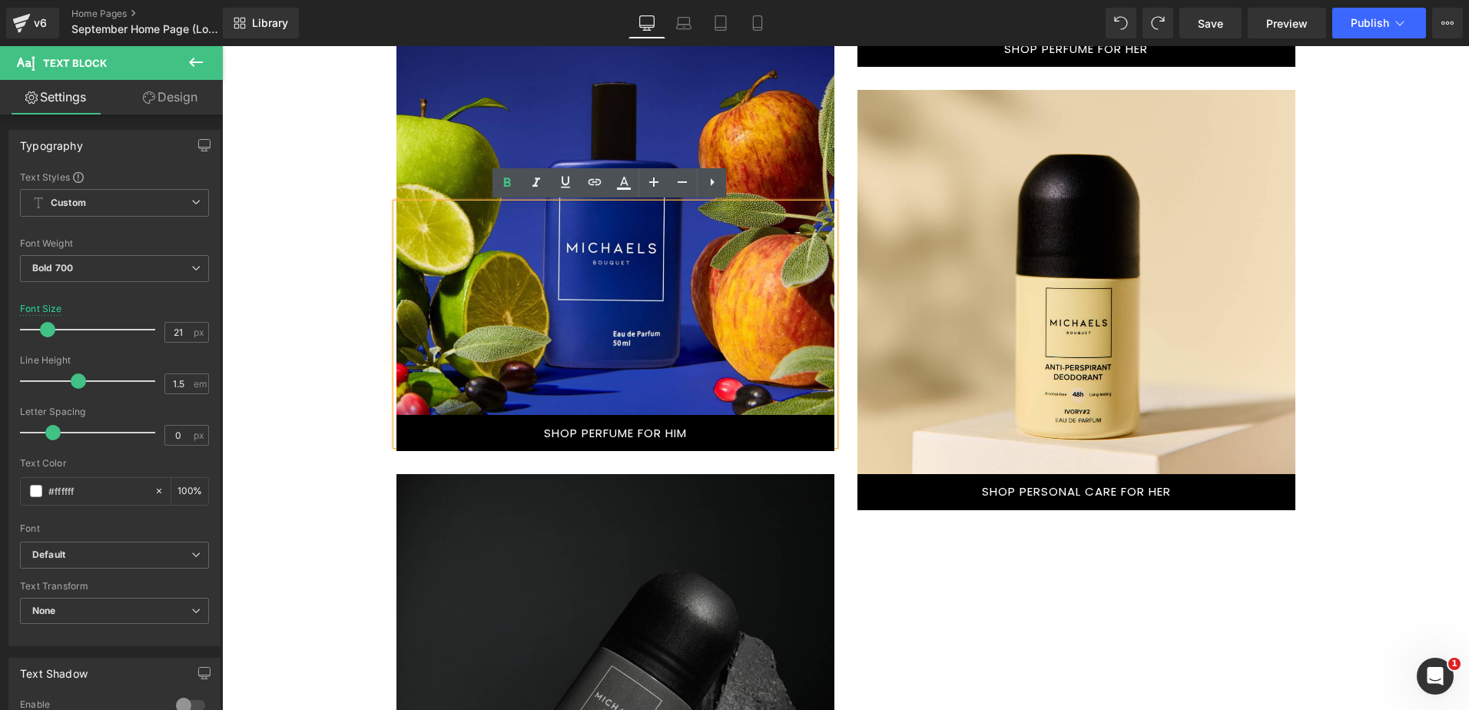
click at [502, 427] on link "SHOP PERFUME FOR HIM" at bounding box center [615, 433] width 438 height 36
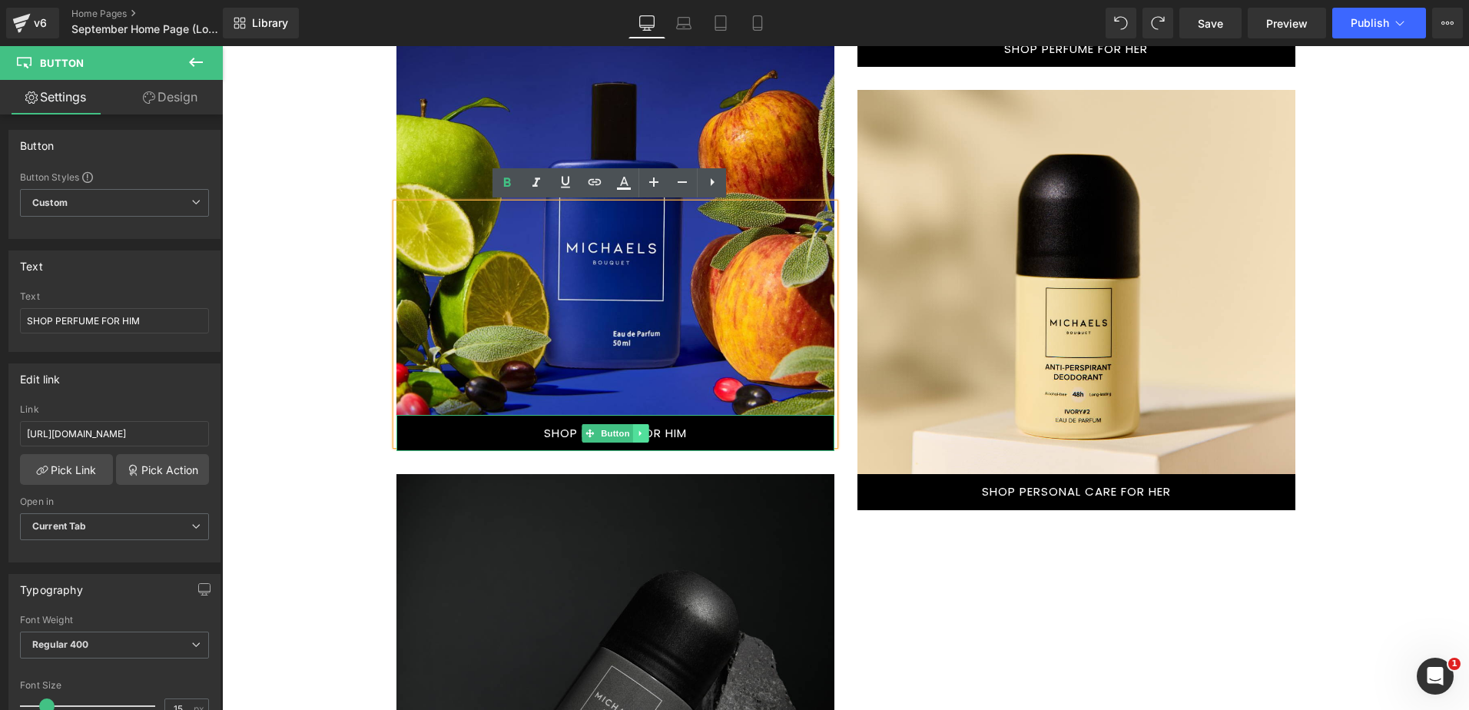
click at [632, 429] on link at bounding box center [640, 433] width 16 height 18
click at [628, 429] on icon at bounding box center [632, 433] width 8 height 8
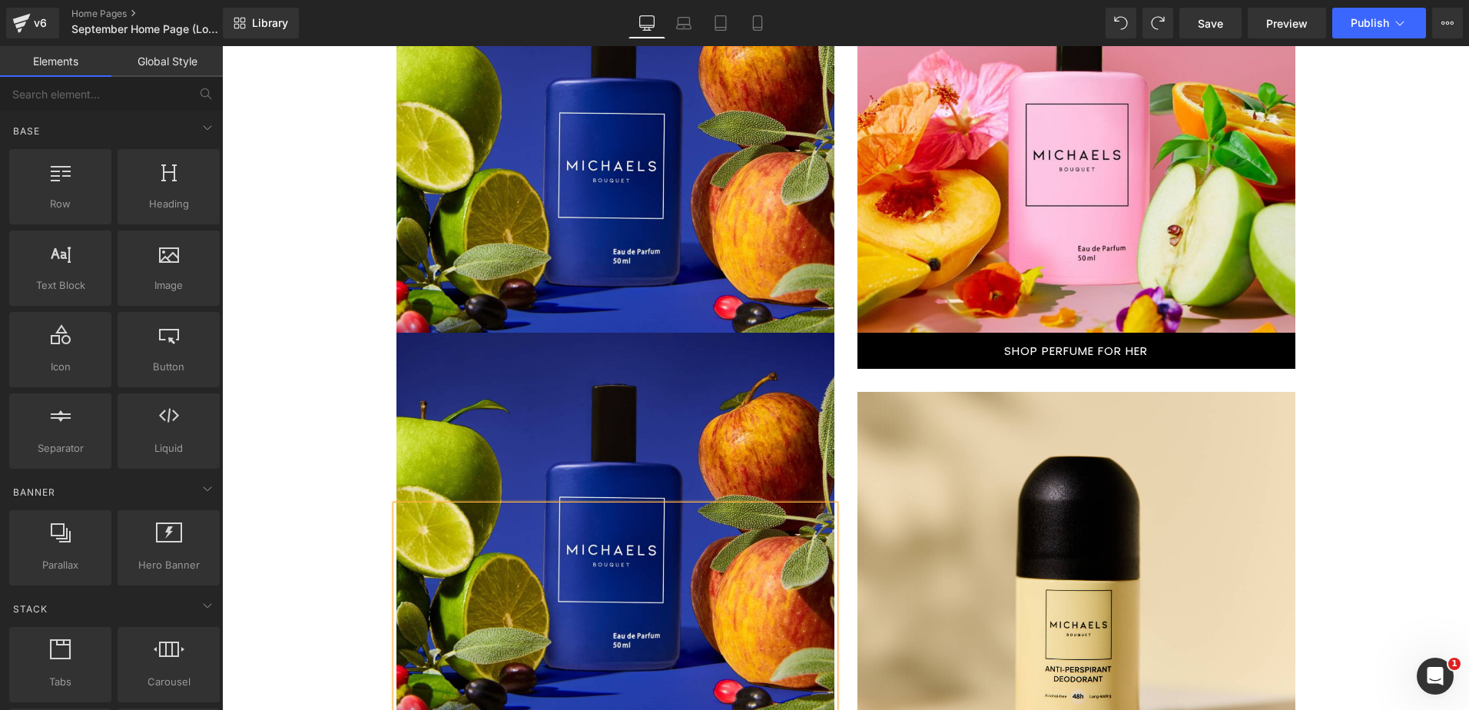
scroll to position [1384, 0]
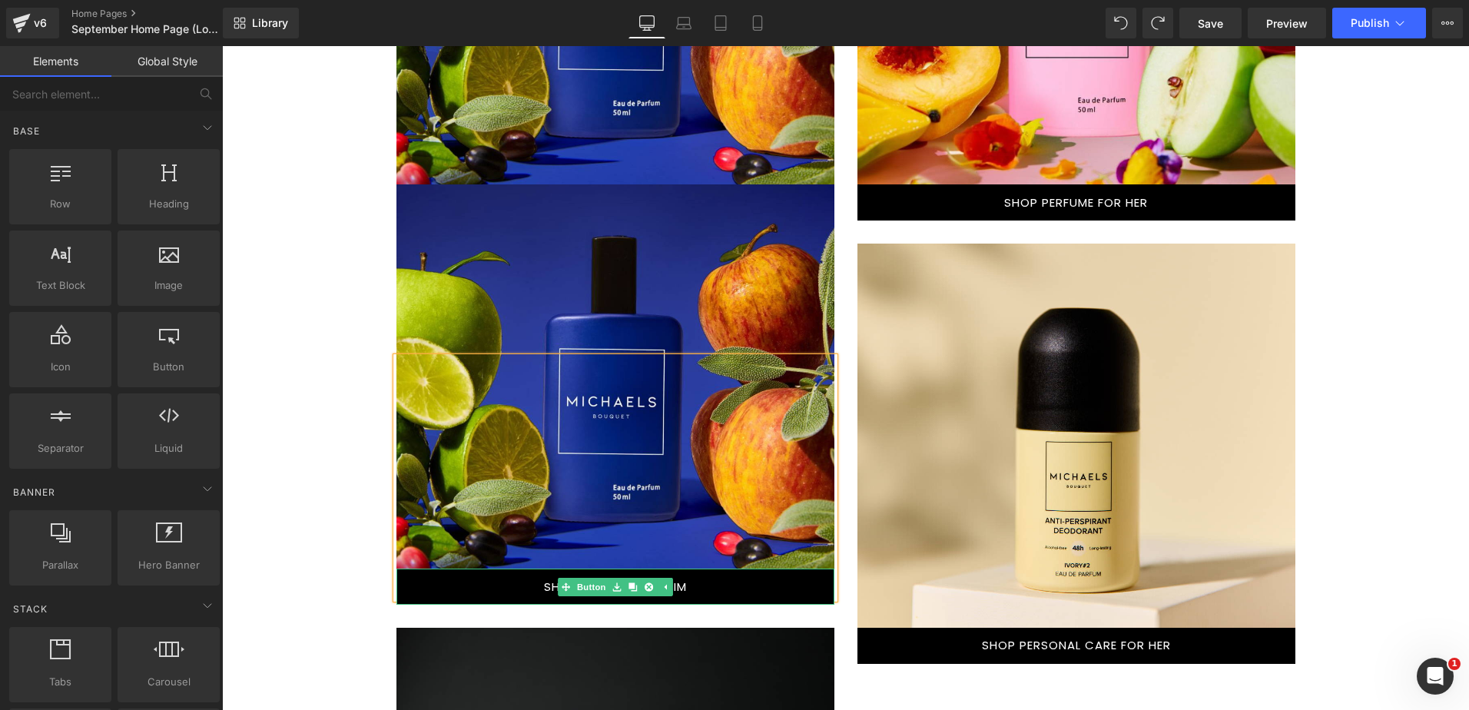
click at [451, 585] on link "SHOP PERFUME FOR HIM" at bounding box center [615, 586] width 438 height 36
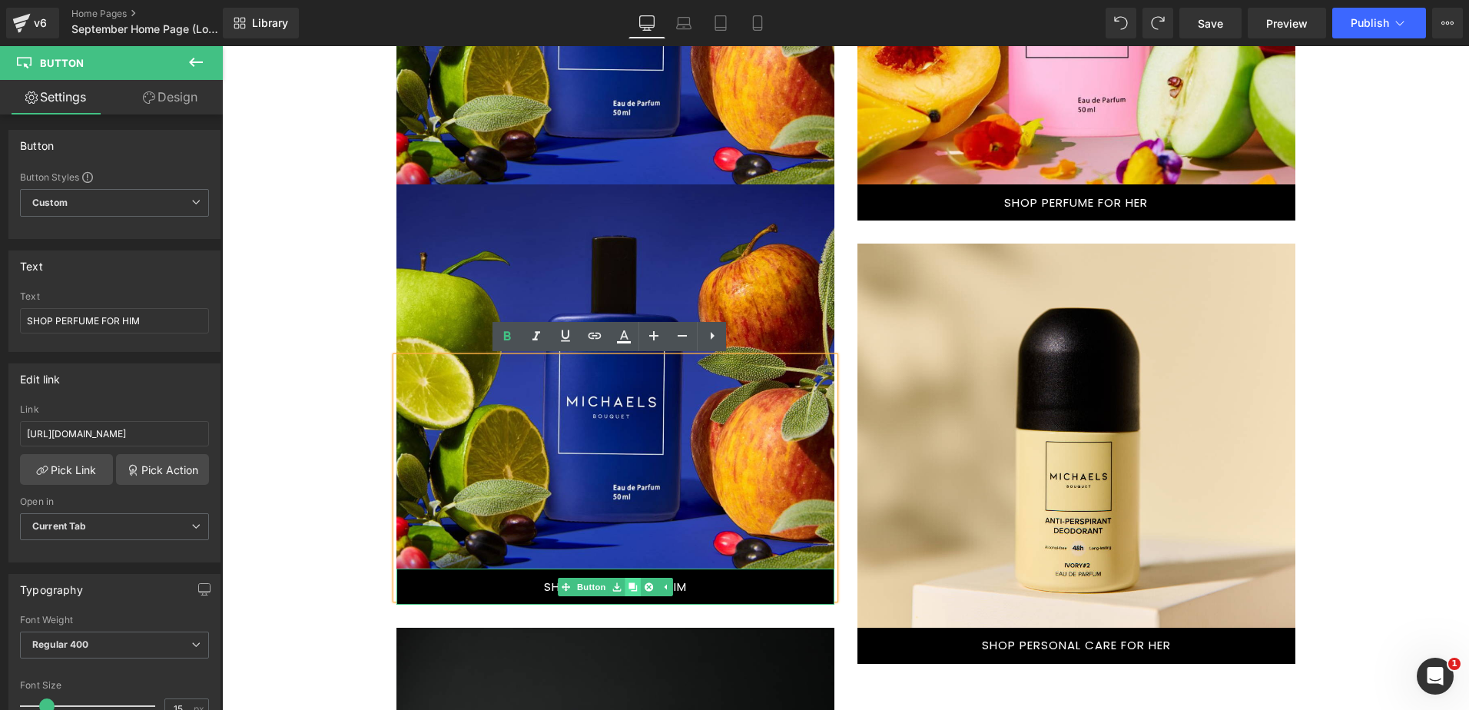
click at [628, 585] on icon at bounding box center [632, 586] width 8 height 8
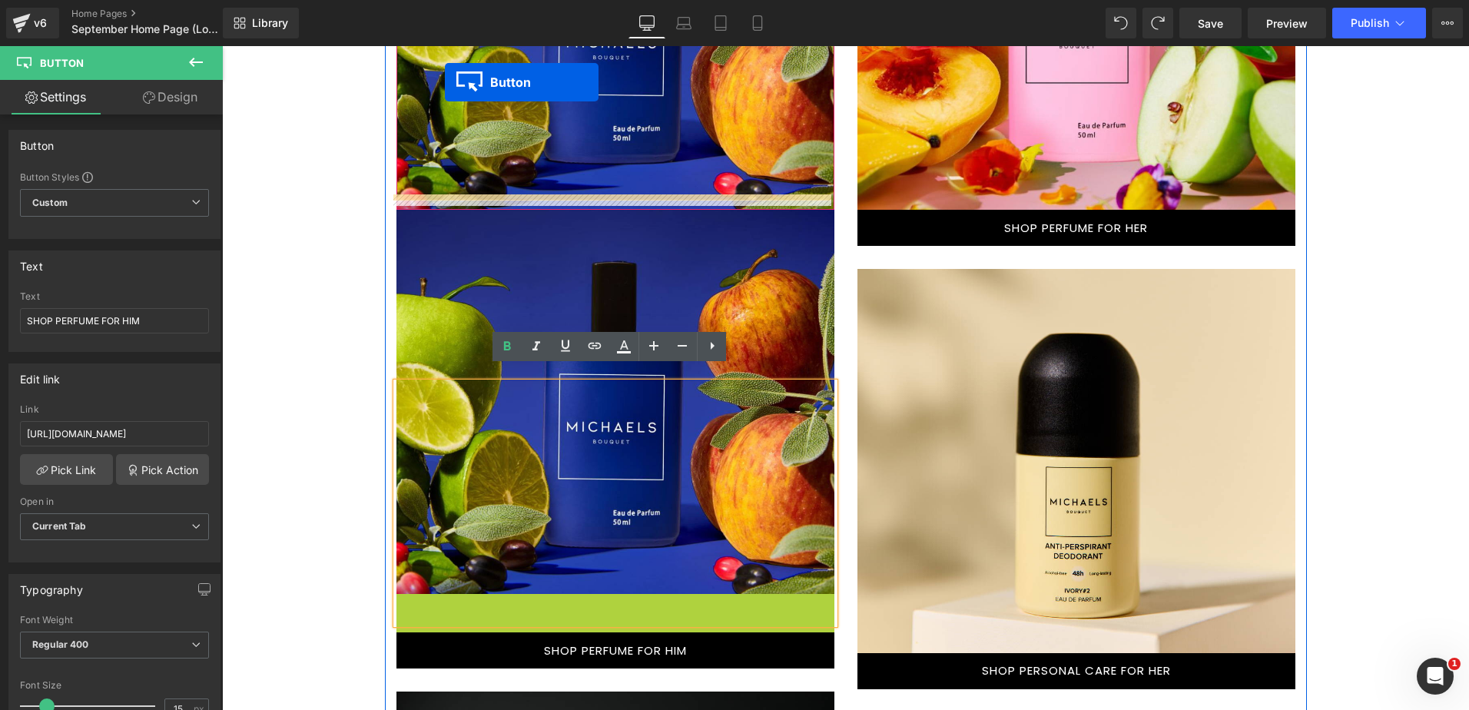
scroll to position [1297, 0]
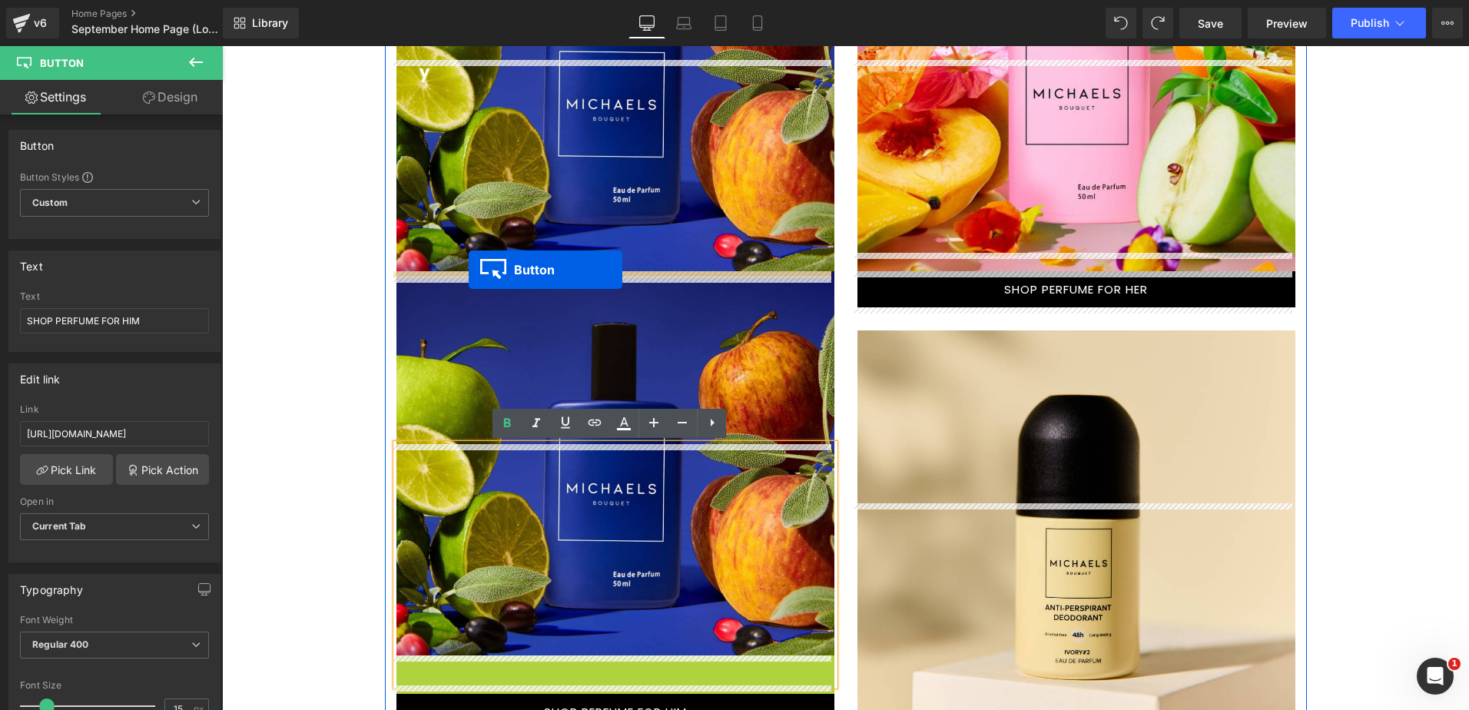
drag, startPoint x: 557, startPoint y: 467, endPoint x: 469, endPoint y: 270, distance: 216.3
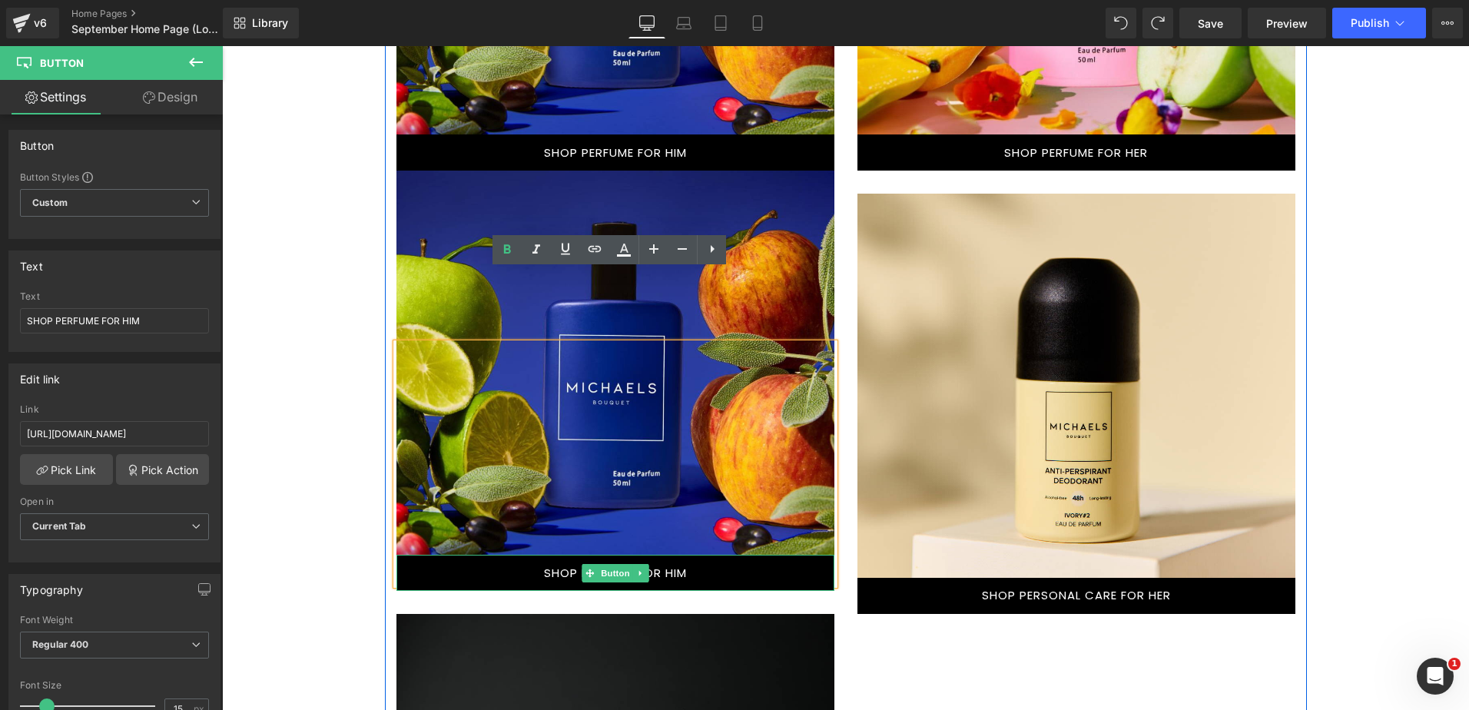
scroll to position [1221, 0]
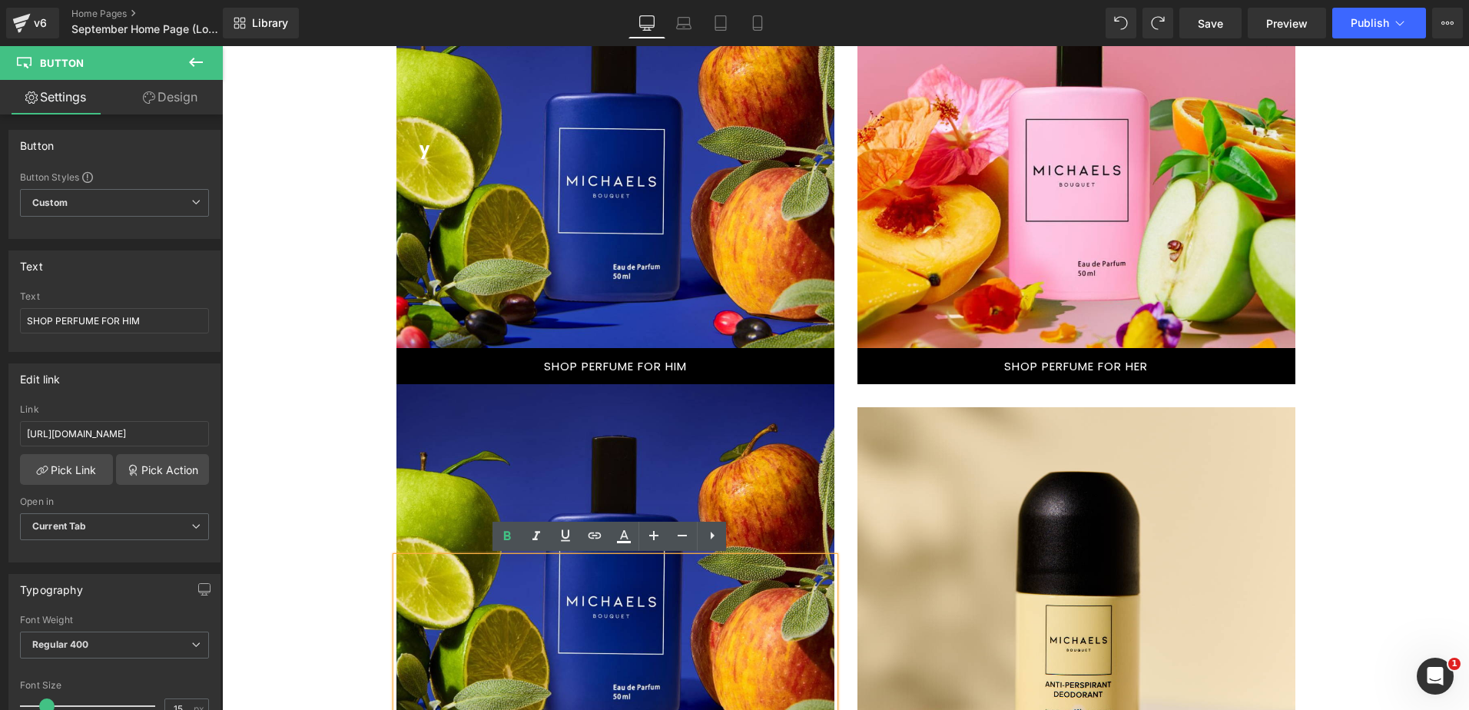
click at [909, 393] on div "Text Block Hero Banner SHOP PERFUME FOR HER Button Text Block Hero Banner SHOP …" at bounding box center [1076, 395] width 461 height 863
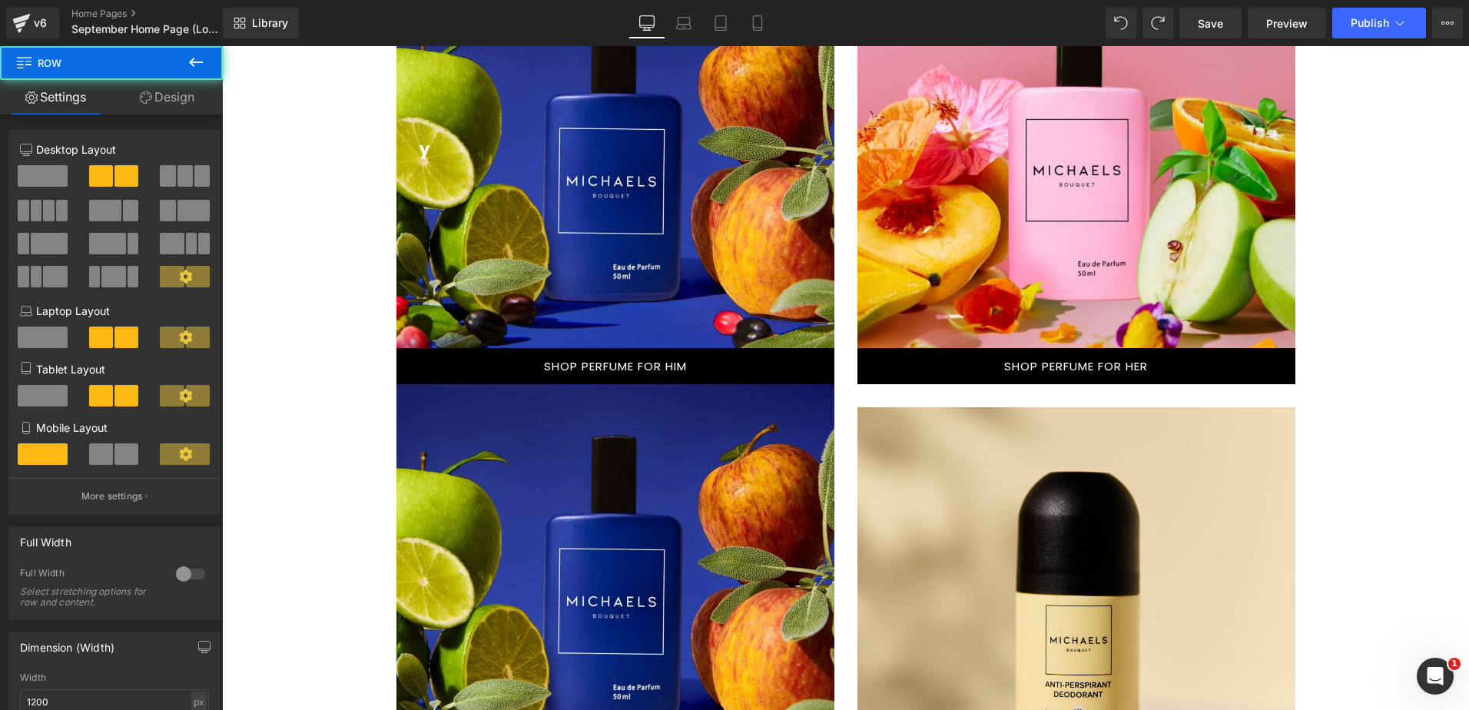
click at [943, 396] on div "Text Block Hero Banner SHOP PERFUME FOR HER Button Text Block Hero Banner SHOP …" at bounding box center [1076, 395] width 461 height 863
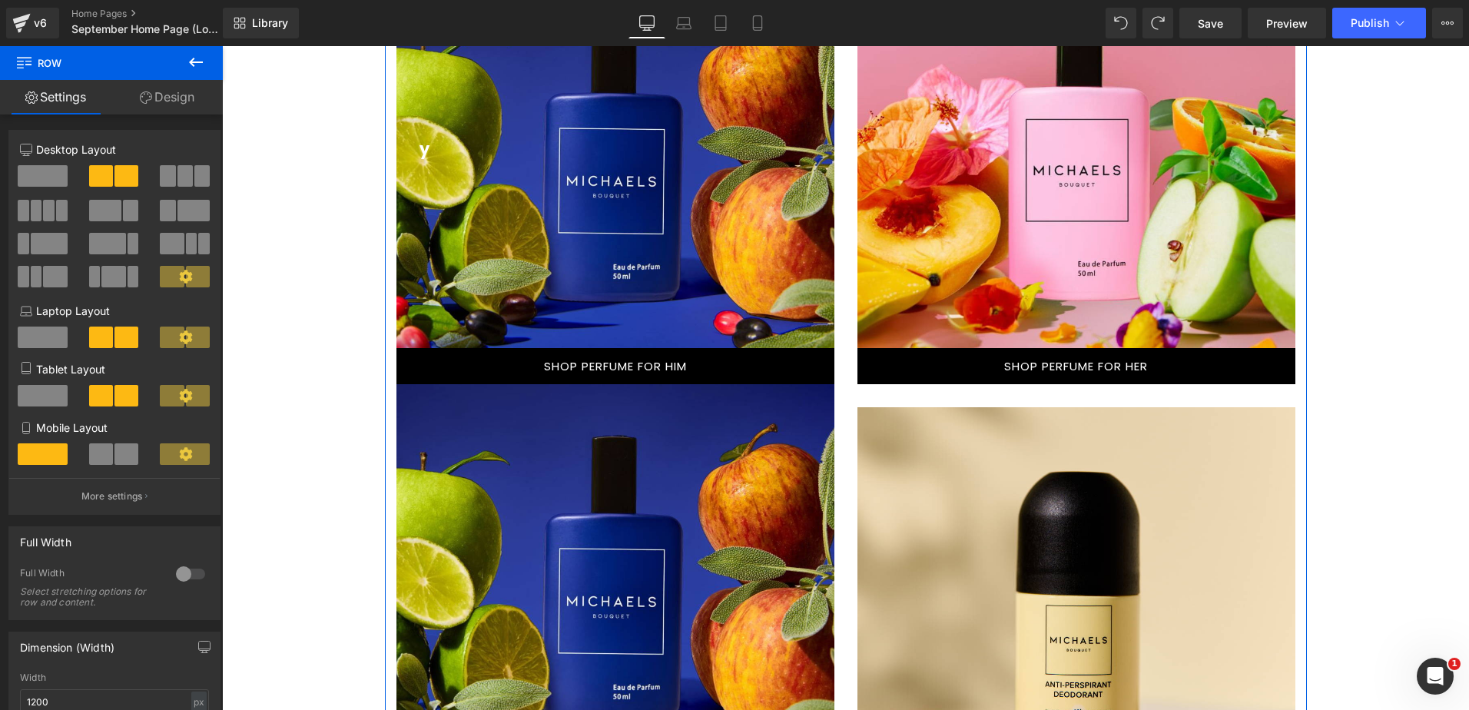
click at [895, 401] on div "Text Block Hero Banner SHOP PERFUME FOR HER Button Text Block Hero Banner SHOP …" at bounding box center [1076, 395] width 461 height 863
drag, startPoint x: 901, startPoint y: 399, endPoint x: 915, endPoint y: 397, distance: 13.9
click at [902, 399] on div "Text Block Hero Banner SHOP PERFUME FOR HER Button Text Block Hero Banner SHOP …" at bounding box center [1076, 395] width 461 height 863
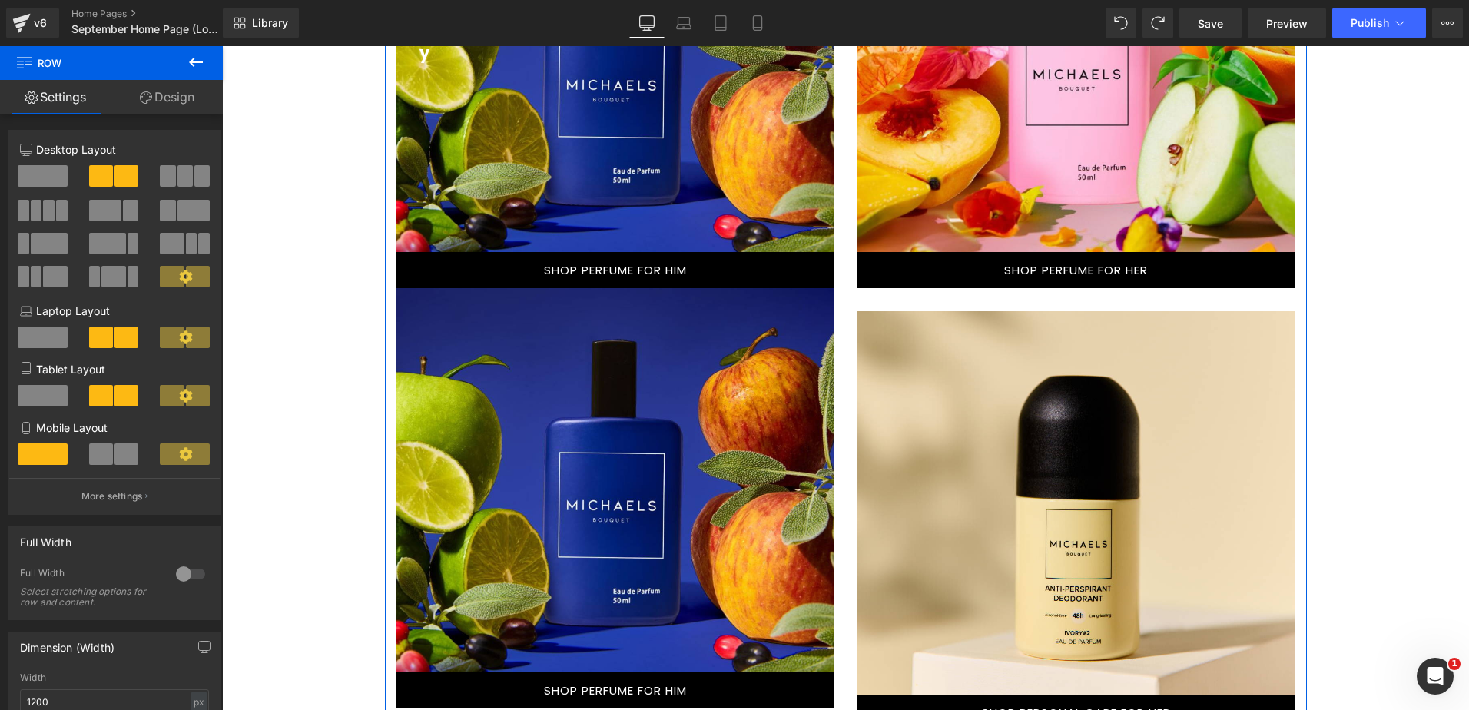
scroll to position [1144, 0]
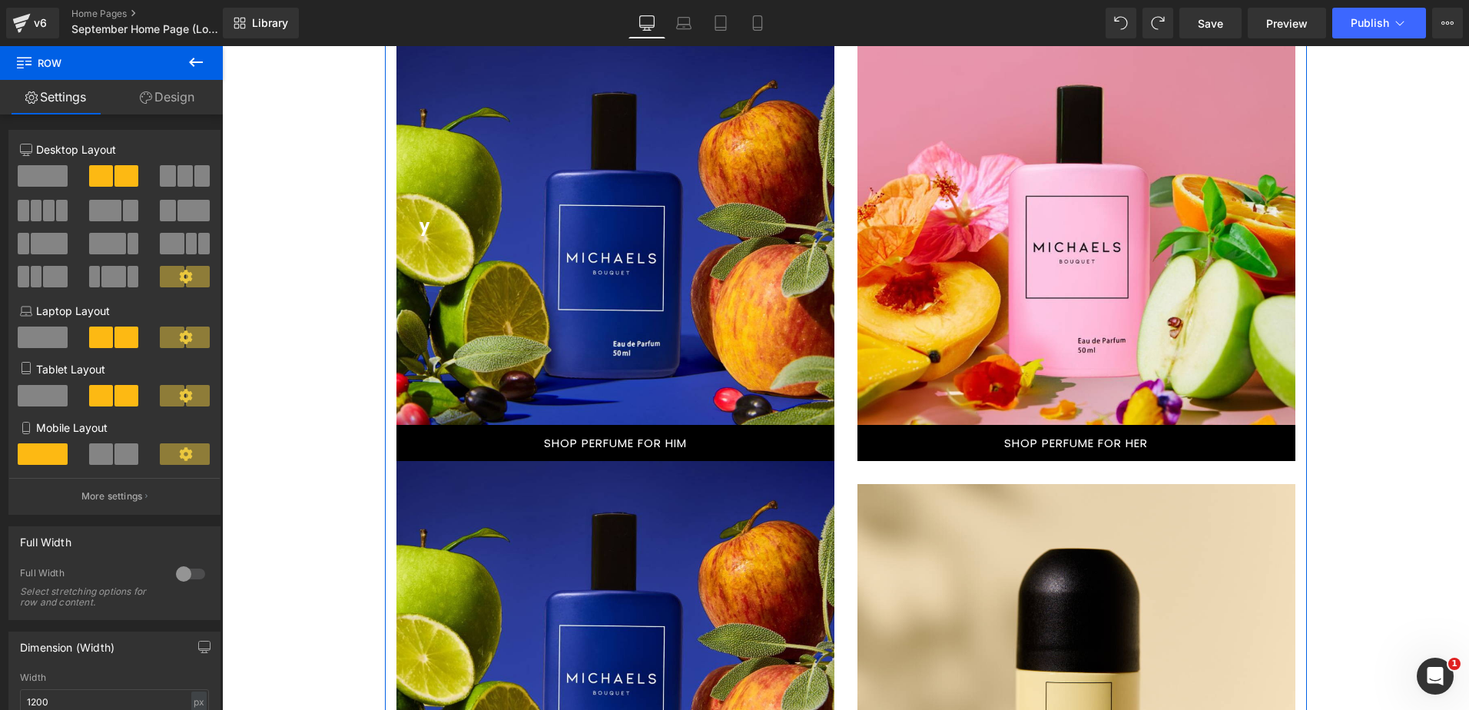
click at [682, 452] on link "SHOP PERFUME FOR HIM" at bounding box center [615, 443] width 438 height 36
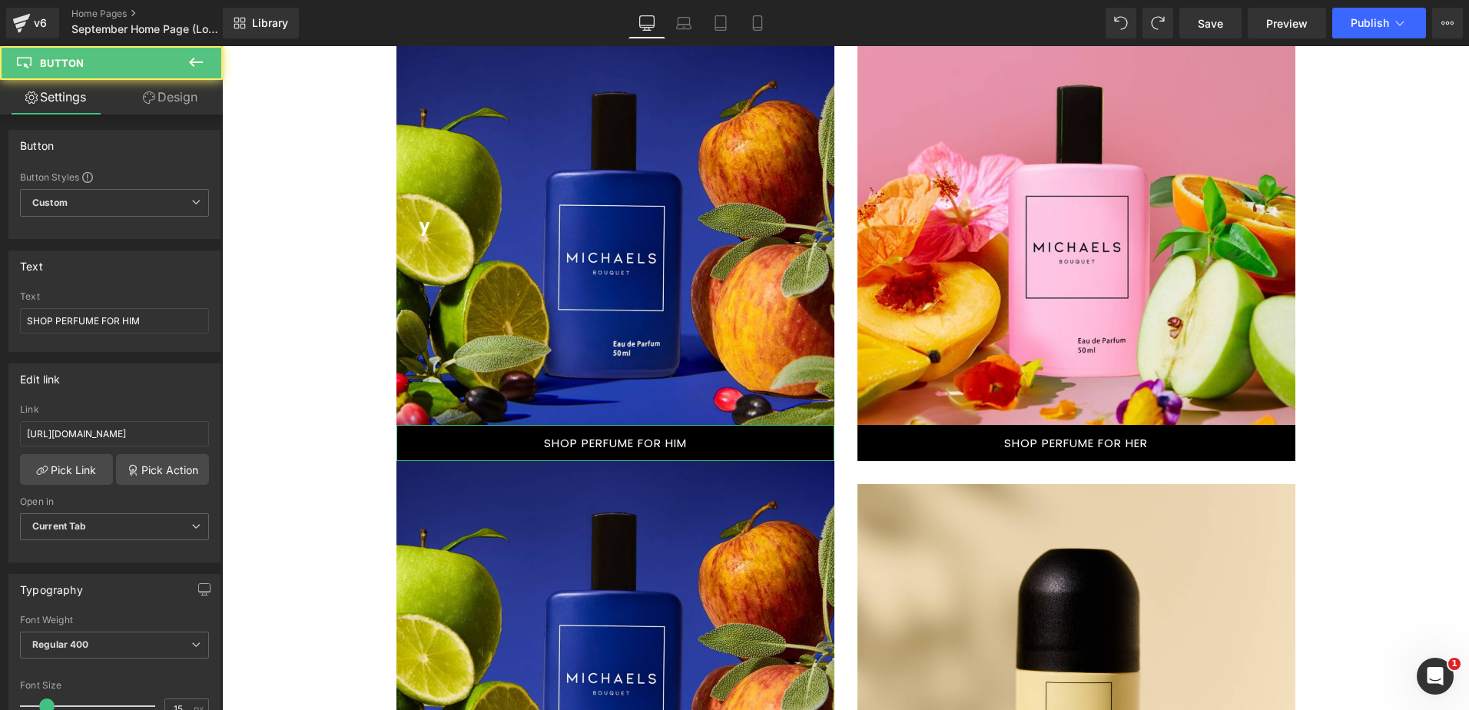
click at [174, 98] on link "Design" at bounding box center [169, 97] width 111 height 35
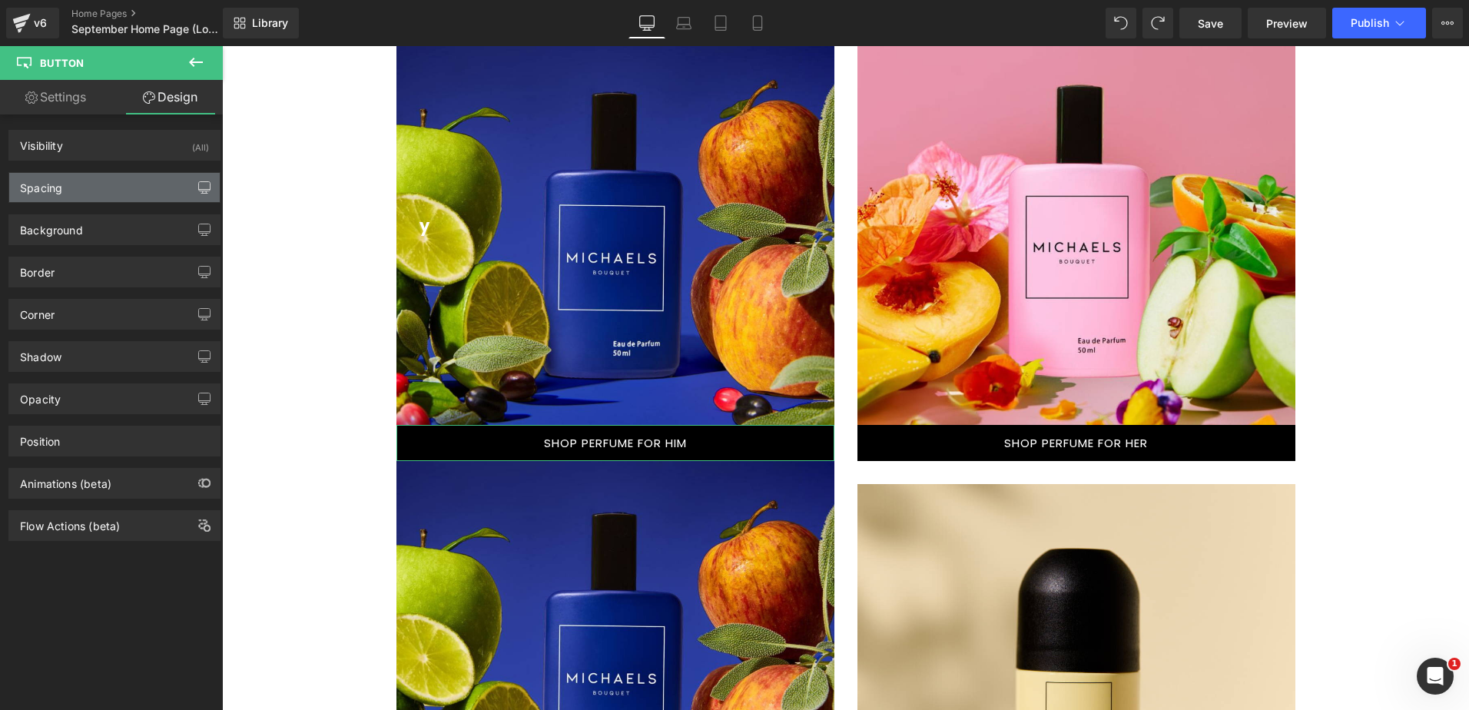
click at [192, 190] on button "button" at bounding box center [204, 187] width 25 height 29
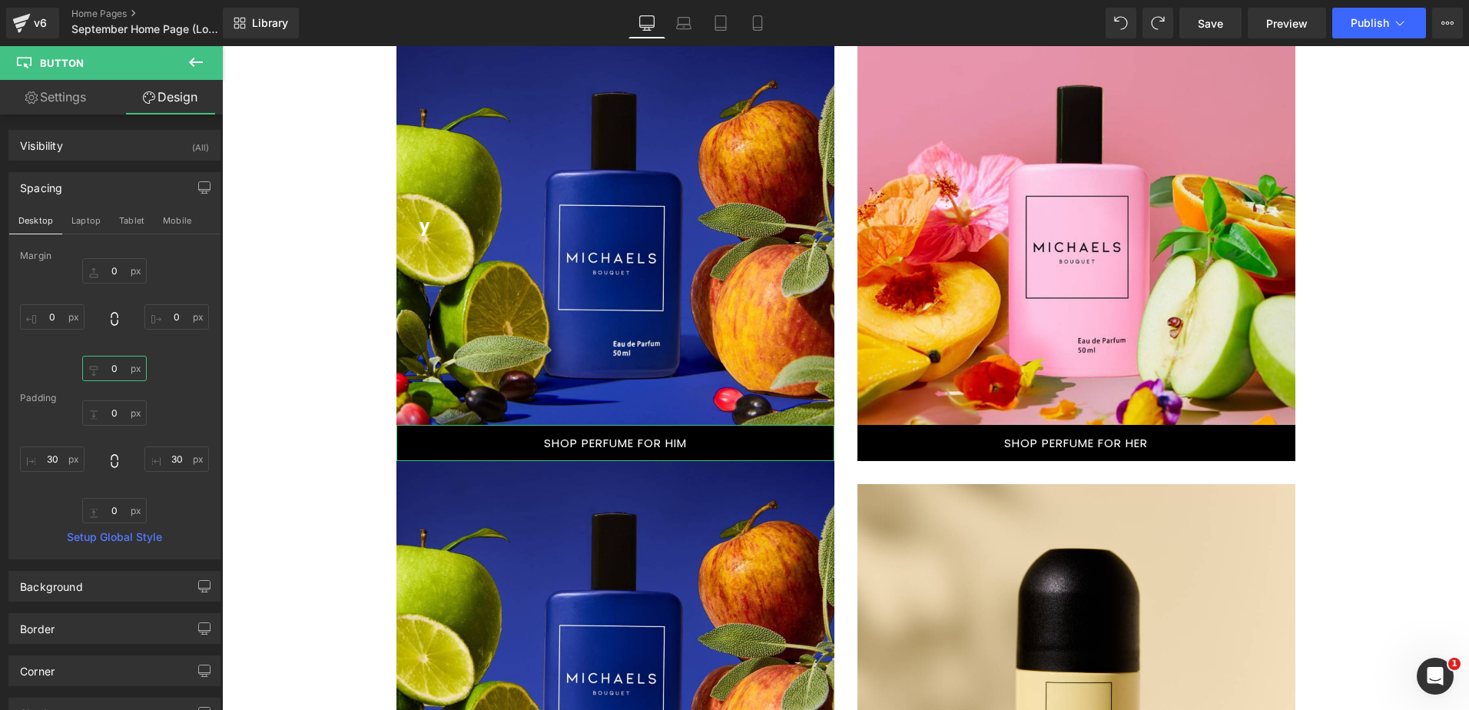
click at [118, 368] on input "0" at bounding box center [114, 368] width 65 height 25
drag, startPoint x: 92, startPoint y: 373, endPoint x: 95, endPoint y: 358, distance: 14.9
click at [95, 358] on input "0" at bounding box center [114, 368] width 65 height 25
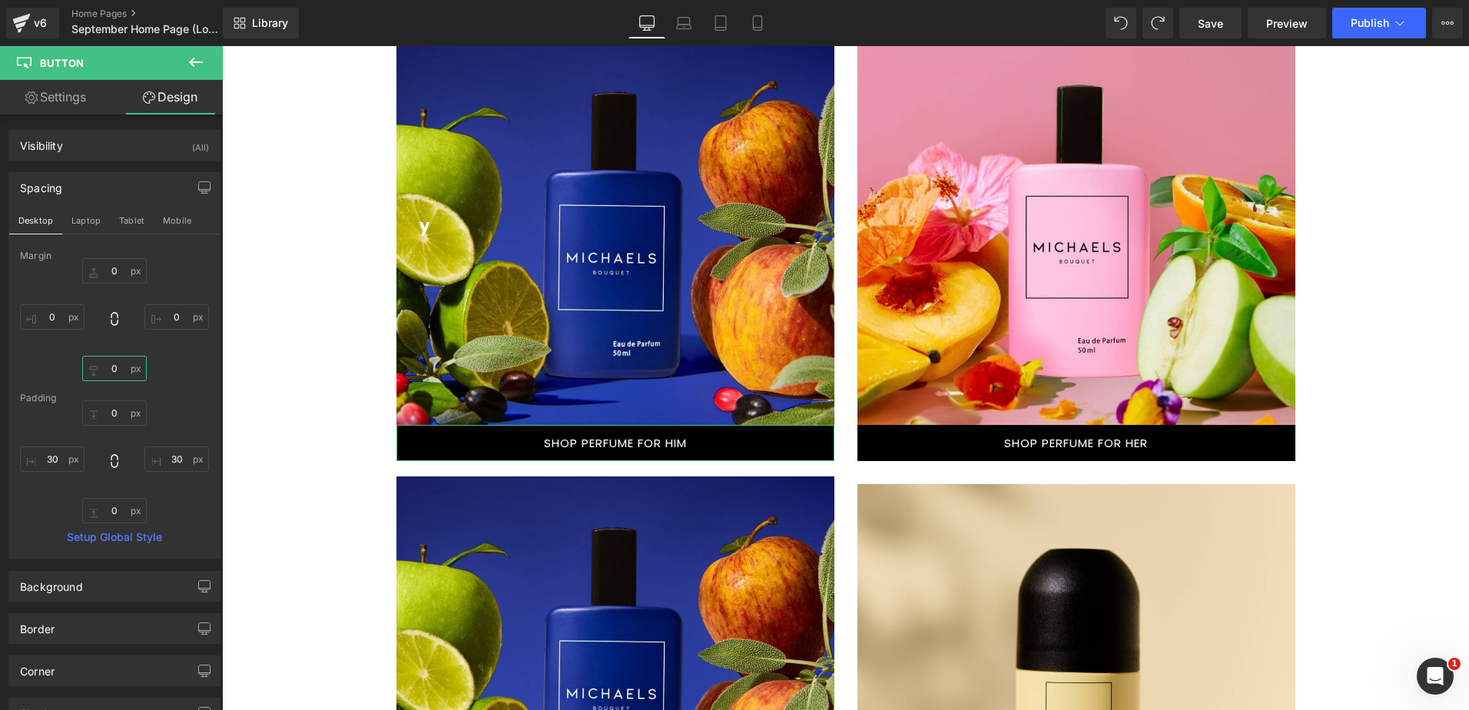
type input "30"
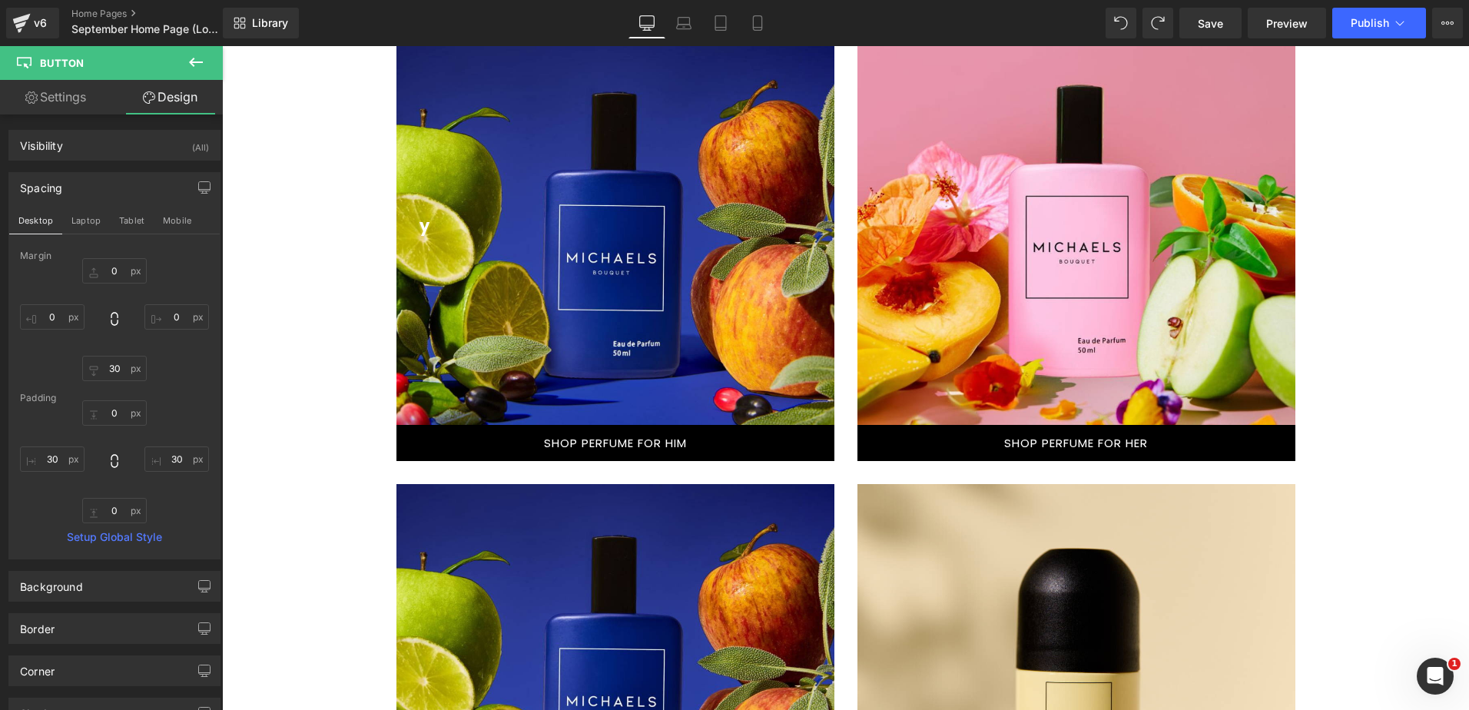
click at [306, 282] on div "New Lotion & Wash Special Button Row 1750 KES SPECIAL Button Row 1500 KES SPECI…" at bounding box center [845, 708] width 1247 height 3144
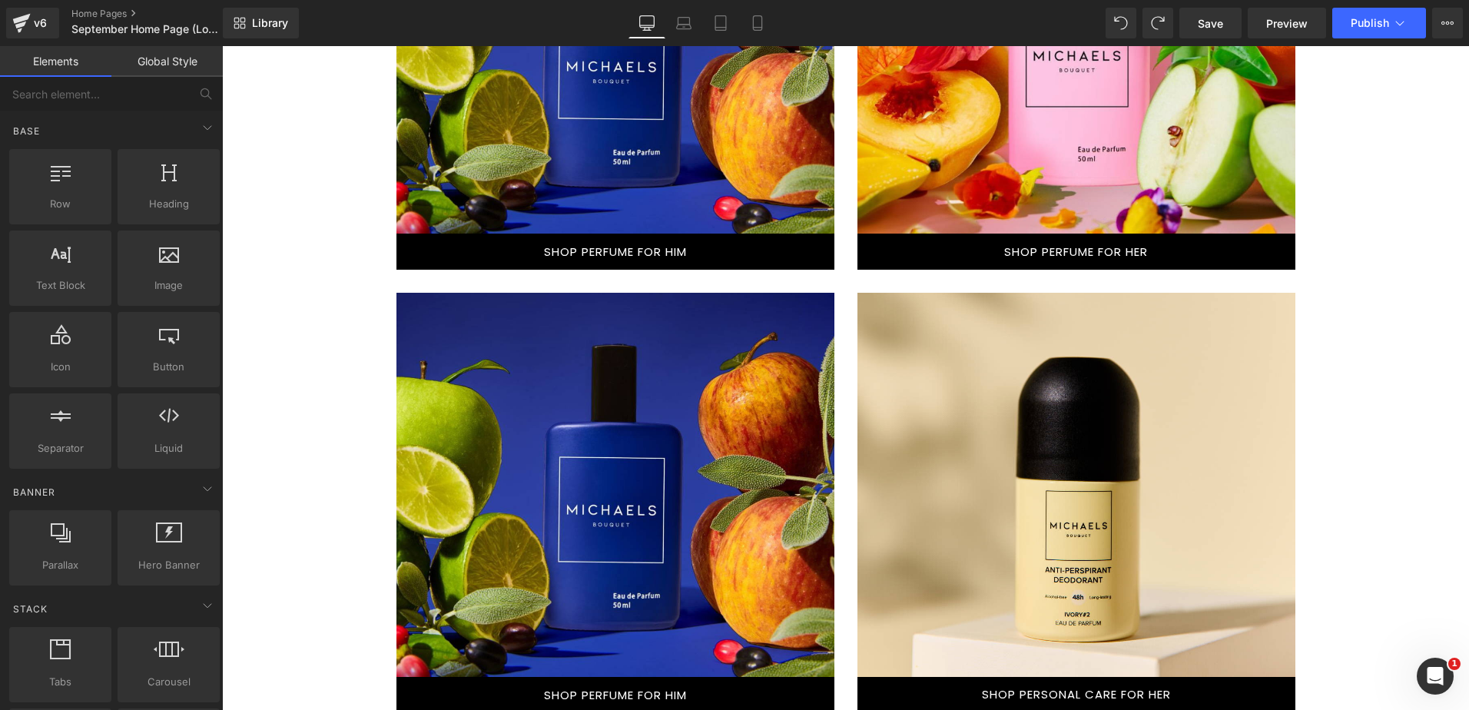
scroll to position [990, 0]
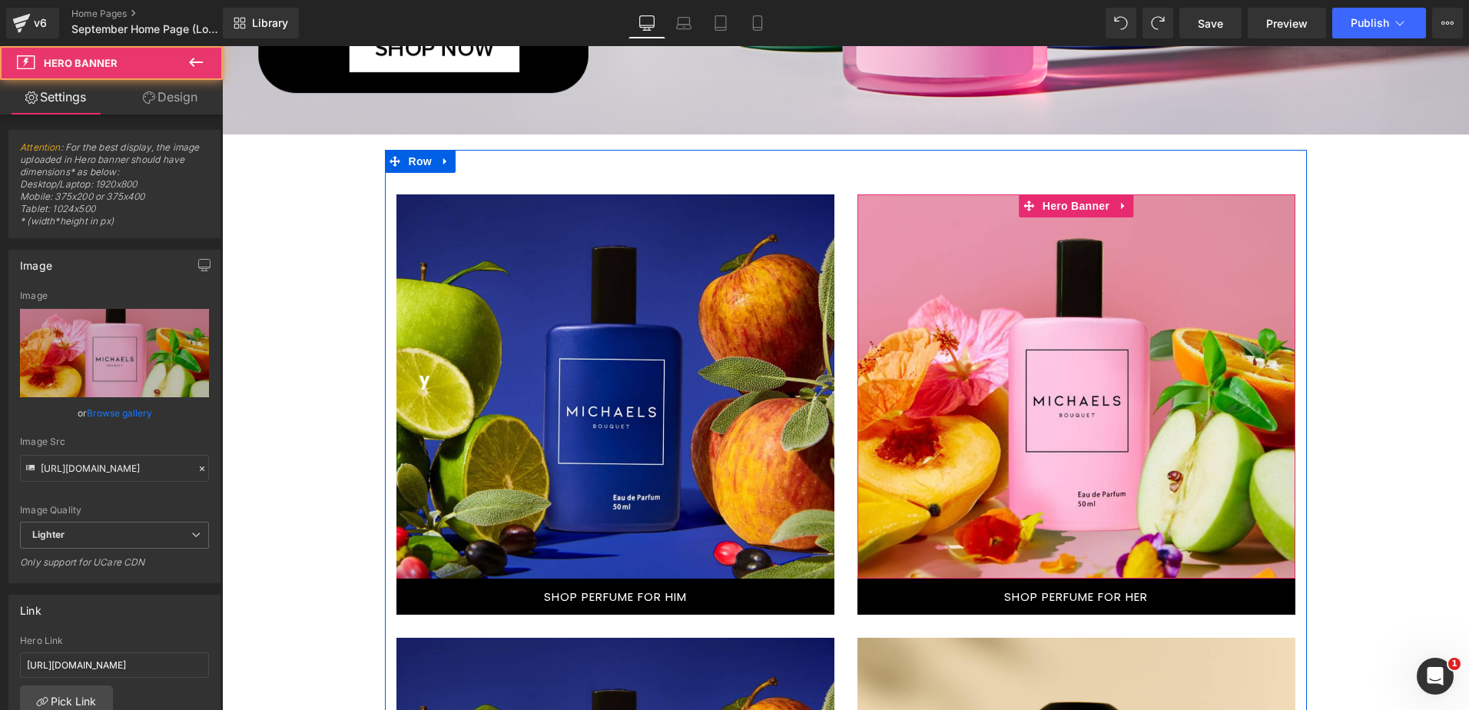
click at [916, 310] on div at bounding box center [1076, 386] width 438 height 384
click at [1118, 202] on icon at bounding box center [1123, 206] width 11 height 12
click at [1113, 205] on link at bounding box center [1113, 205] width 20 height 23
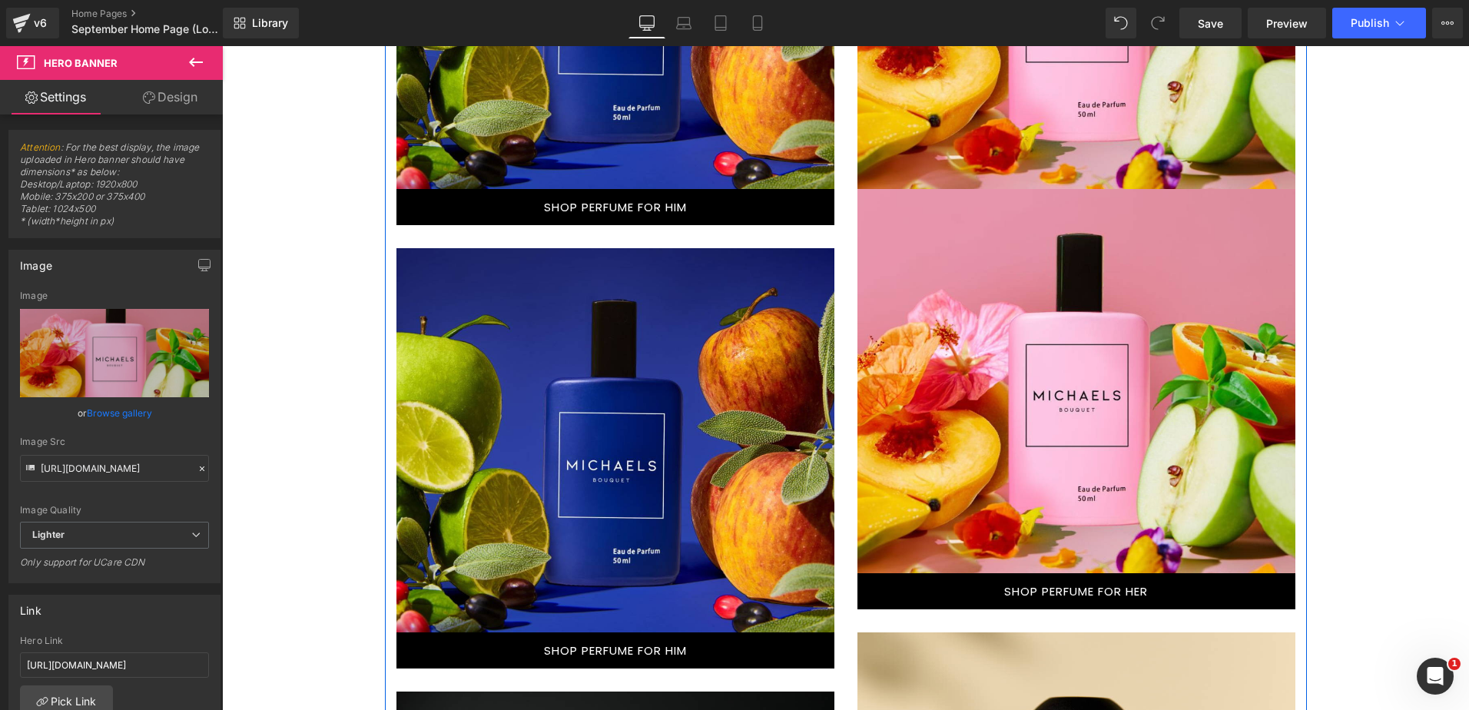
scroll to position [1461, 0]
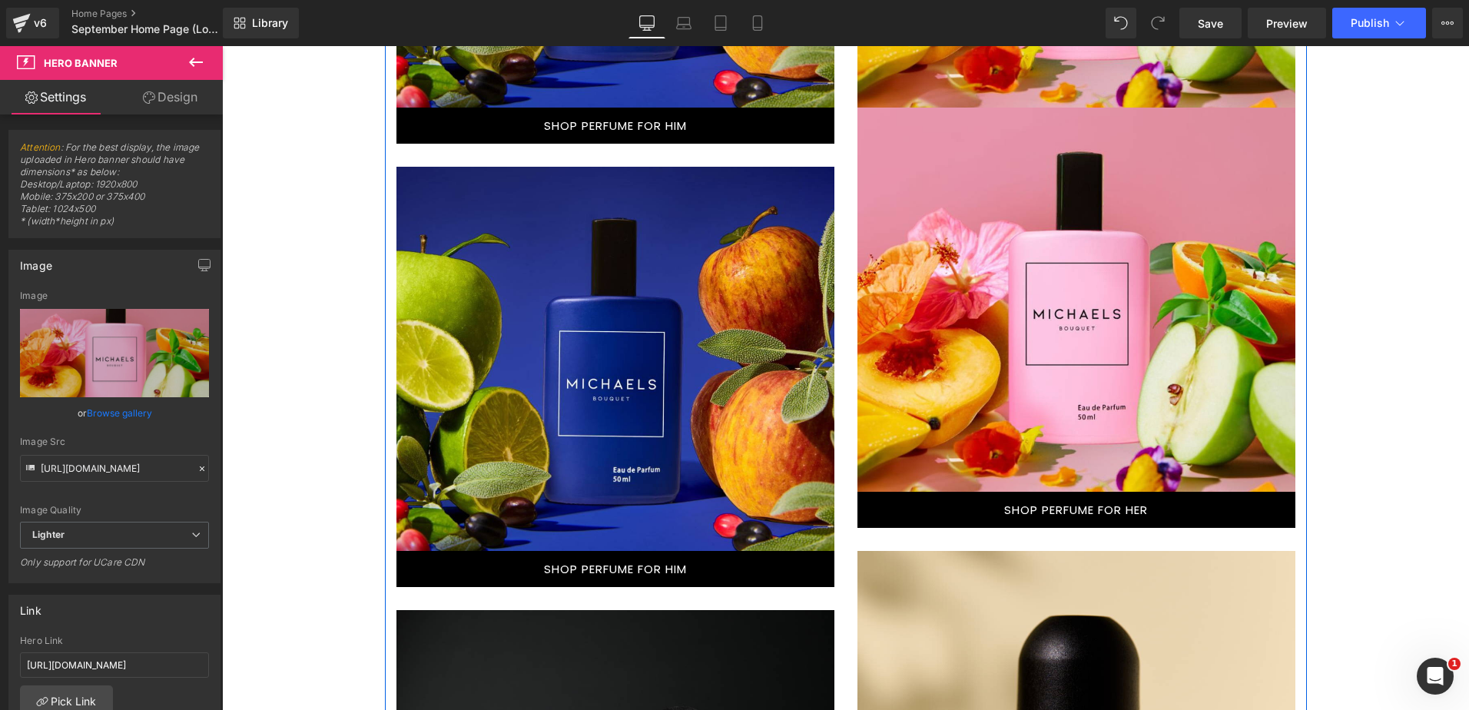
click at [980, 509] on link "SHOP PERFUME FOR HER" at bounding box center [1076, 510] width 438 height 36
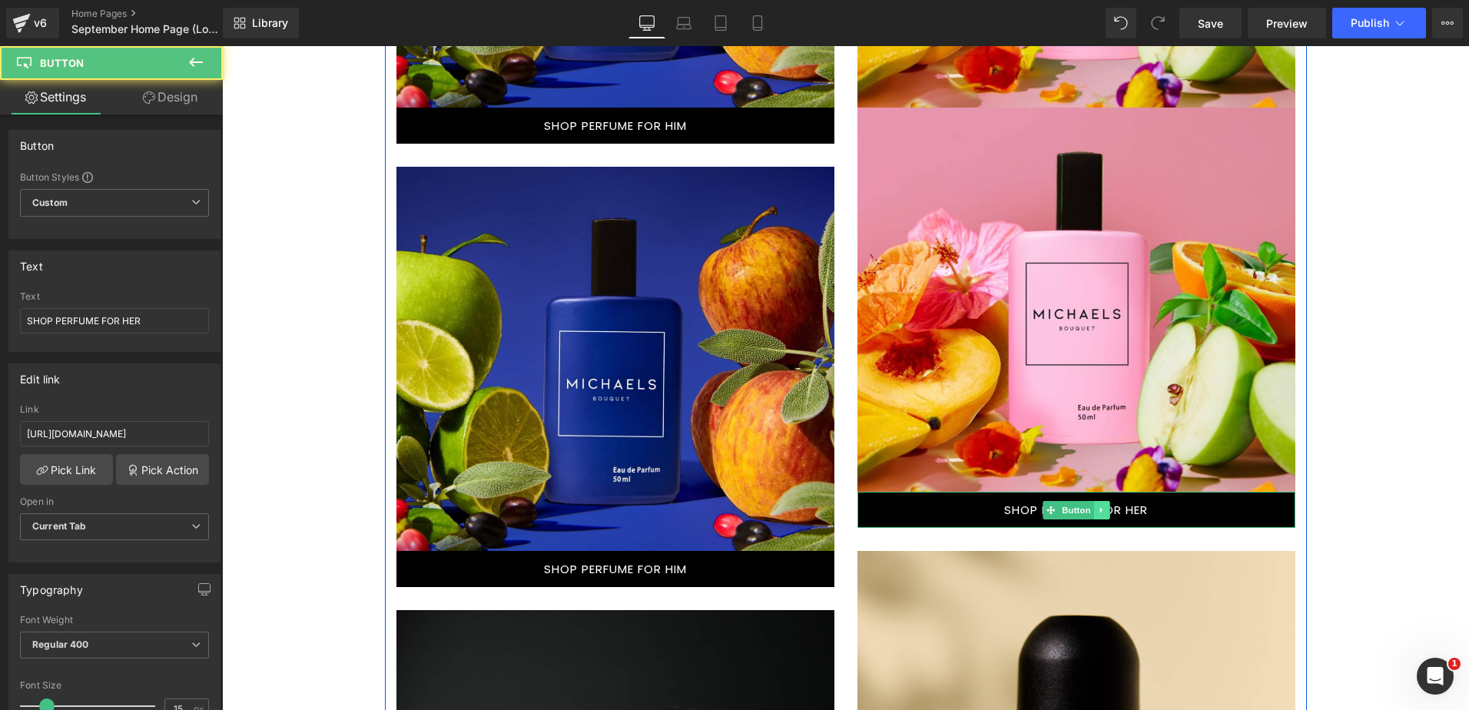
click at [1093, 504] on link at bounding box center [1101, 510] width 16 height 18
click at [1089, 508] on icon at bounding box center [1093, 509] width 8 height 8
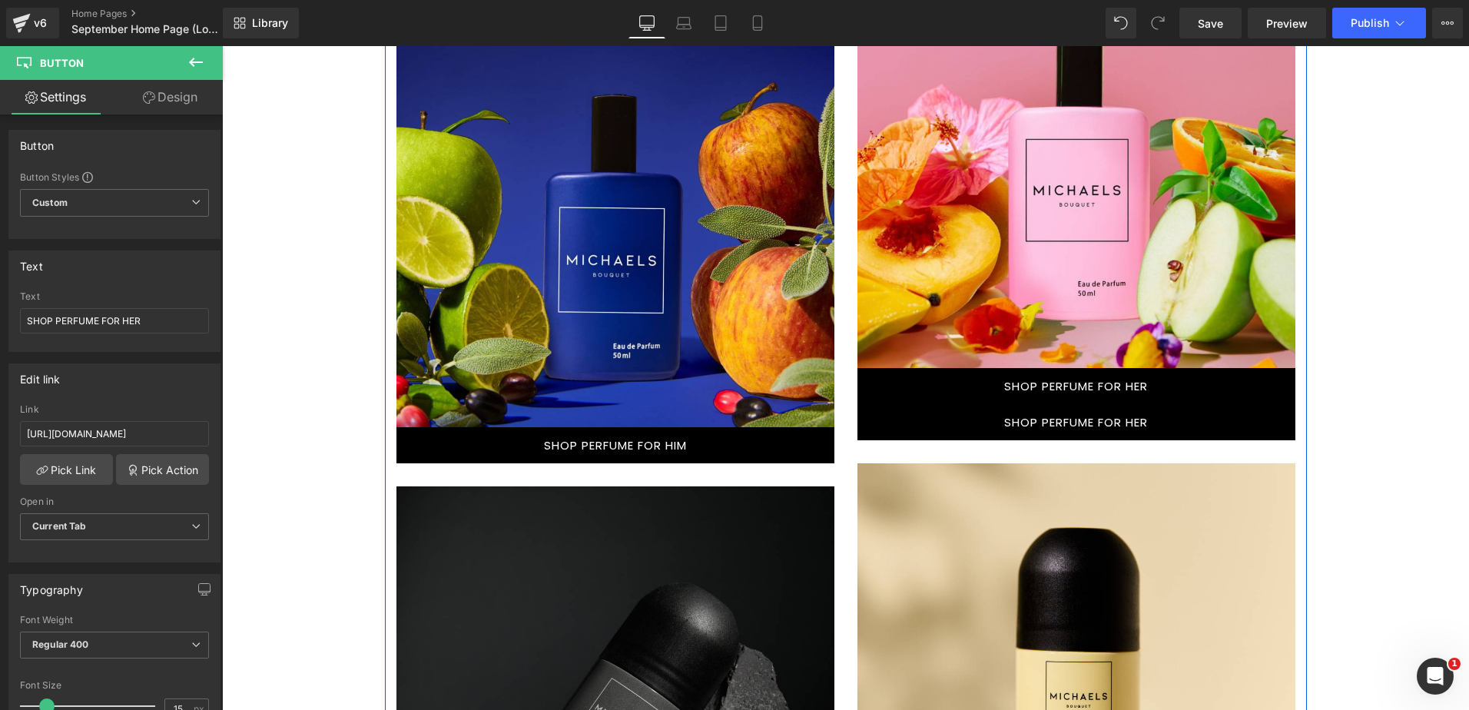
scroll to position [1353, 0]
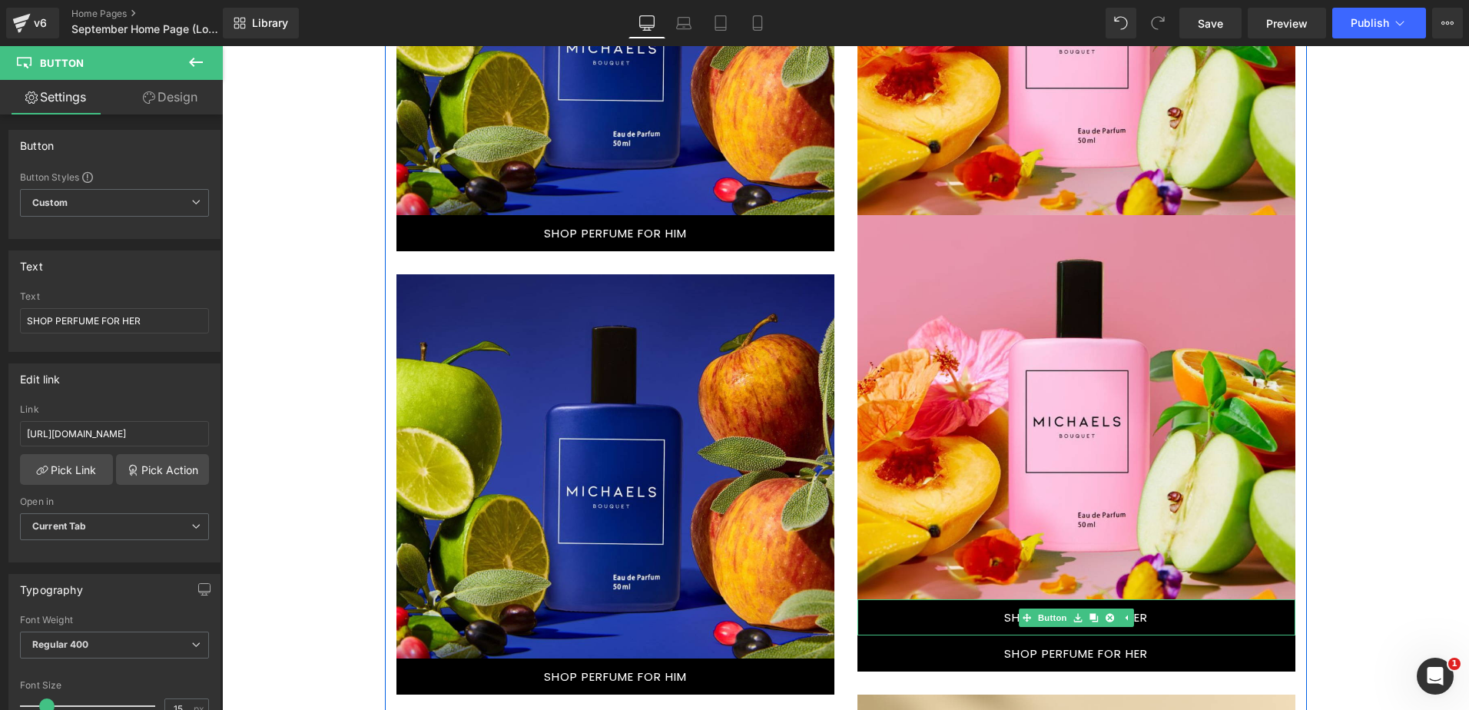
click at [899, 625] on link "SHOP PERFUME FOR HER" at bounding box center [1076, 617] width 438 height 36
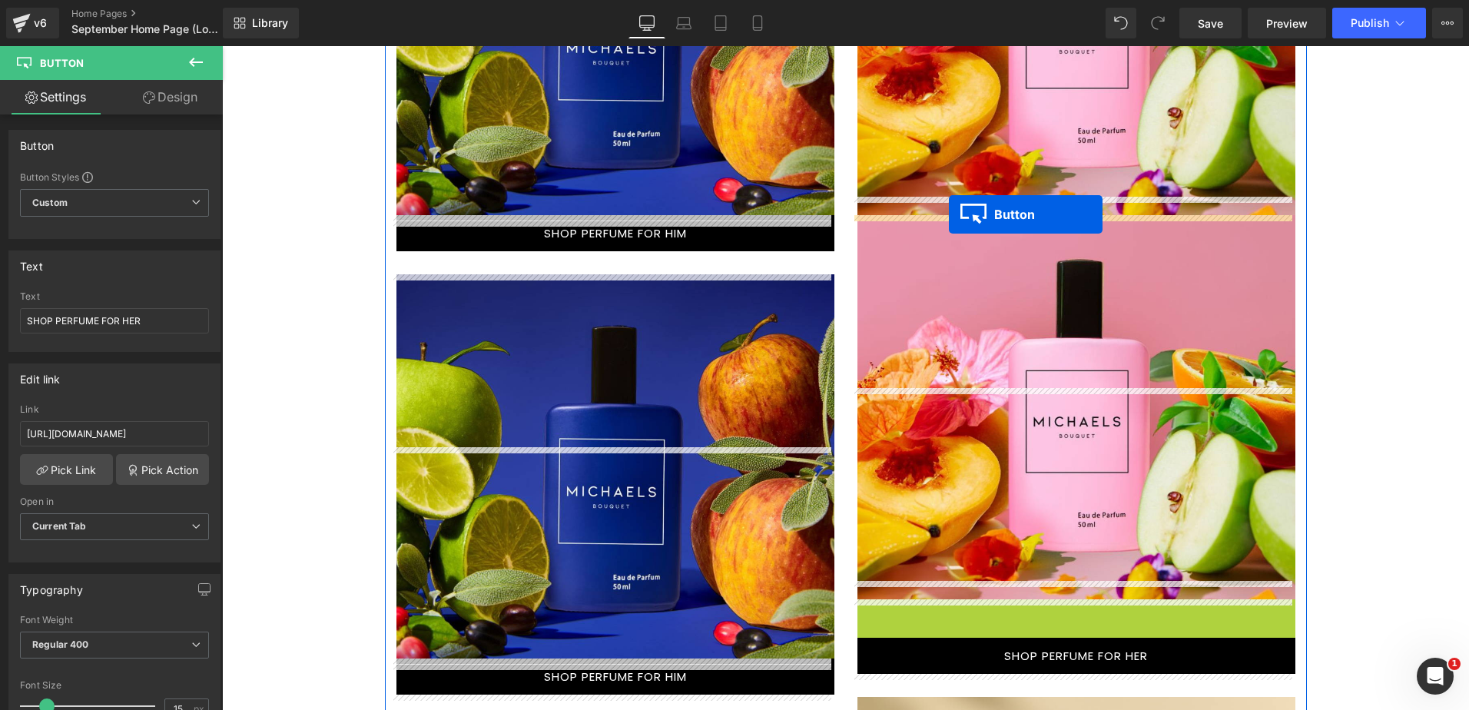
drag, startPoint x: 1017, startPoint y: 609, endPoint x: 949, endPoint y: 214, distance: 400.7
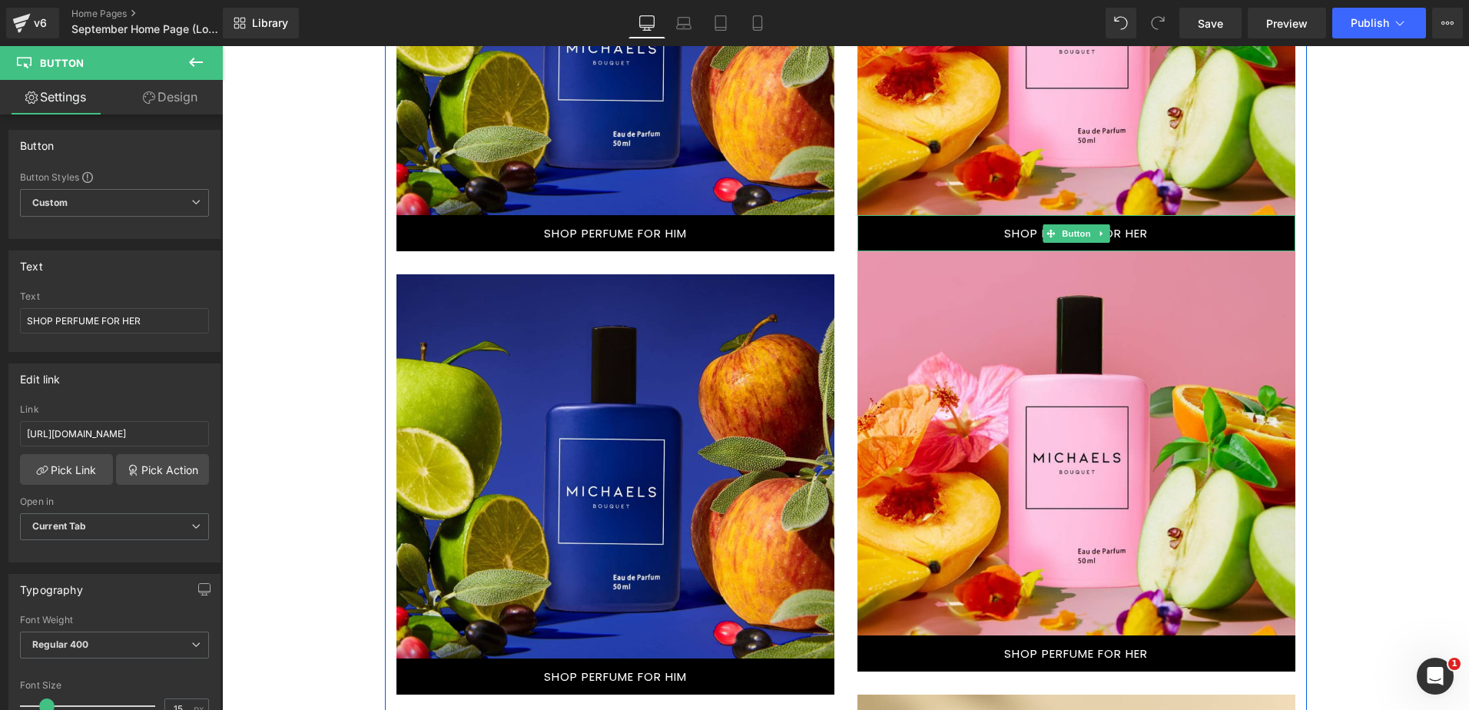
click at [949, 236] on link "SHOP PERFUME FOR HER" at bounding box center [1076, 233] width 438 height 36
click at [147, 93] on icon at bounding box center [149, 97] width 12 height 12
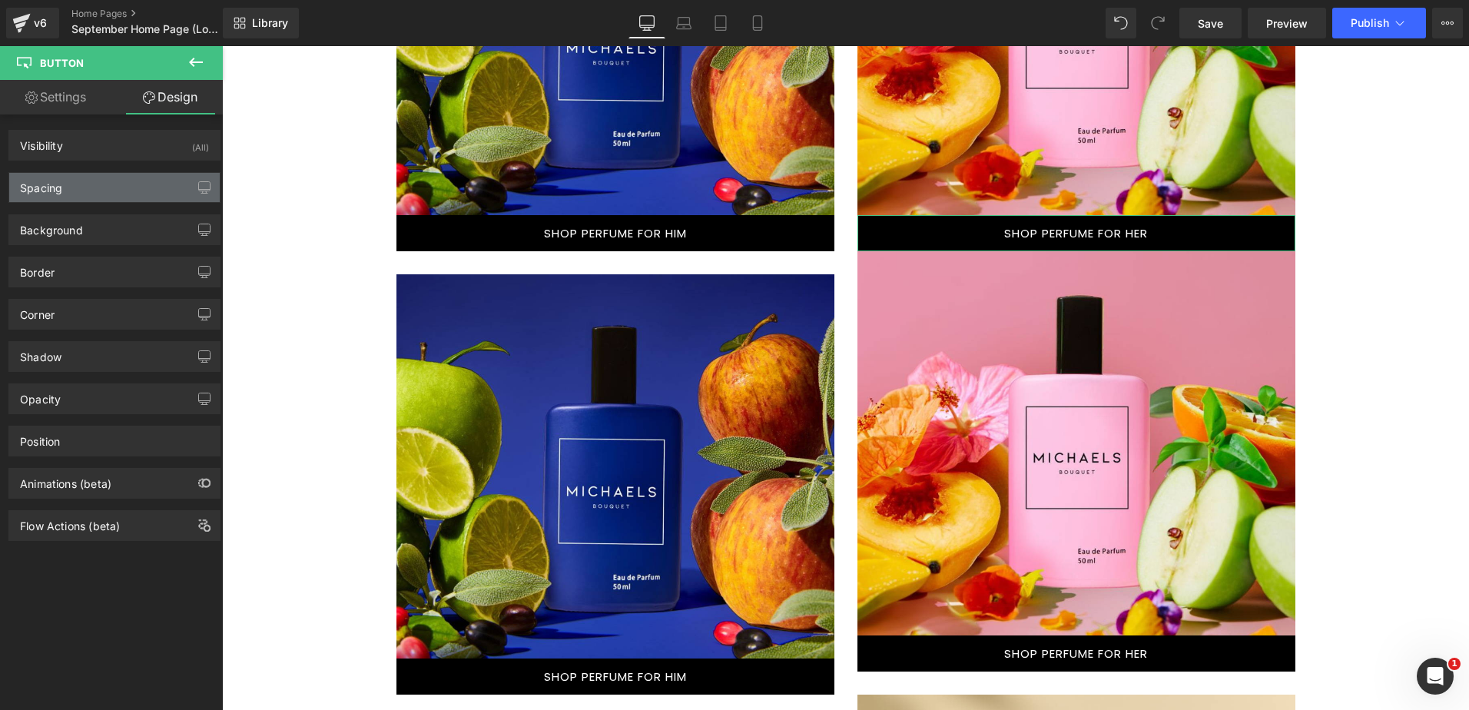
click at [81, 186] on div "Spacing" at bounding box center [114, 187] width 210 height 29
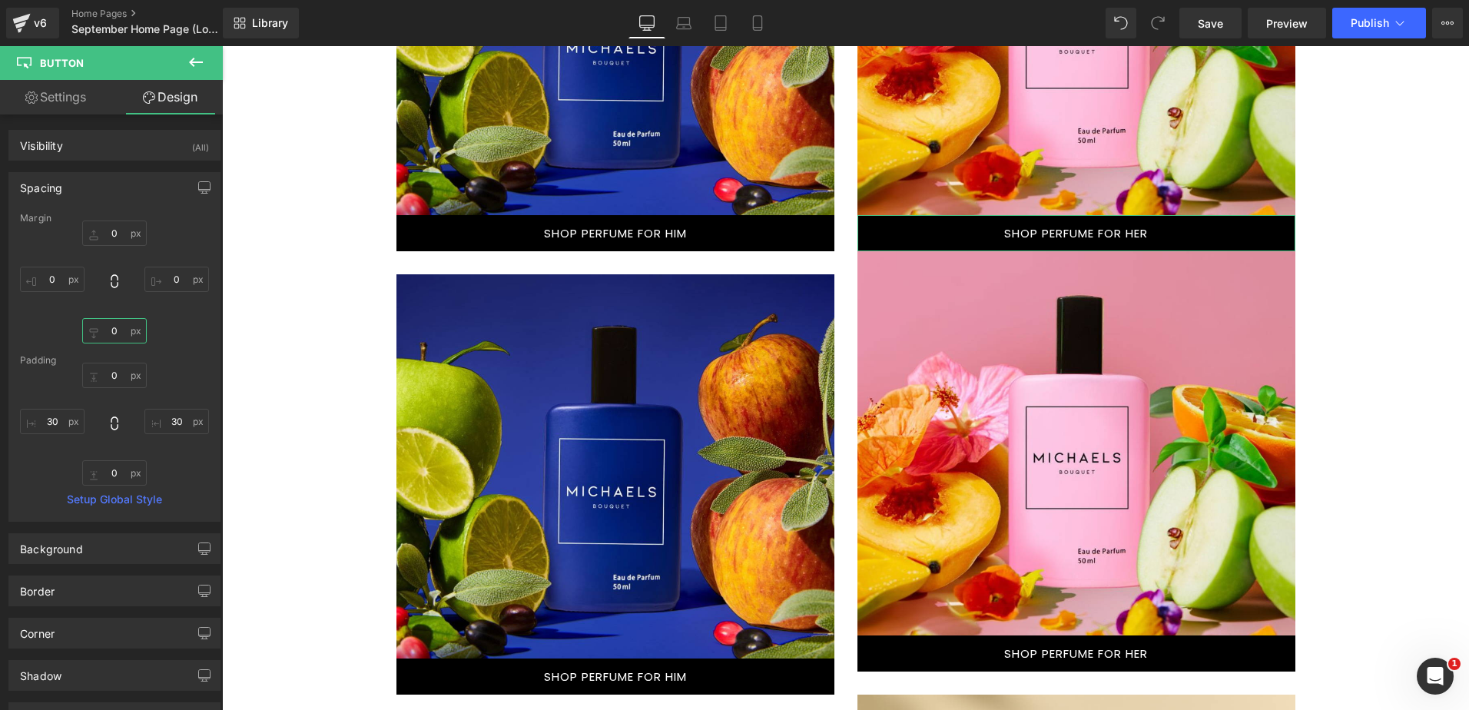
click at [108, 328] on input "0" at bounding box center [114, 330] width 65 height 25
type input "30"
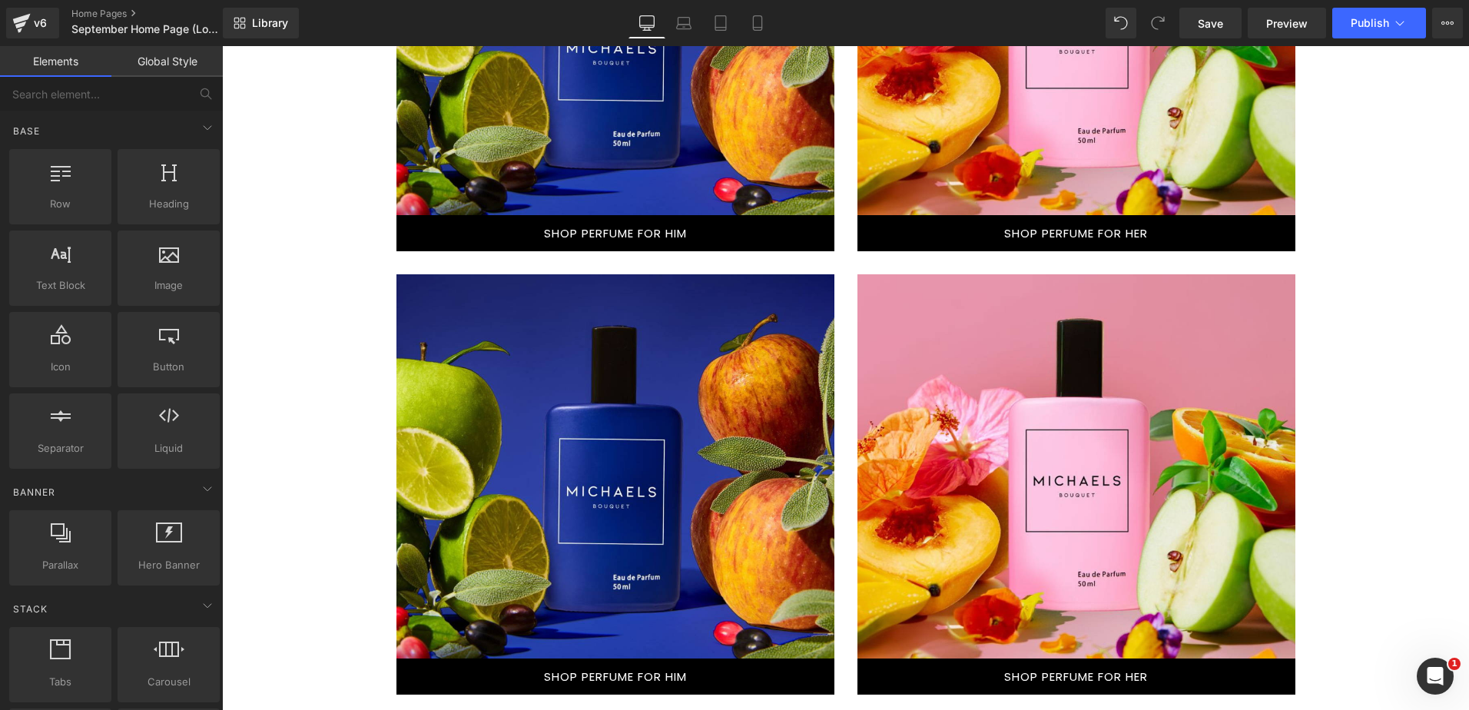
click at [1352, 297] on div "New Lotion & Wash Special Button Row 1750 KES SPECIAL Button Row 1500 KES SPECI…" at bounding box center [845, 498] width 1247 height 3144
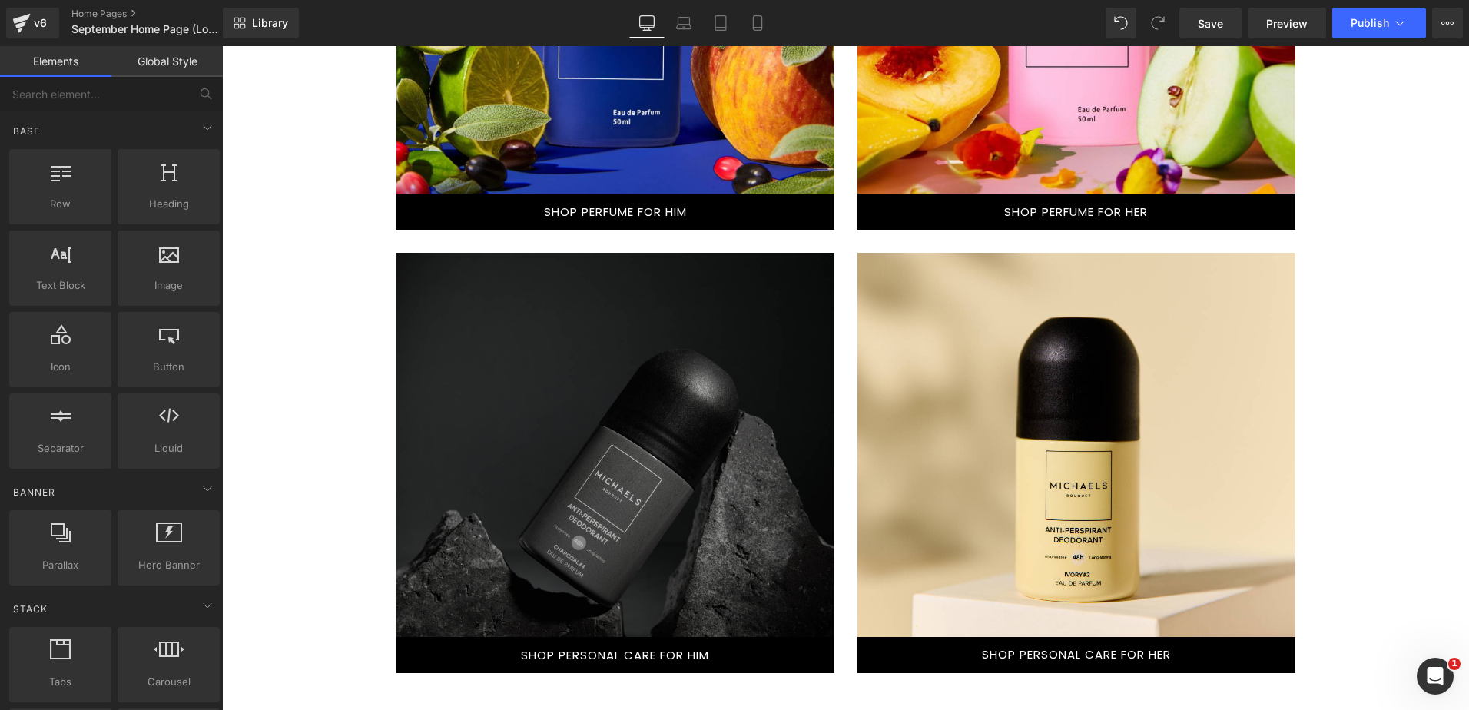
scroll to position [1584, 0]
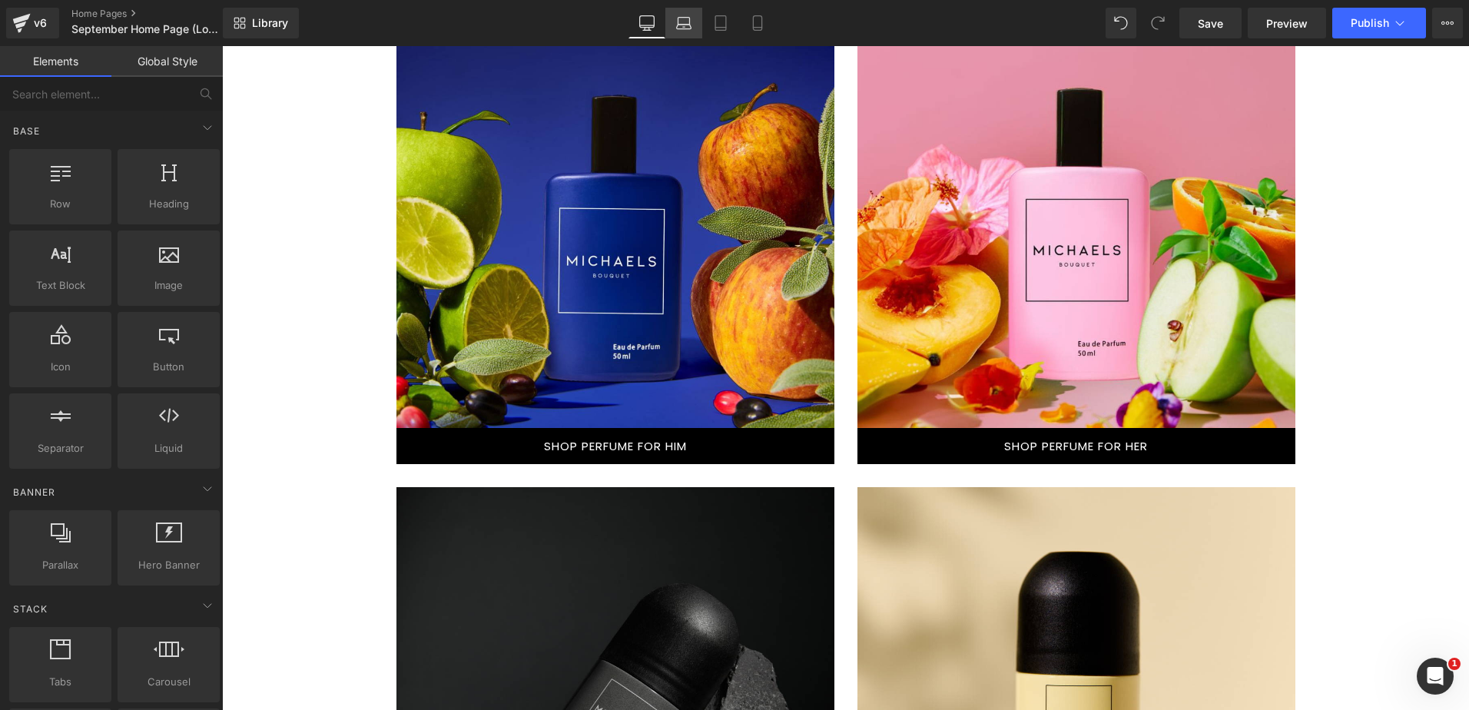
click at [679, 16] on icon at bounding box center [683, 22] width 15 height 15
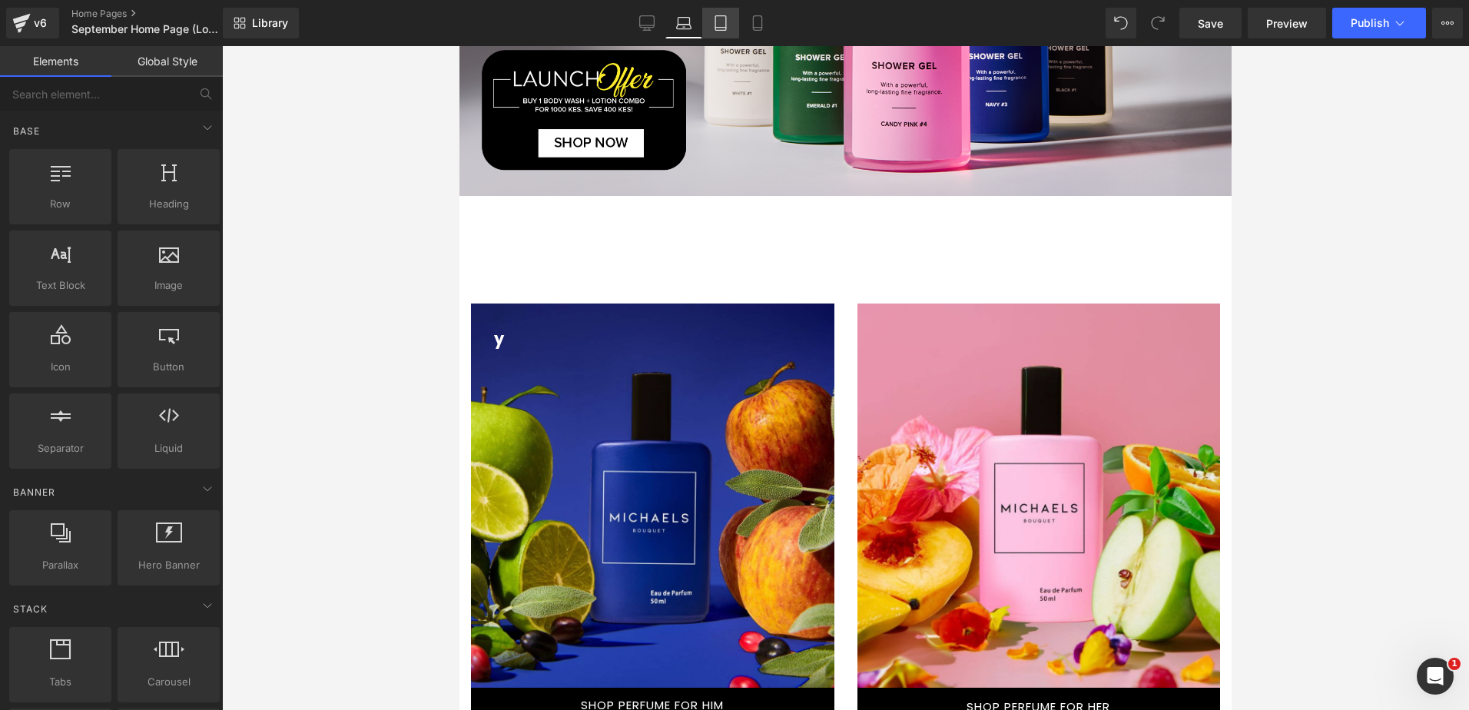
click at [711, 13] on link "Tablet" at bounding box center [720, 23] width 37 height 31
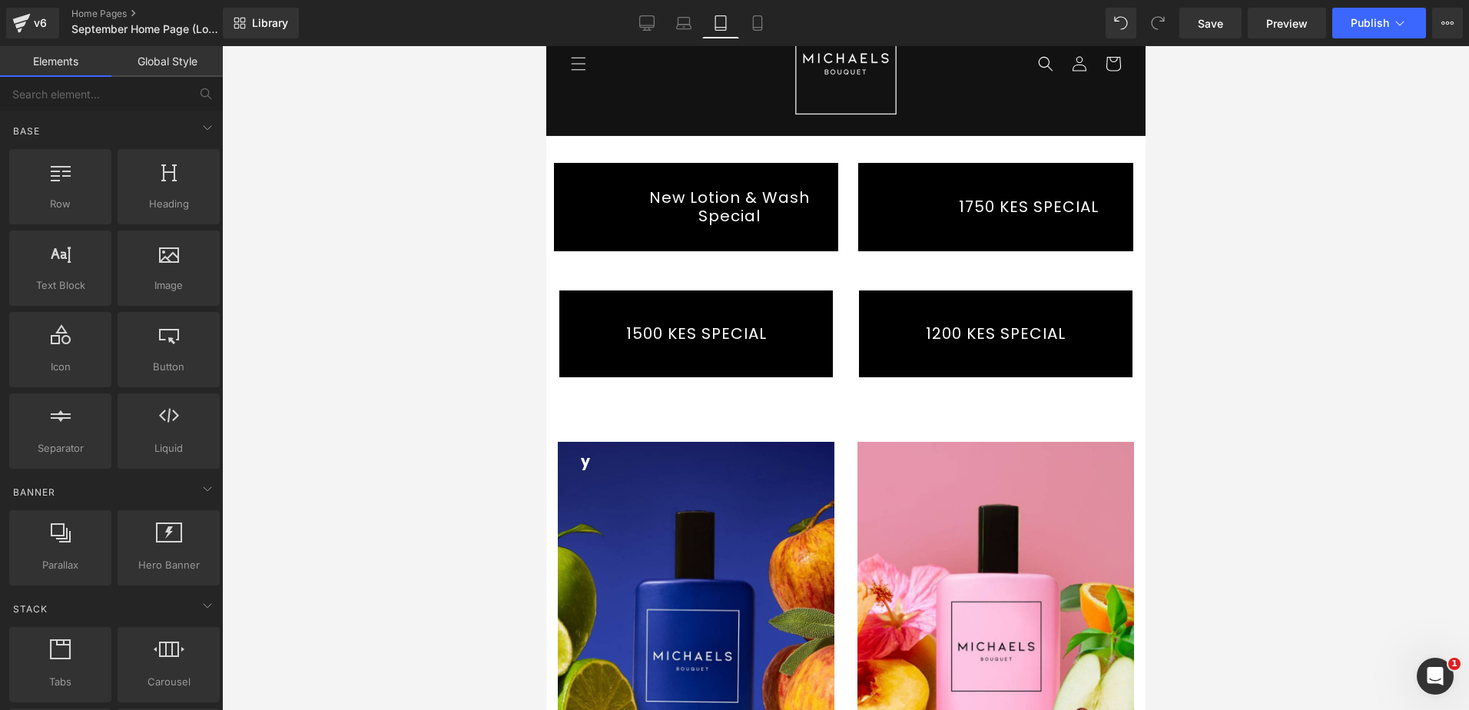
scroll to position [230, 0]
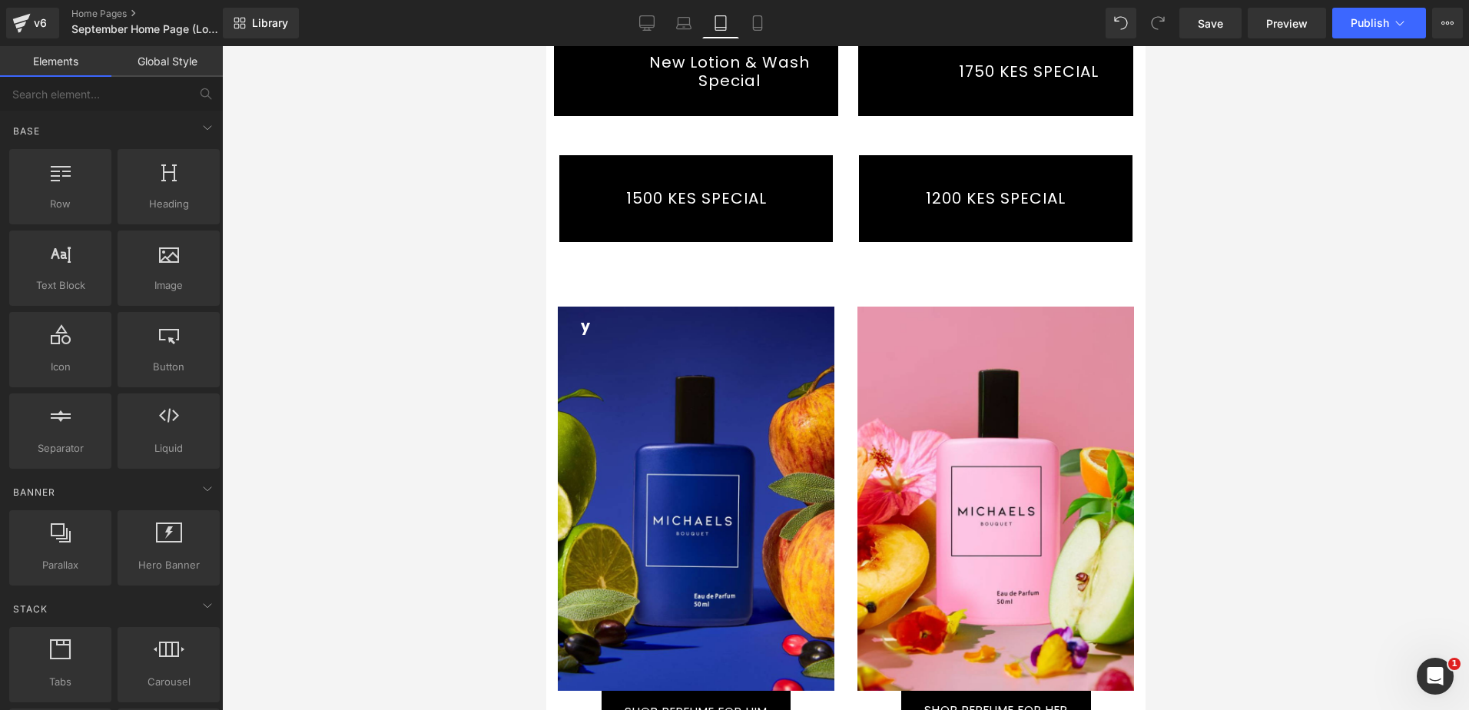
click at [591, 316] on div "y" at bounding box center [695, 426] width 277 height 220
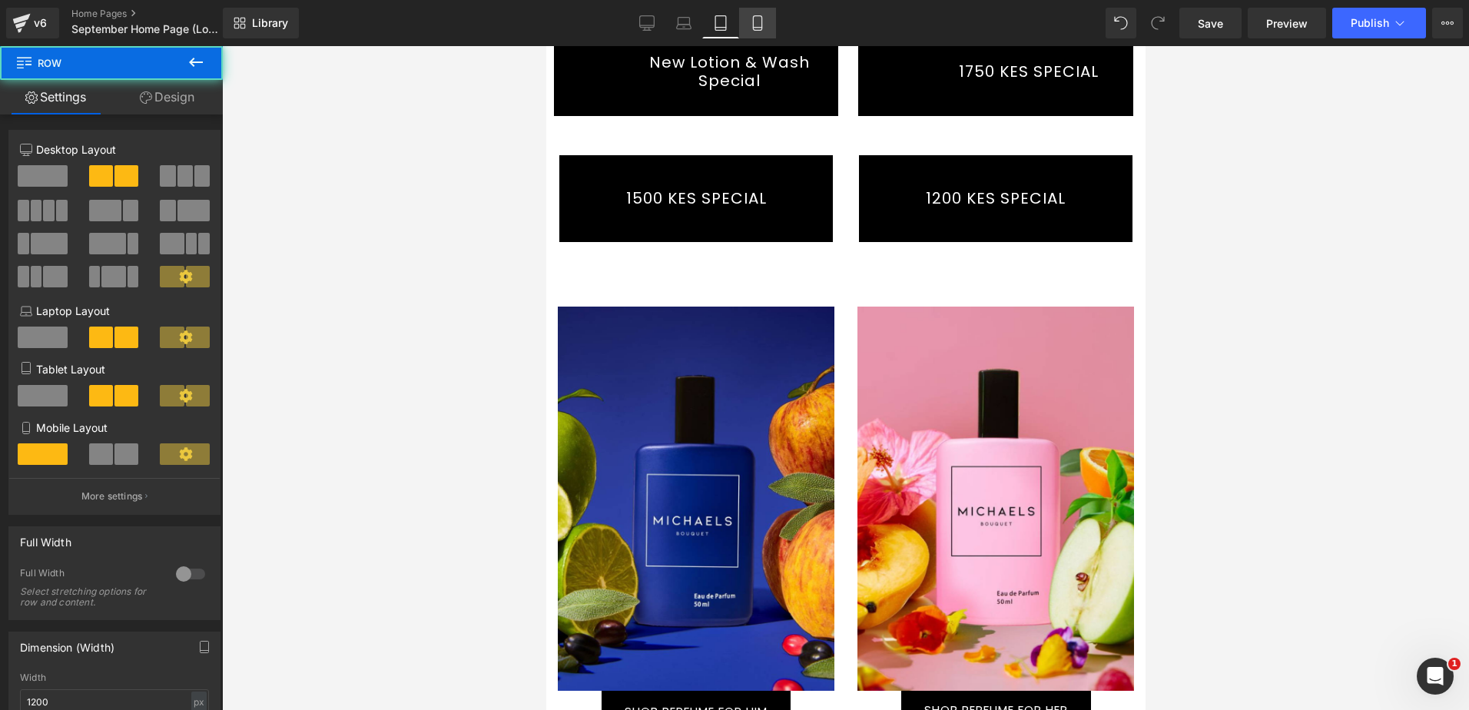
click at [764, 15] on icon at bounding box center [757, 22] width 15 height 15
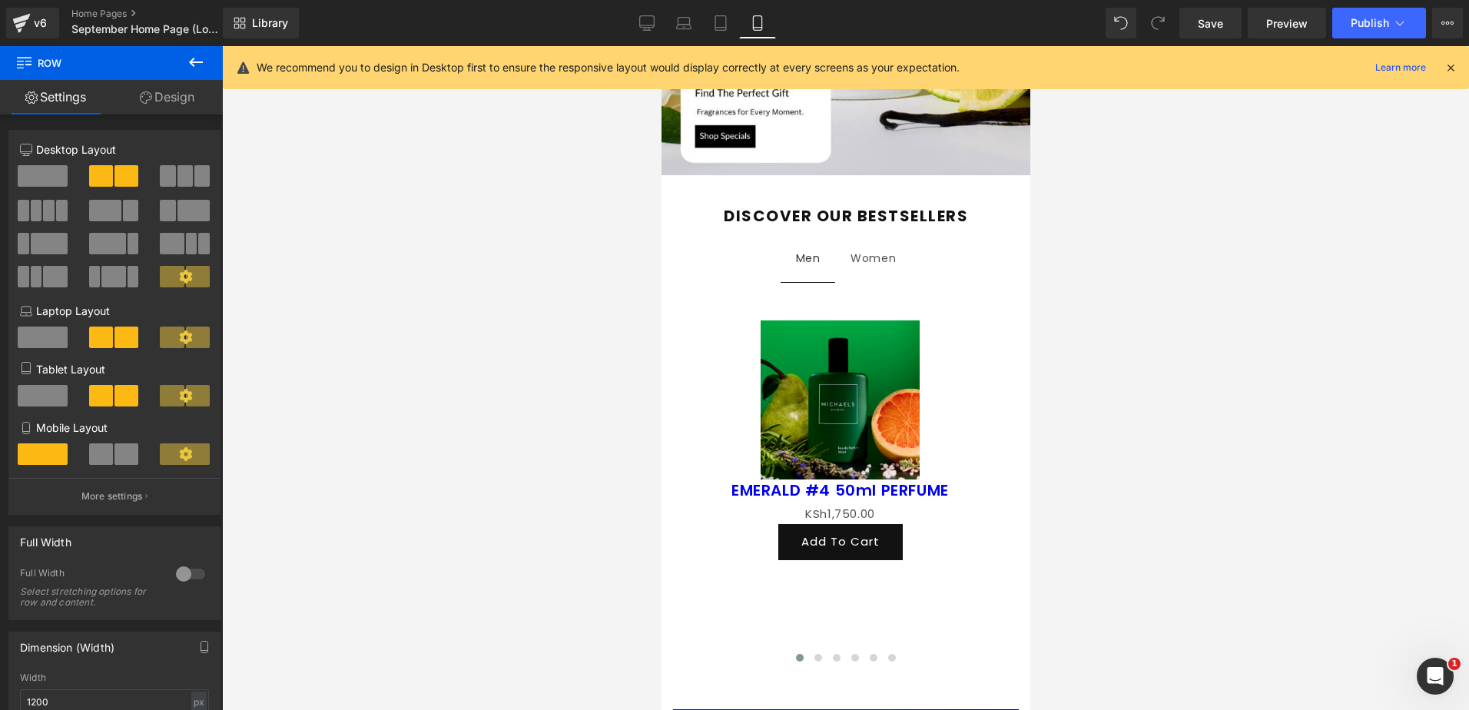
scroll to position [636, 0]
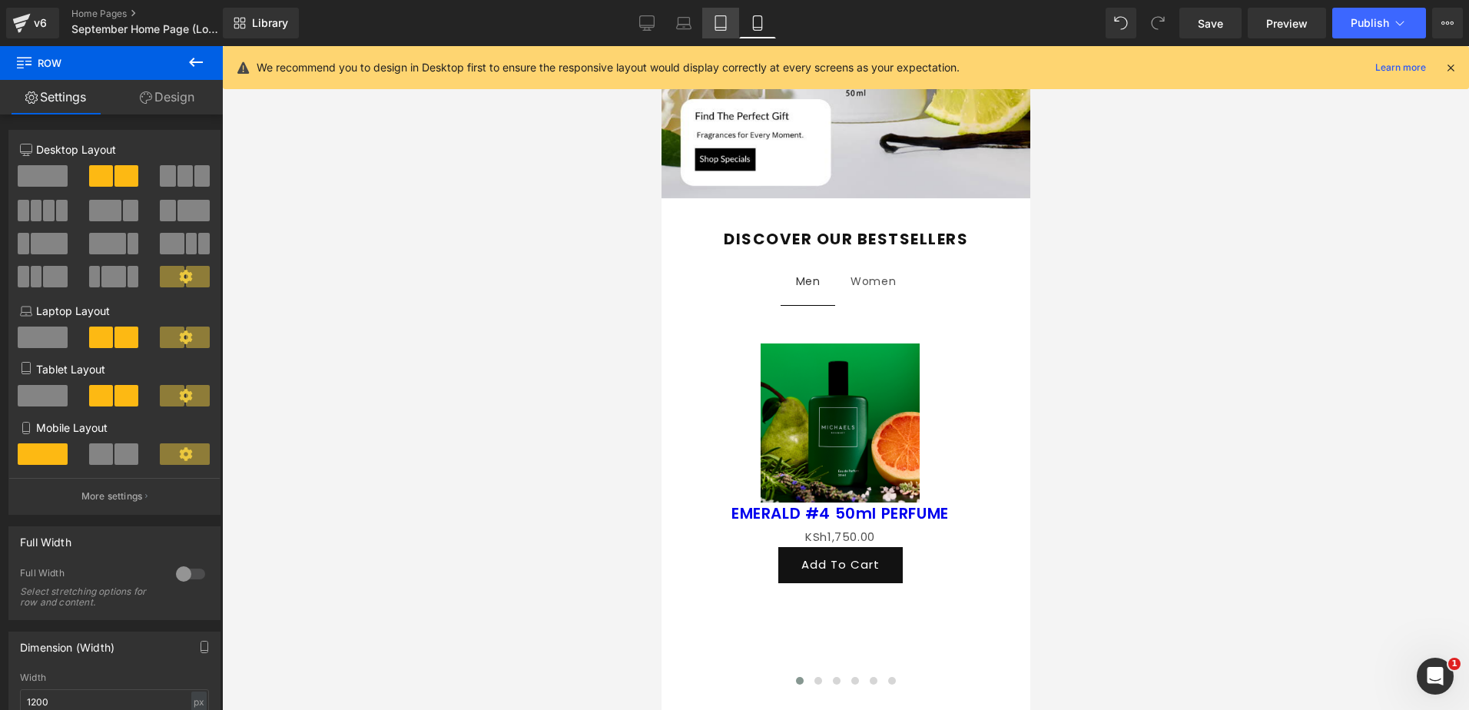
click at [722, 14] on link "Tablet" at bounding box center [720, 23] width 37 height 31
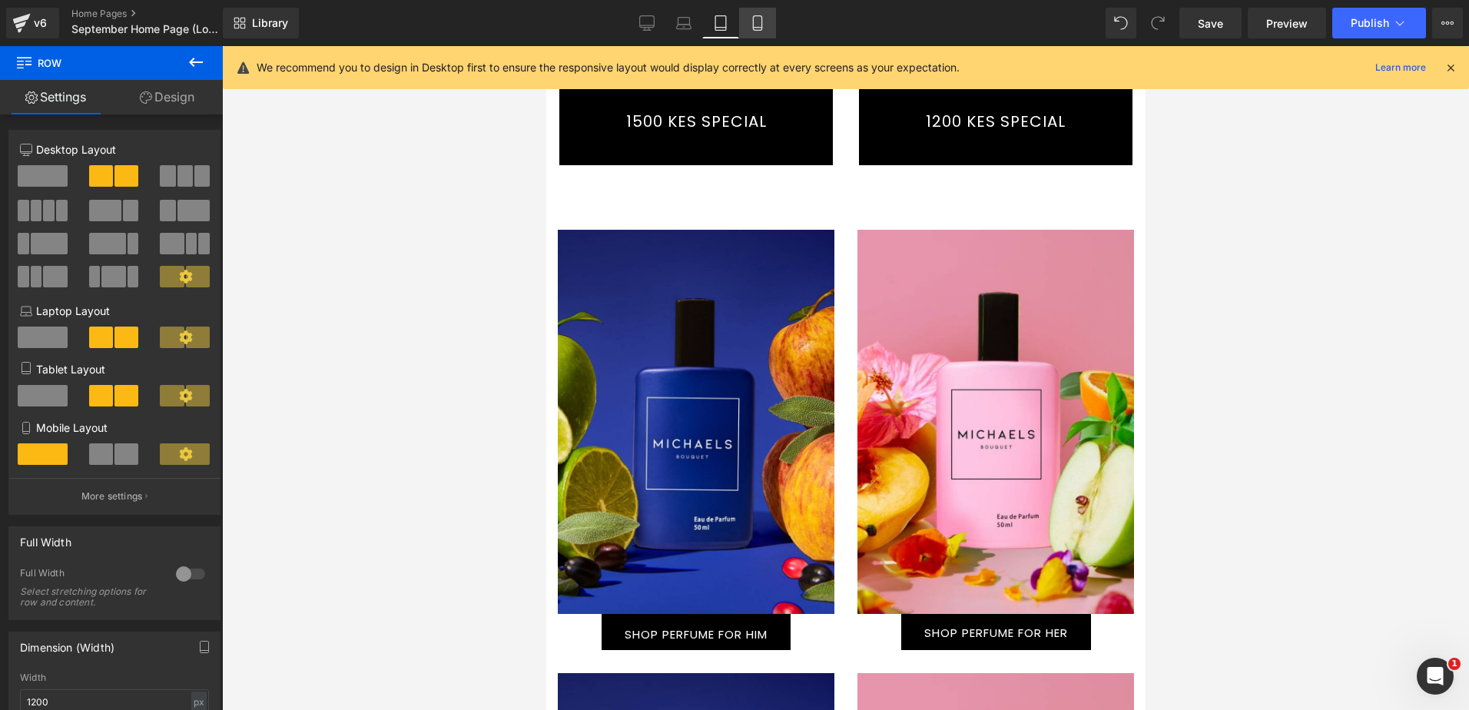
click at [758, 15] on link "Mobile" at bounding box center [757, 23] width 37 height 31
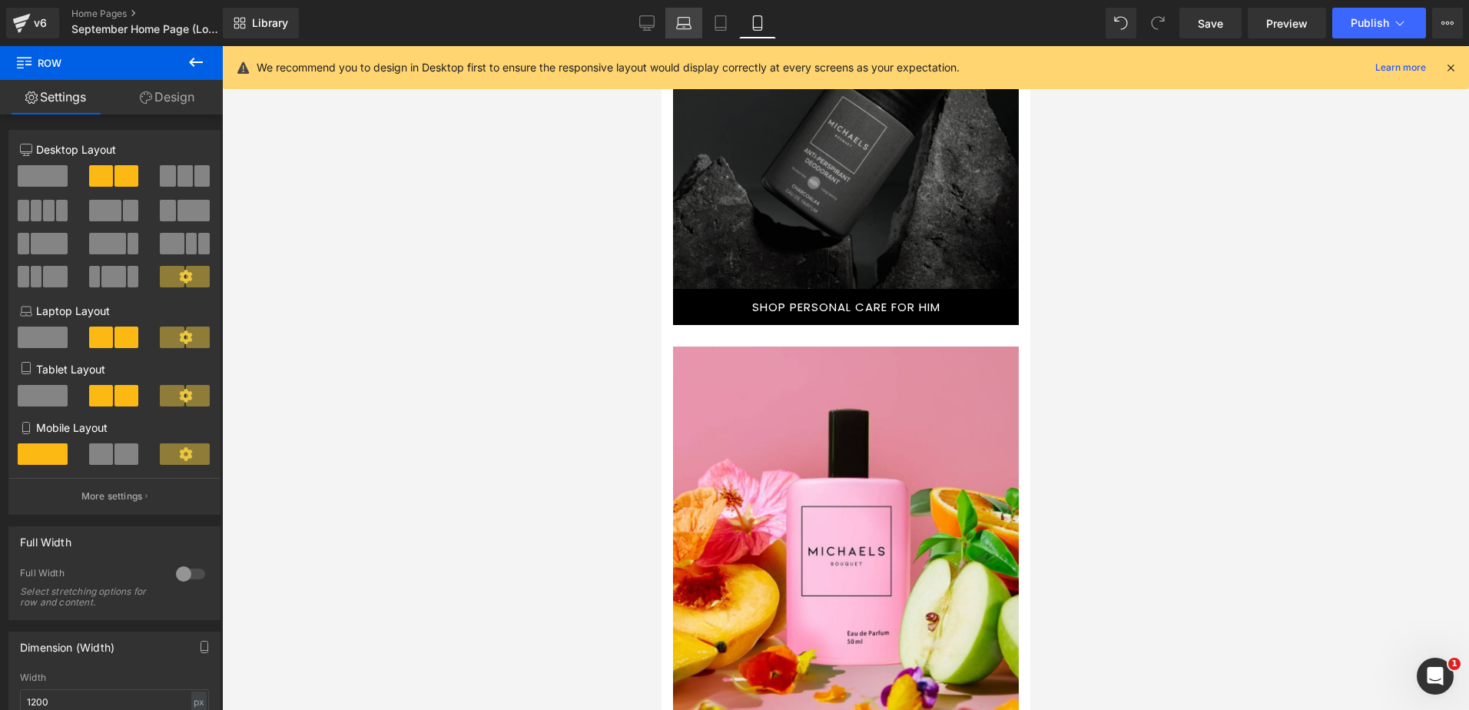
click at [688, 30] on icon at bounding box center [683, 22] width 15 height 15
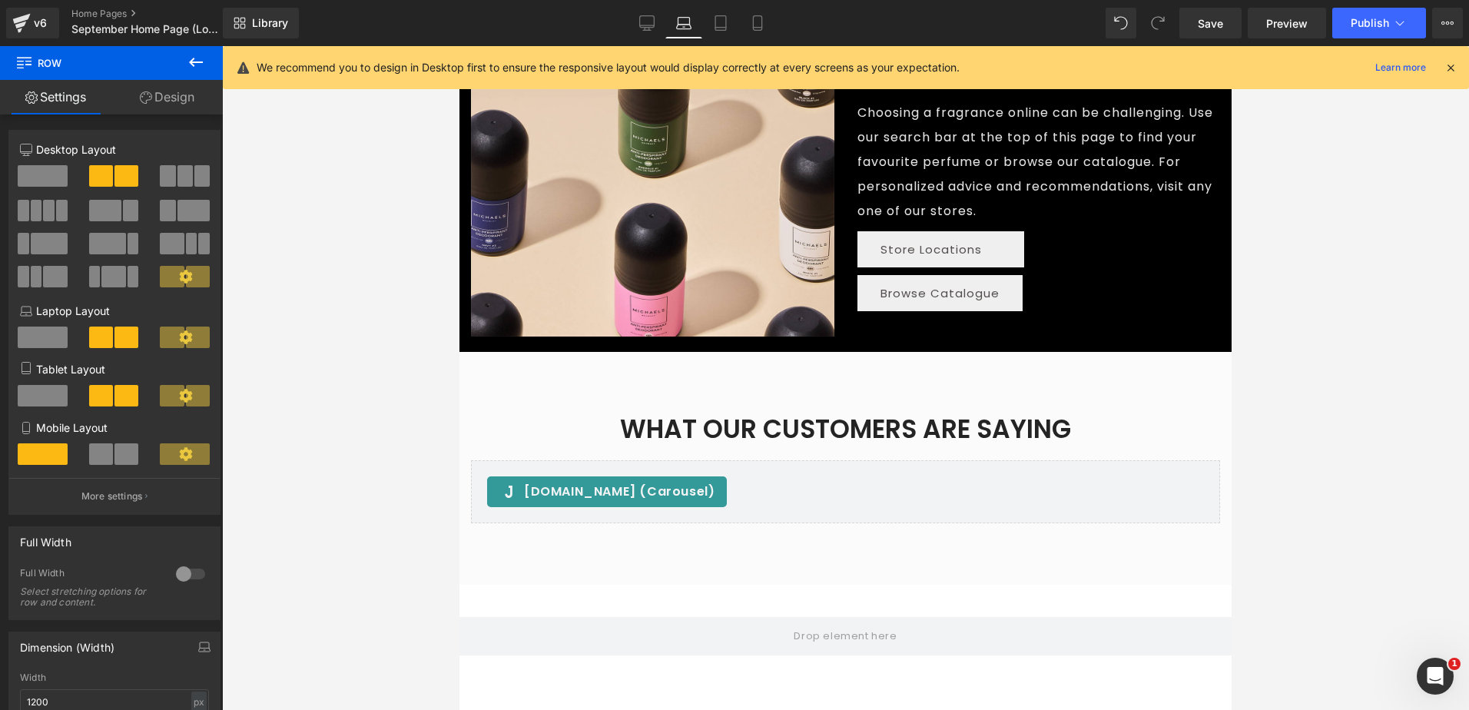
scroll to position [651, 0]
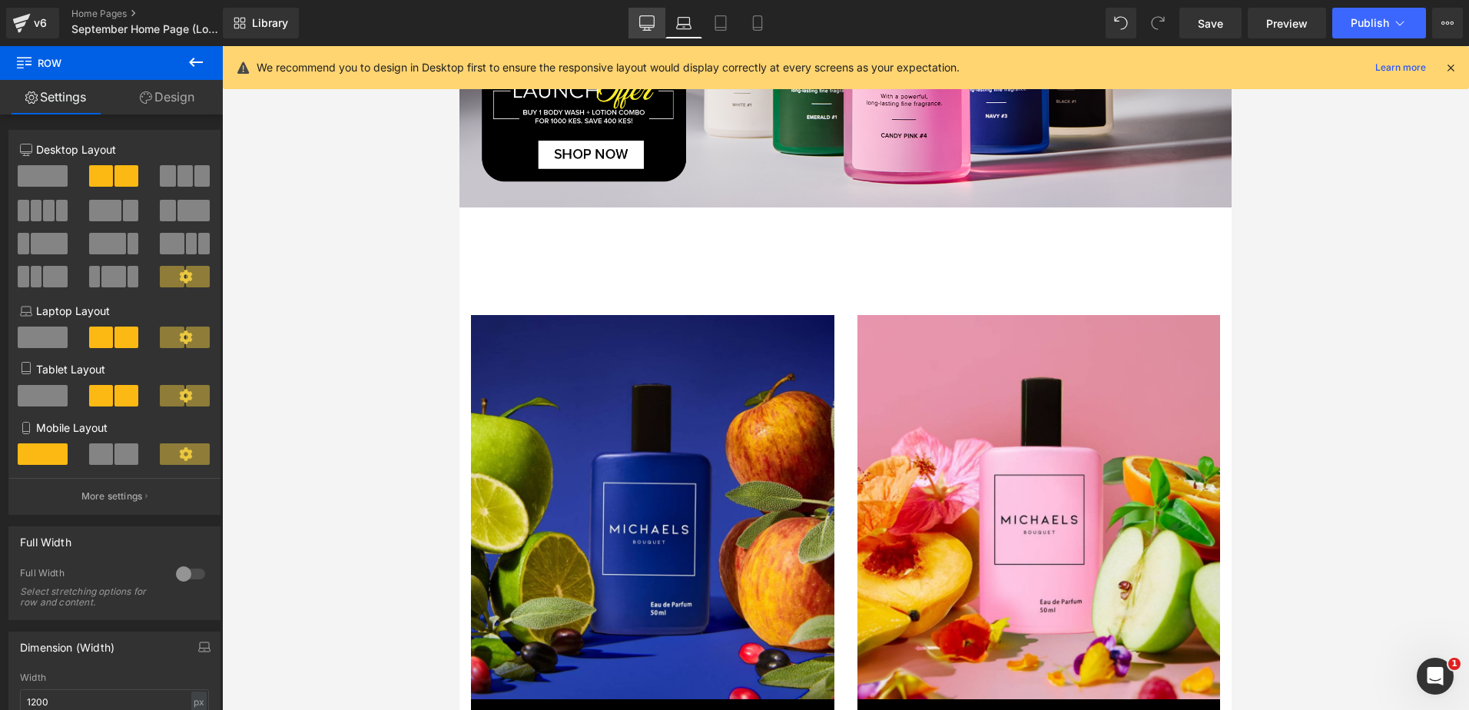
click at [651, 19] on icon at bounding box center [646, 22] width 15 height 15
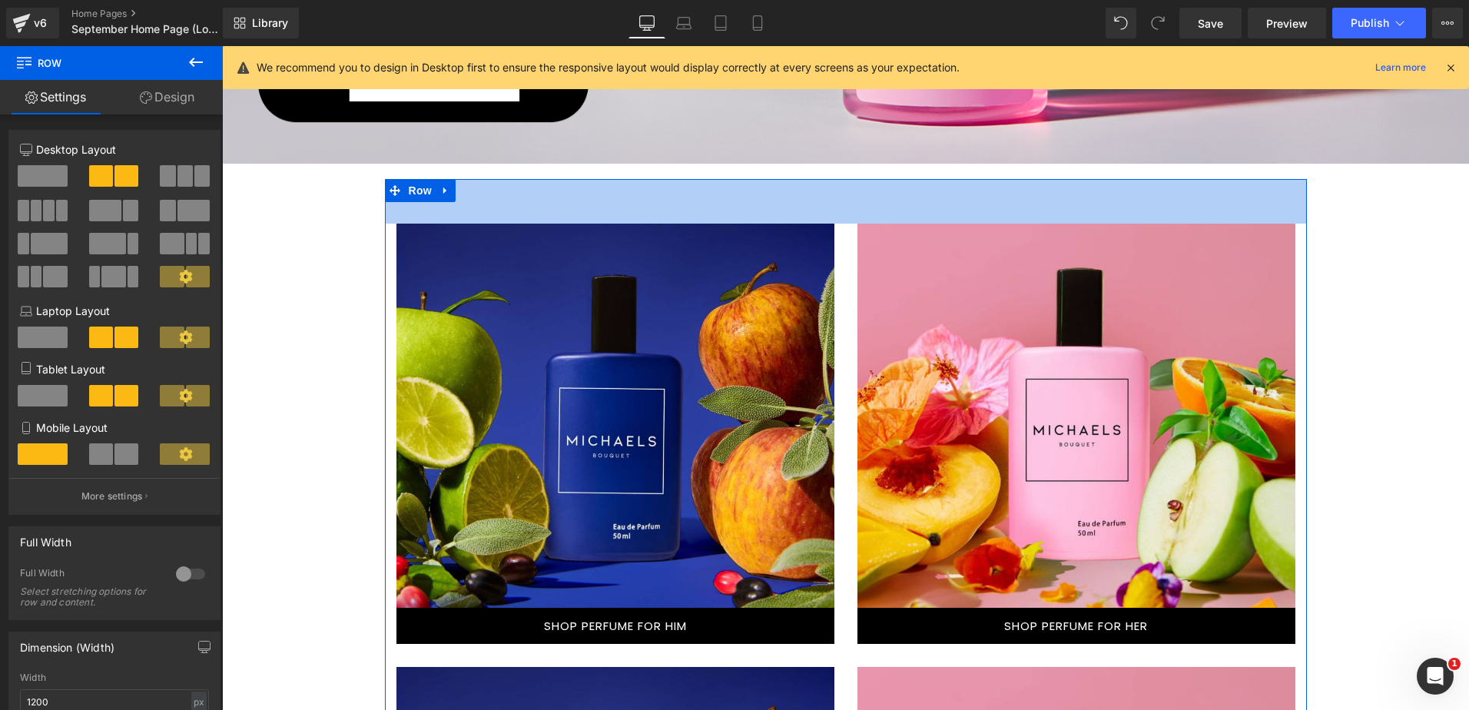
scroll to position [1024, 0]
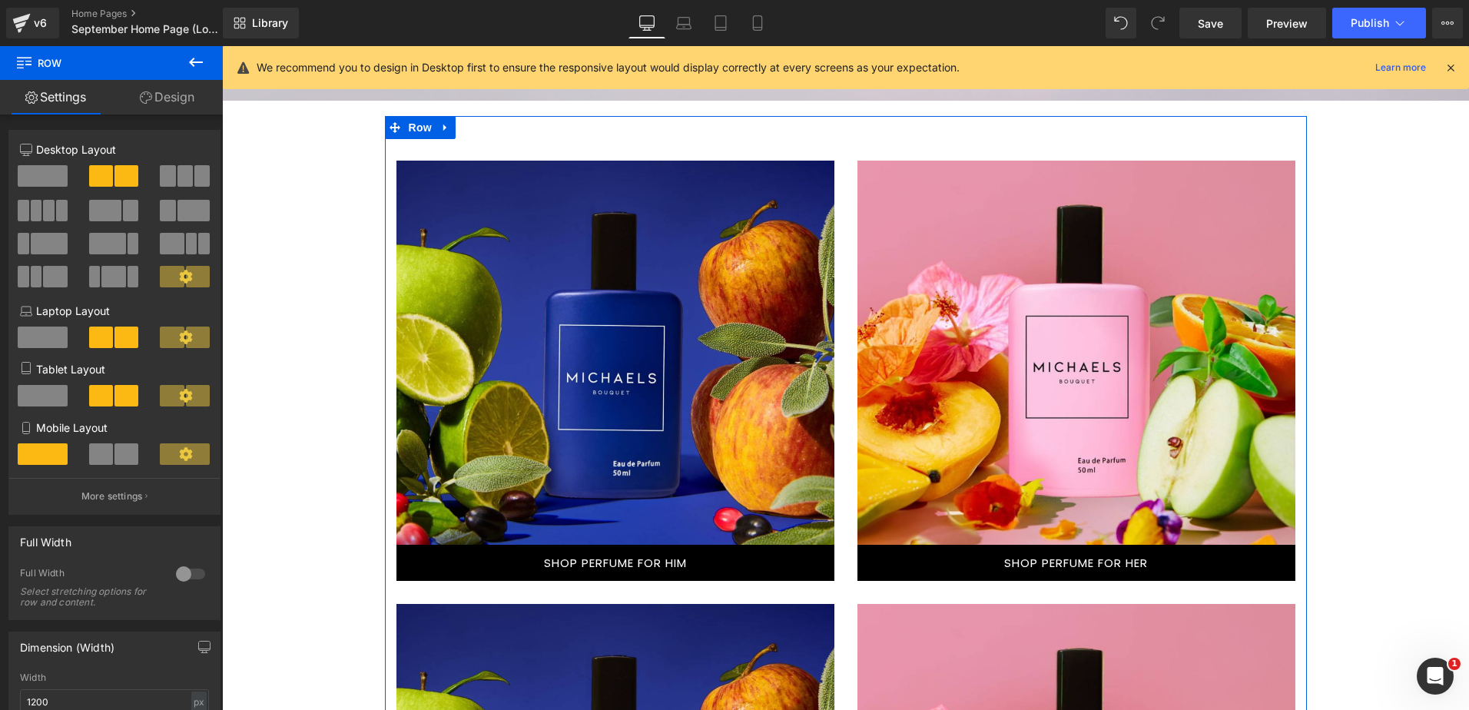
click at [605, 328] on div "Text Block Hero Banner 225px" at bounding box center [615, 353] width 438 height 384
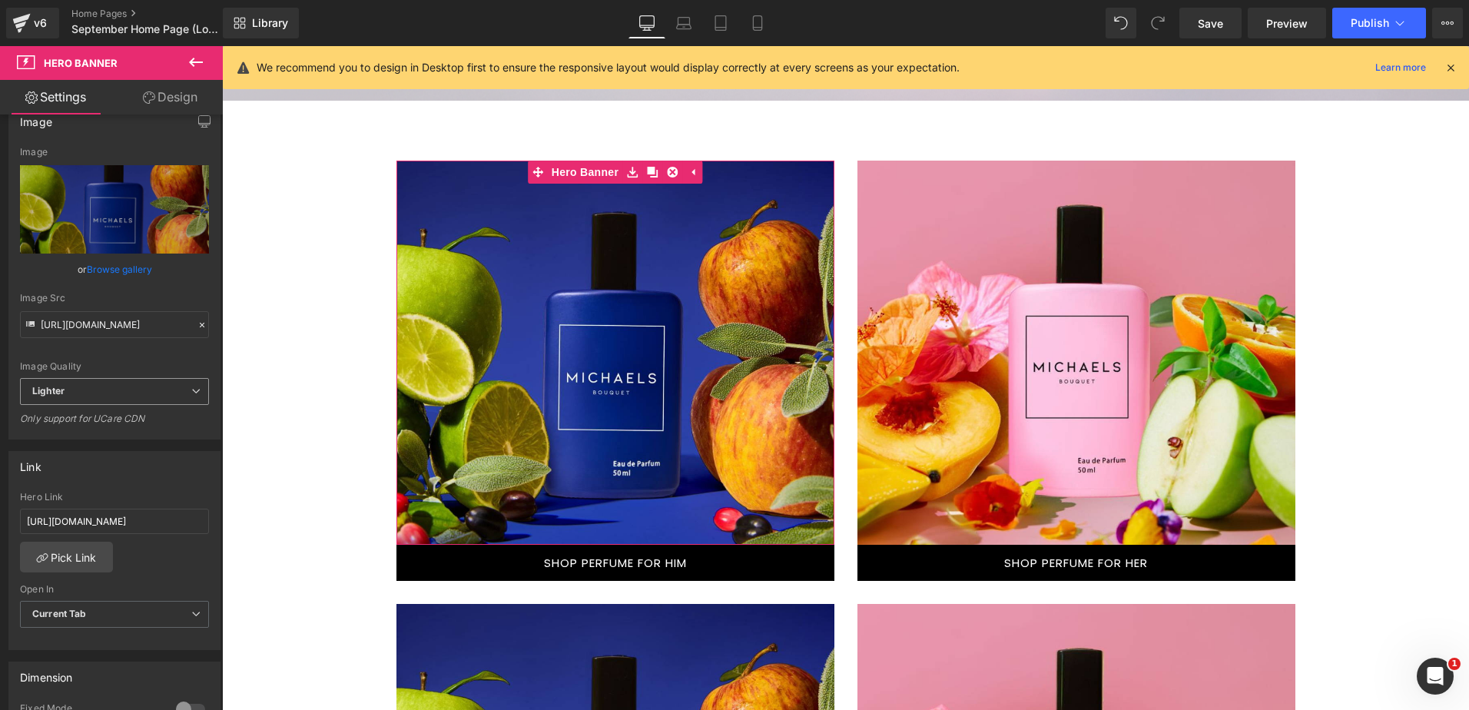
scroll to position [154, 0]
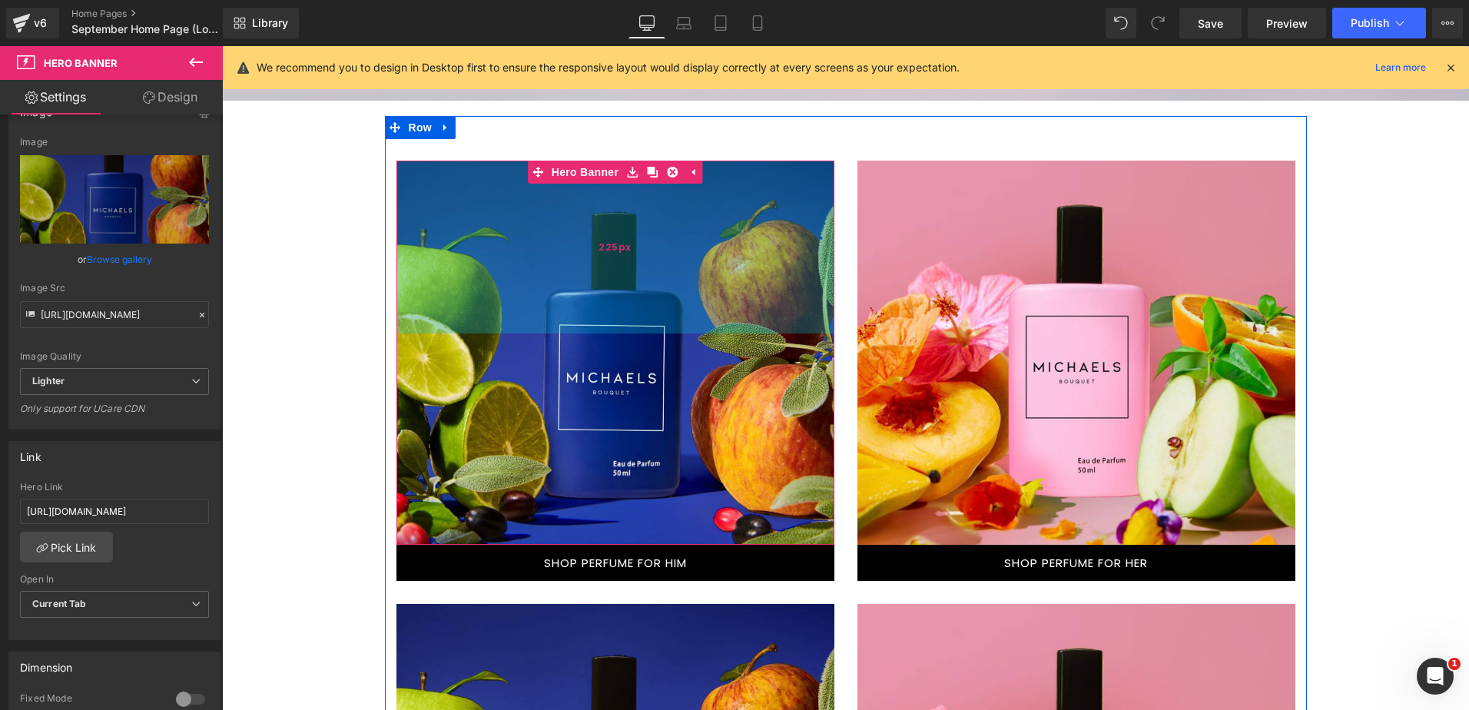
click at [556, 315] on div "225px" at bounding box center [615, 247] width 438 height 173
drag, startPoint x: 516, startPoint y: 275, endPoint x: 500, endPoint y: 282, distance: 17.5
click at [516, 275] on div "225px" at bounding box center [615, 247] width 438 height 173
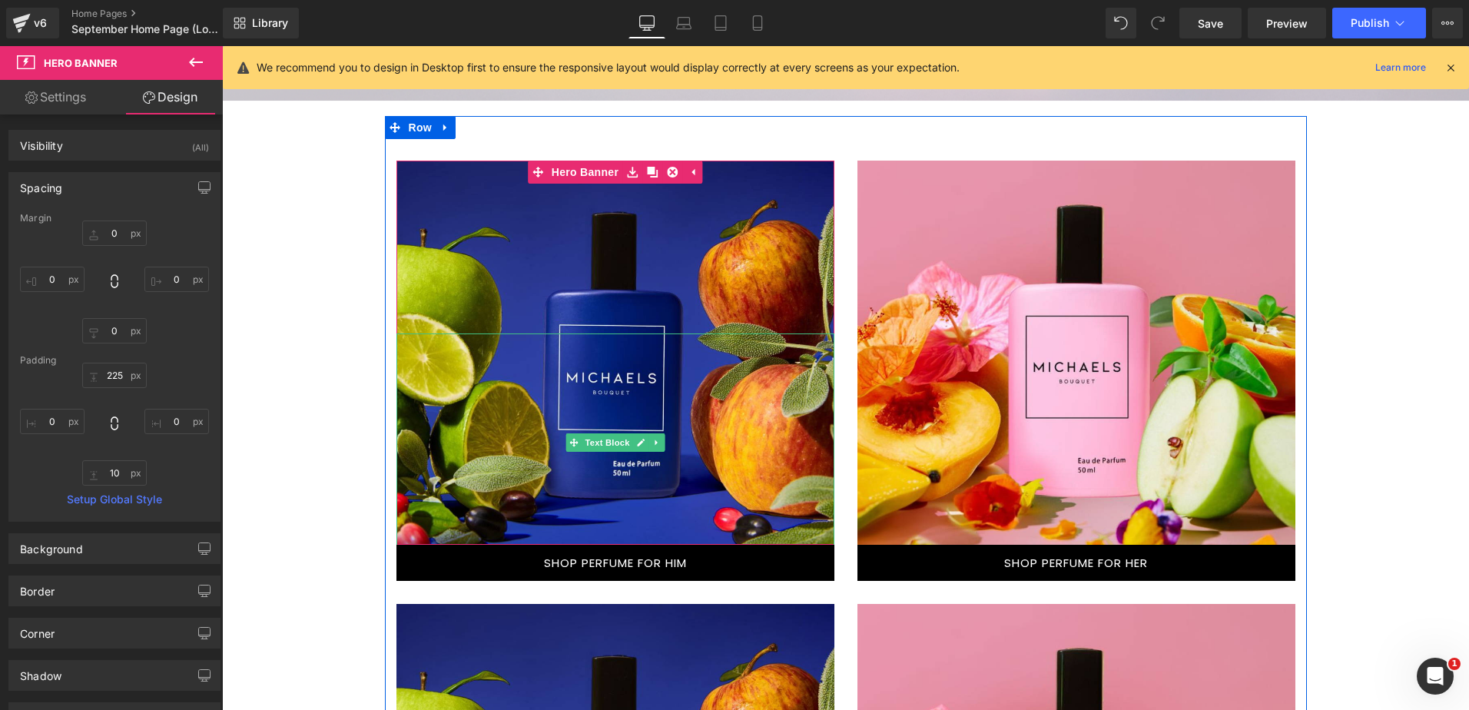
click at [506, 379] on div at bounding box center [615, 441] width 438 height 217
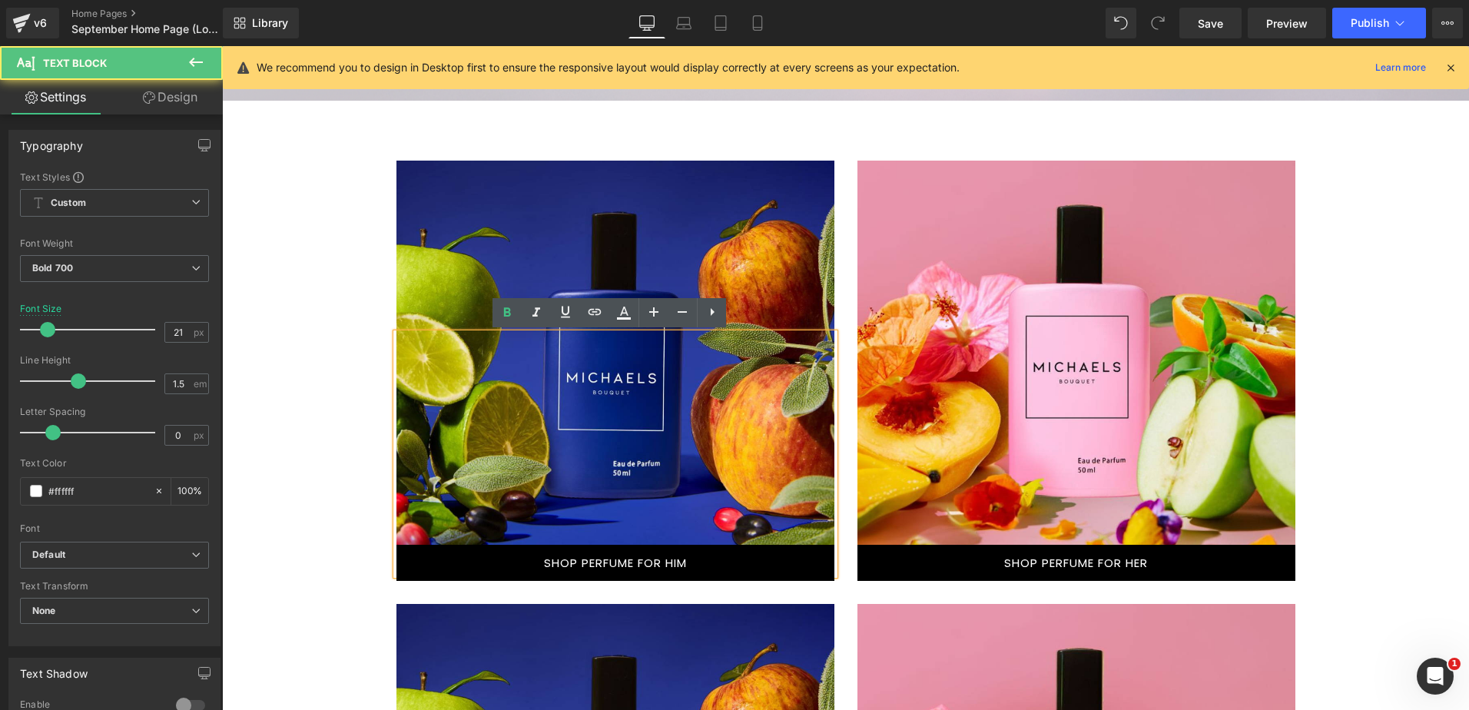
click at [462, 270] on div at bounding box center [615, 353] width 438 height 384
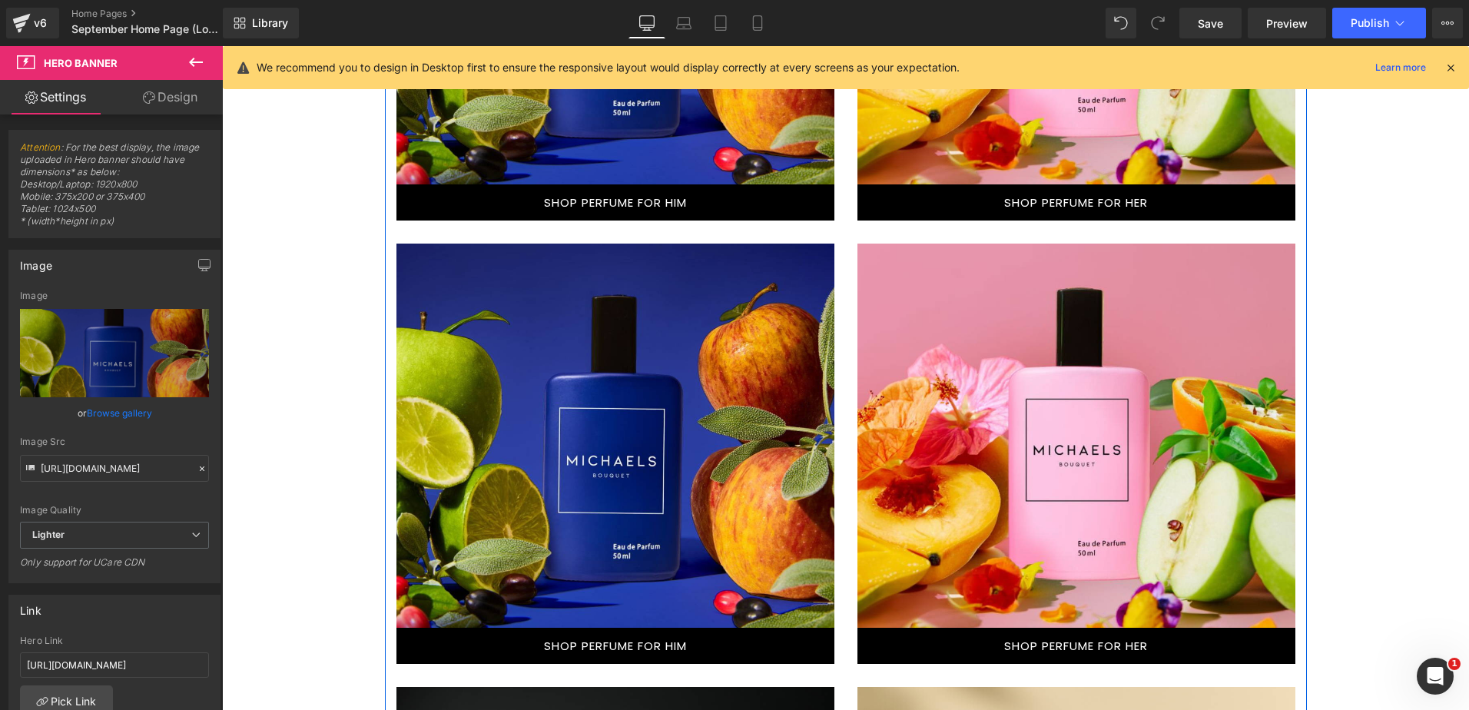
scroll to position [1408, 0]
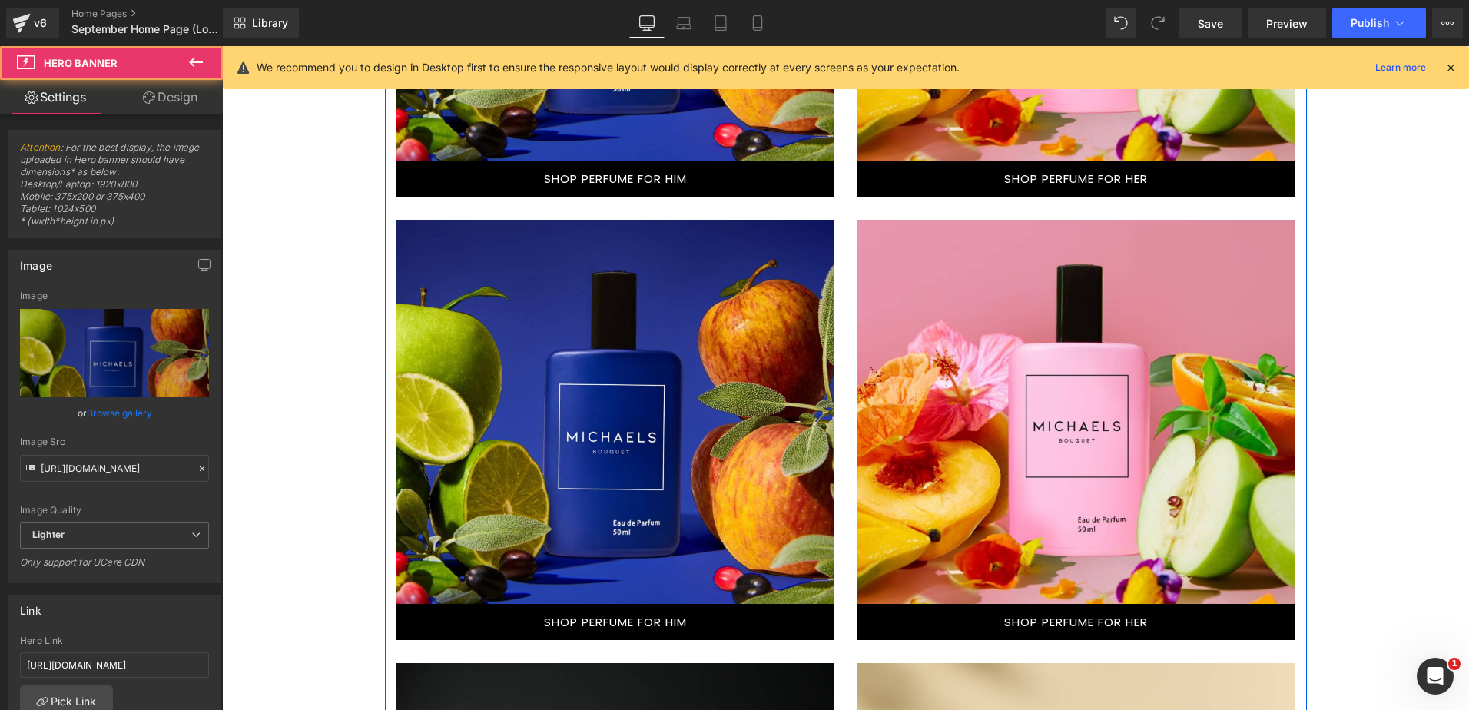
drag, startPoint x: 564, startPoint y: 281, endPoint x: 547, endPoint y: 277, distance: 17.3
click at [563, 281] on div at bounding box center [615, 412] width 438 height 384
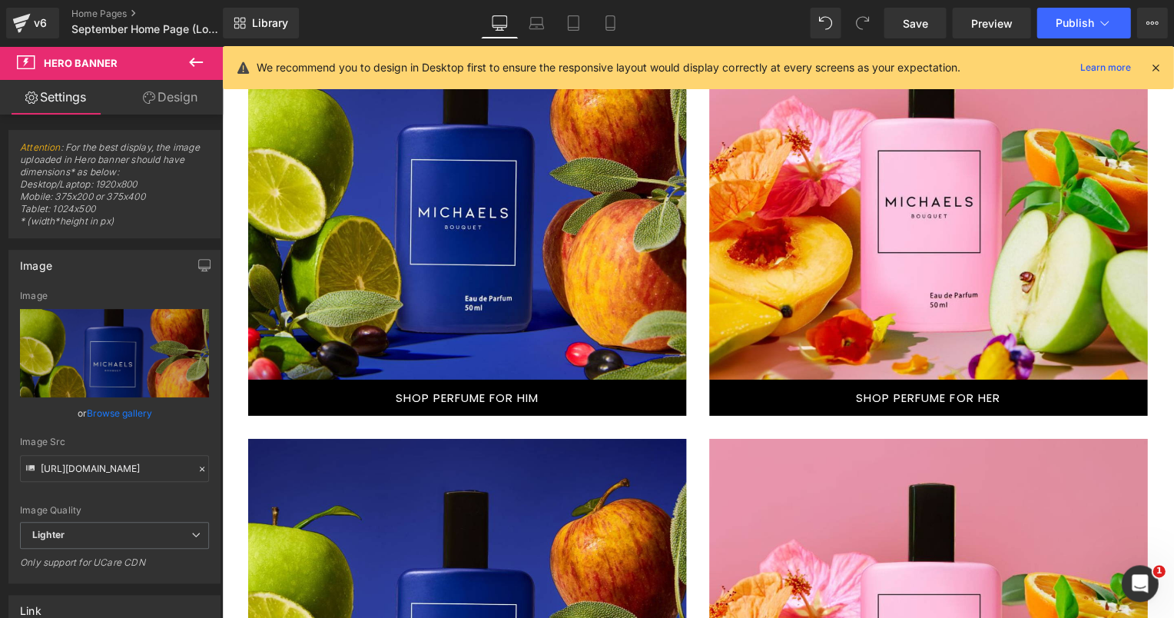
scroll to position [1023, 0]
